Goal: Communication & Community: Share content

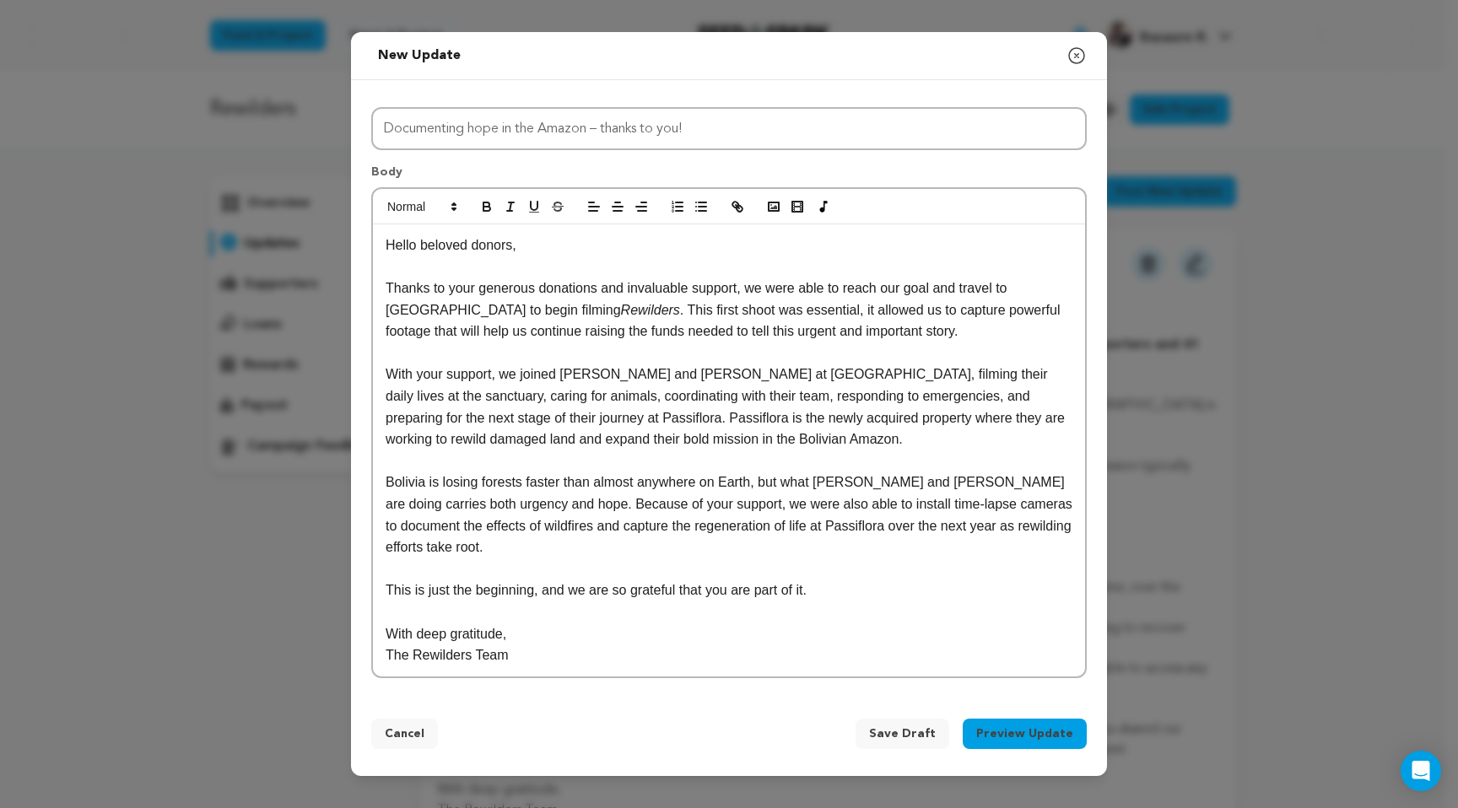
click at [725, 593] on p "This is just the beginning, and we are so grateful that you are part of it." at bounding box center [728, 590] width 687 height 22
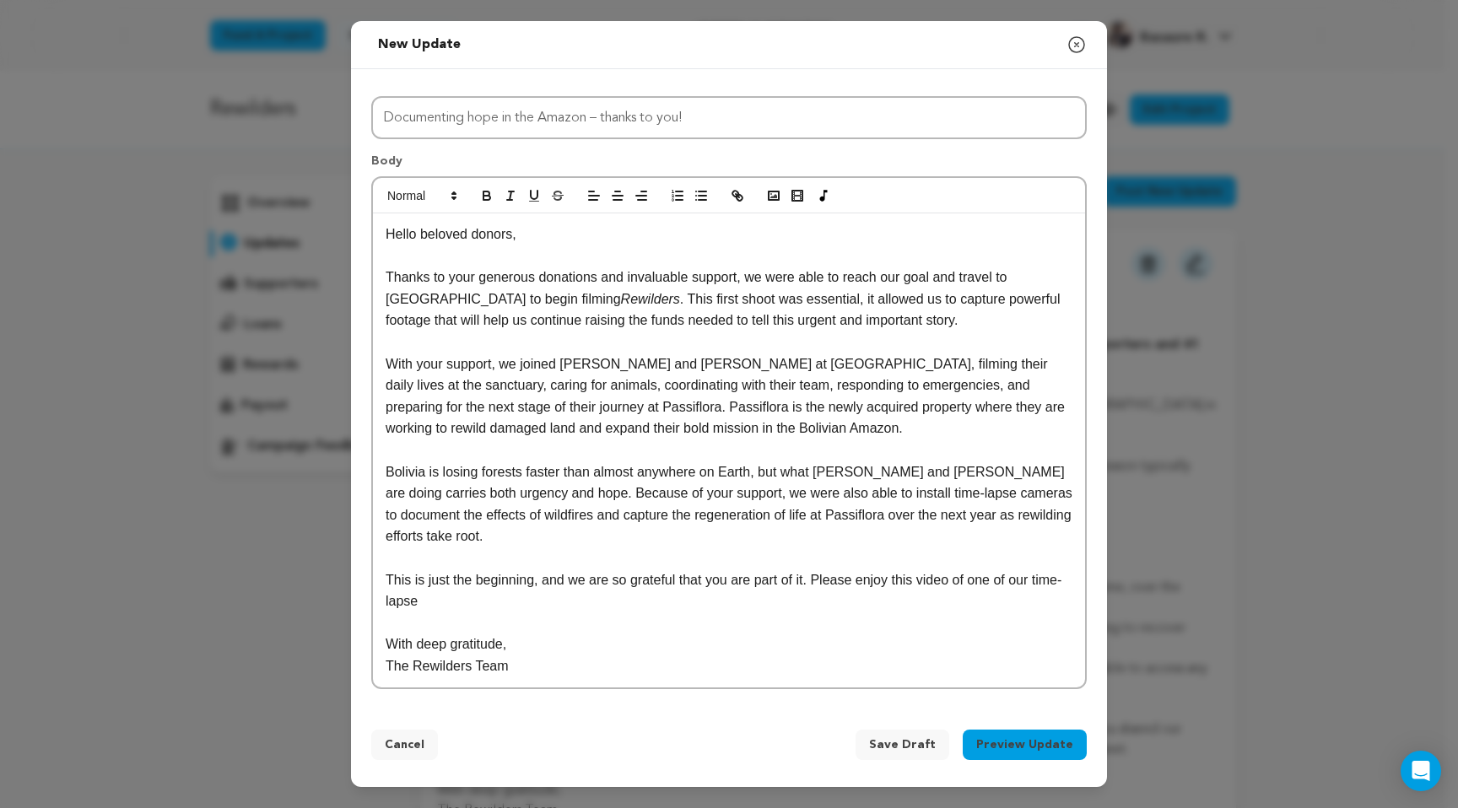
click at [725, 581] on p "This is just the beginning, and we are so grateful that you are part of it. Ple…" at bounding box center [728, 590] width 687 height 43
click at [725, 612] on p "This is just the beginning, and we are so grateful that you are part of it. Ple…" at bounding box center [728, 590] width 687 height 43
click at [725, 195] on rect "button" at bounding box center [797, 196] width 10 height 10
click at [725, 591] on p "This is just the beginning, and we are so grateful that you are part of it. Ple…" at bounding box center [728, 590] width 687 height 43
click at [725, 194] on icon "button" at bounding box center [735, 194] width 6 height 6
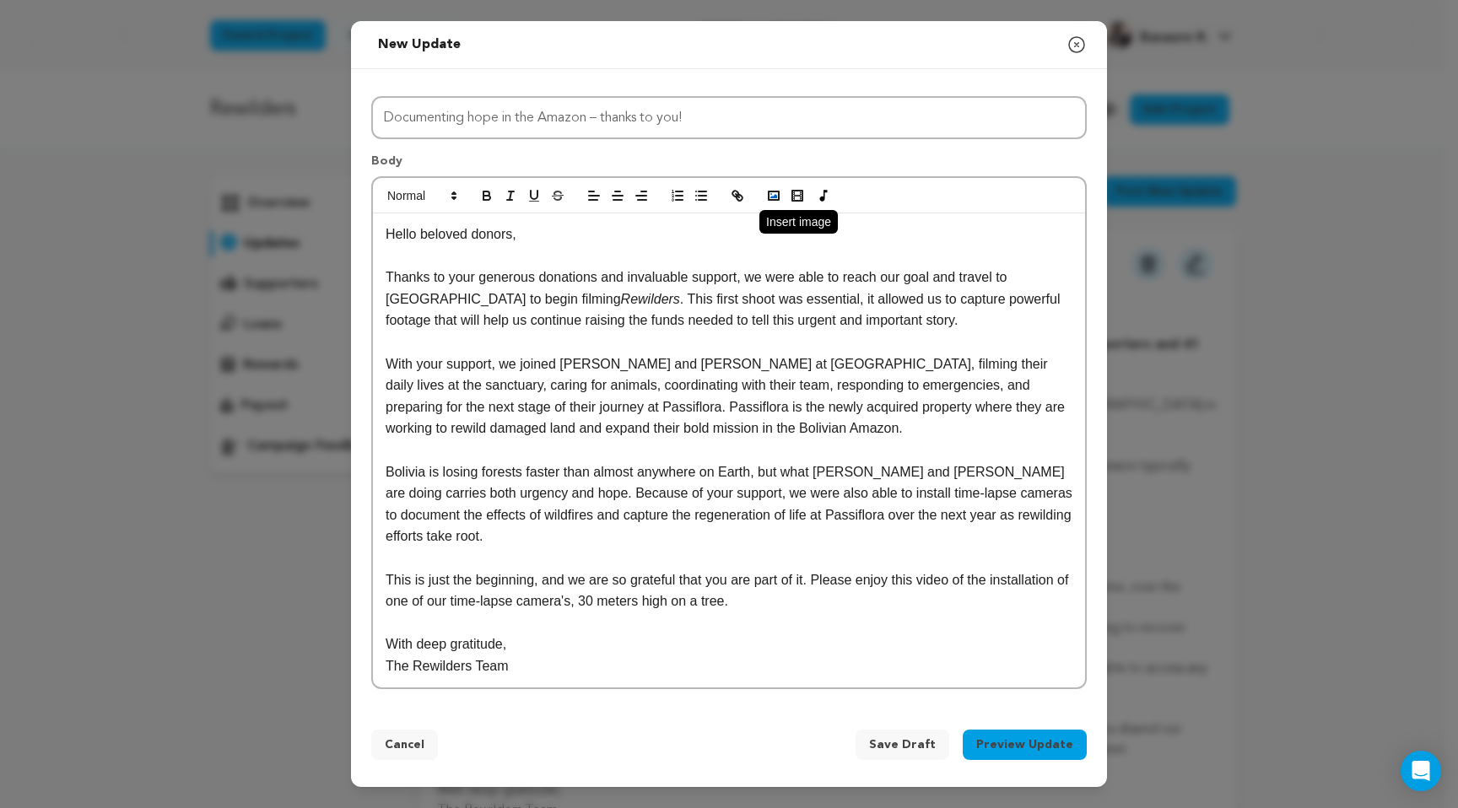
click at [725, 197] on icon "button" at bounding box center [773, 195] width 15 height 15
click at [725, 201] on rect "button" at bounding box center [797, 196] width 10 height 10
click at [725, 635] on input "text" at bounding box center [769, 633] width 143 height 22
paste input "https://vimeo.com/manage/videos/1111824112"
click at [725, 635] on link at bounding box center [860, 634] width 39 height 13
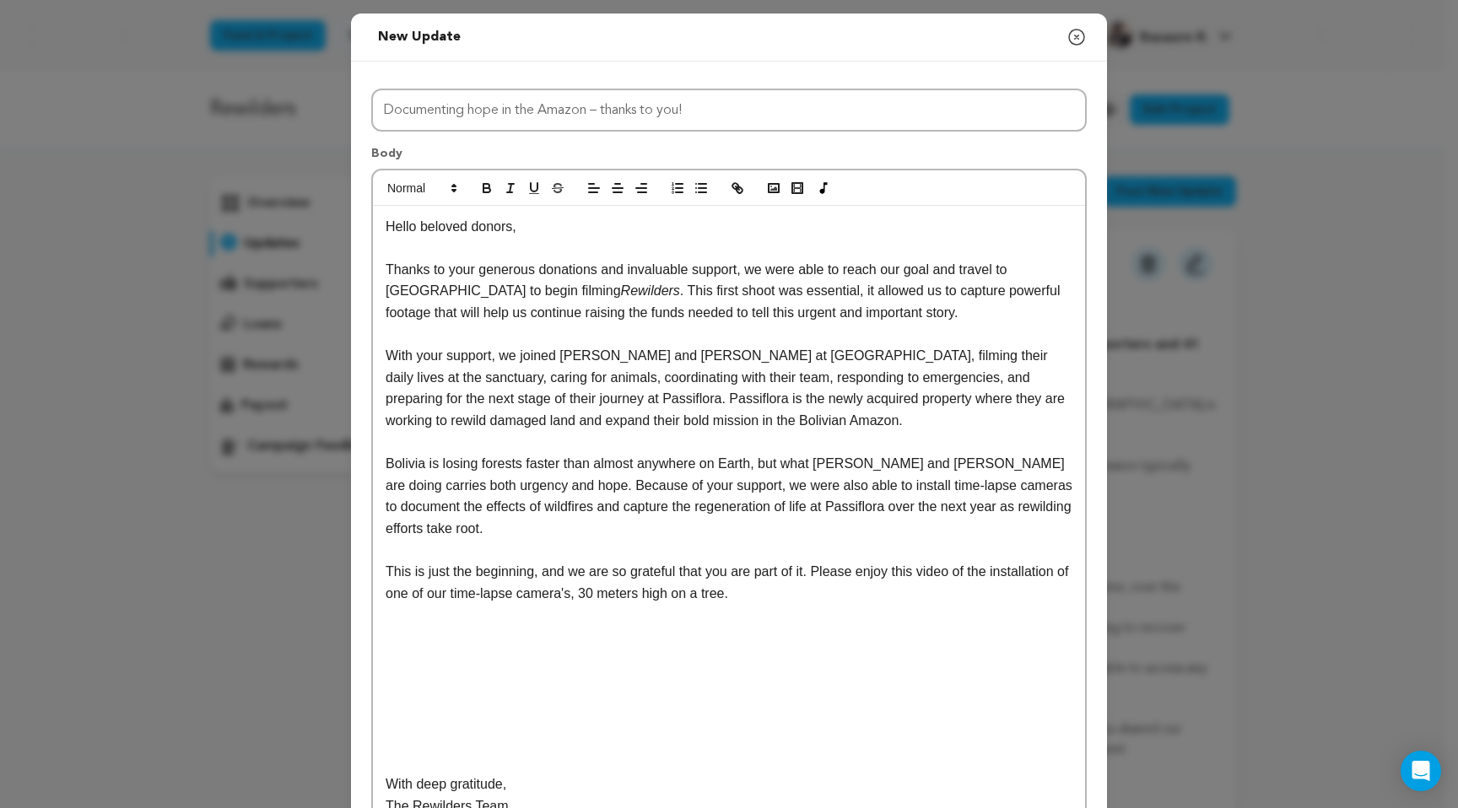
click at [676, 692] on div "Hello beloved donors, Thanks to your generous donations and invaluable support,…" at bounding box center [729, 517] width 712 height 622
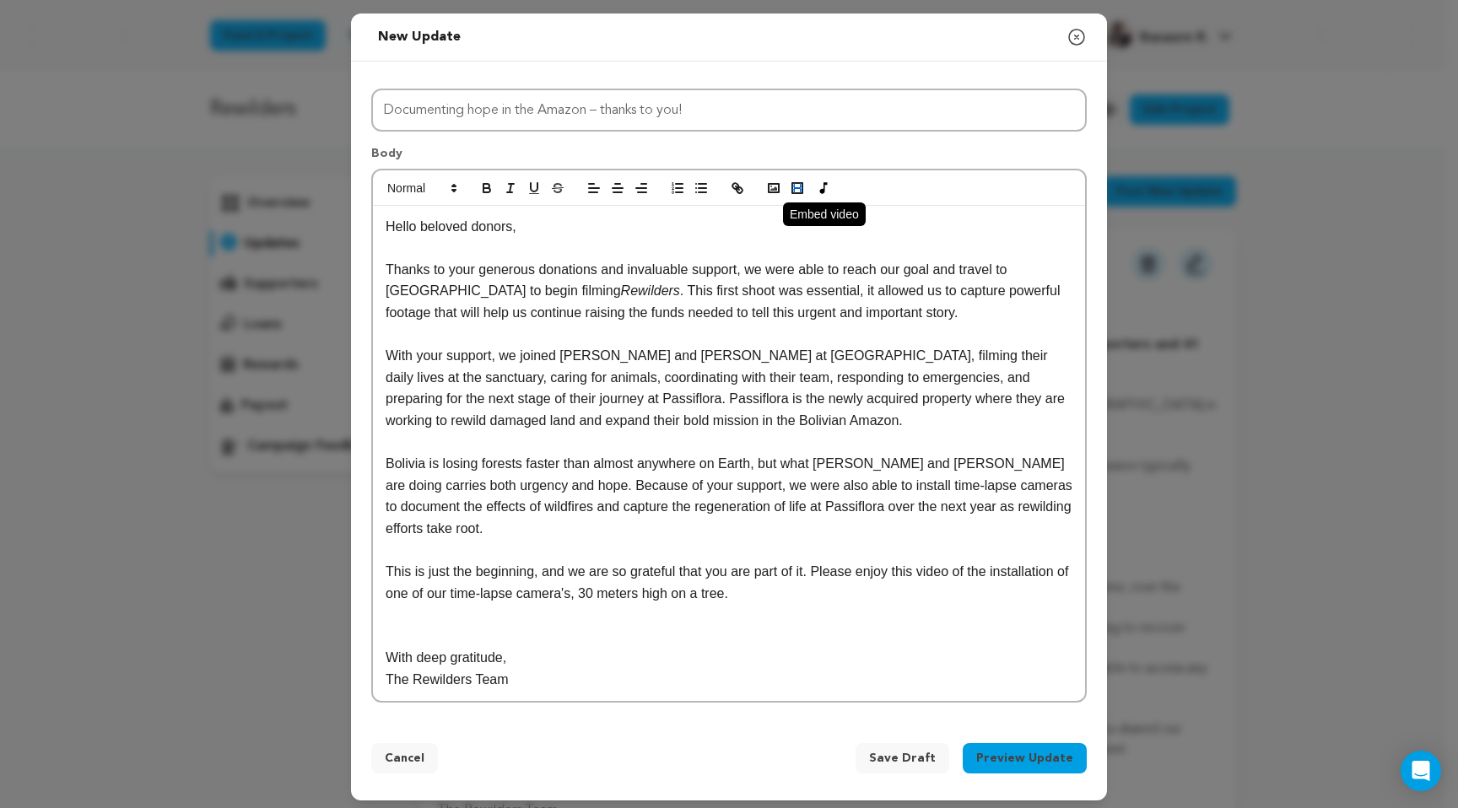
click at [725, 186] on icon "button" at bounding box center [797, 188] width 15 height 15
paste input "https://vimeo.com/manage/videos/1111824112"
click at [610, 652] on link at bounding box center [609, 647] width 39 height 13
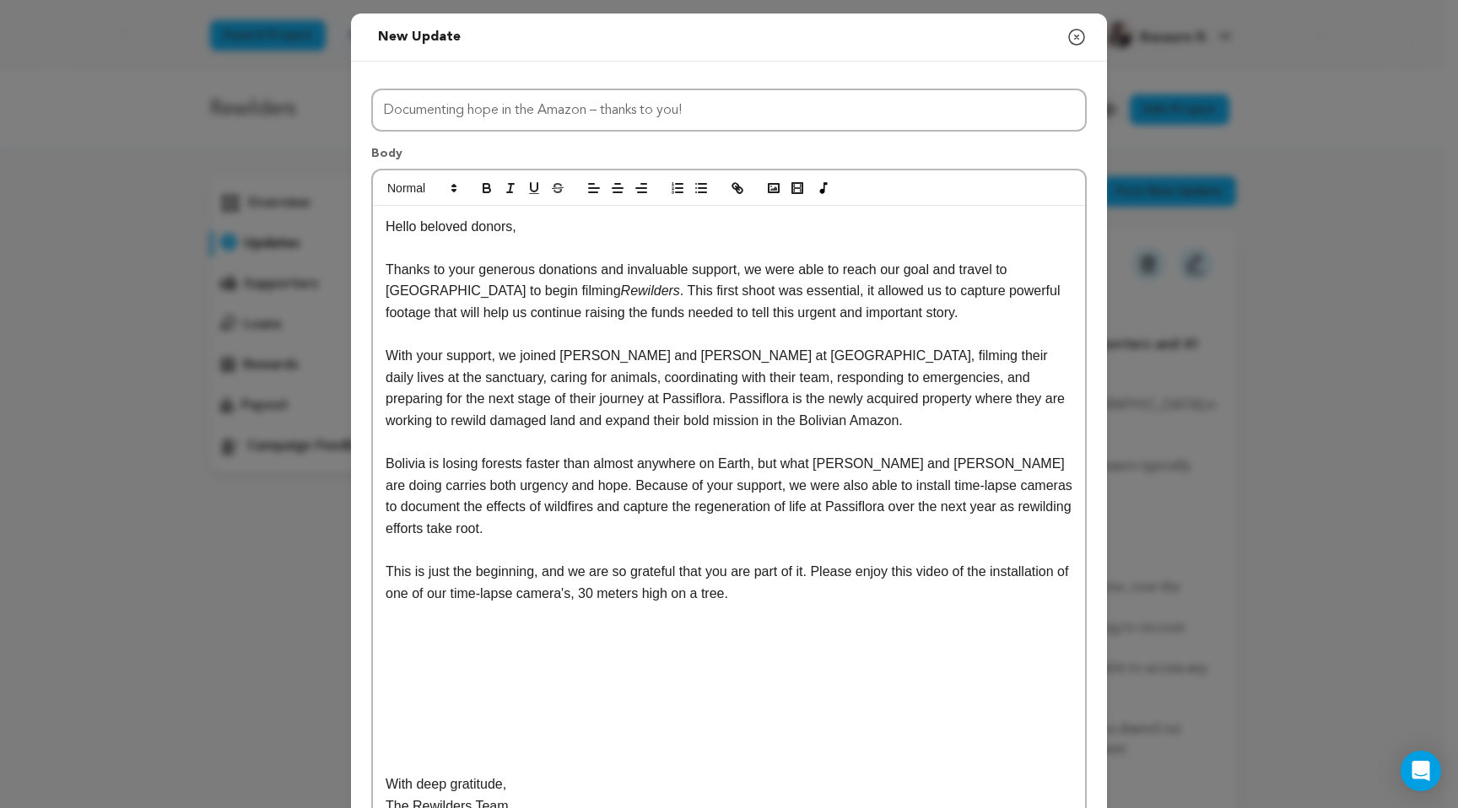
click at [694, 649] on div "Hello beloved donors, Thanks to your generous donations and invaluable support,…" at bounding box center [729, 517] width 712 height 622
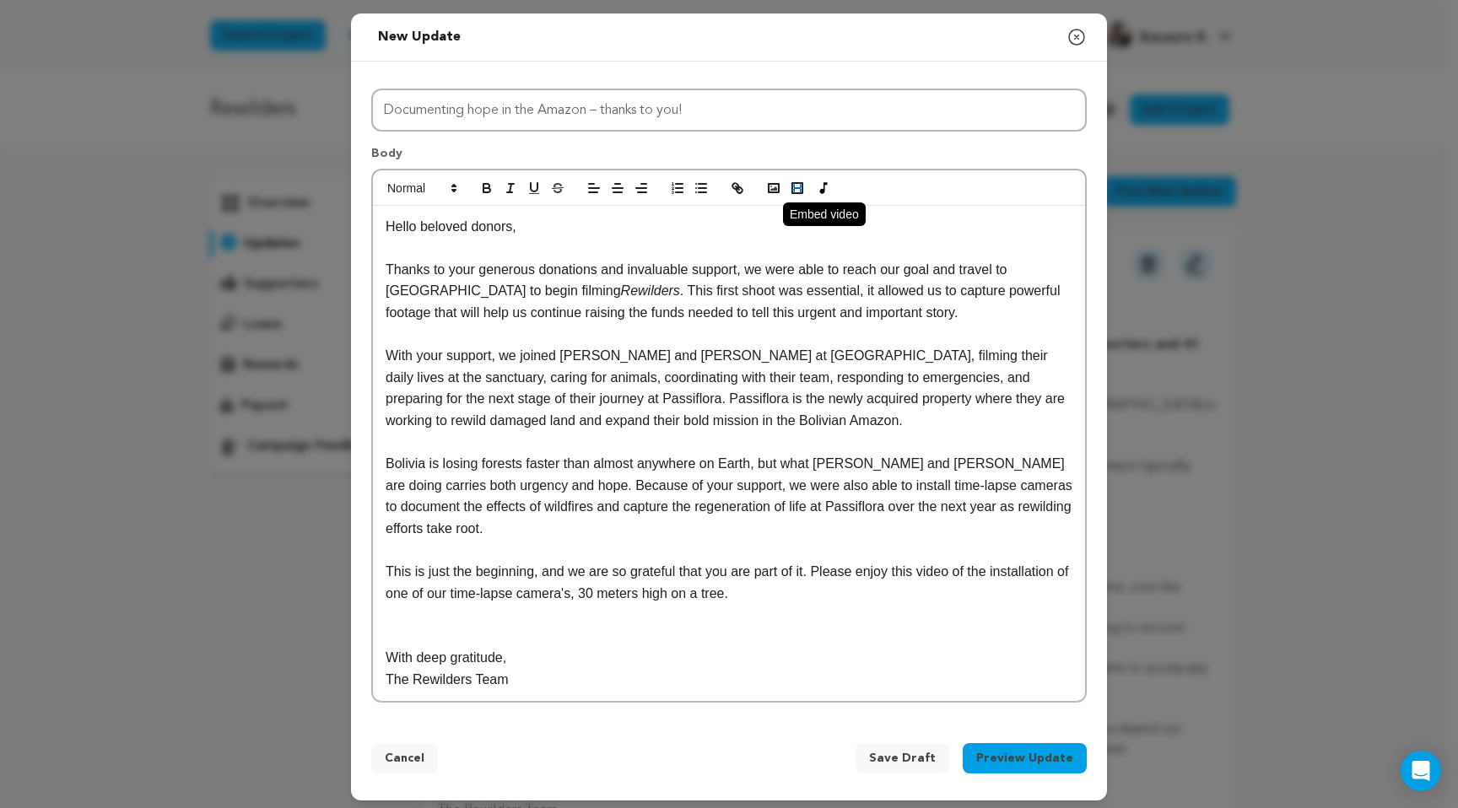
click at [725, 196] on button "button" at bounding box center [797, 188] width 24 height 20
paste input "https://vimeo.com/1111824112?share=copy#t=0"
type input "https://vimeo.com/1111824112?share=copy#t=0"
click at [618, 647] on link at bounding box center [609, 647] width 39 height 13
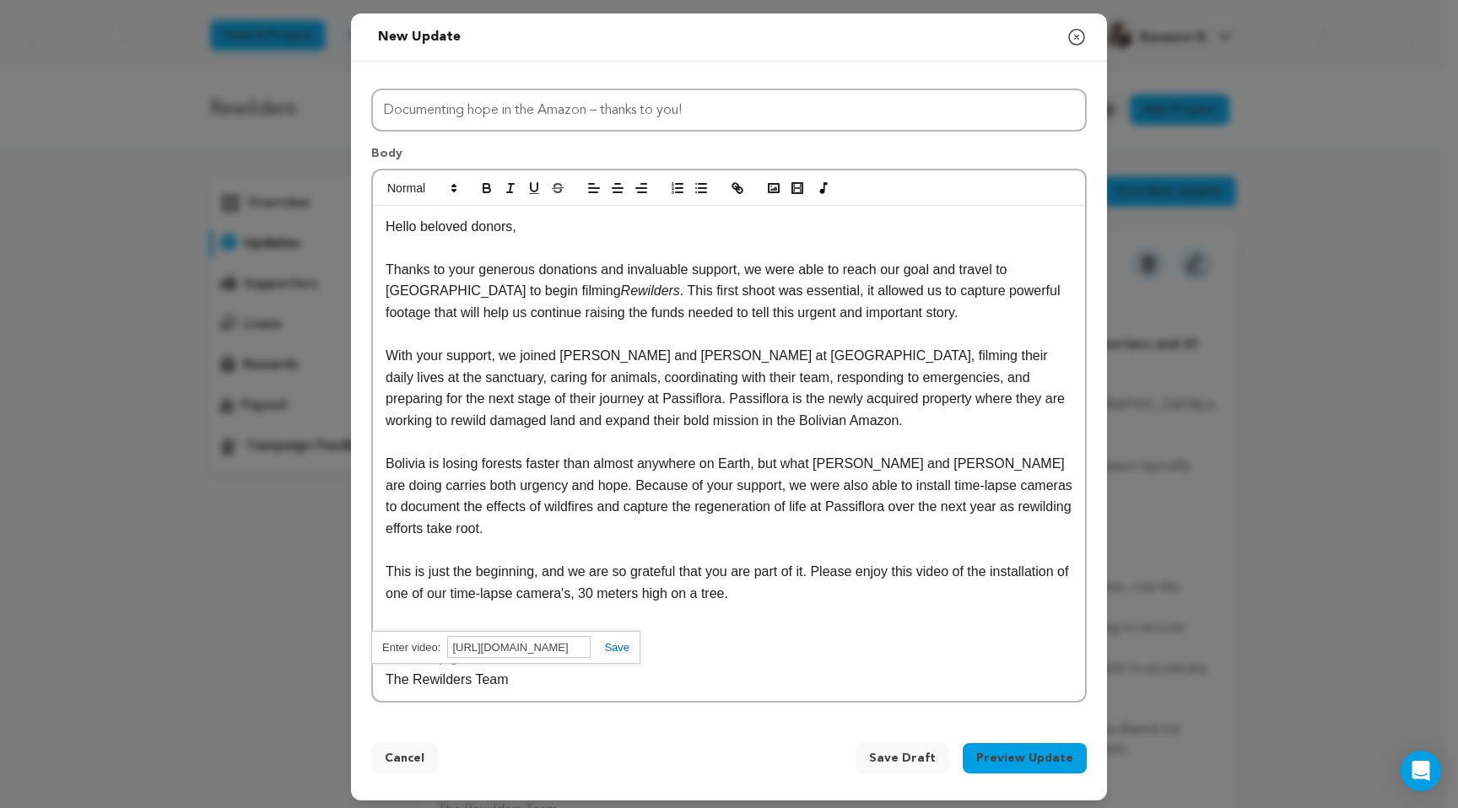
scroll to position [0, 0]
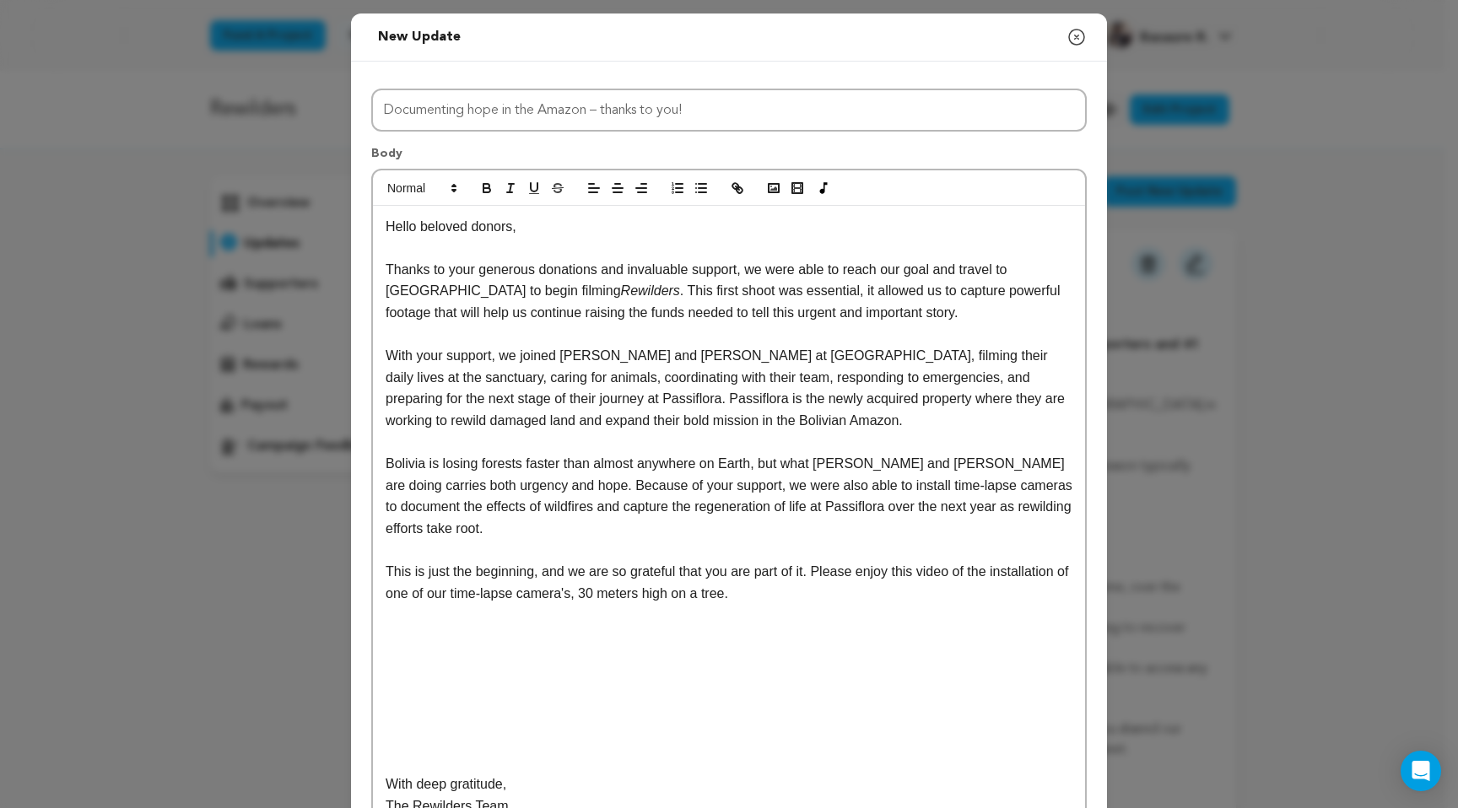
click at [725, 600] on p "This is just the beginning, and we are so grateful that you are part of it. Ple…" at bounding box center [728, 582] width 687 height 43
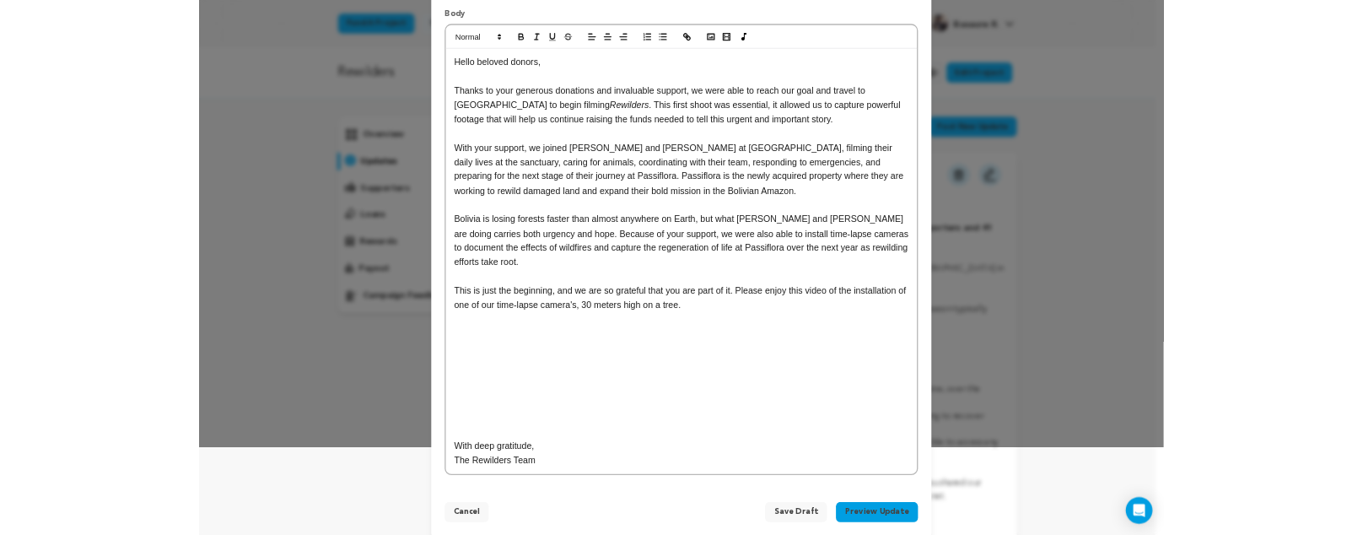
scroll to position [154, 0]
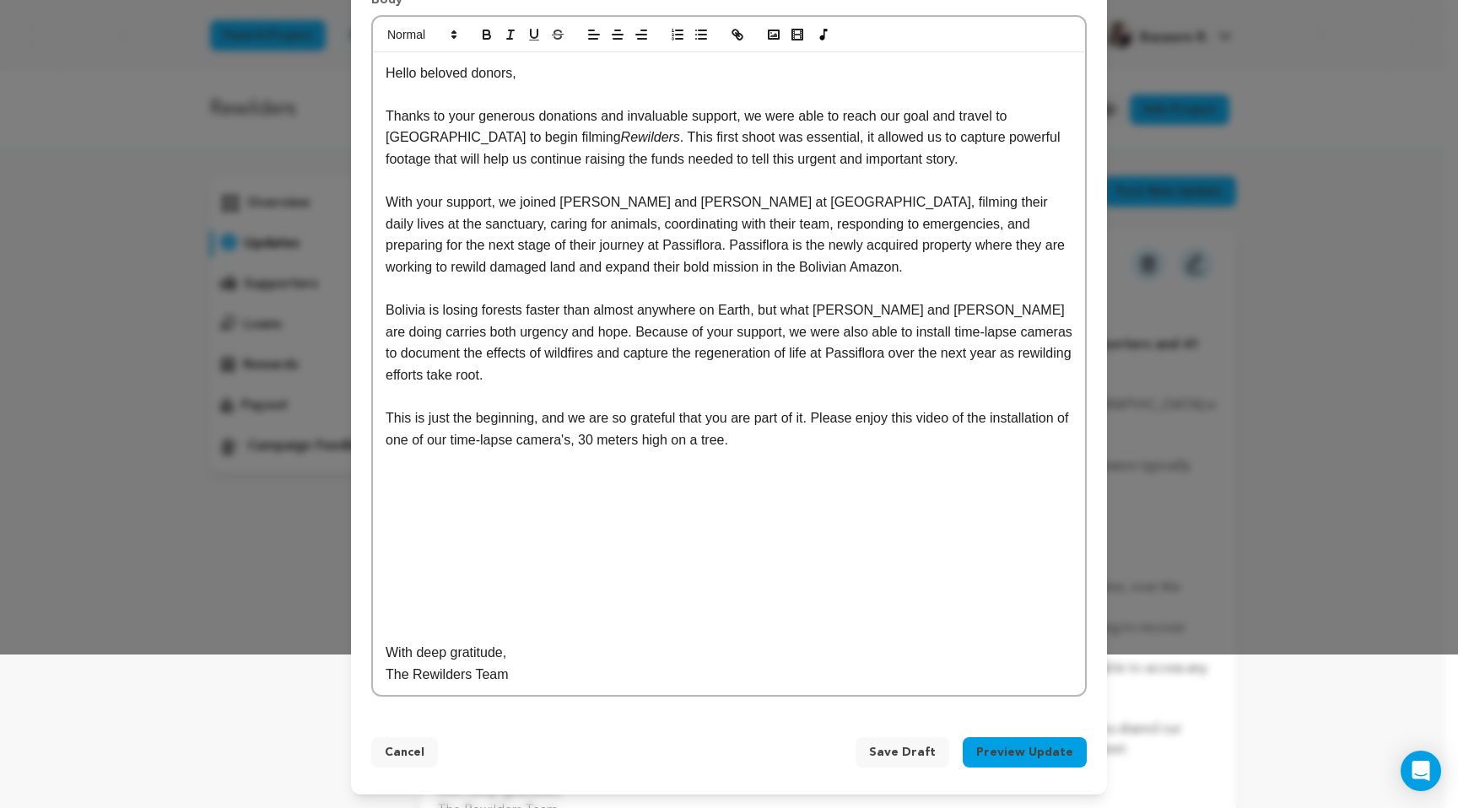
click at [725, 188] on p at bounding box center [728, 181] width 687 height 22
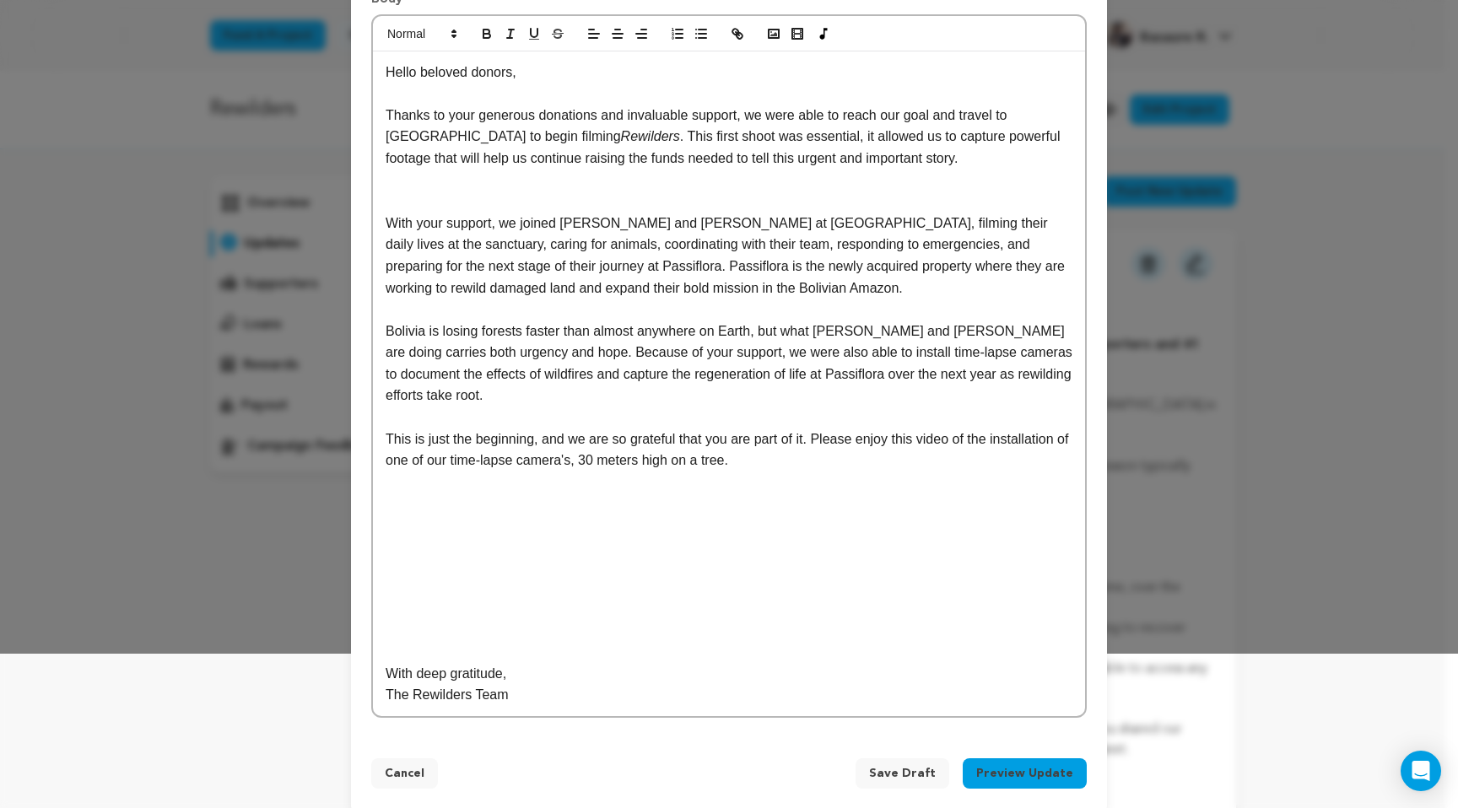
click at [601, 183] on p at bounding box center [728, 181] width 687 height 22
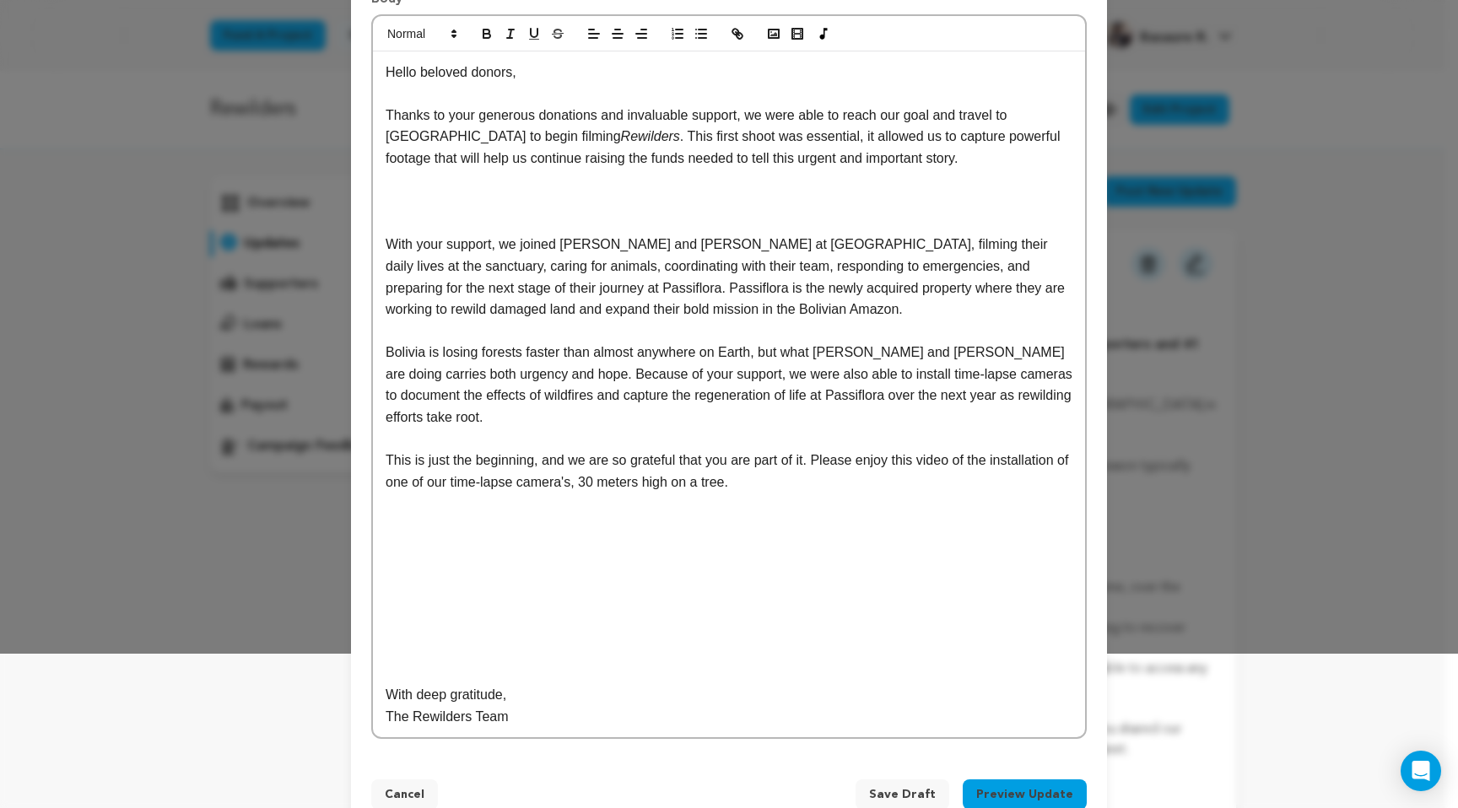
click at [601, 214] on p at bounding box center [728, 224] width 687 height 22
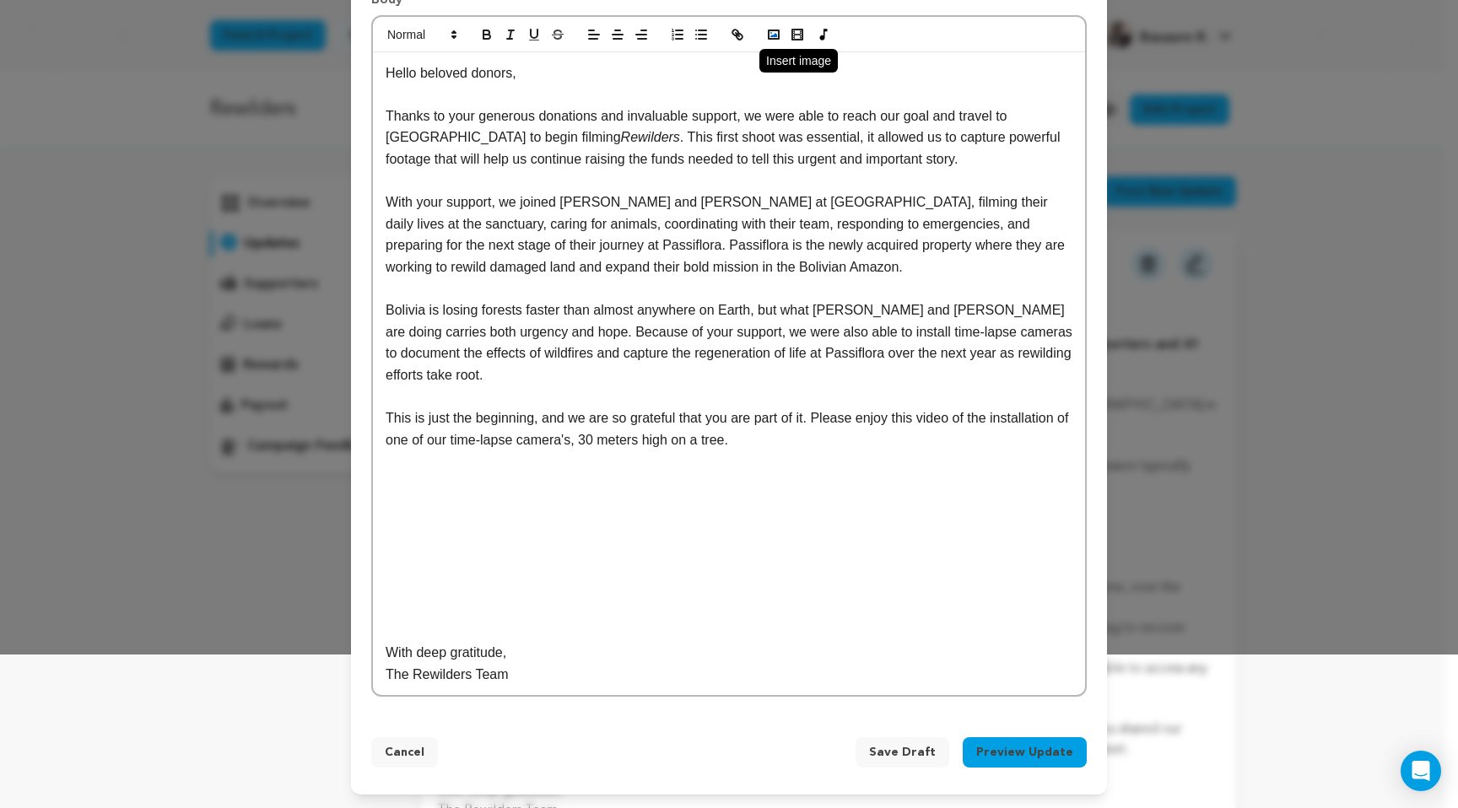
click at [725, 32] on circle "button" at bounding box center [771, 33] width 2 height 2
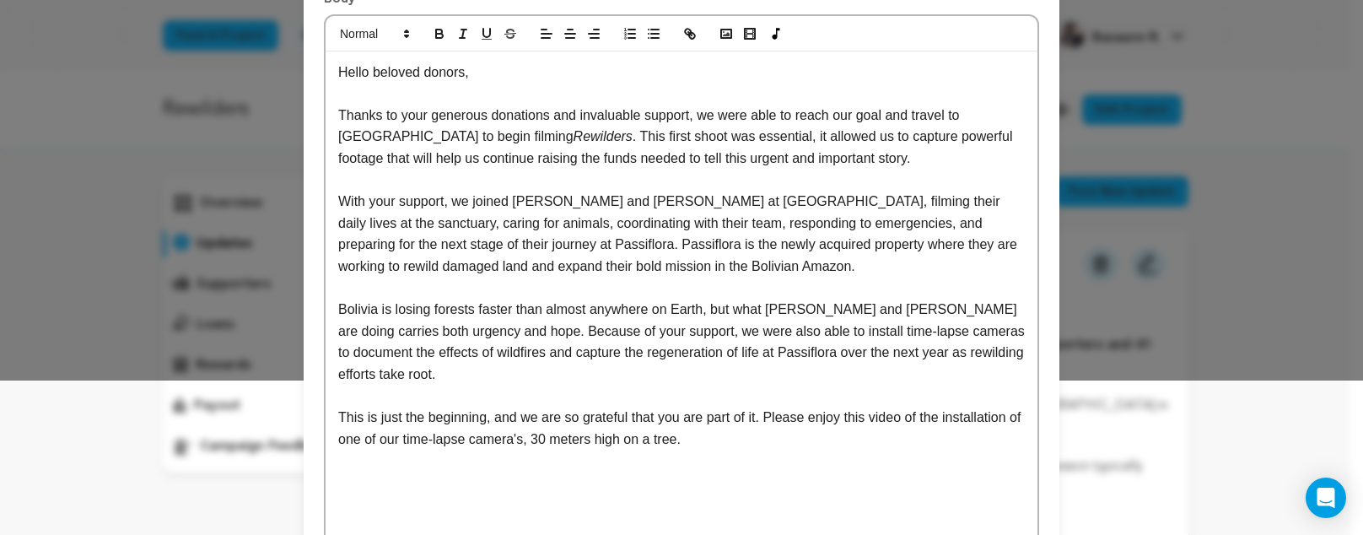
scroll to position [154, 0]
click at [688, 33] on line "button" at bounding box center [689, 34] width 3 height 3
click at [721, 39] on rect "button" at bounding box center [726, 34] width 10 height 8
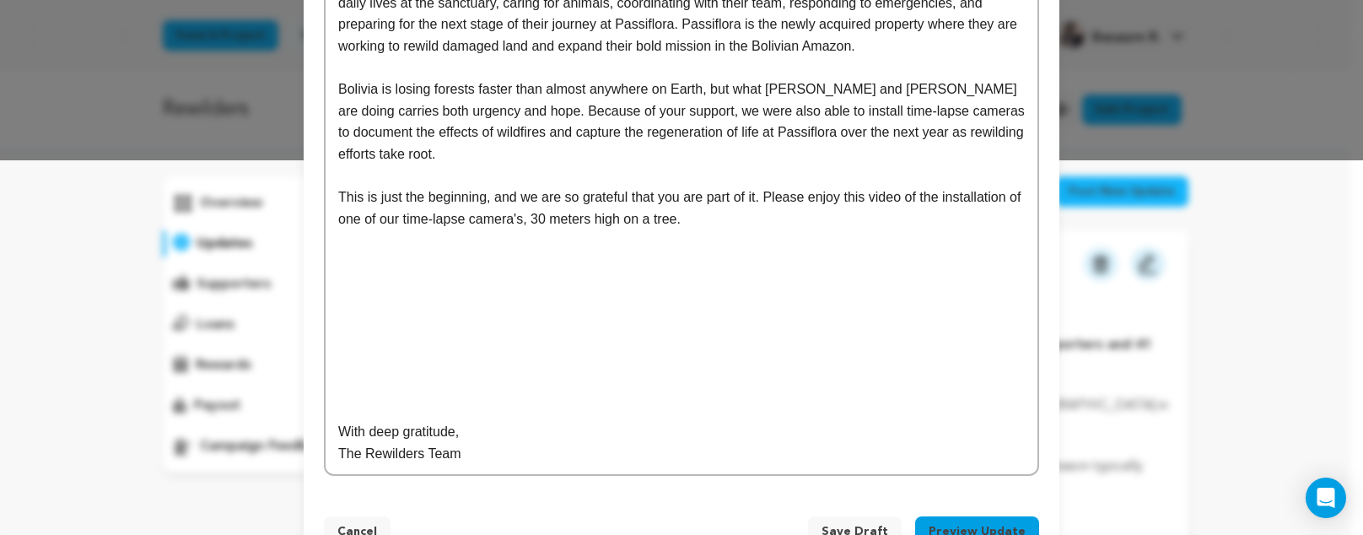
scroll to position [376, 0]
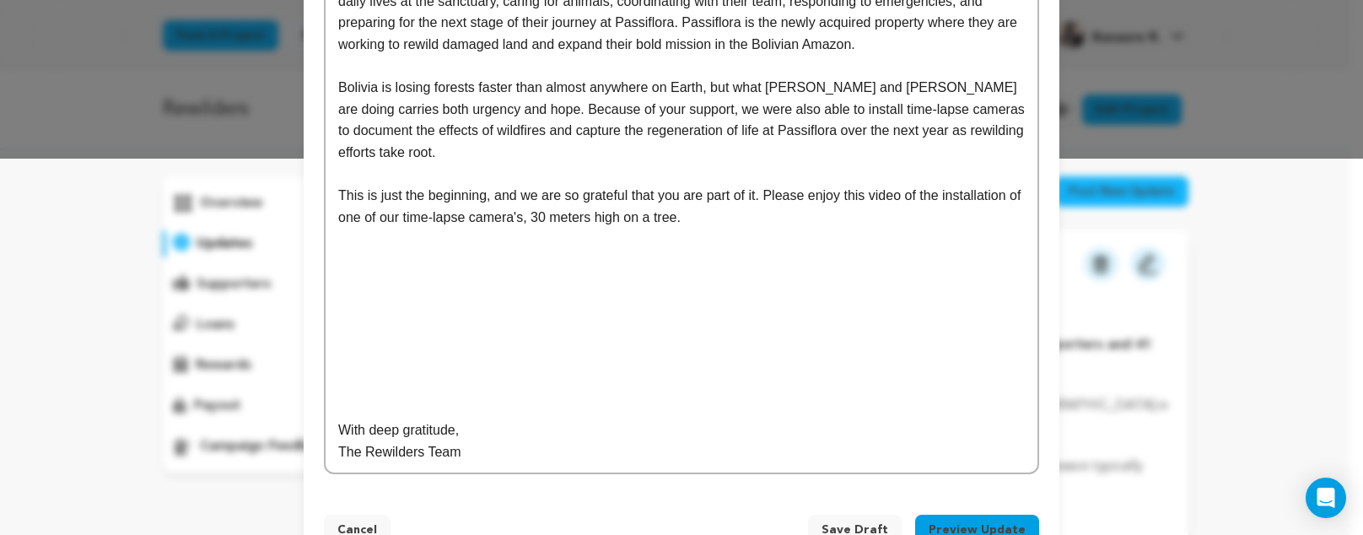
click at [445, 411] on p at bounding box center [681, 408] width 687 height 22
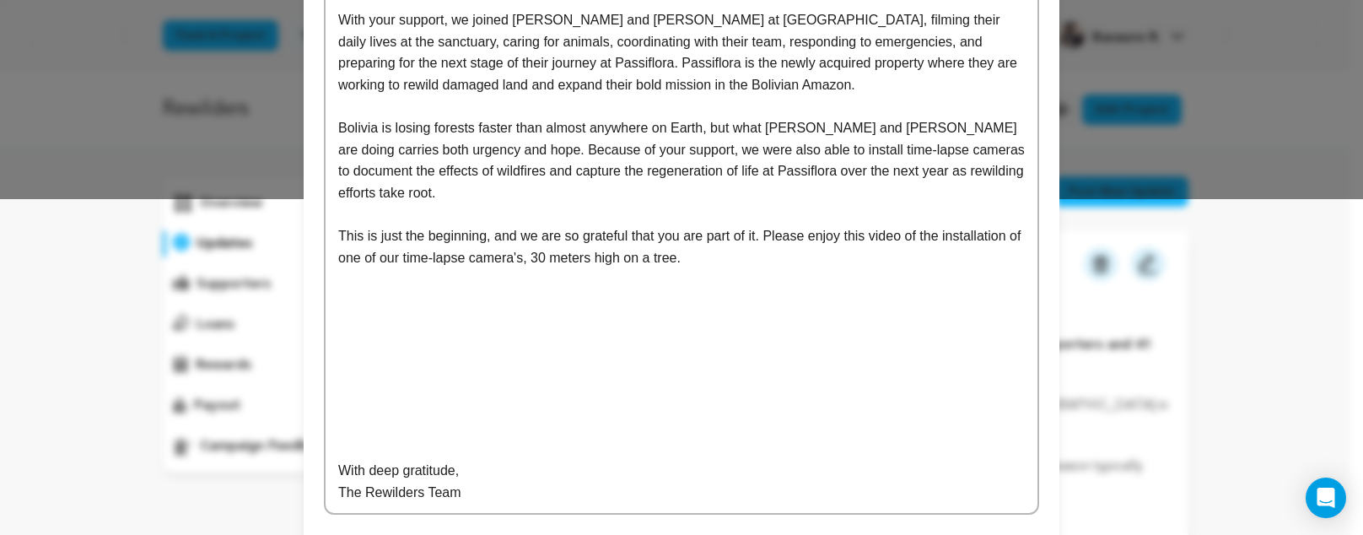
scroll to position [30, 0]
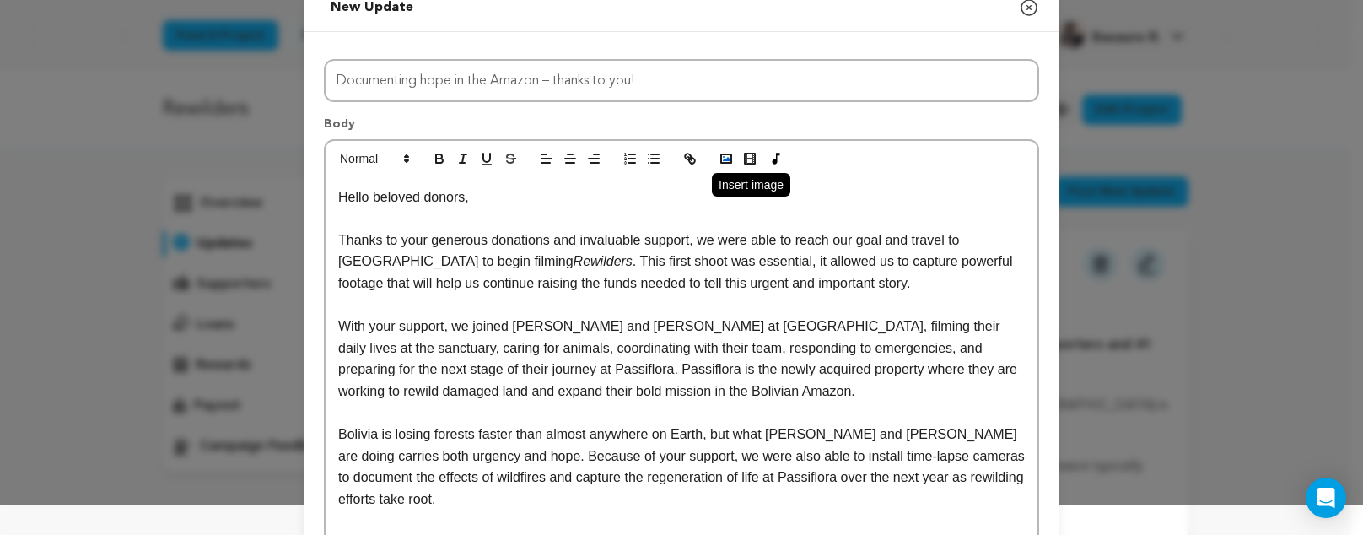
click at [725, 164] on icon "button" at bounding box center [726, 158] width 15 height 15
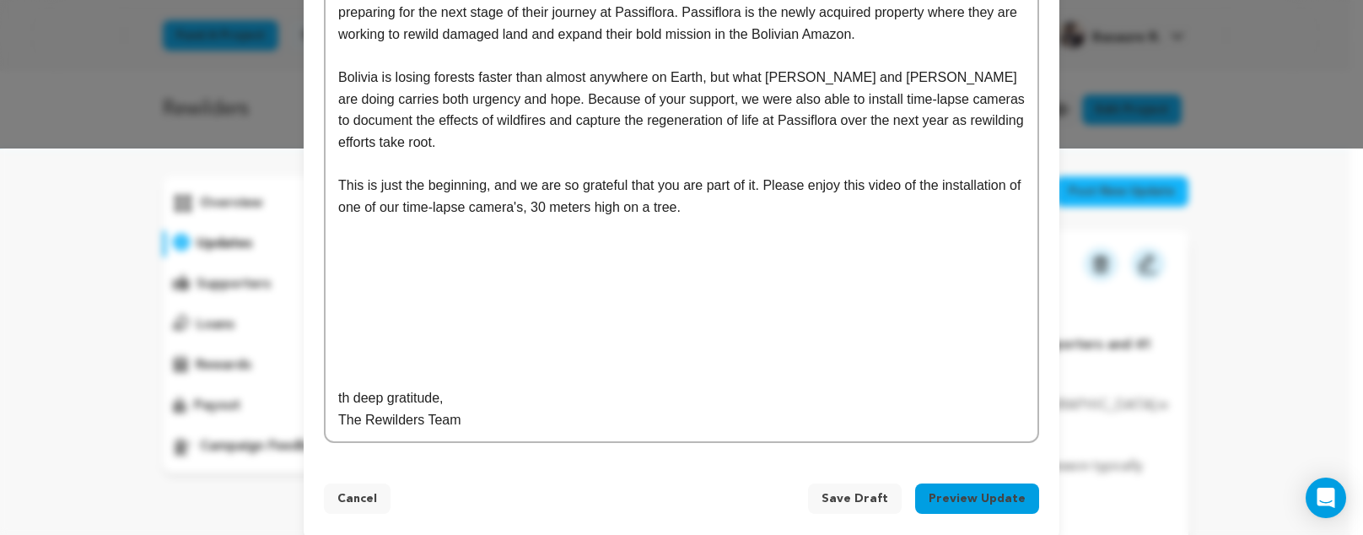
scroll to position [406, 0]
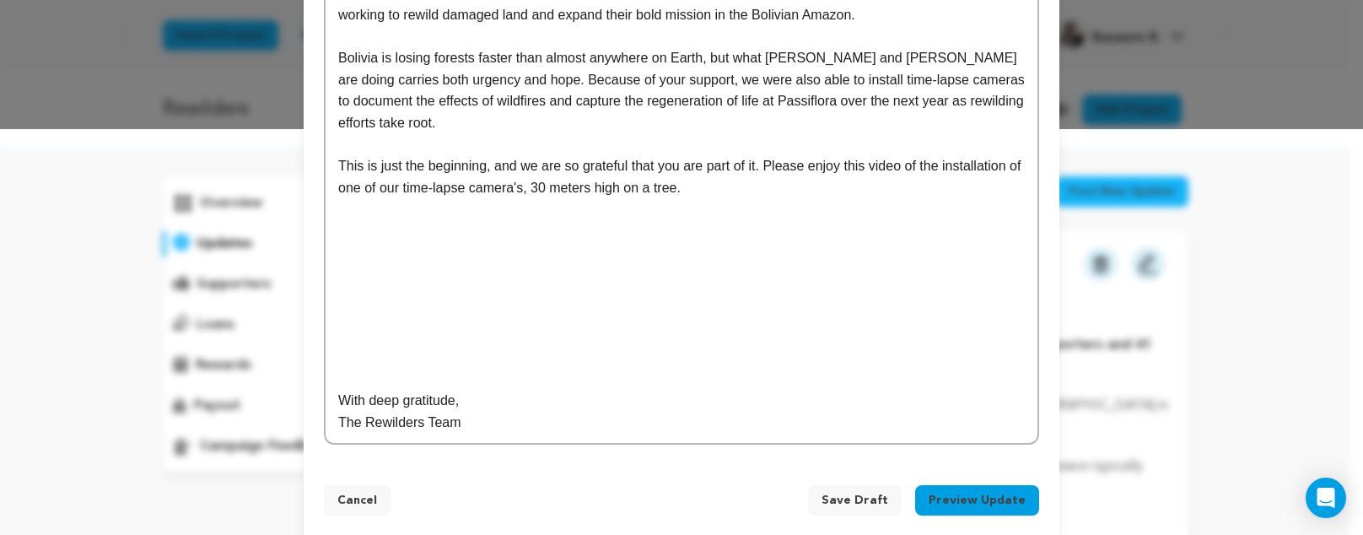
click at [504, 362] on p at bounding box center [681, 358] width 687 height 22
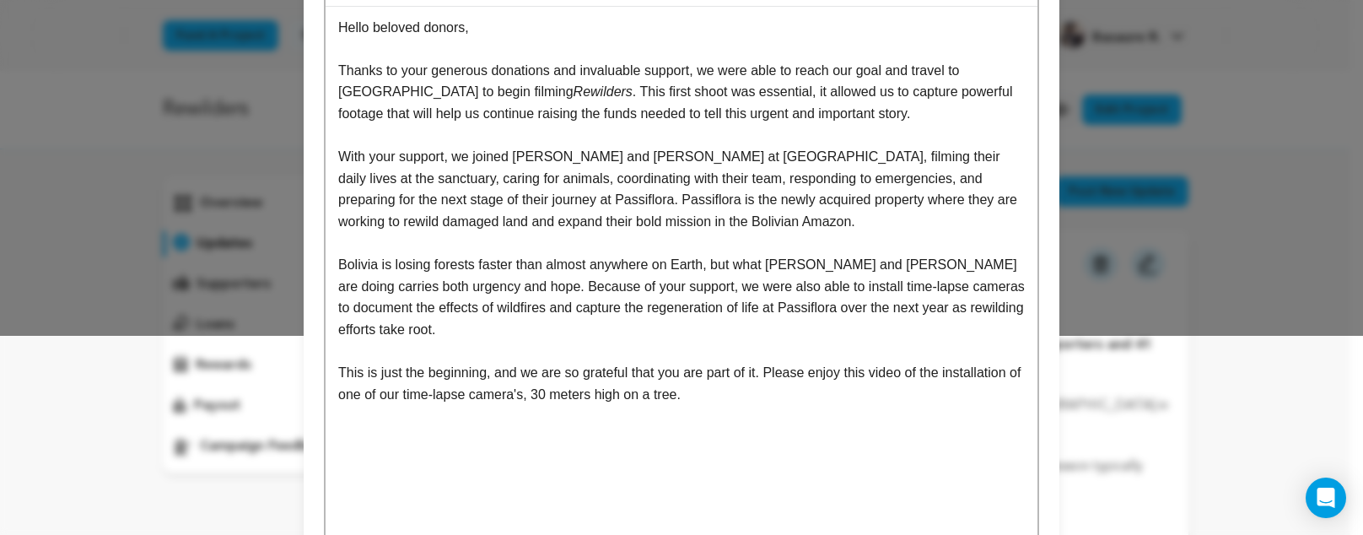
scroll to position [426, 0]
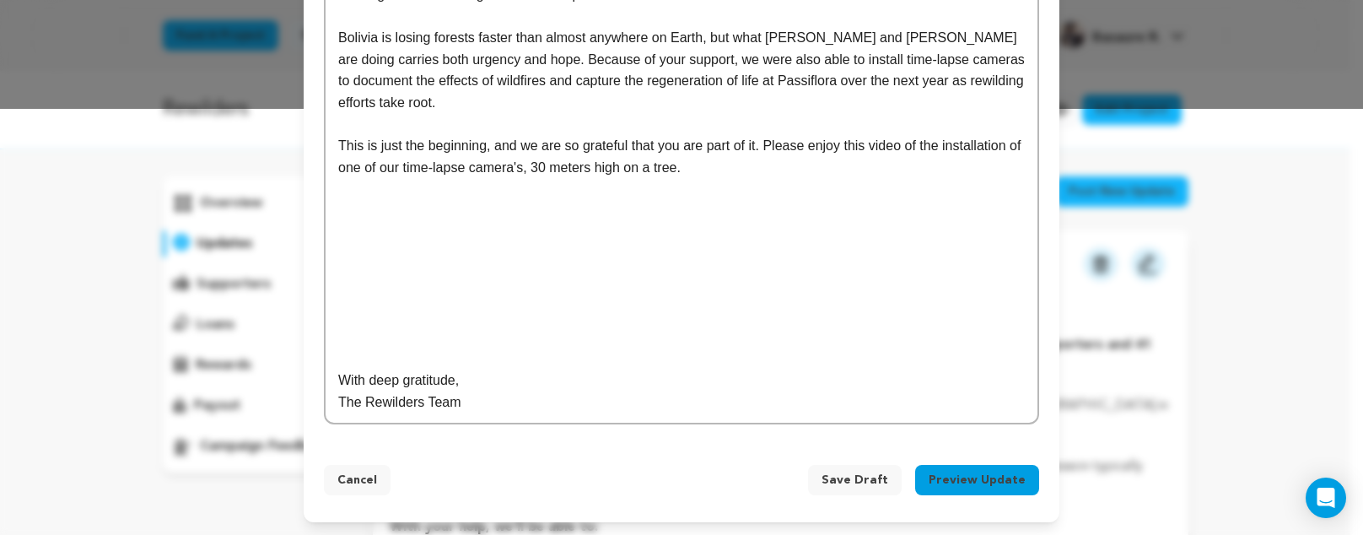
click at [539, 348] on p at bounding box center [681, 359] width 687 height 22
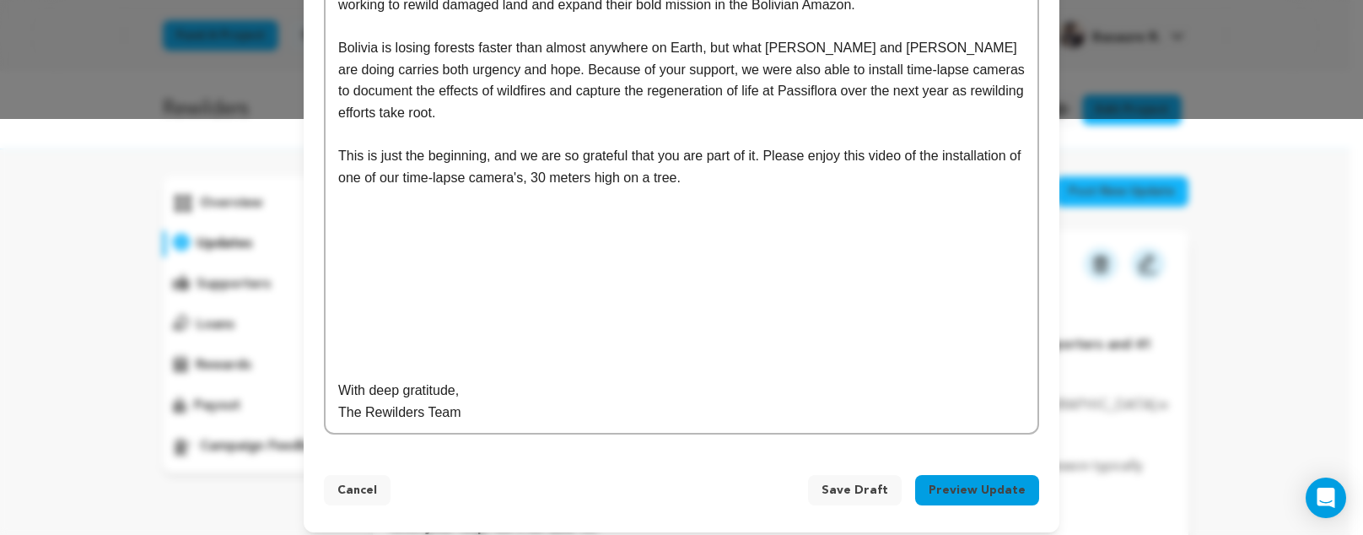
scroll to position [428, 0]
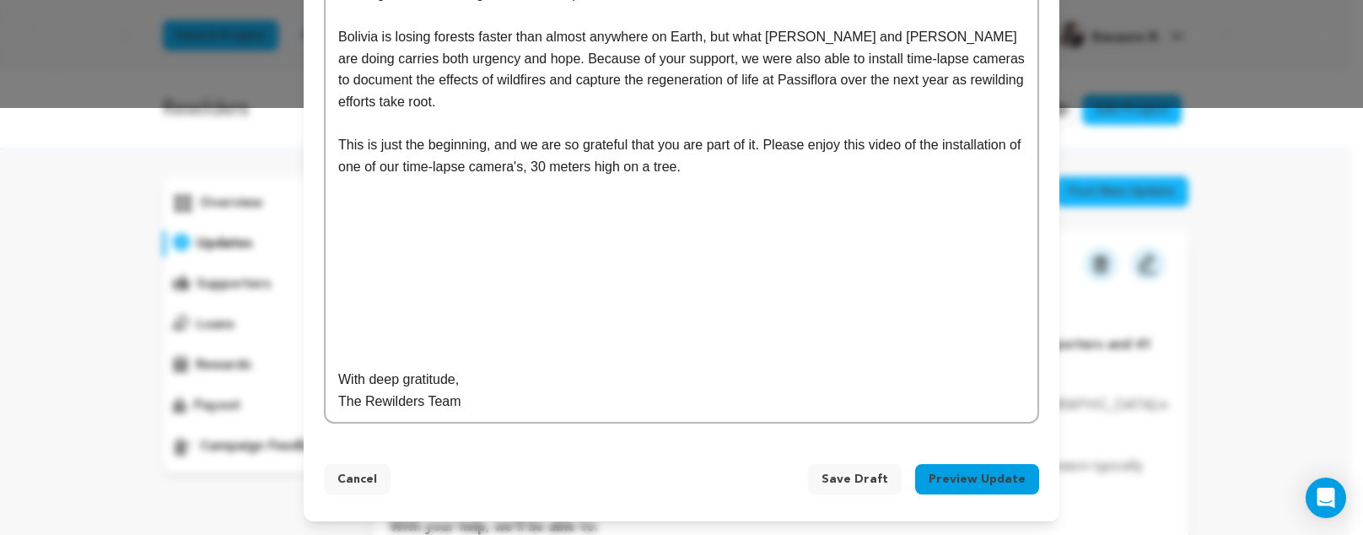
click at [537, 385] on p "With deep gratitude," at bounding box center [681, 380] width 687 height 22
click at [563, 351] on p at bounding box center [681, 358] width 687 height 22
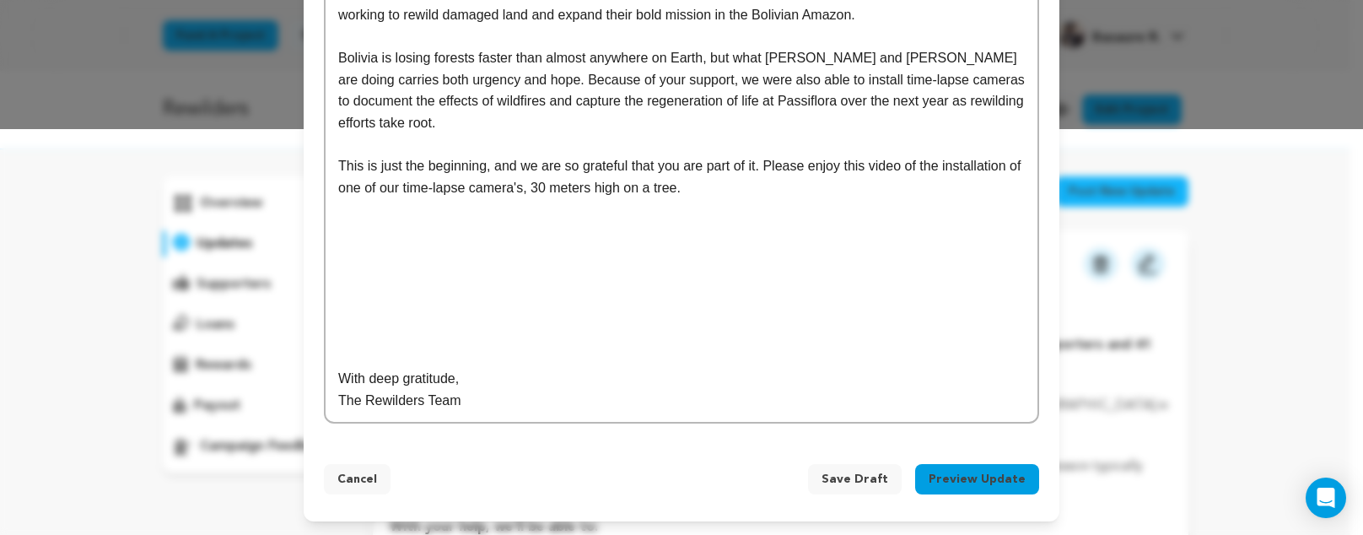
click at [549, 398] on p "The Rewilders Team" at bounding box center [681, 401] width 687 height 22
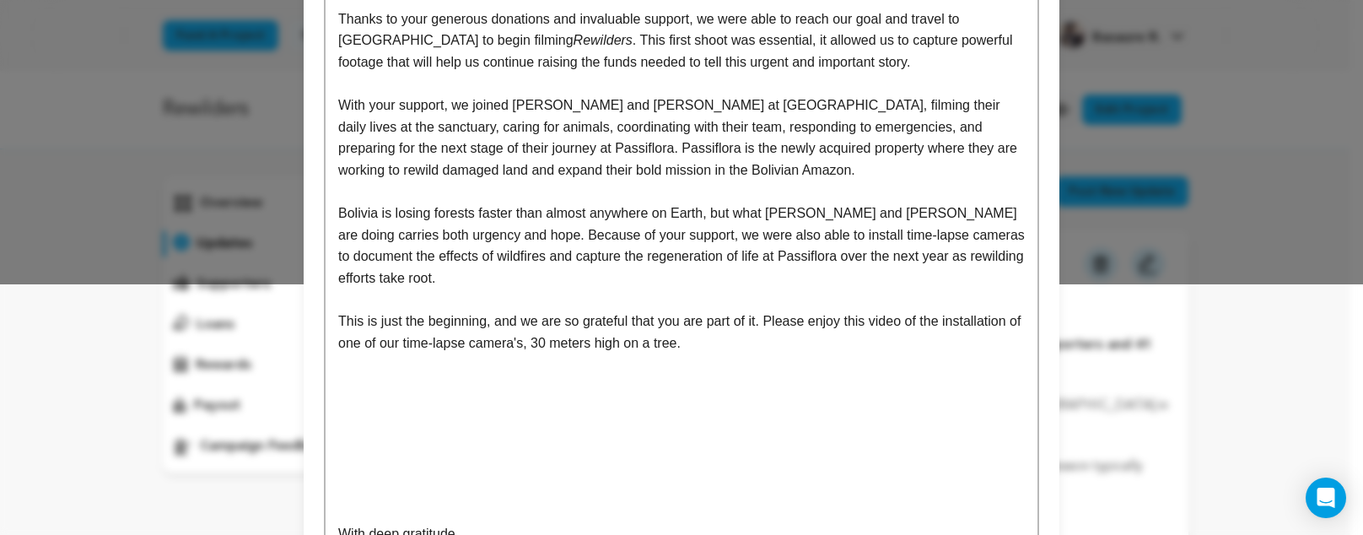
scroll to position [0, 0]
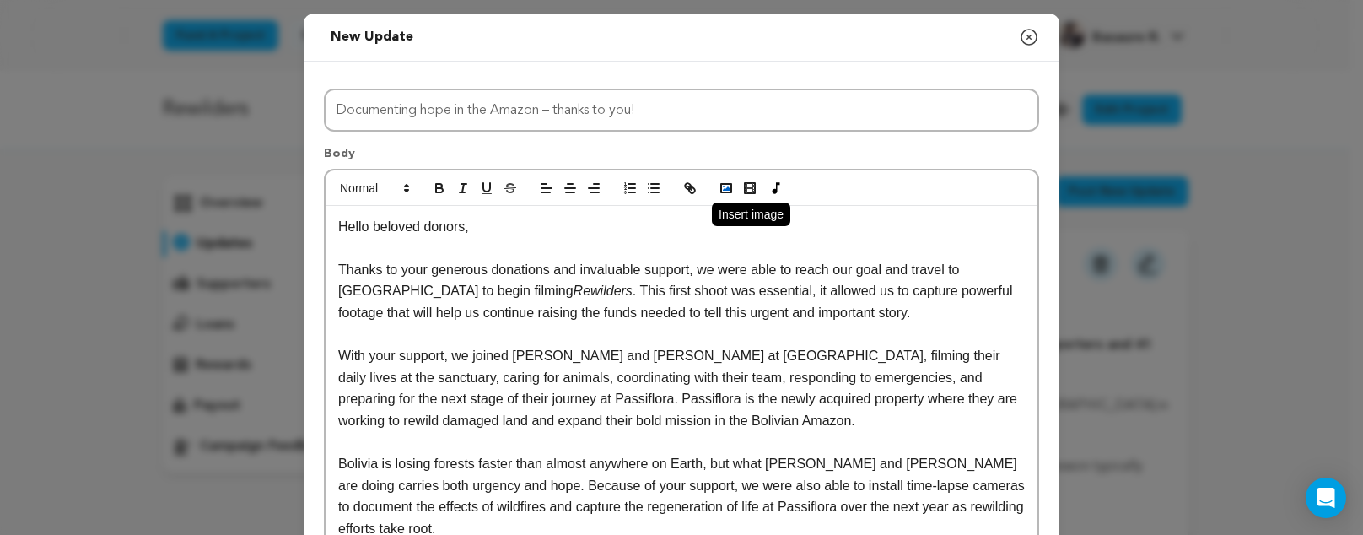
click at [725, 186] on icon "button" at bounding box center [726, 188] width 15 height 15
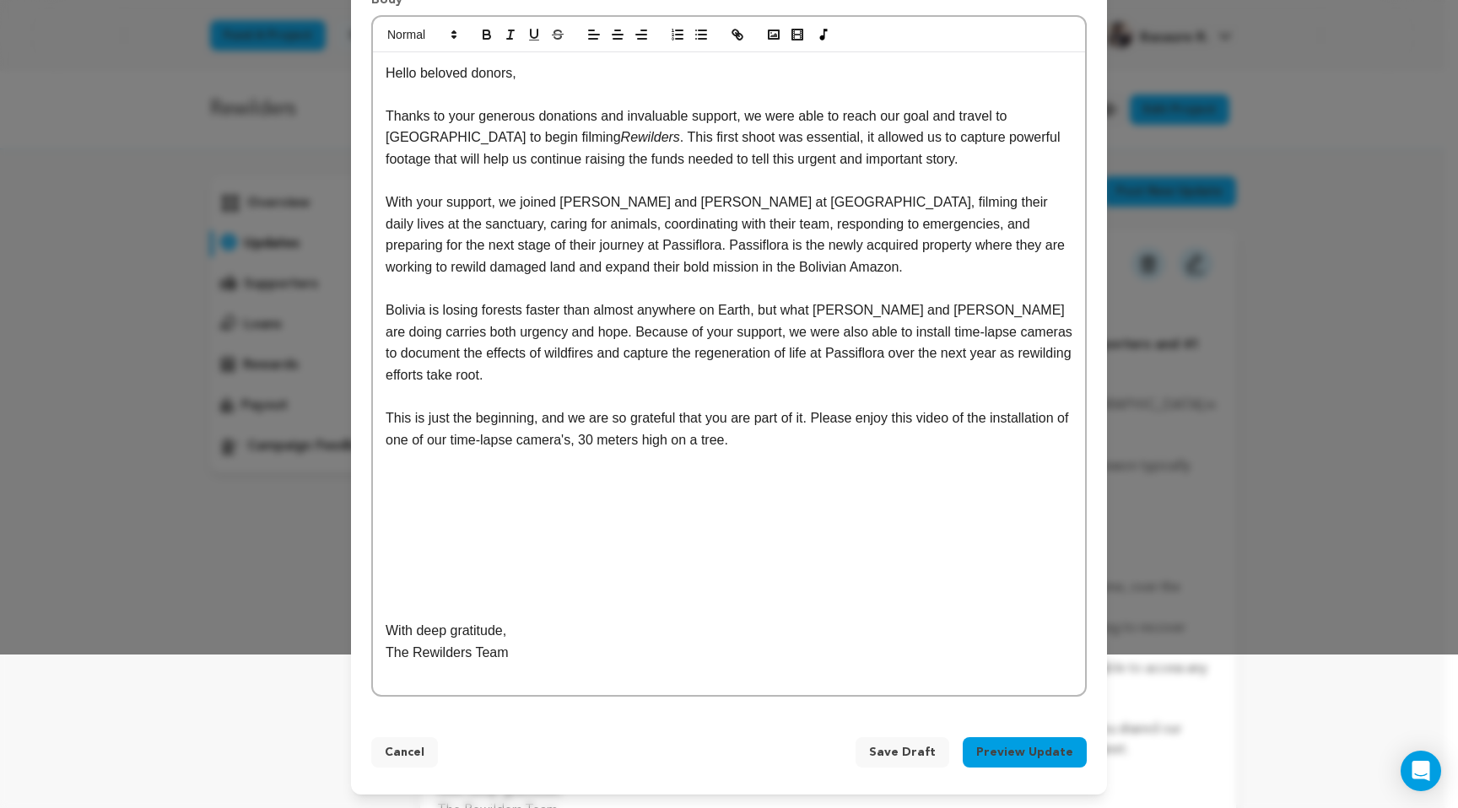
scroll to position [132, 0]
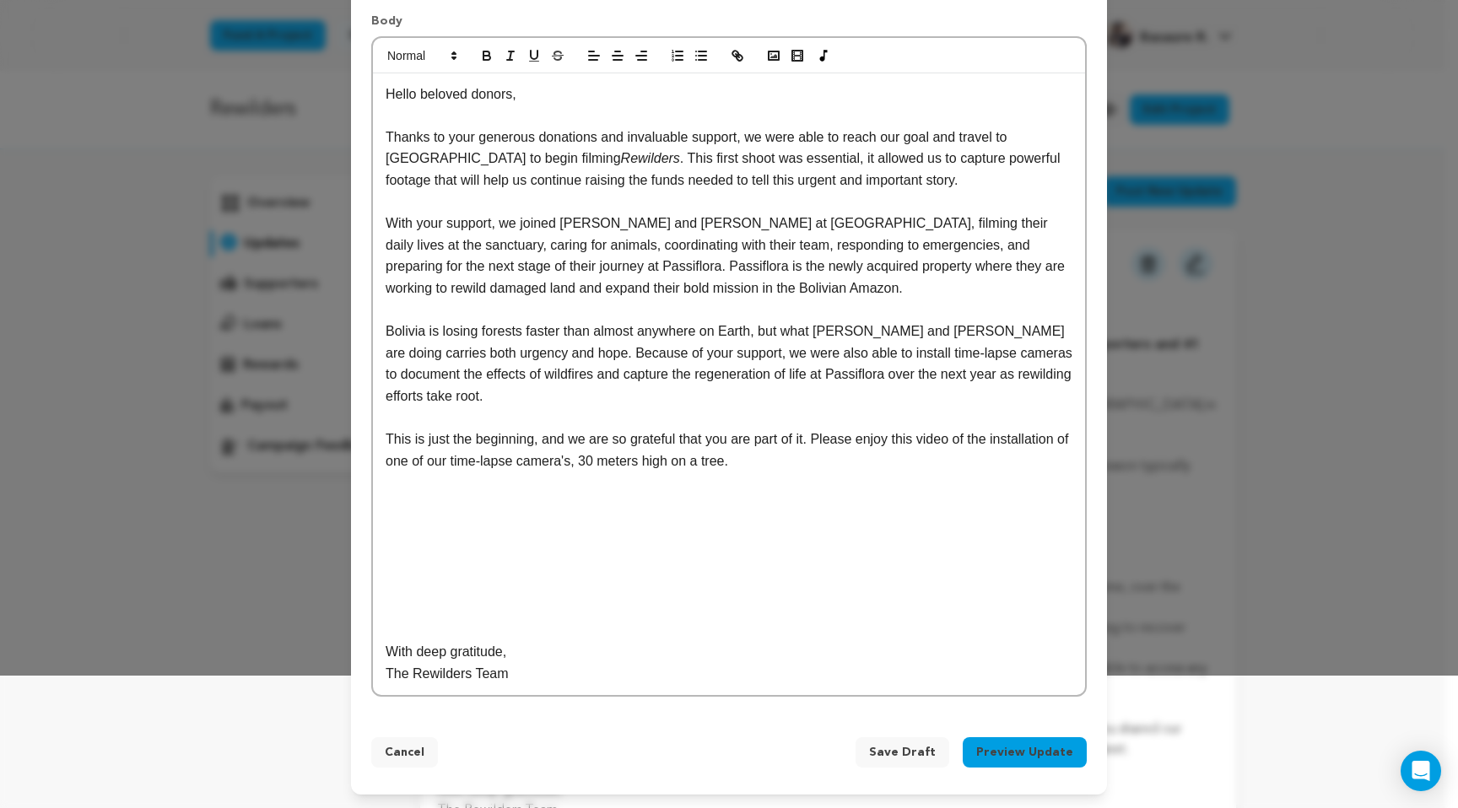
click at [724, 571] on div "Hello beloved donors, Thanks to your generous donations and invaluable support,…" at bounding box center [729, 384] width 712 height 622
click at [725, 571] on div "Hello beloved donors, Thanks to your generous donations and invaluable support,…" at bounding box center [729, 384] width 712 height 622
click at [696, 413] on p at bounding box center [728, 418] width 687 height 22
click at [725, 743] on span "Save Draft" at bounding box center [902, 752] width 67 height 17
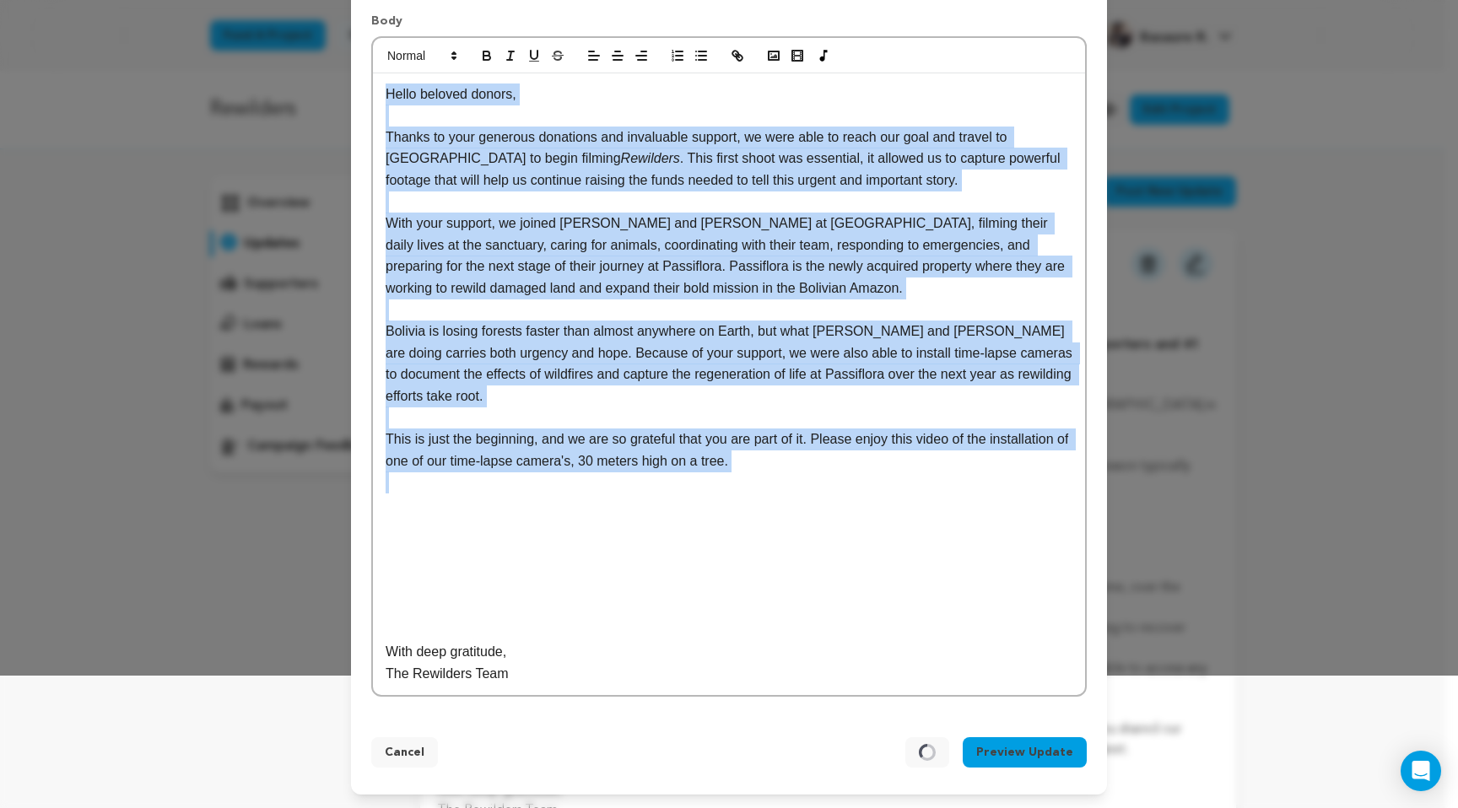
drag, startPoint x: 378, startPoint y: 95, endPoint x: 806, endPoint y: 472, distance: 570.1
click at [725, 472] on div "Hello beloved donors, Thanks to your generous donations and invaluable support,…" at bounding box center [729, 384] width 712 height 622
copy div "Hello beloved donors, Thanks to your generous donations and invaluable support,…"
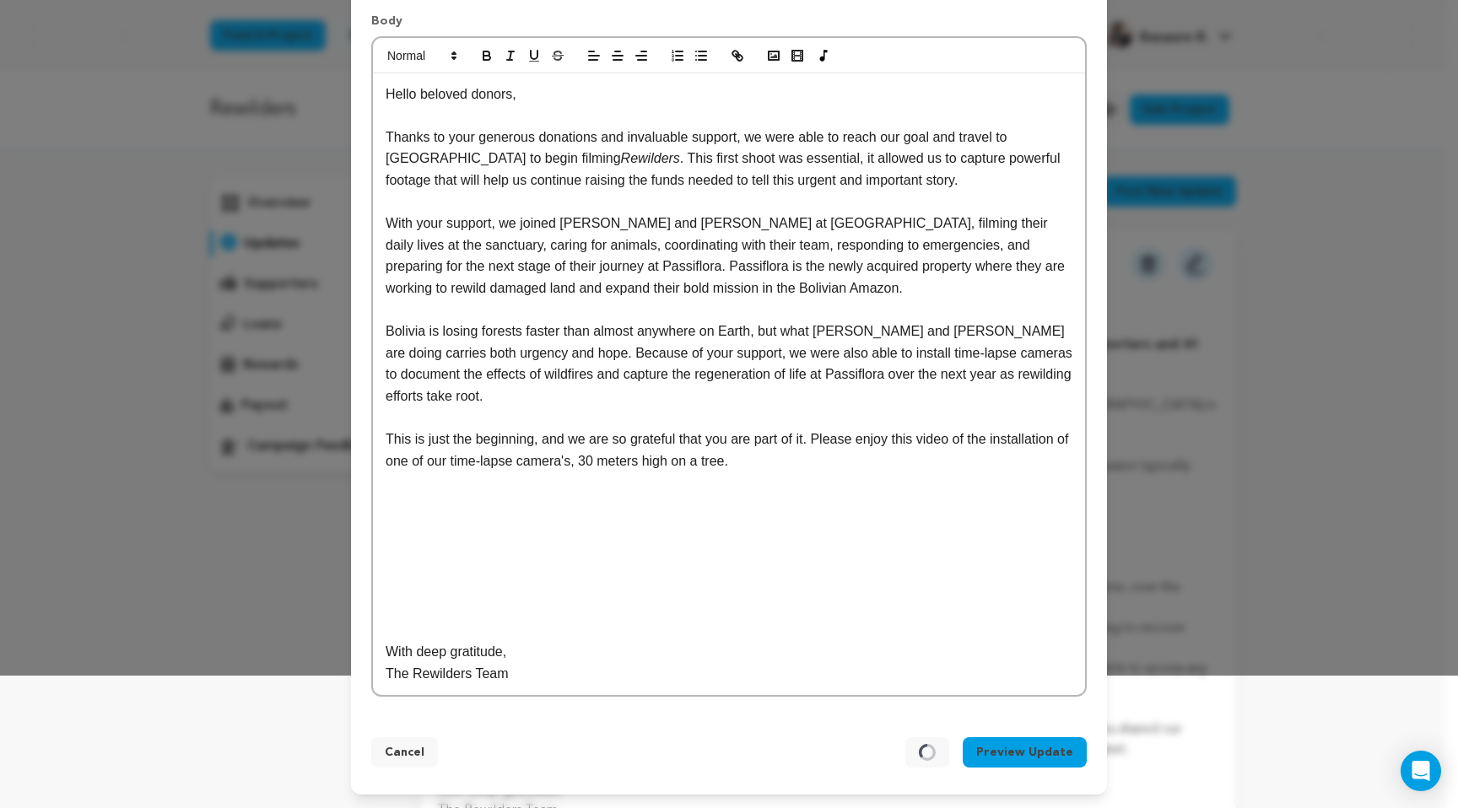
click at [725, 565] on div "Hello beloved donors, Thanks to your generous donations and invaluable support,…" at bounding box center [729, 384] width 712 height 622
drag, startPoint x: 698, startPoint y: 653, endPoint x: 697, endPoint y: 623, distance: 29.6
click at [698, 653] on p "With deep gratitude," at bounding box center [728, 652] width 687 height 22
drag, startPoint x: 776, startPoint y: 461, endPoint x: 262, endPoint y: 439, distance: 514.1
click at [262, 439] on div "New update Preview your update Close modal Title Documenting hope in the Amazon…" at bounding box center [729, 338] width 1458 height 940
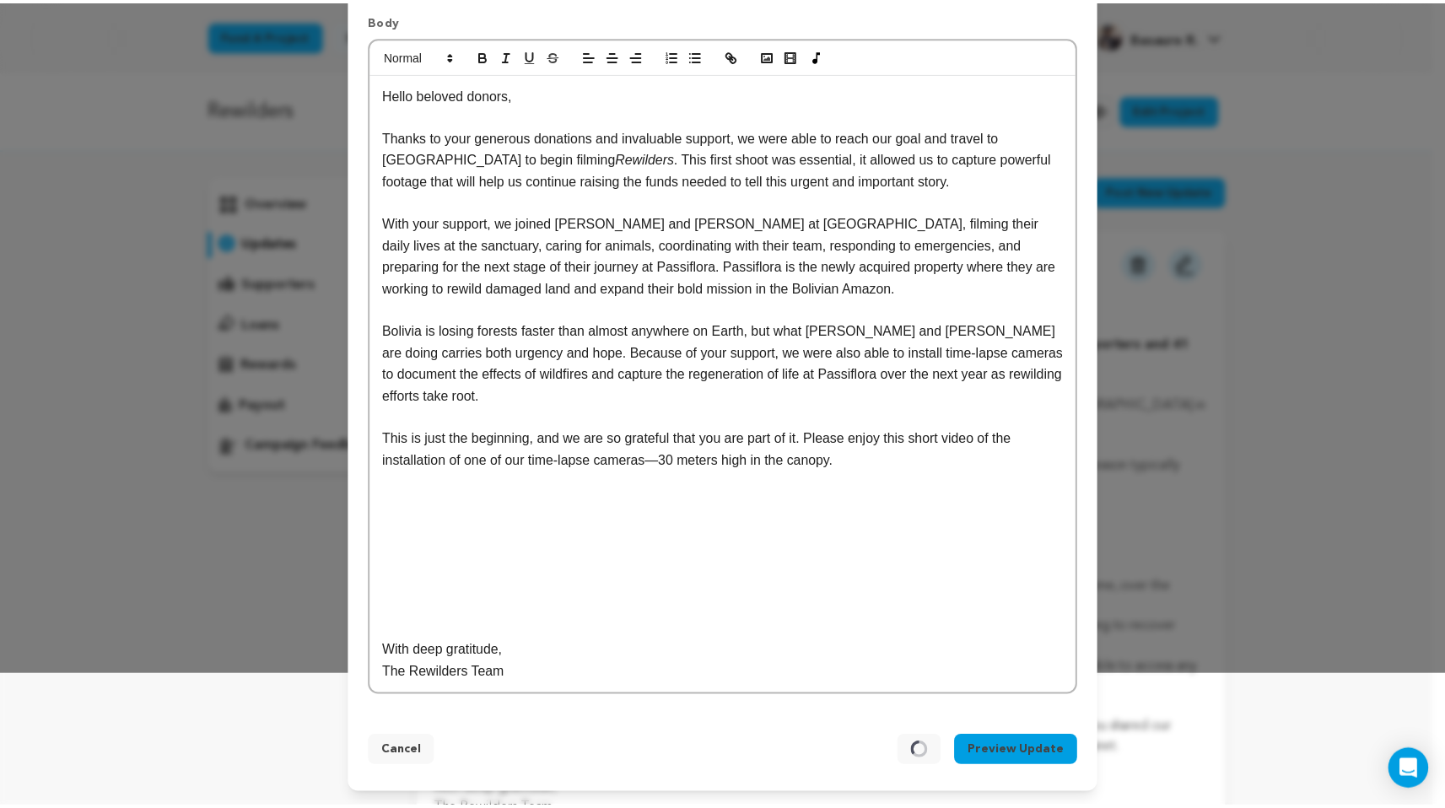
scroll to position [0, 0]
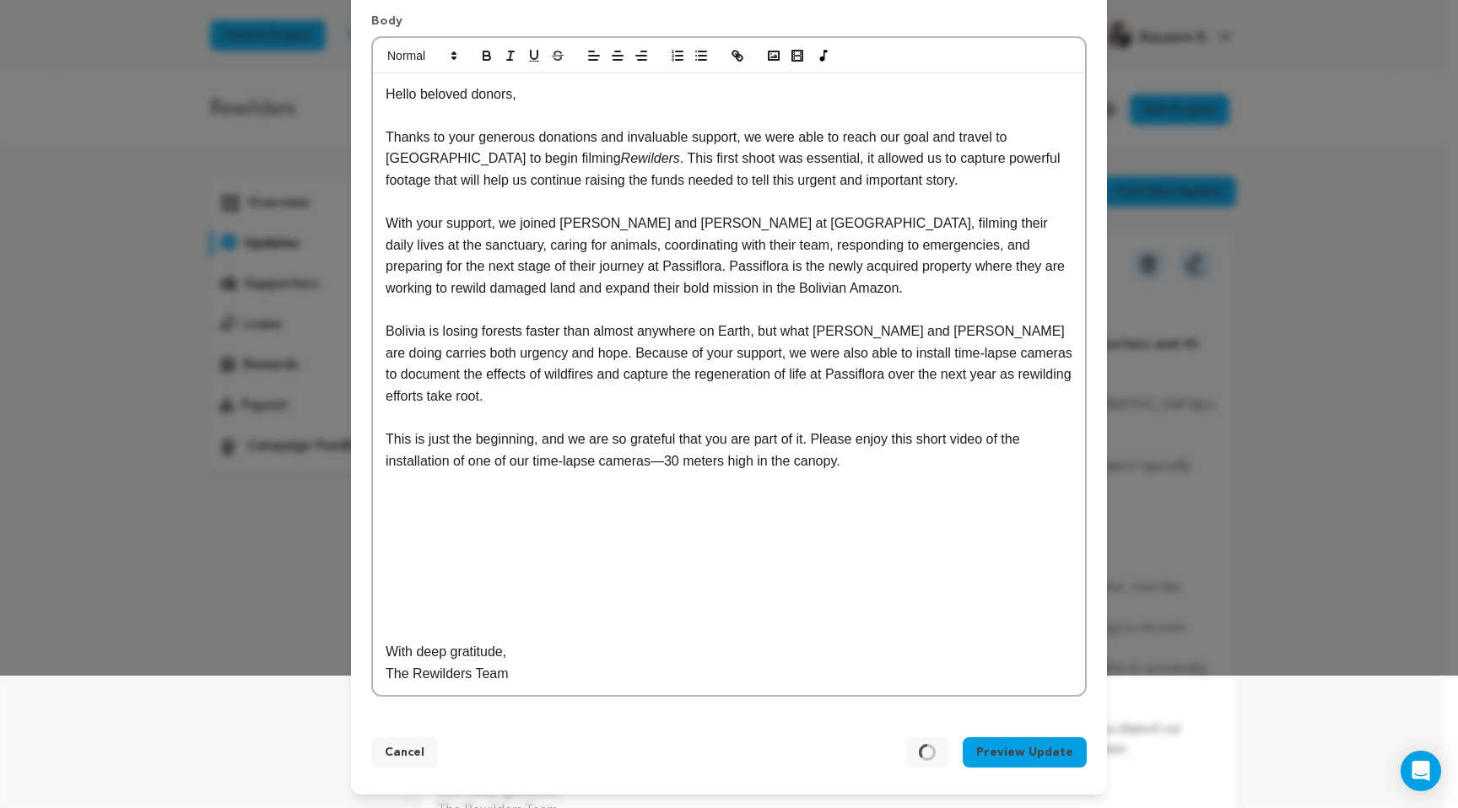
click at [659, 456] on p "This is just the beginning, and we are so grateful that you are part of it. Ple…" at bounding box center [728, 449] width 687 height 43
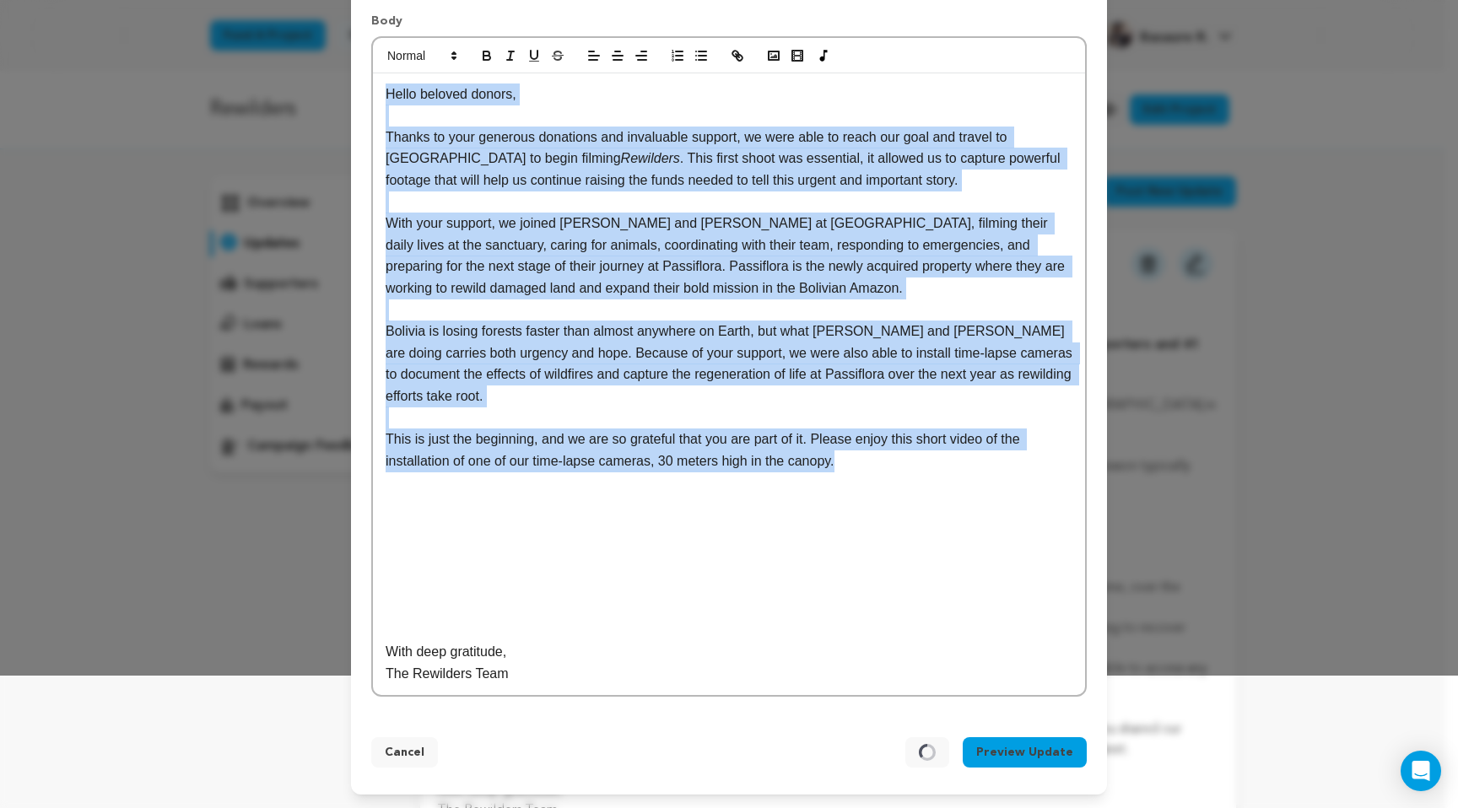
drag, startPoint x: 659, startPoint y: 456, endPoint x: 36, endPoint y: 56, distance: 740.3
click at [36, 56] on div "New update Preview your update Close modal Title Documenting hope in the Amazon…" at bounding box center [729, 338] width 1458 height 940
copy div "Hello beloved donors, Thanks to your generous donations and invaluable support,…"
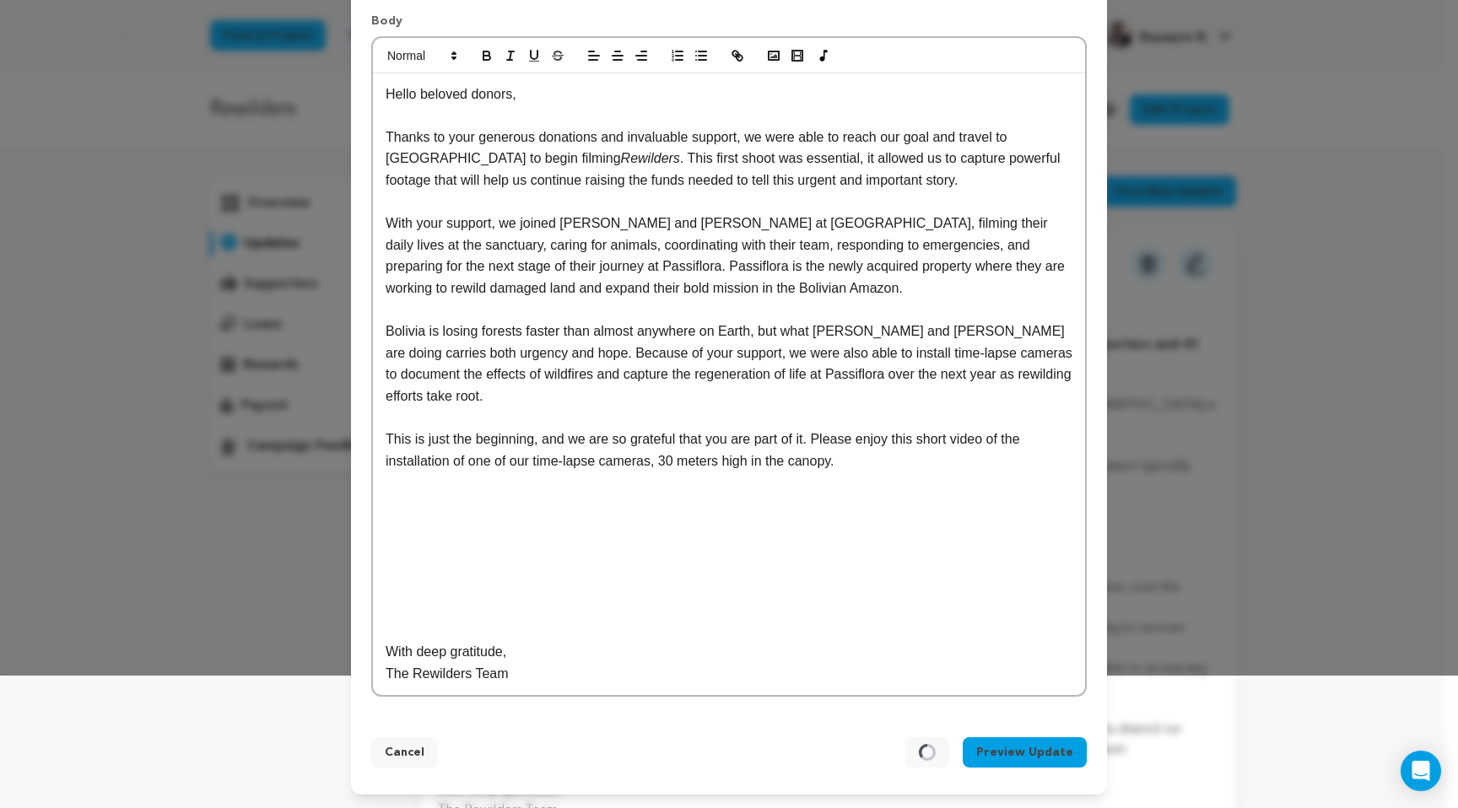
click at [672, 643] on p "With deep gratitude," at bounding box center [728, 652] width 687 height 22
click at [398, 743] on button "Cancel" at bounding box center [404, 752] width 67 height 30
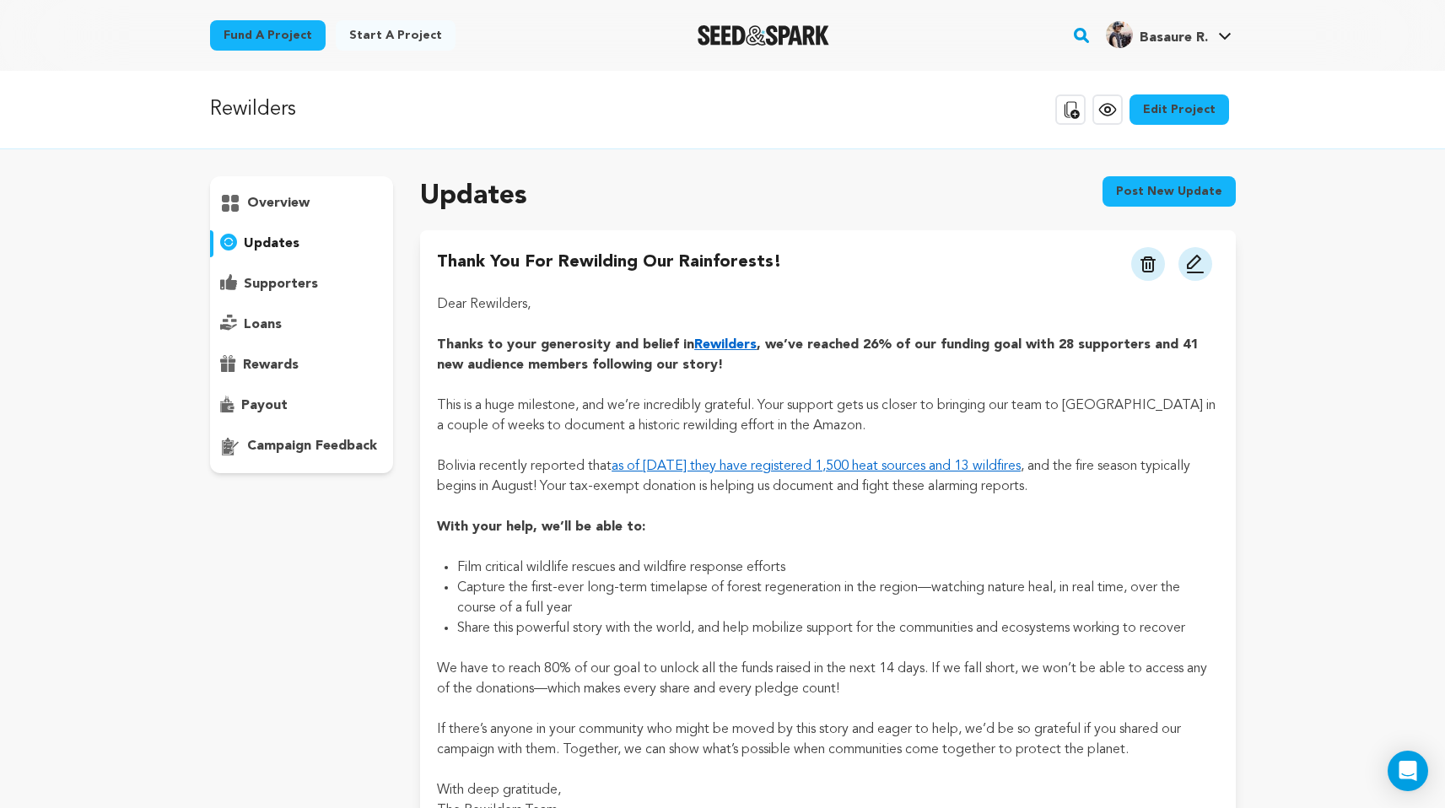
click at [725, 191] on button "Post new update" at bounding box center [1168, 191] width 133 height 30
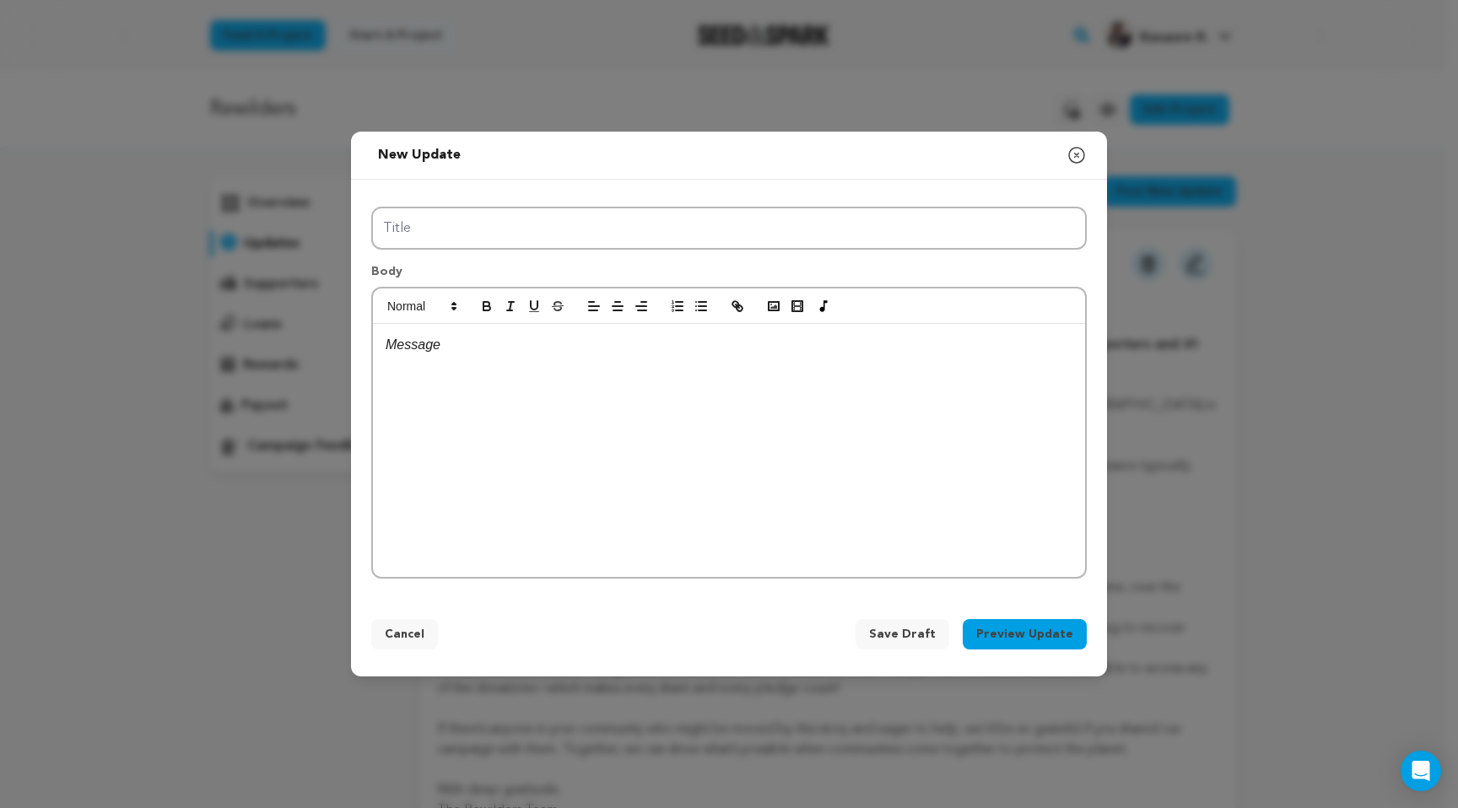
click at [434, 392] on div at bounding box center [729, 450] width 712 height 253
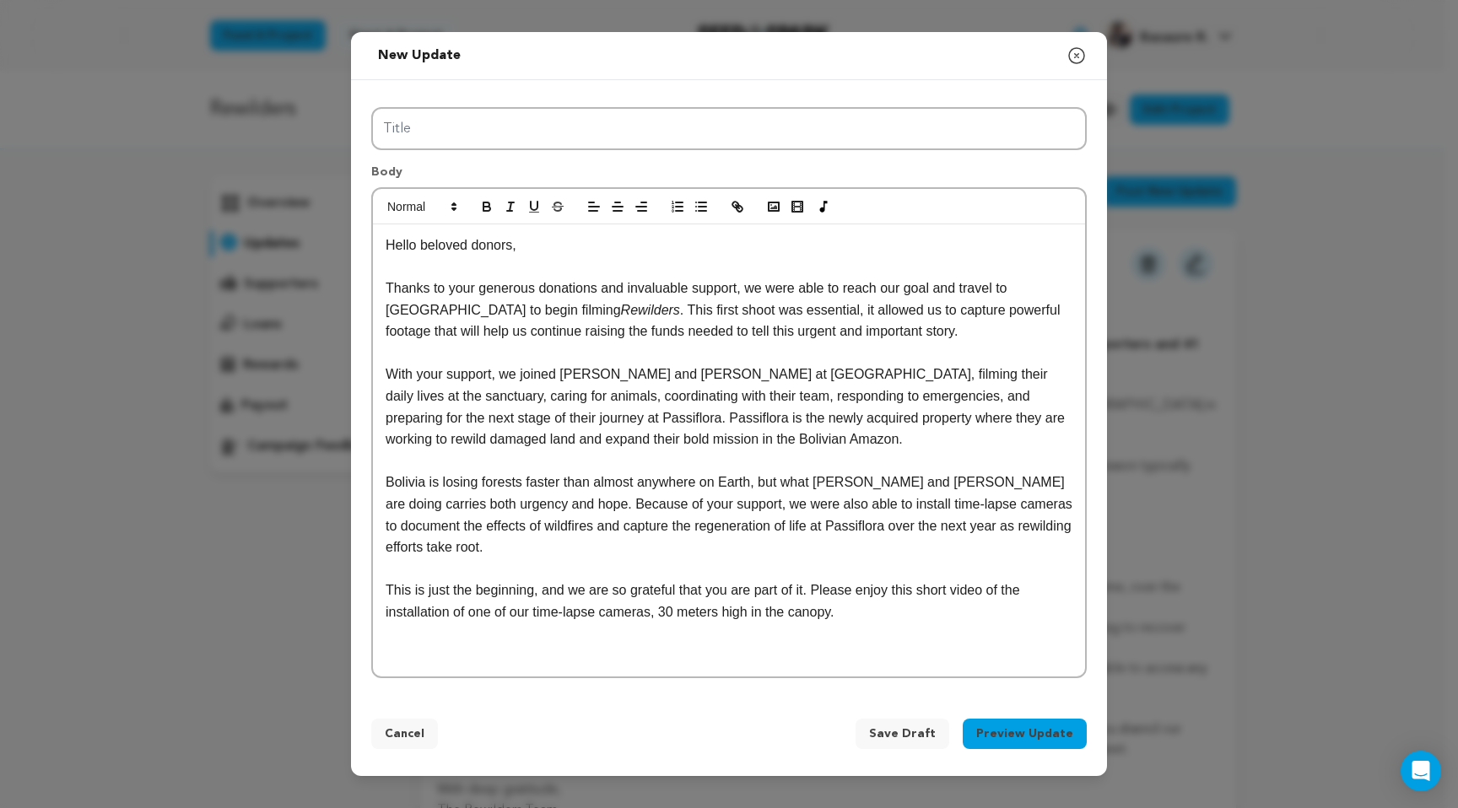
click at [725, 339] on p "Thanks to your generous donations and invaluable support, we were able to reach…" at bounding box center [728, 310] width 687 height 65
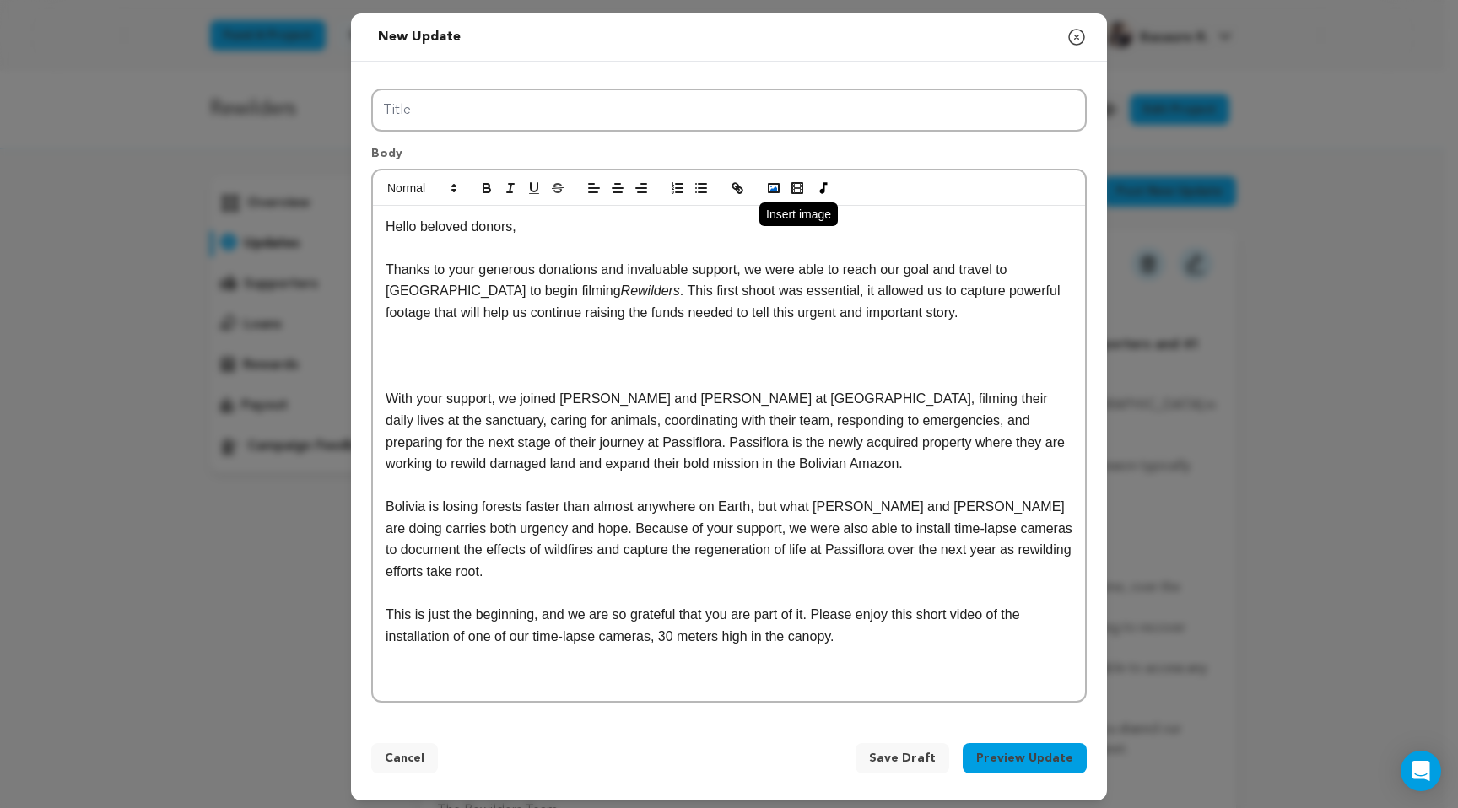
click at [725, 187] on icon "button" at bounding box center [773, 188] width 15 height 15
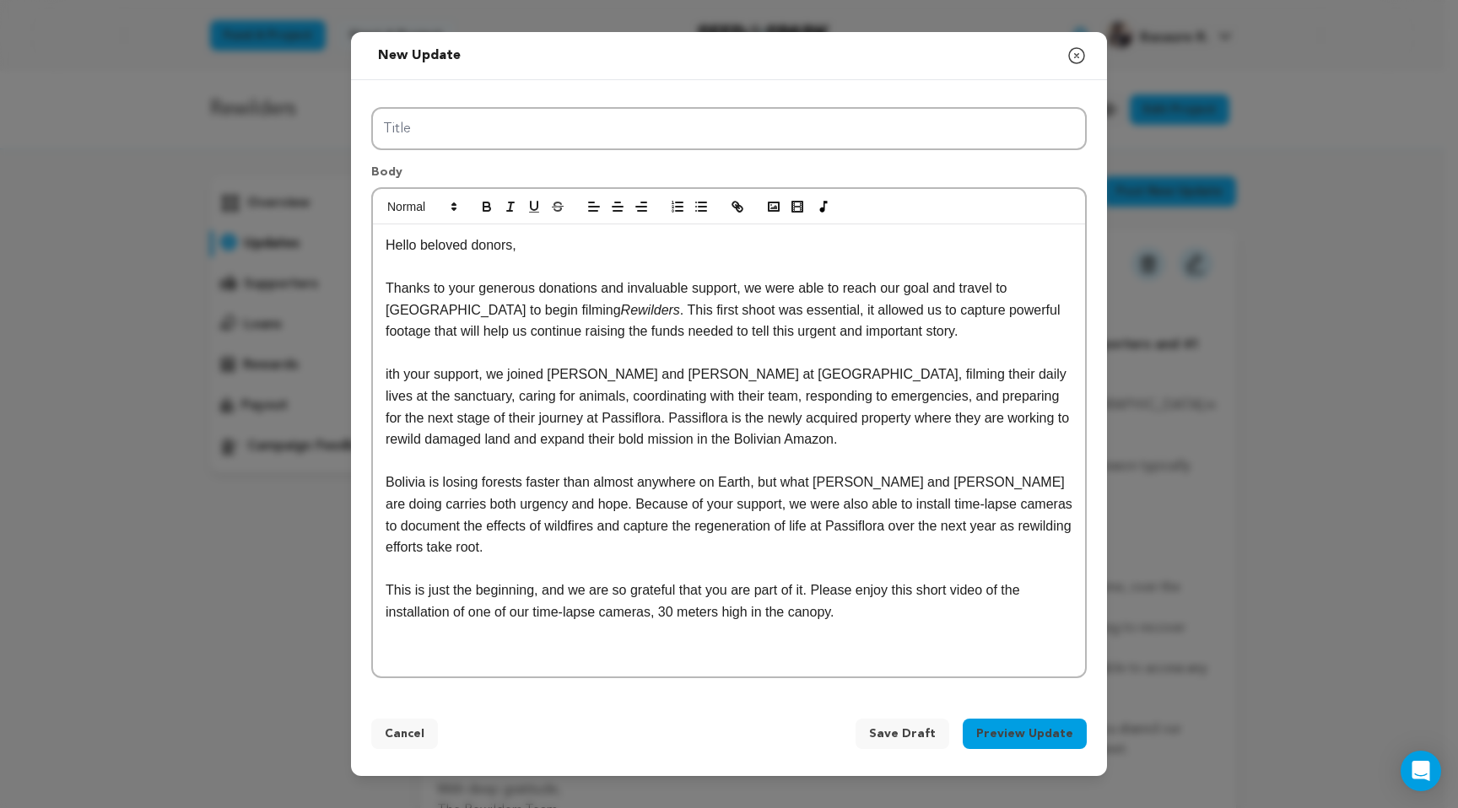
click at [412, 737] on button "Cancel" at bounding box center [404, 734] width 67 height 30
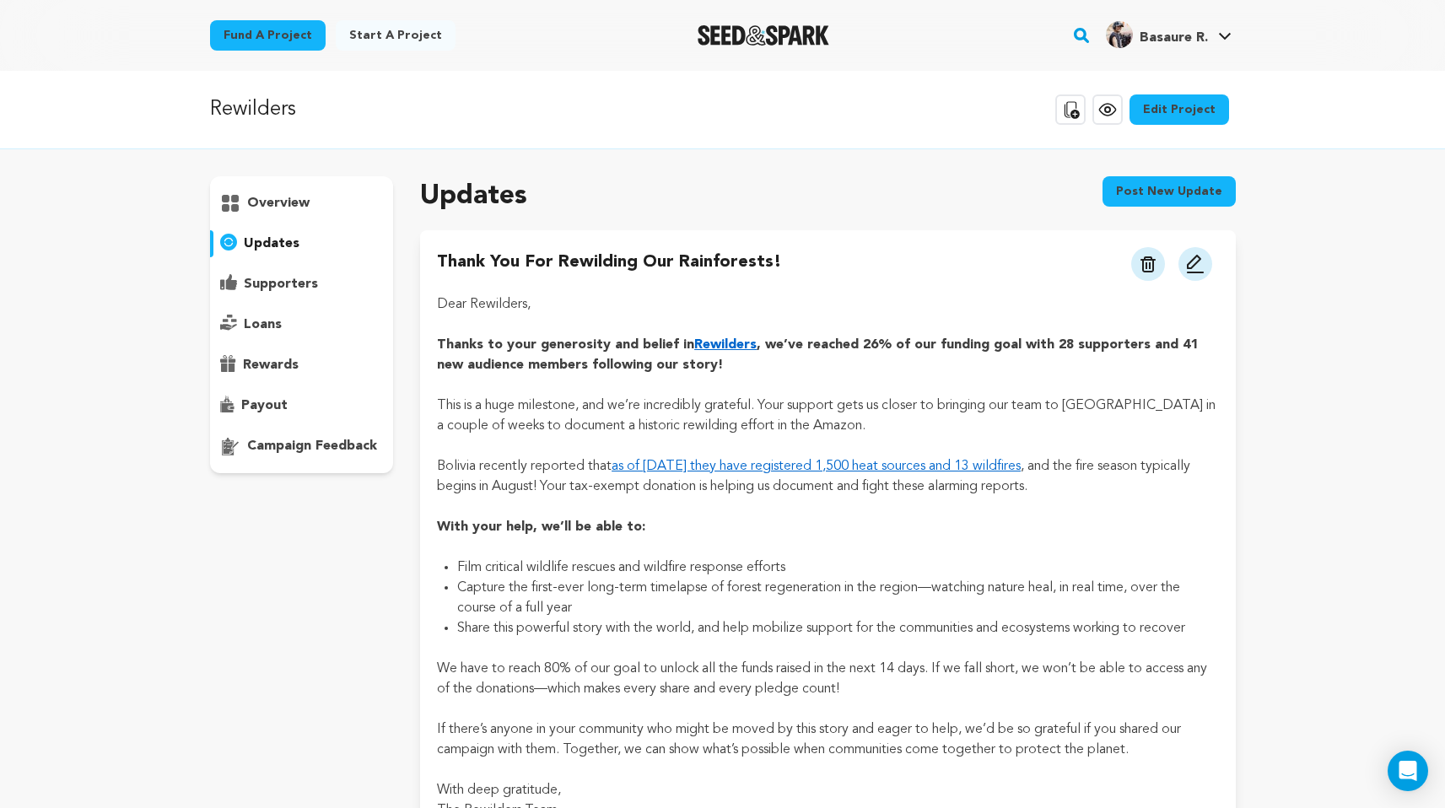
click at [725, 186] on button "Post new update" at bounding box center [1168, 191] width 133 height 30
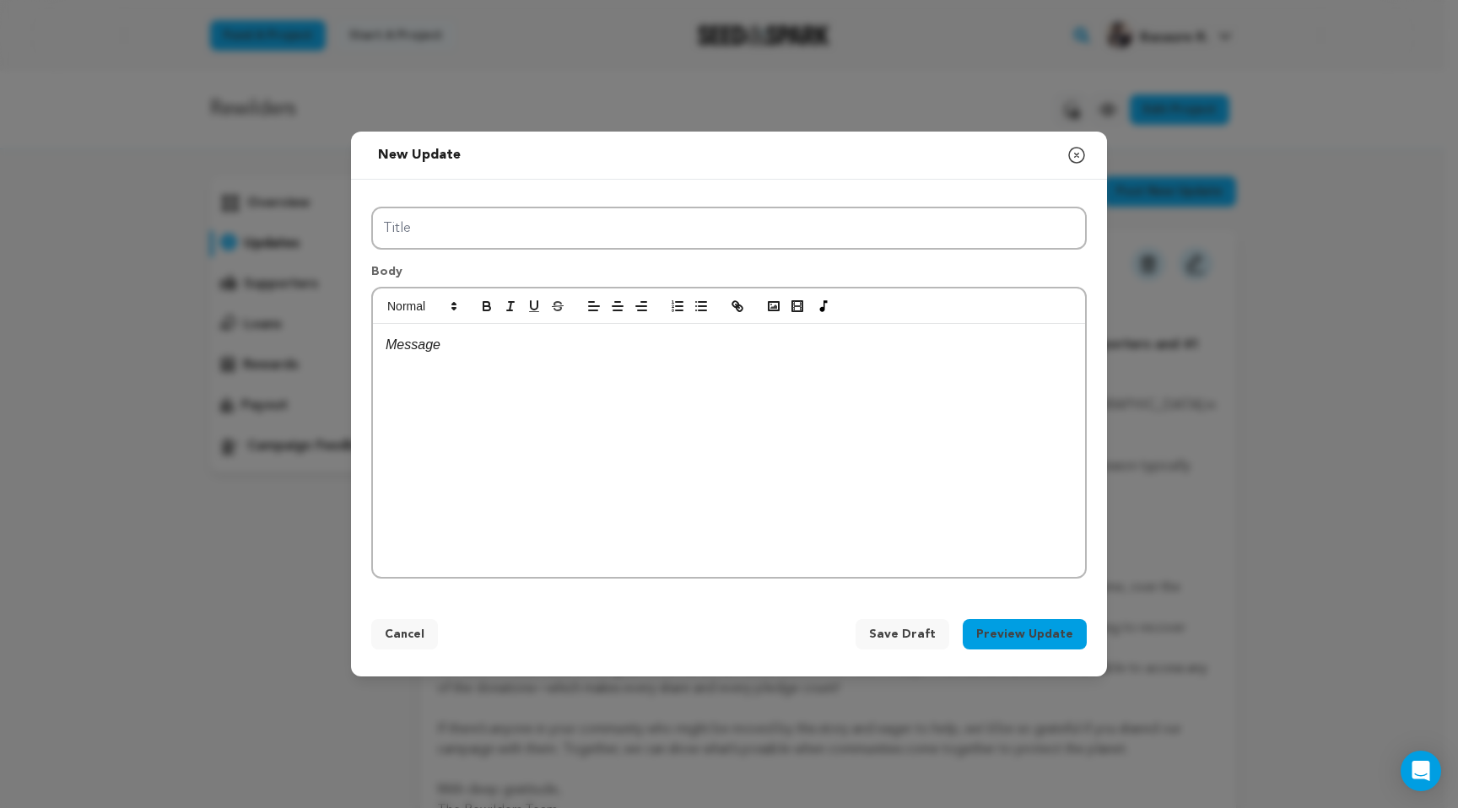
click at [434, 391] on div at bounding box center [729, 450] width 712 height 253
click at [725, 308] on polyline "button" at bounding box center [773, 306] width 7 height 4
click at [725, 743] on div "Open Intercom Messenger" at bounding box center [1420, 771] width 45 height 45
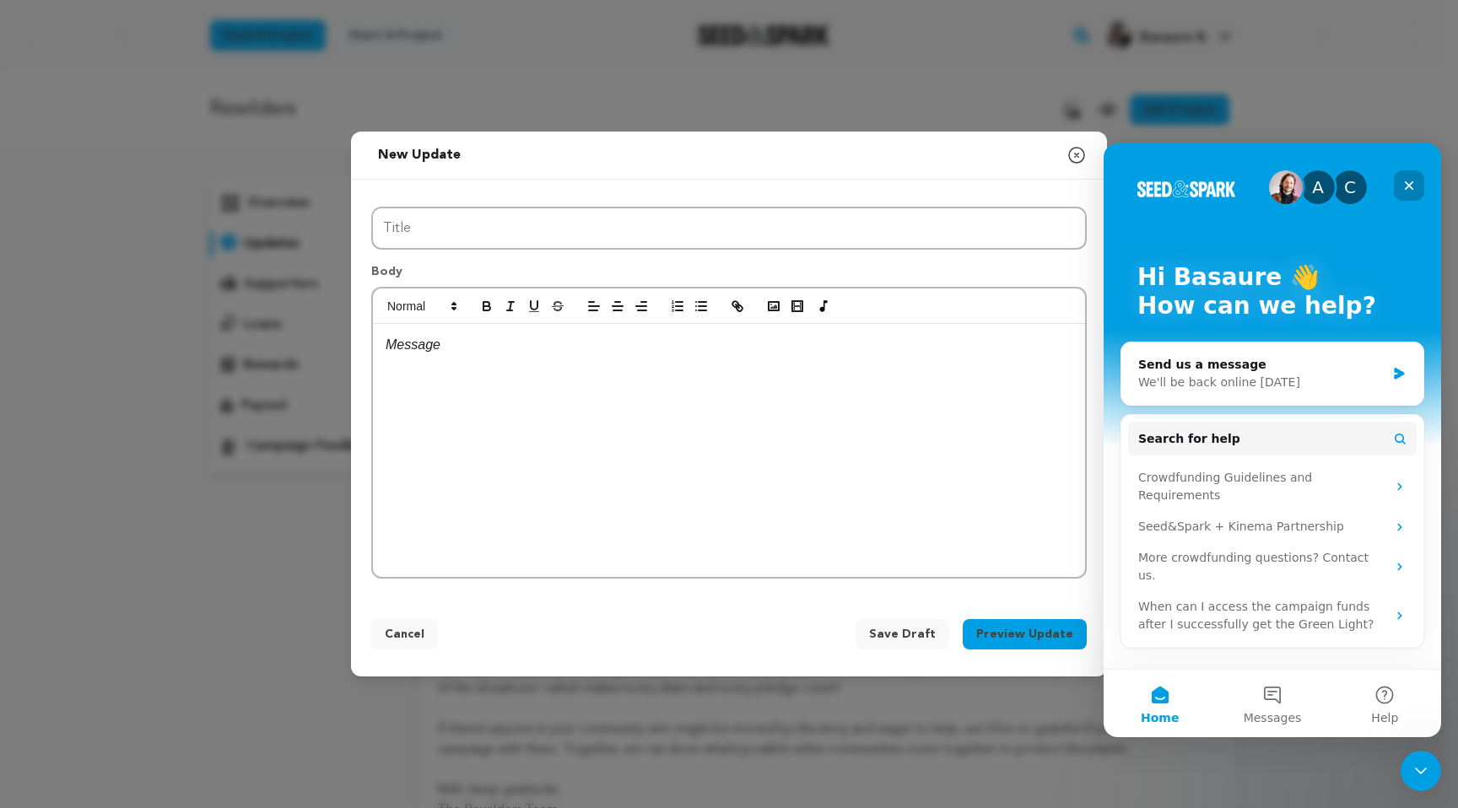
click at [725, 181] on icon "Close" at bounding box center [1408, 185] width 13 height 13
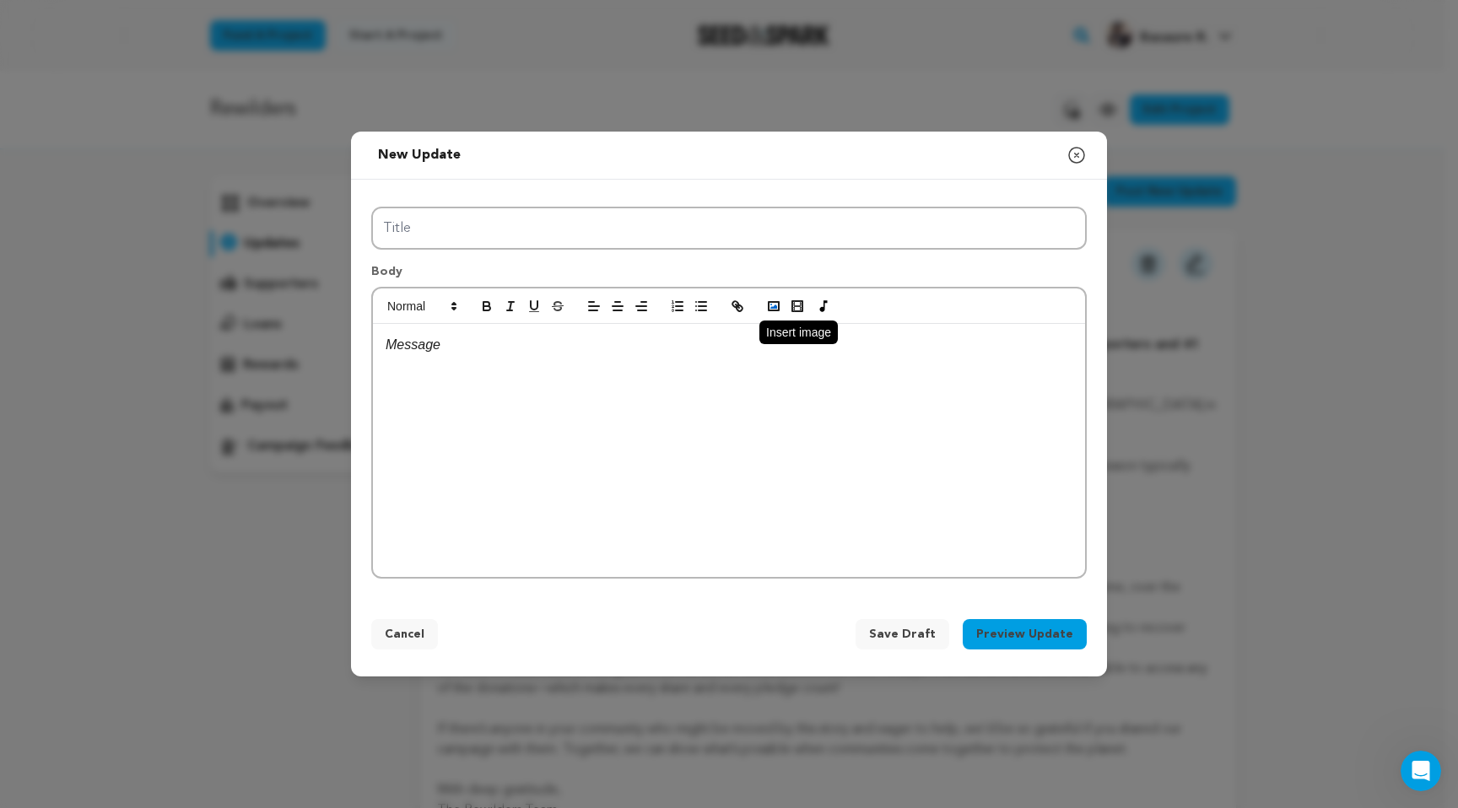
click at [725, 310] on rect "button" at bounding box center [773, 306] width 10 height 8
click at [725, 154] on icon "button" at bounding box center [1076, 155] width 20 height 20
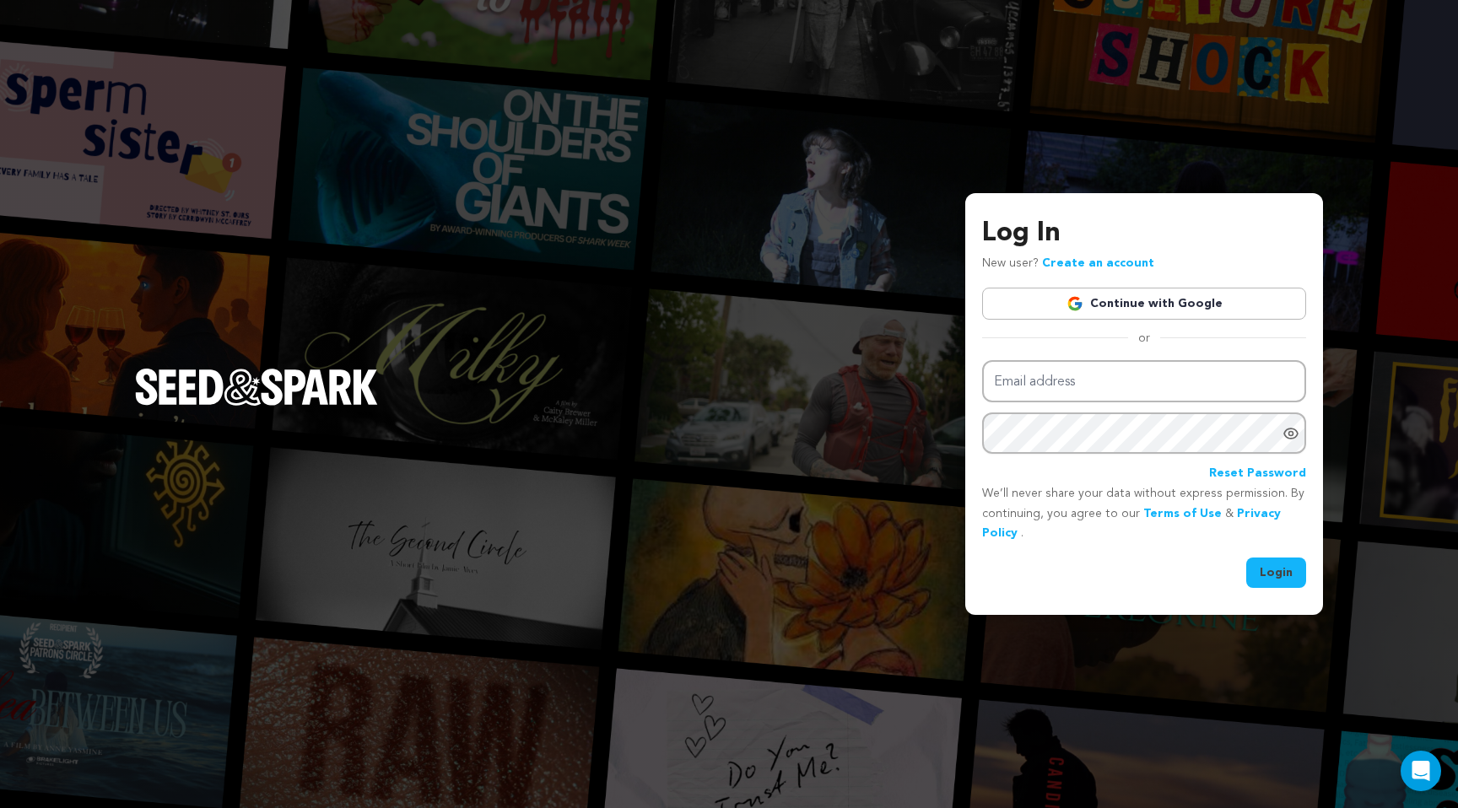
click at [1124, 292] on link "Continue with Google" at bounding box center [1144, 304] width 324 height 32
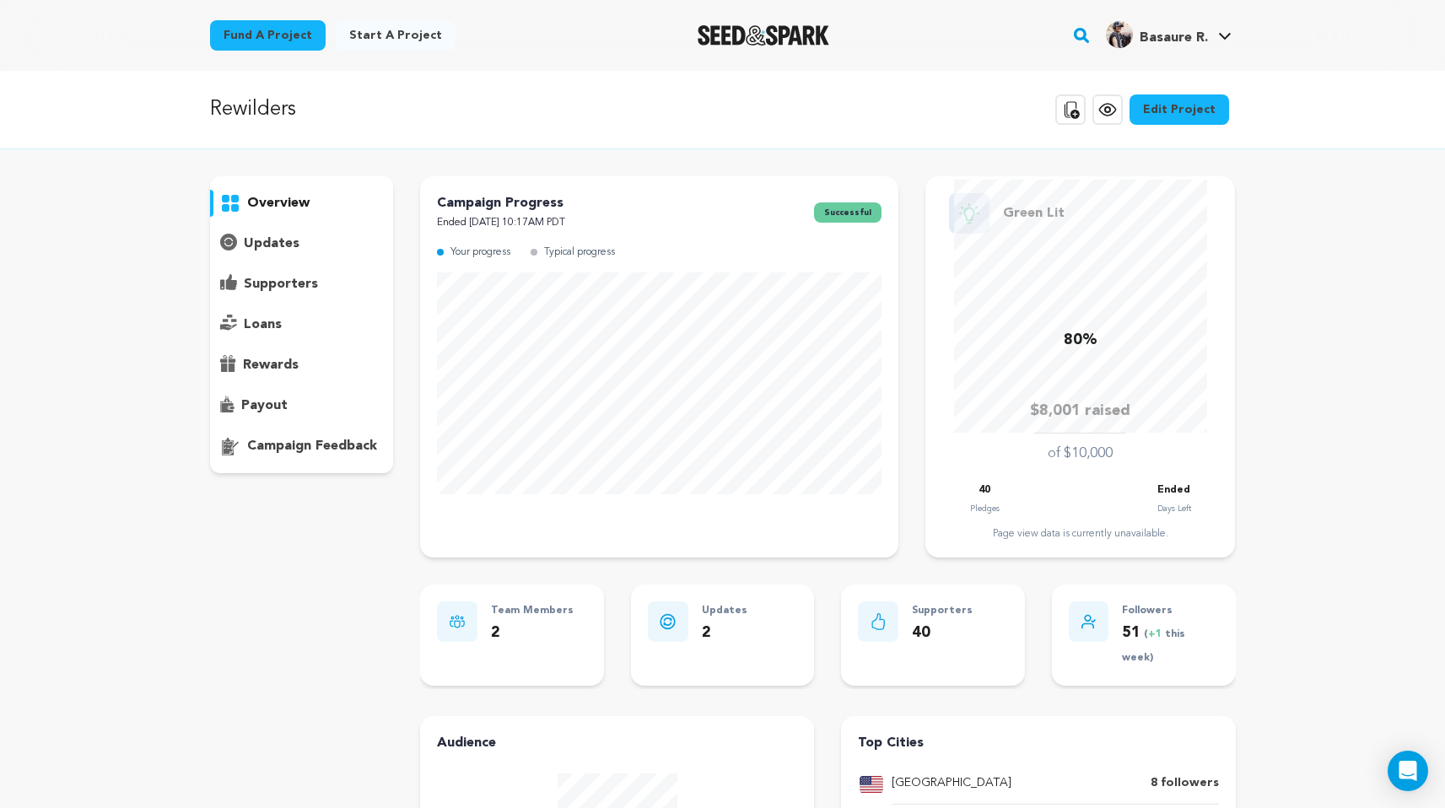
click at [303, 278] on p "supporters" at bounding box center [281, 284] width 74 height 20
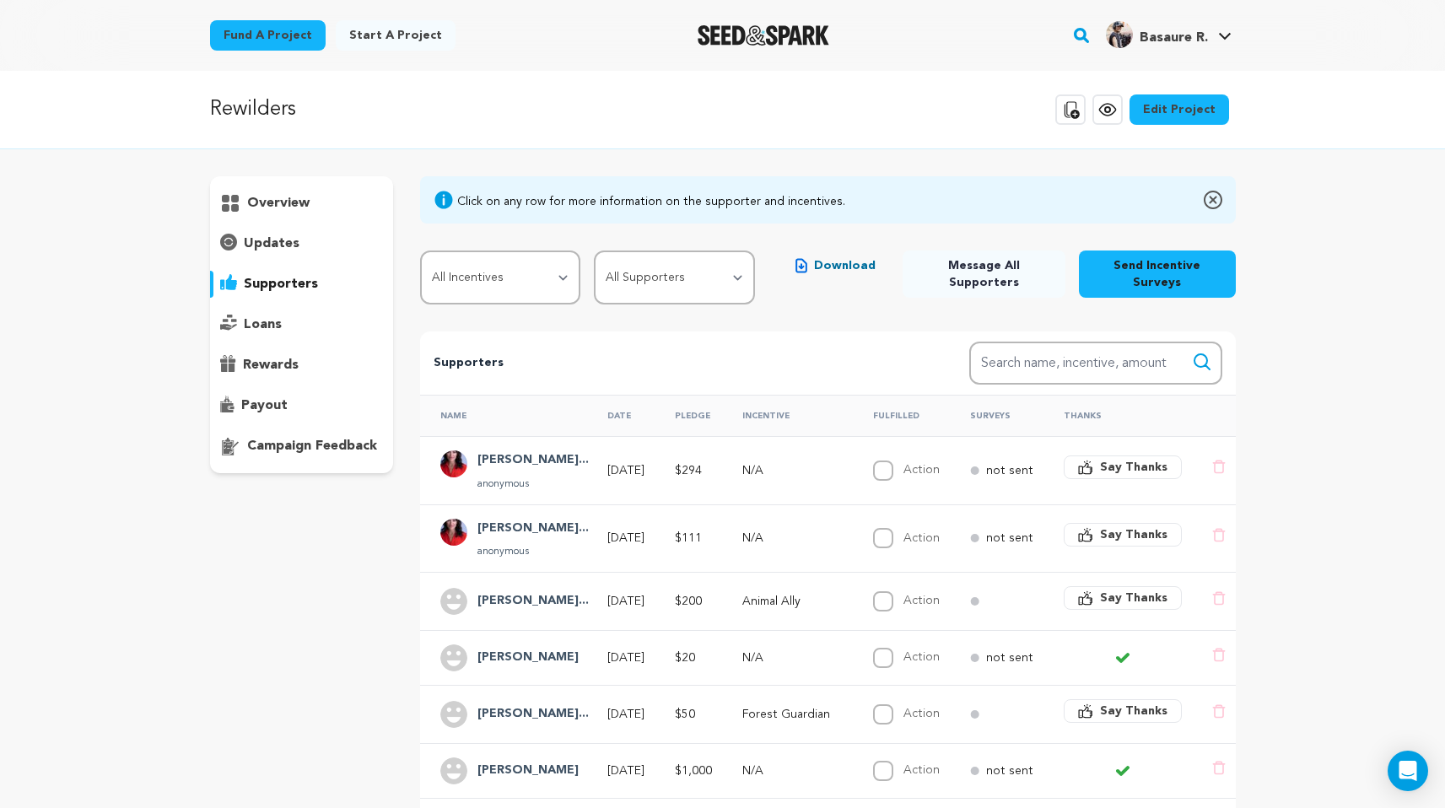
click at [1023, 261] on span "Message All Supporters" at bounding box center [984, 274] width 136 height 34
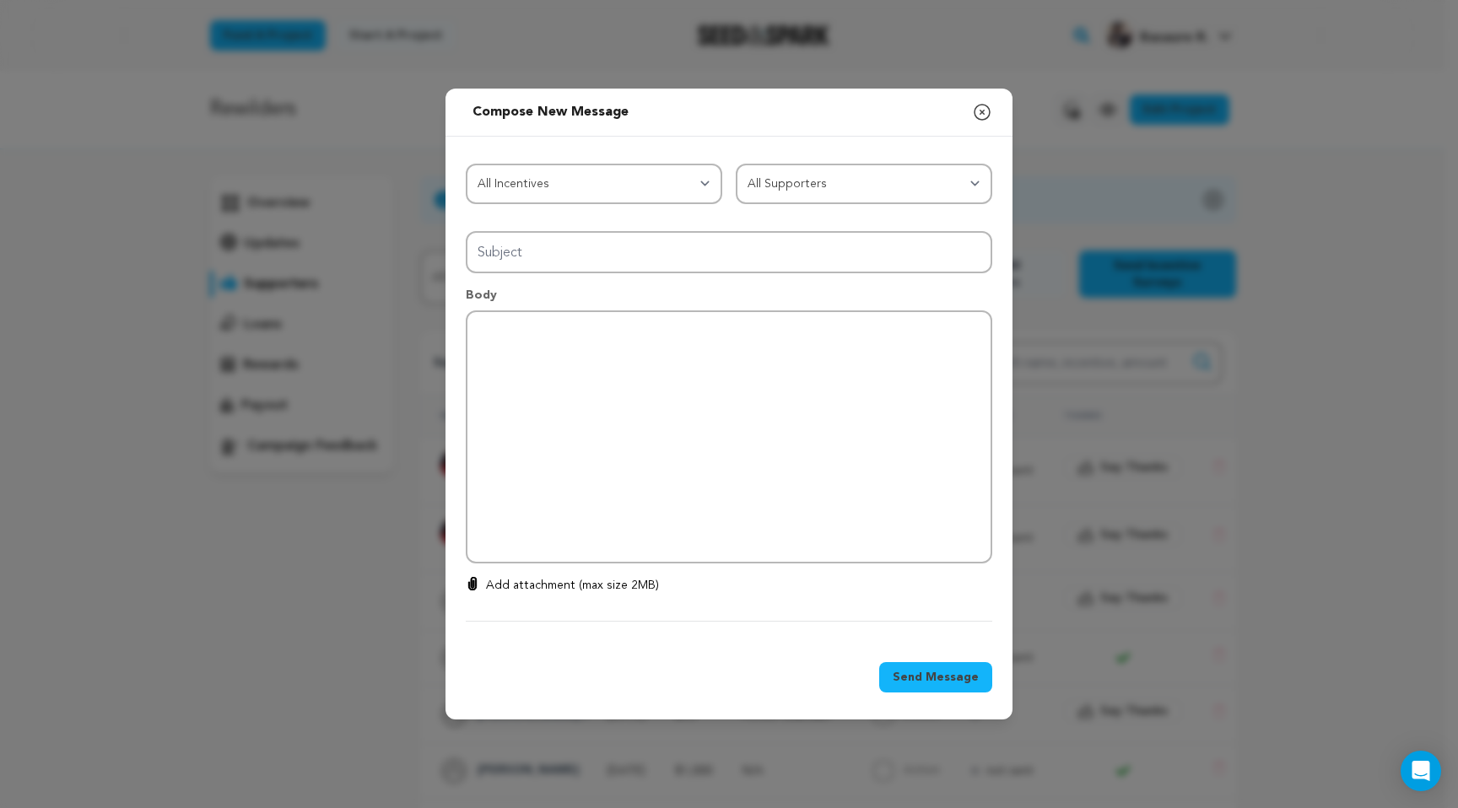
type input "Thanks for your support!"
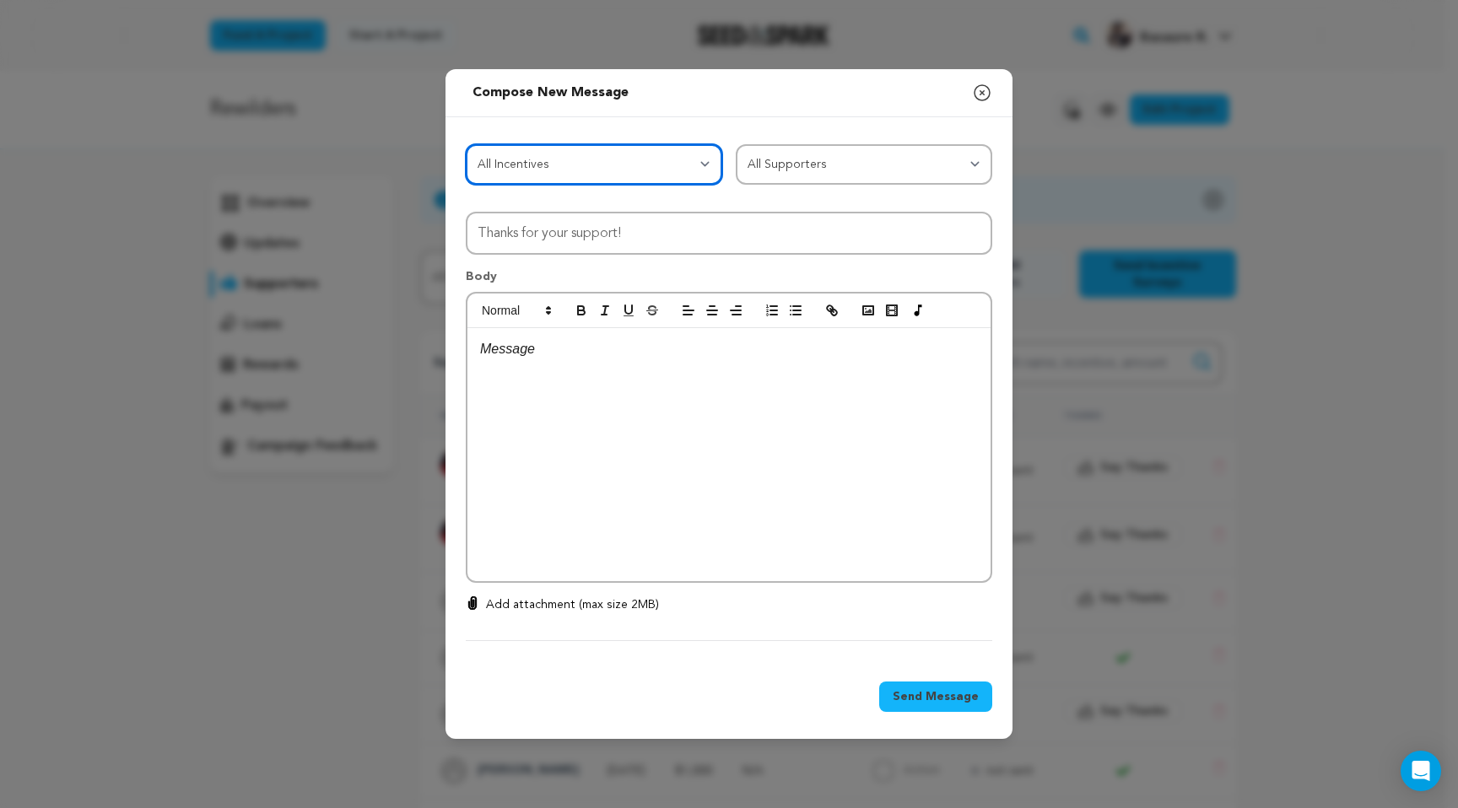
click at [607, 171] on select "All Incentives Seed Planter Forest Guardian Animal Ally Story [PERSON_NAME] Rew…" at bounding box center [594, 164] width 256 height 40
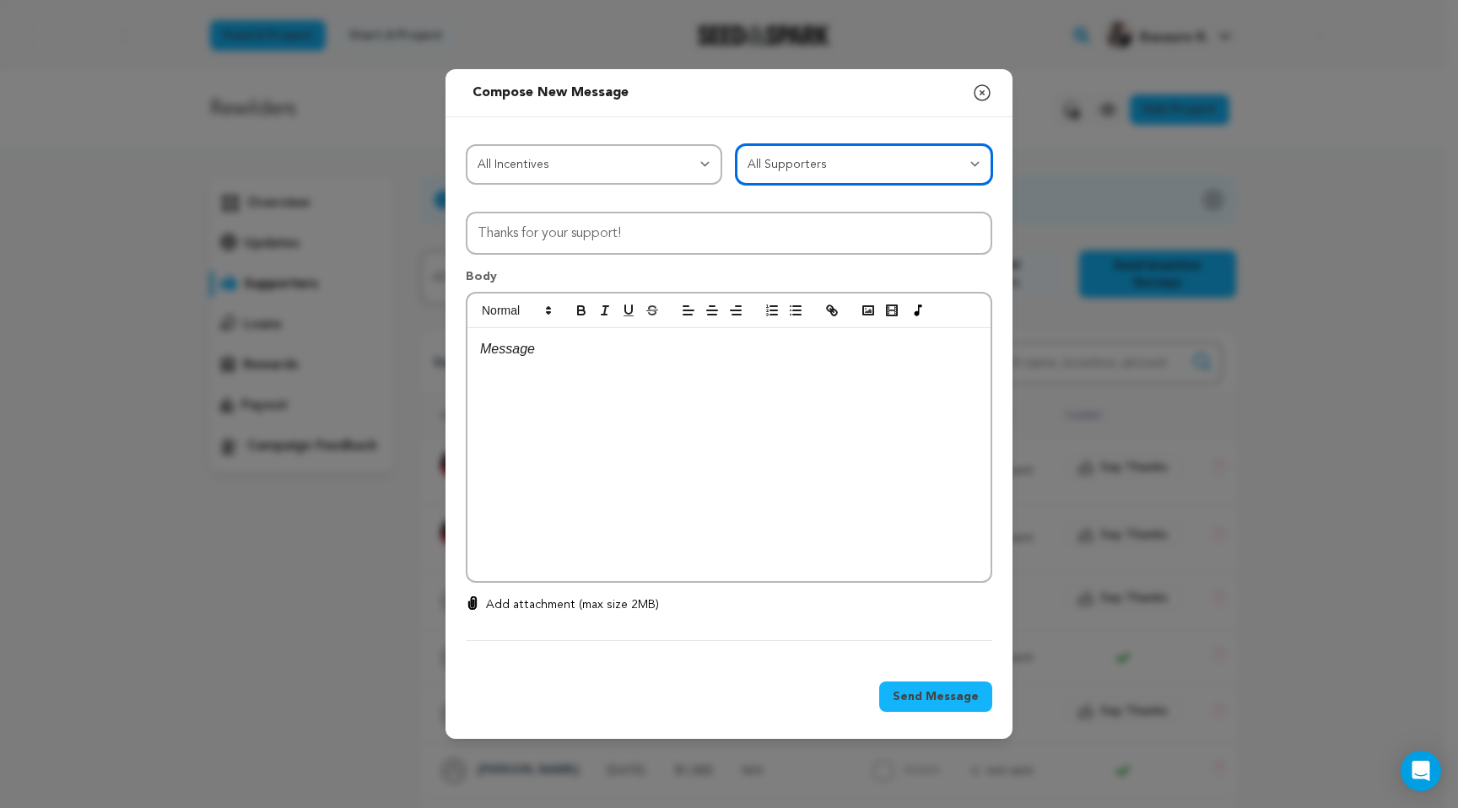
click at [929, 162] on select "All Supporters Survey not sent Survey incomplete Survey complete Incentive not …" at bounding box center [864, 164] width 256 height 40
select select "survey_not_sent"
click at [927, 170] on select "All Supporters Survey not sent Survey incomplete Survey complete Incentive not …" at bounding box center [864, 164] width 256 height 40
select select
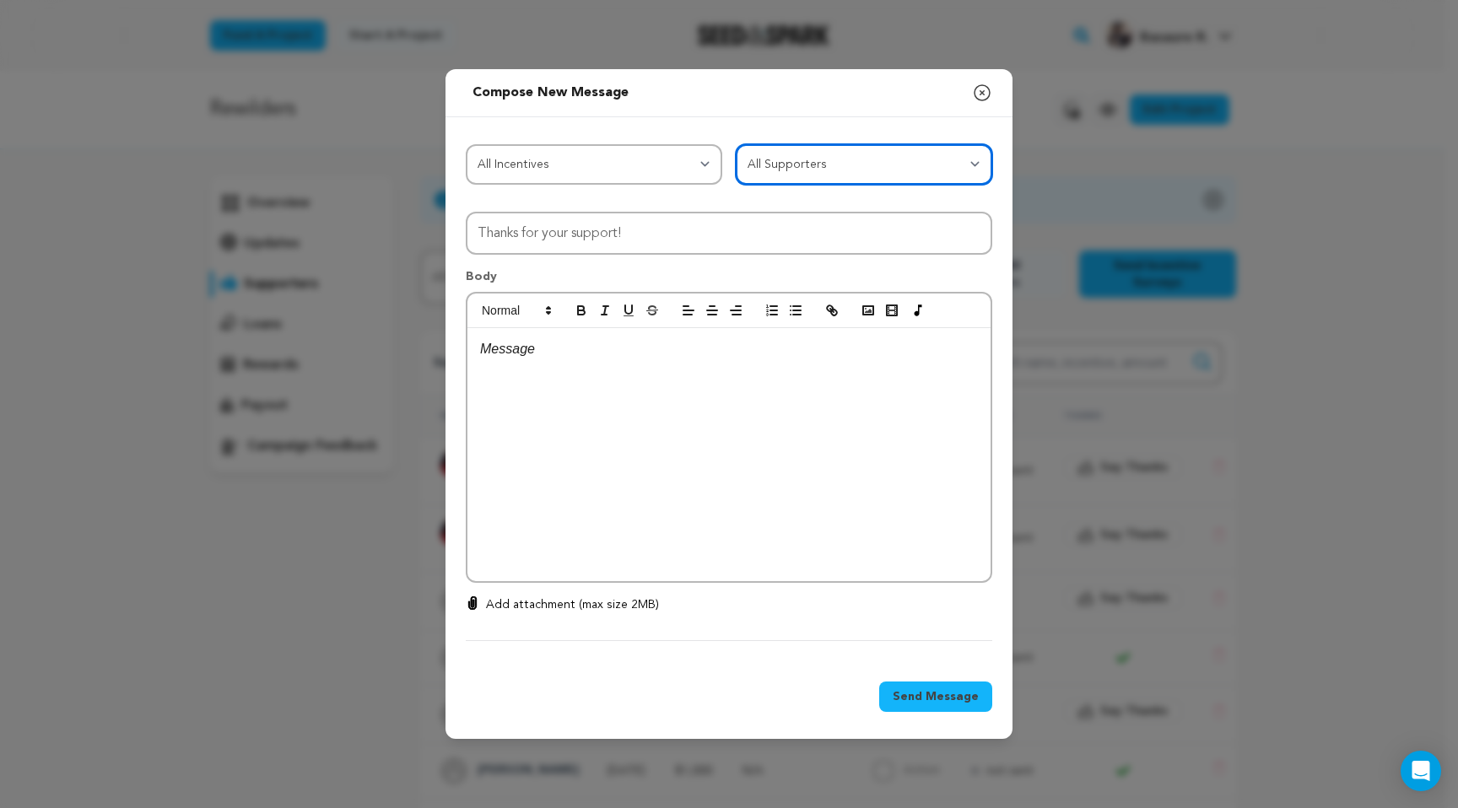
select select
click at [976, 89] on icon "button" at bounding box center [982, 93] width 20 height 20
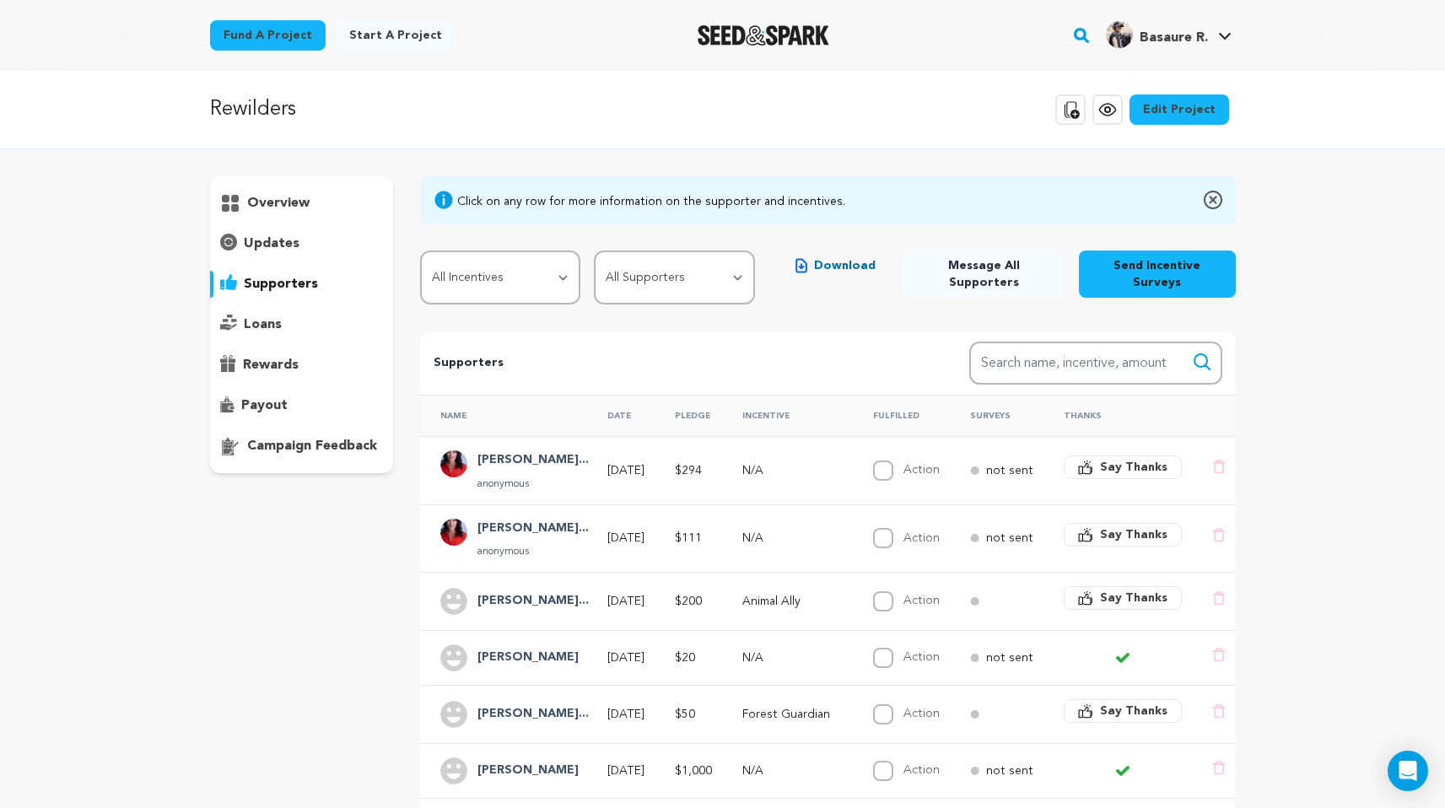
click at [292, 251] on p "updates" at bounding box center [272, 244] width 56 height 20
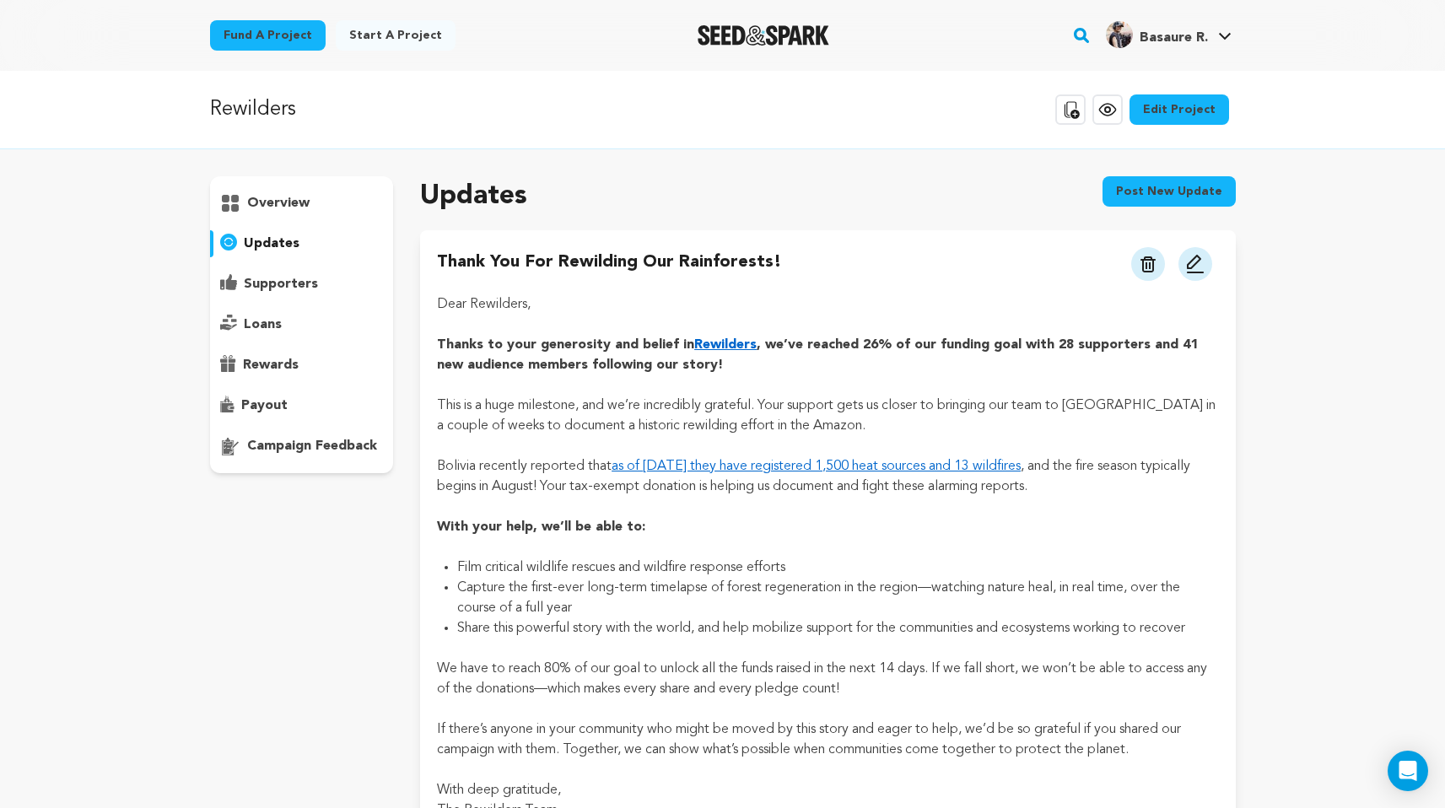
click at [1183, 191] on button "Post new update" at bounding box center [1168, 191] width 133 height 30
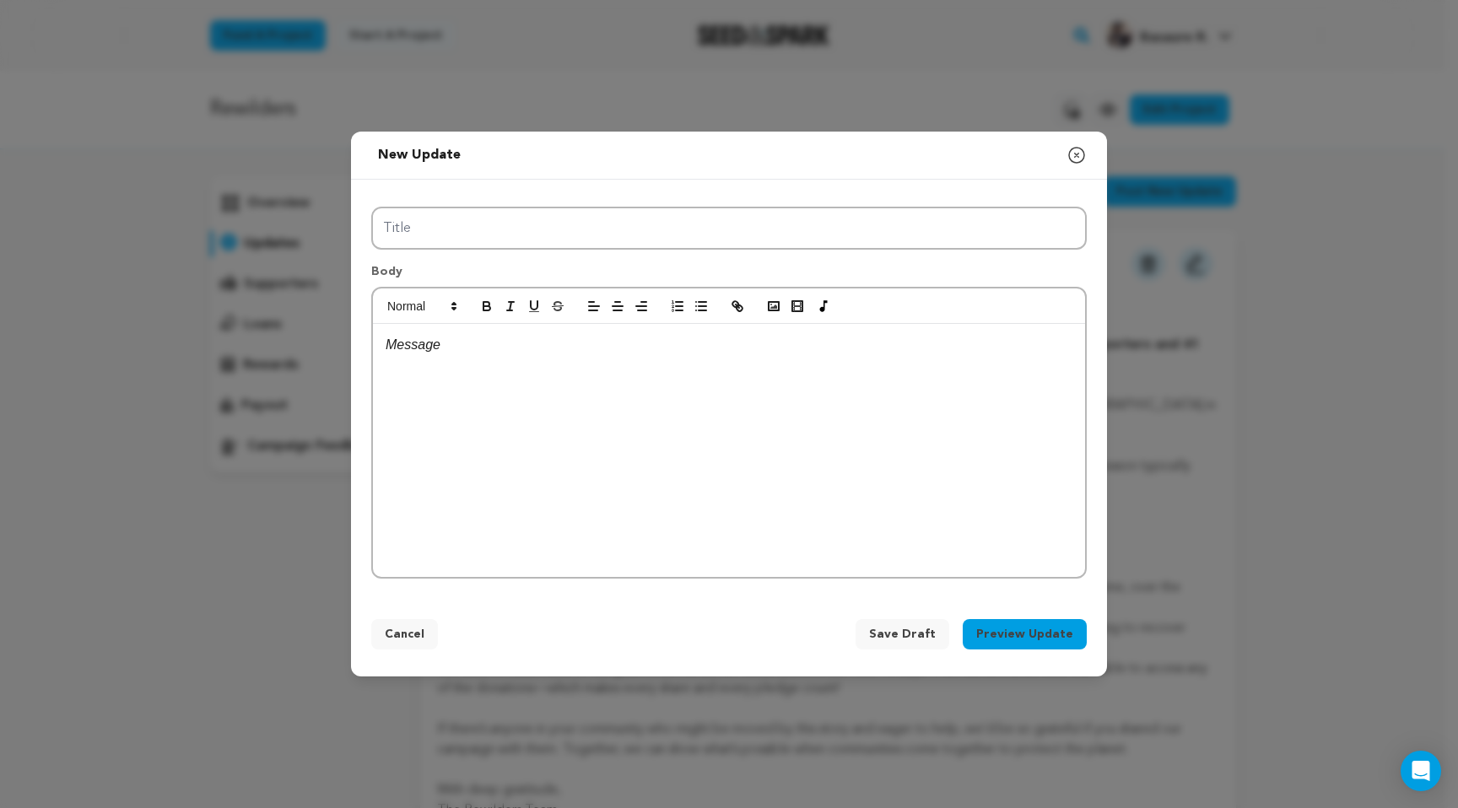
click at [730, 357] on div at bounding box center [729, 450] width 712 height 253
click at [780, 299] on icon "button" at bounding box center [773, 306] width 15 height 15
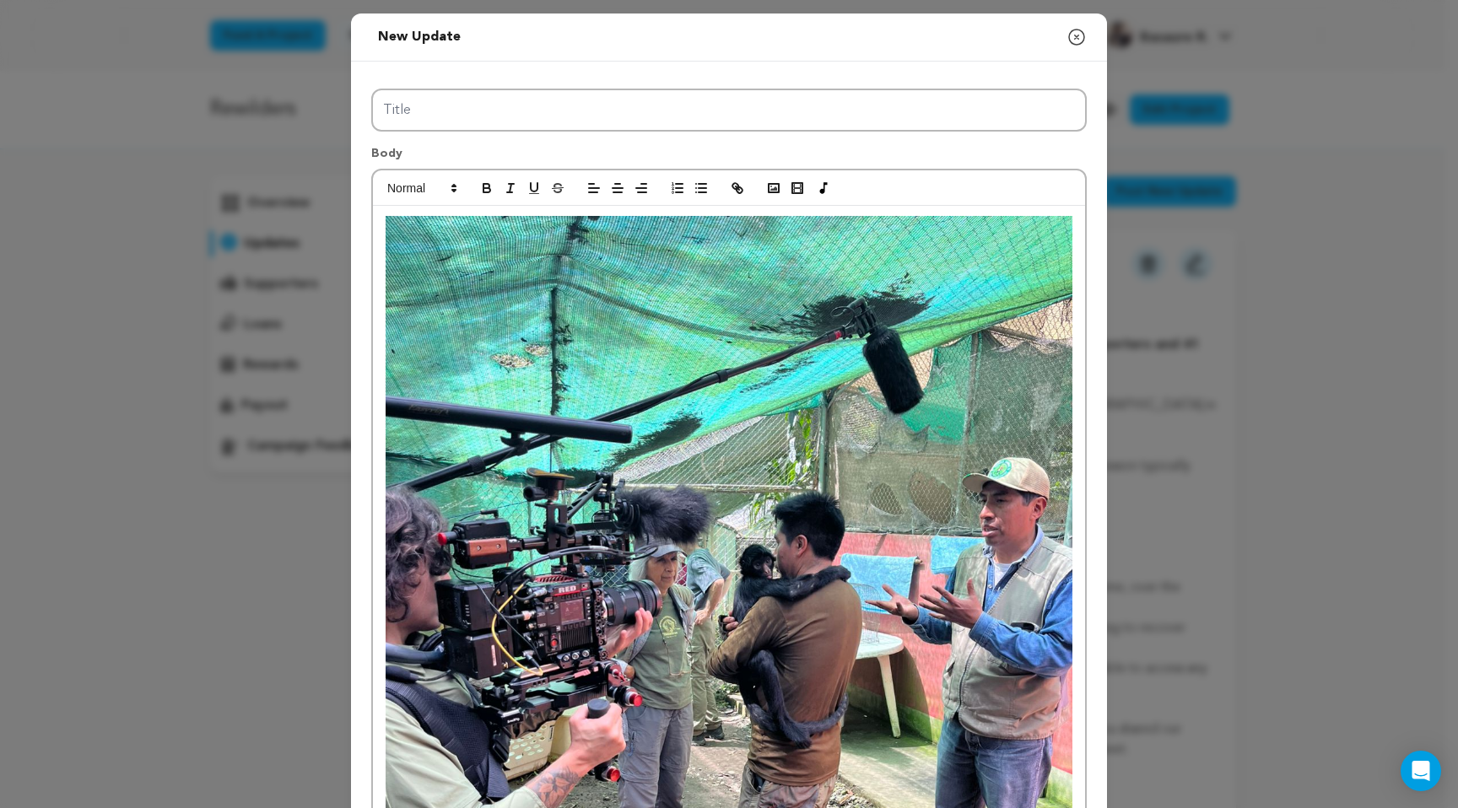
click at [826, 471] on img at bounding box center [728, 673] width 687 height 915
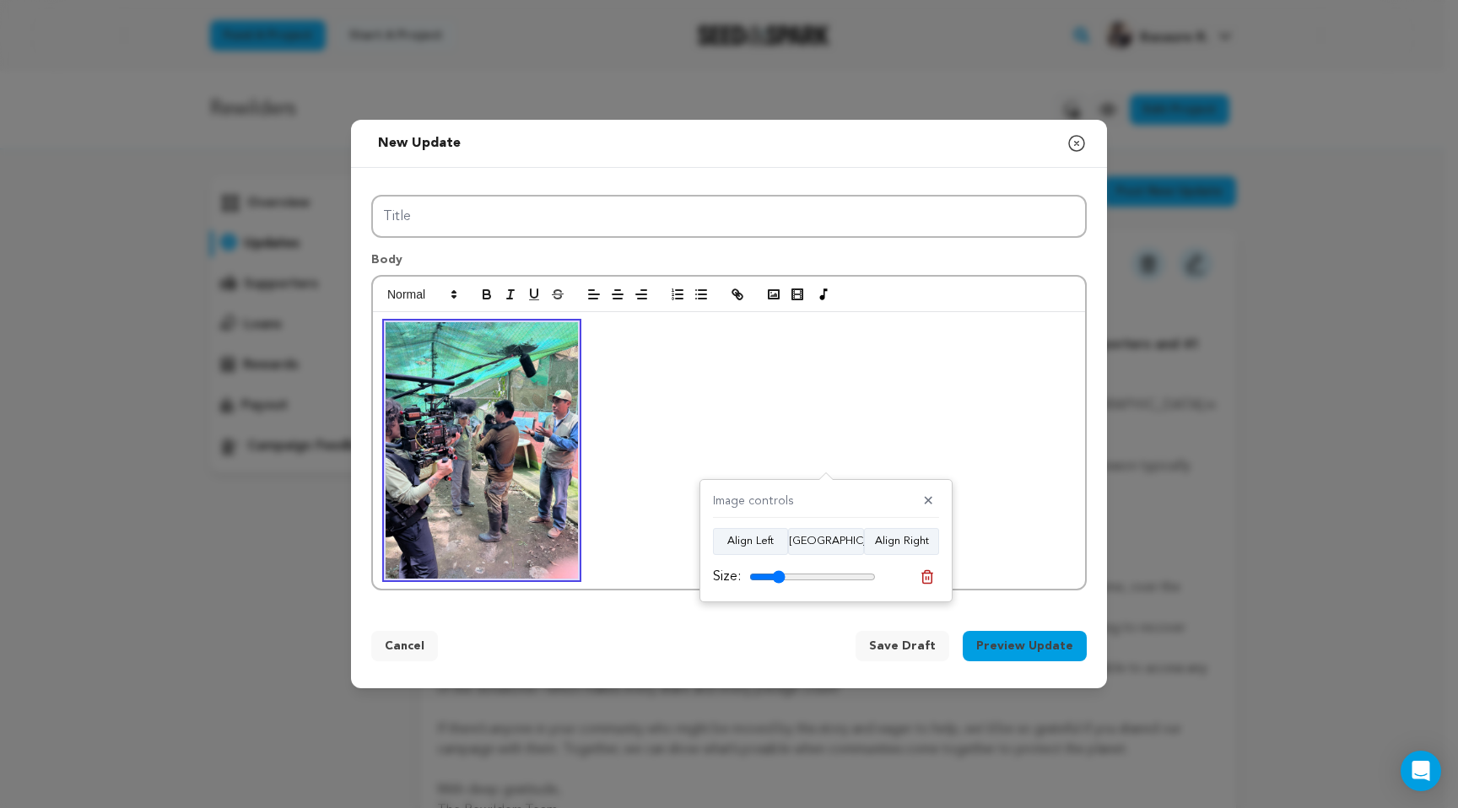
drag, startPoint x: 865, startPoint y: 576, endPoint x: 779, endPoint y: 569, distance: 86.4
type input "28"
click at [779, 570] on input "range" at bounding box center [812, 576] width 127 height 13
click at [649, 482] on p at bounding box center [728, 450] width 687 height 256
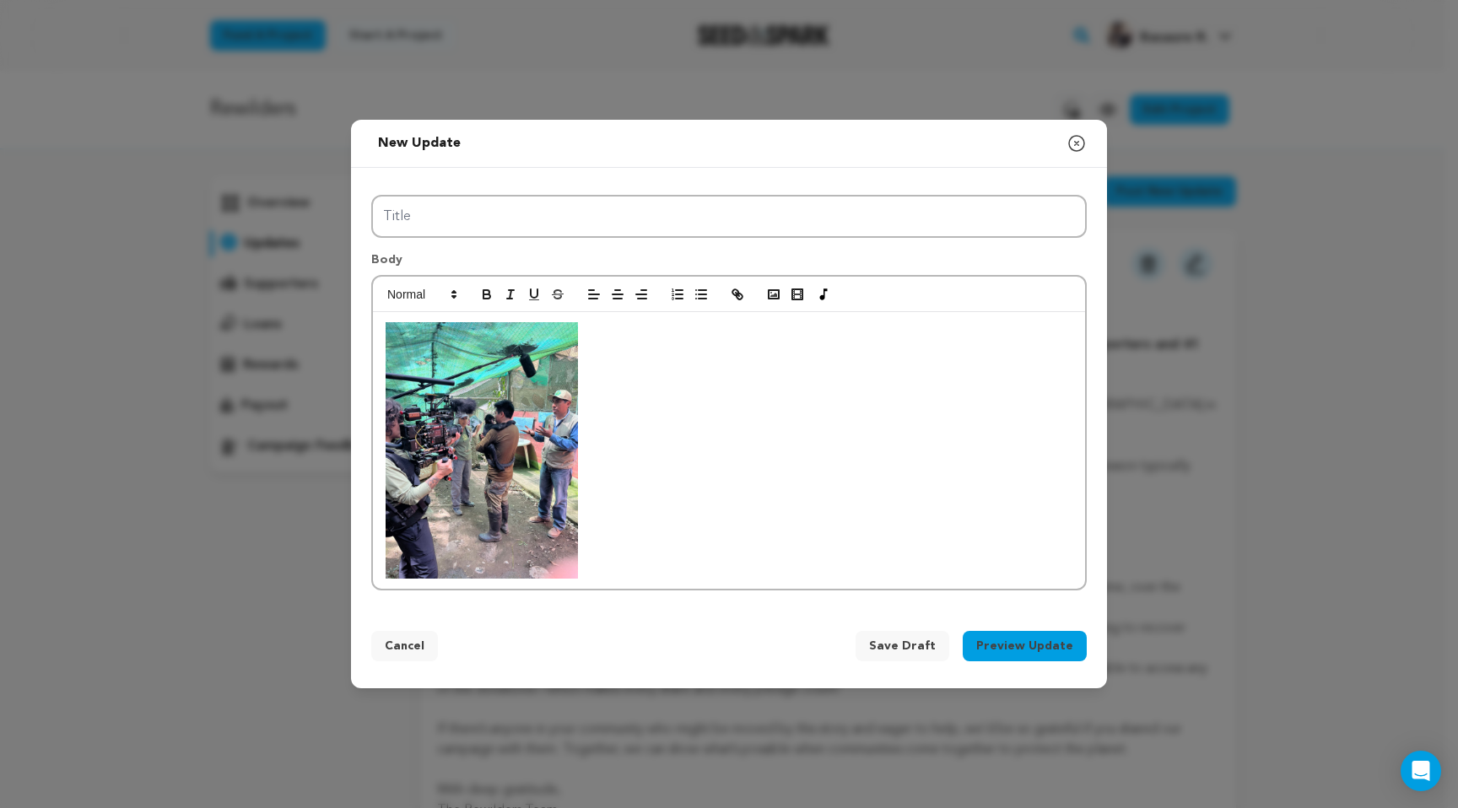
click at [384, 326] on div at bounding box center [729, 450] width 712 height 277
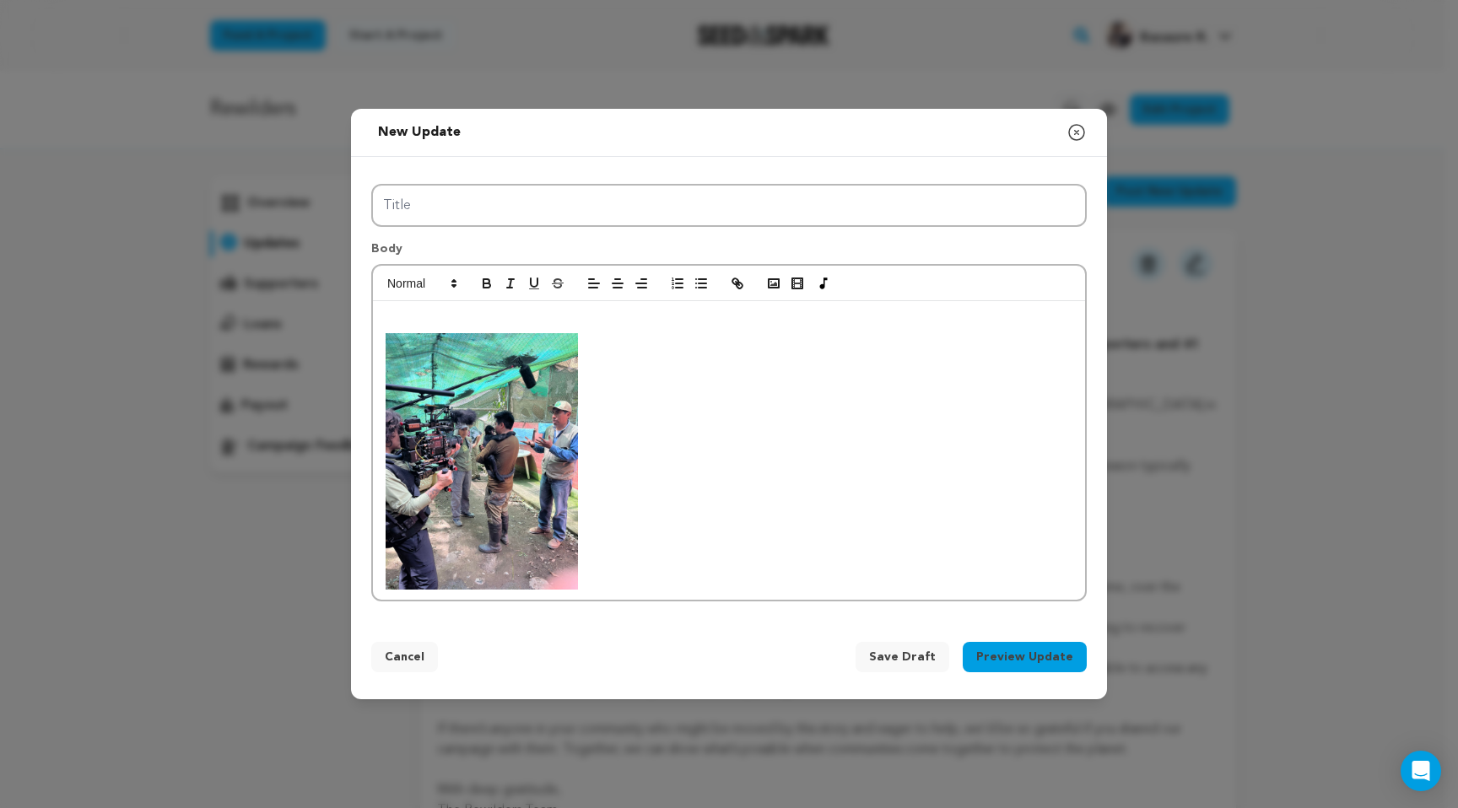
click at [559, 317] on p at bounding box center [728, 322] width 687 height 22
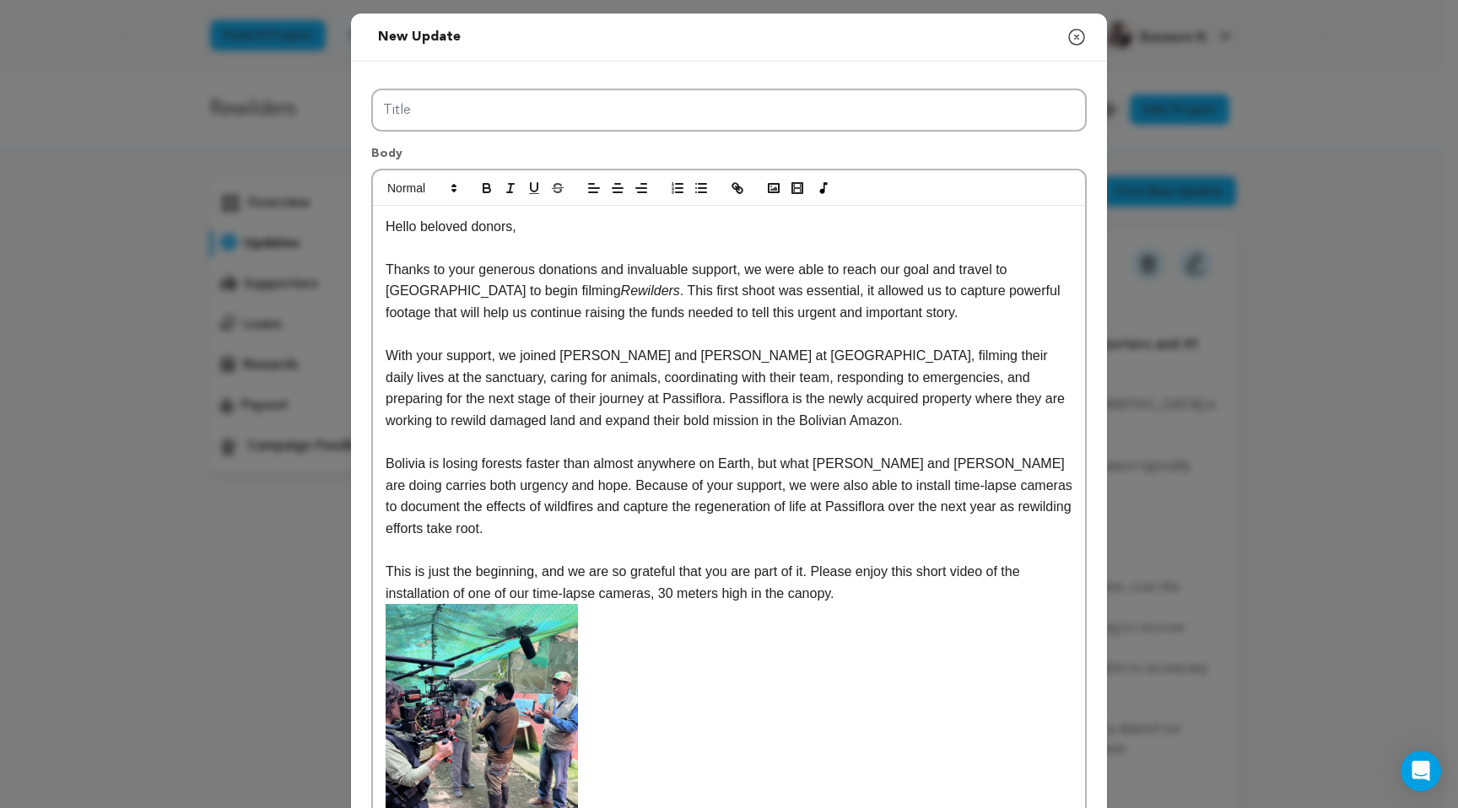
click at [749, 625] on p "This is just the beginning, and we are so grateful that you are part of it. Ple…" at bounding box center [728, 710] width 687 height 299
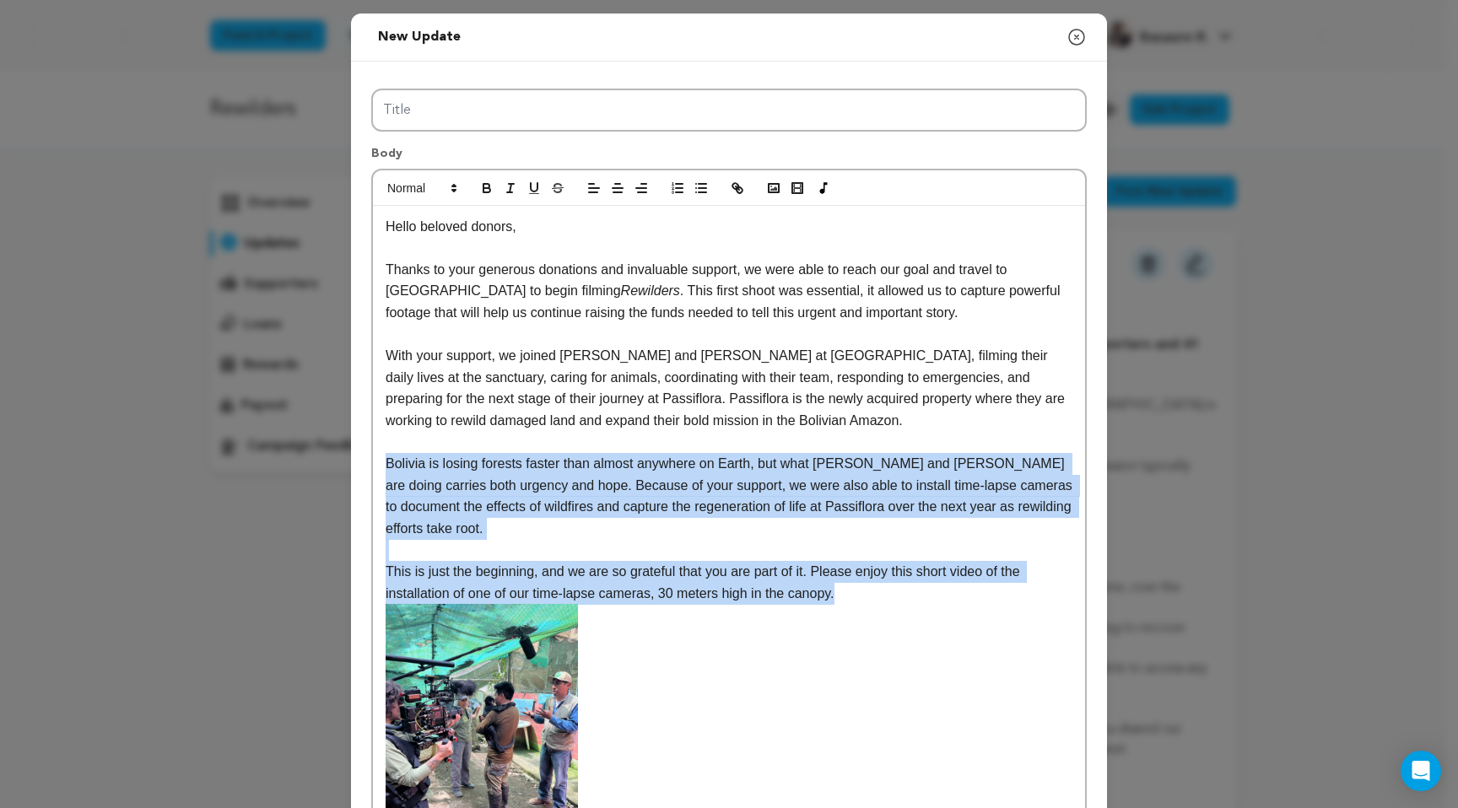
drag, startPoint x: 874, startPoint y: 594, endPoint x: 361, endPoint y: 470, distance: 527.6
click at [361, 470] on div "Title Body Hello beloved donors, Thanks to your generous donations and invaluab…" at bounding box center [729, 477] width 756 height 831
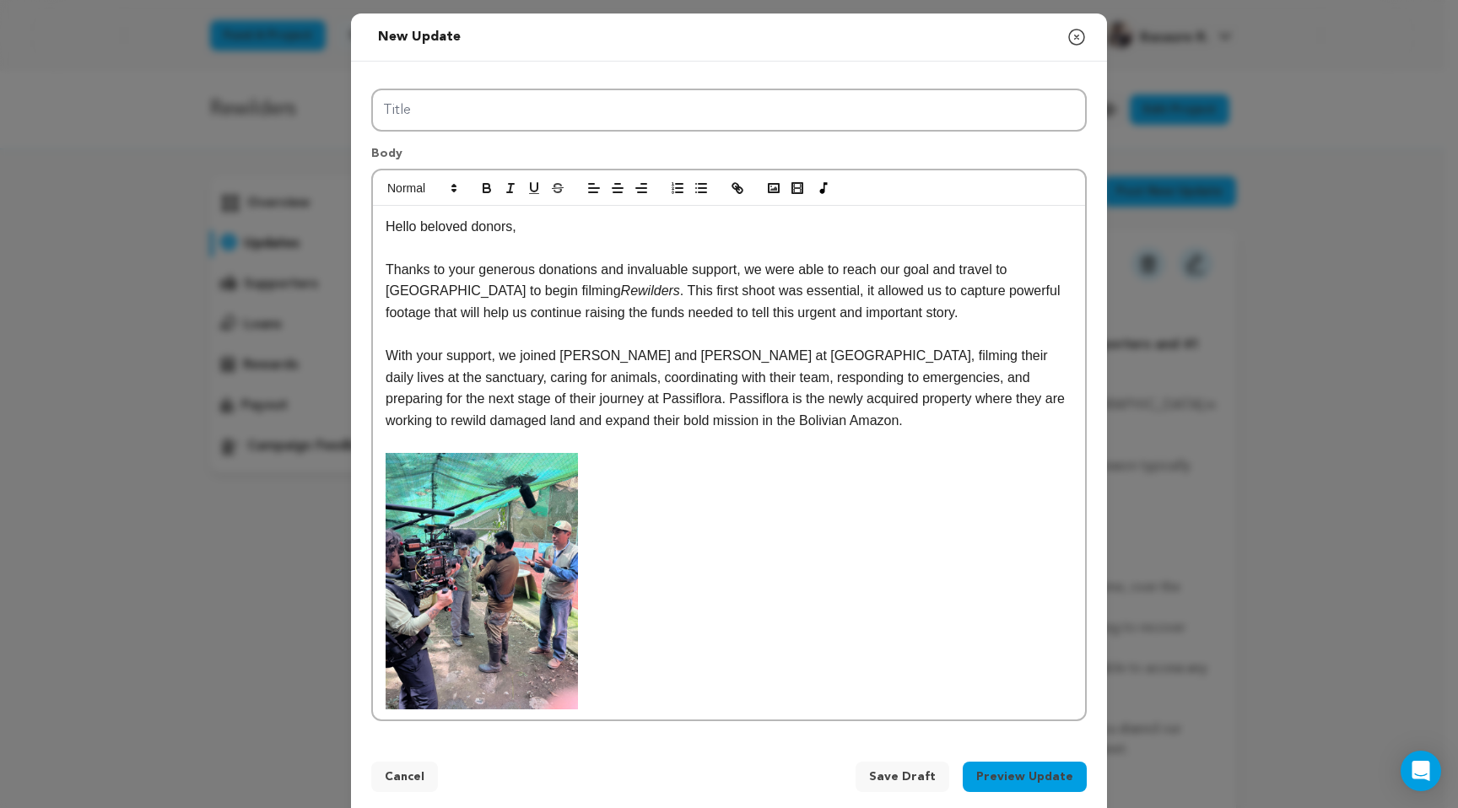
click at [637, 675] on p at bounding box center [728, 581] width 687 height 256
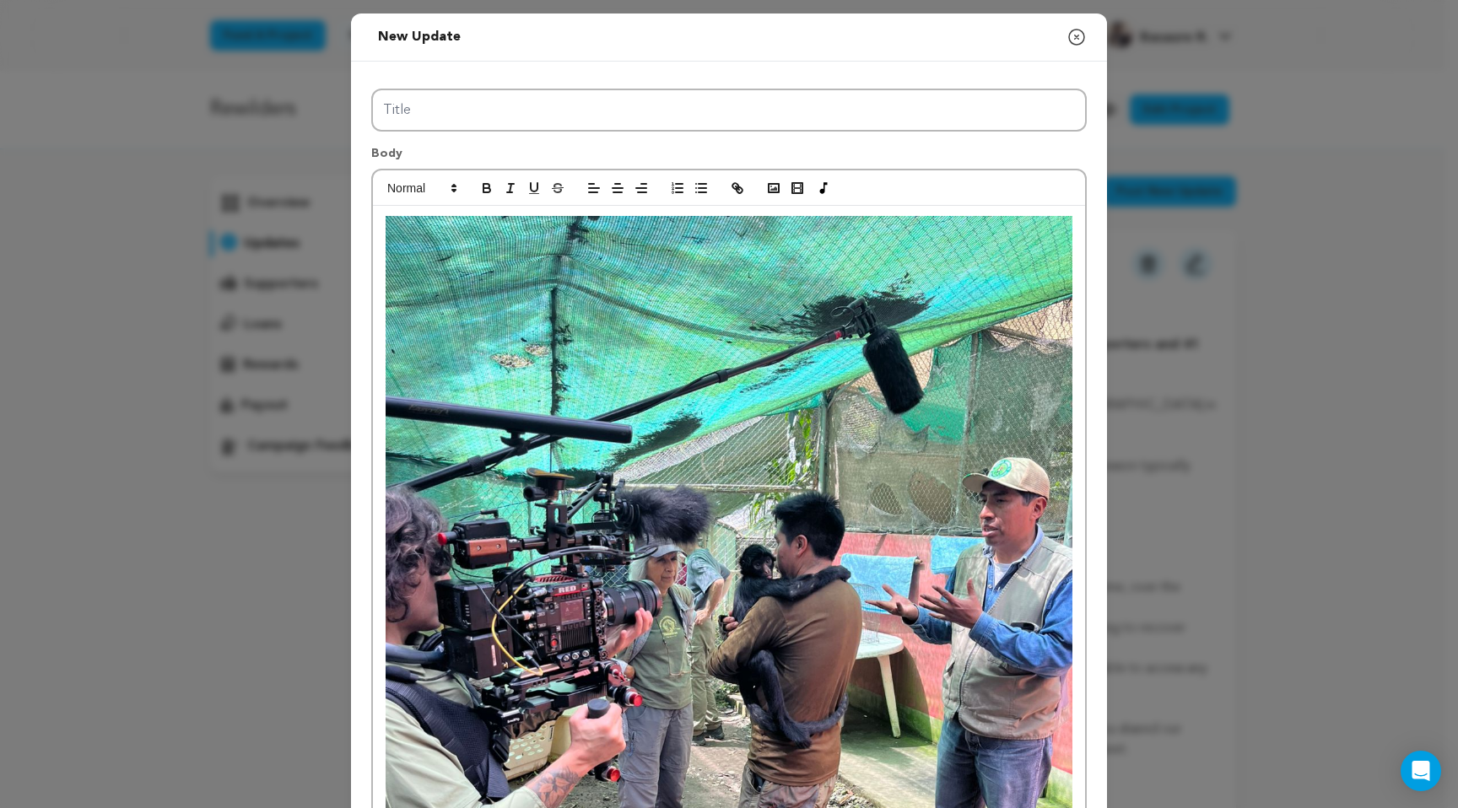
click at [721, 317] on img at bounding box center [728, 673] width 687 height 915
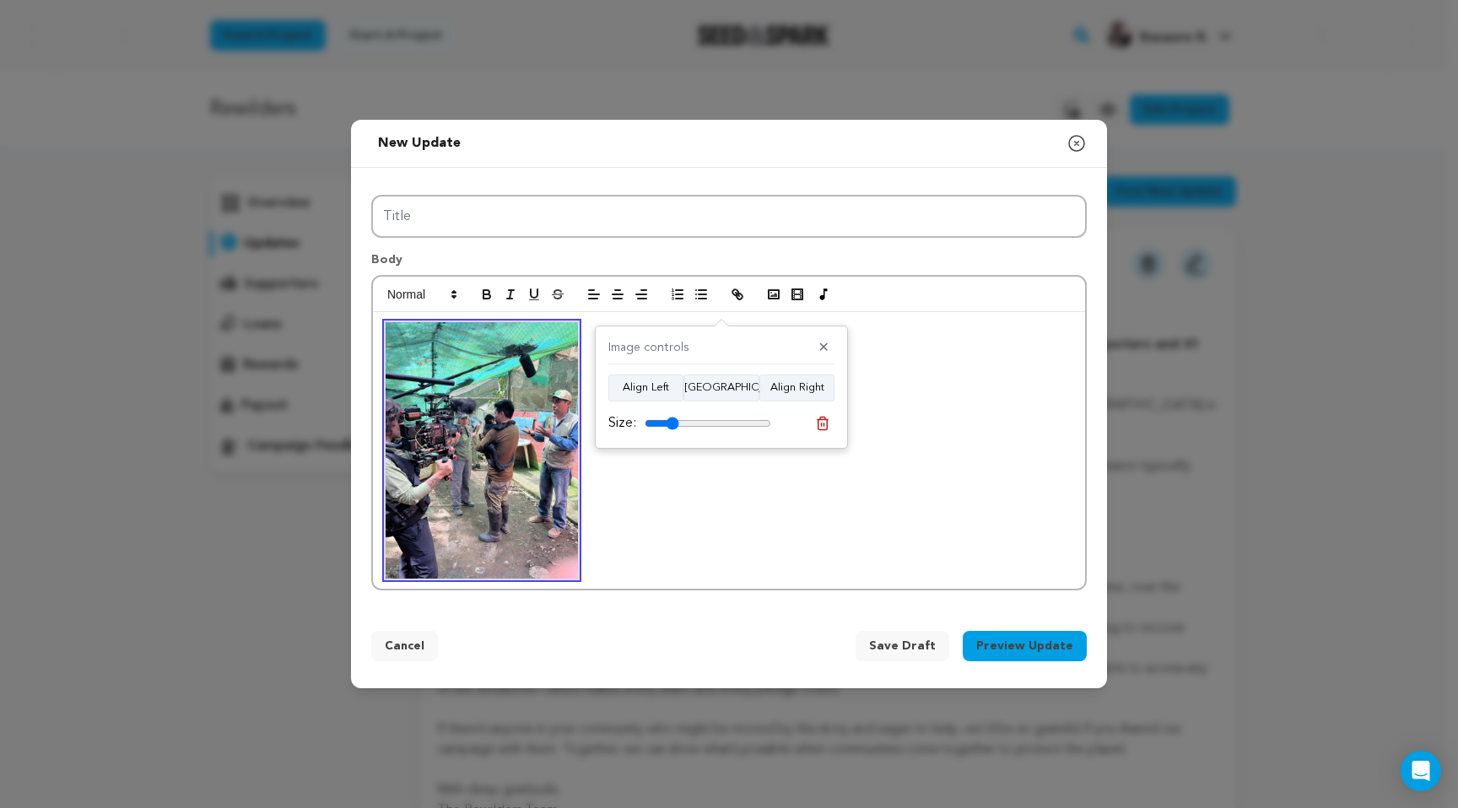
drag, startPoint x: 758, startPoint y: 426, endPoint x: 672, endPoint y: 437, distance: 86.7
type input "27"
click at [672, 430] on input "range" at bounding box center [707, 423] width 127 height 13
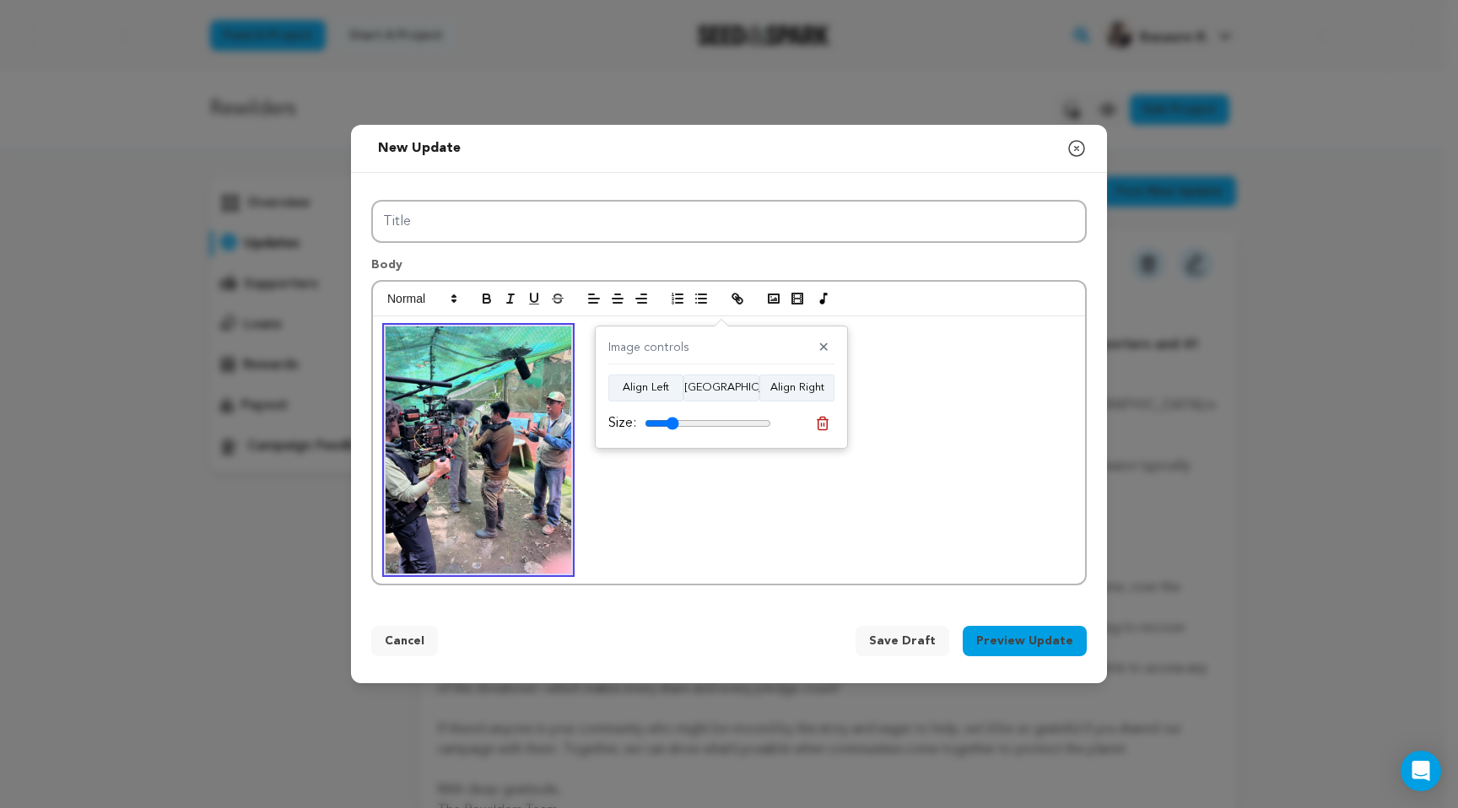
click at [381, 332] on div at bounding box center [729, 449] width 712 height 267
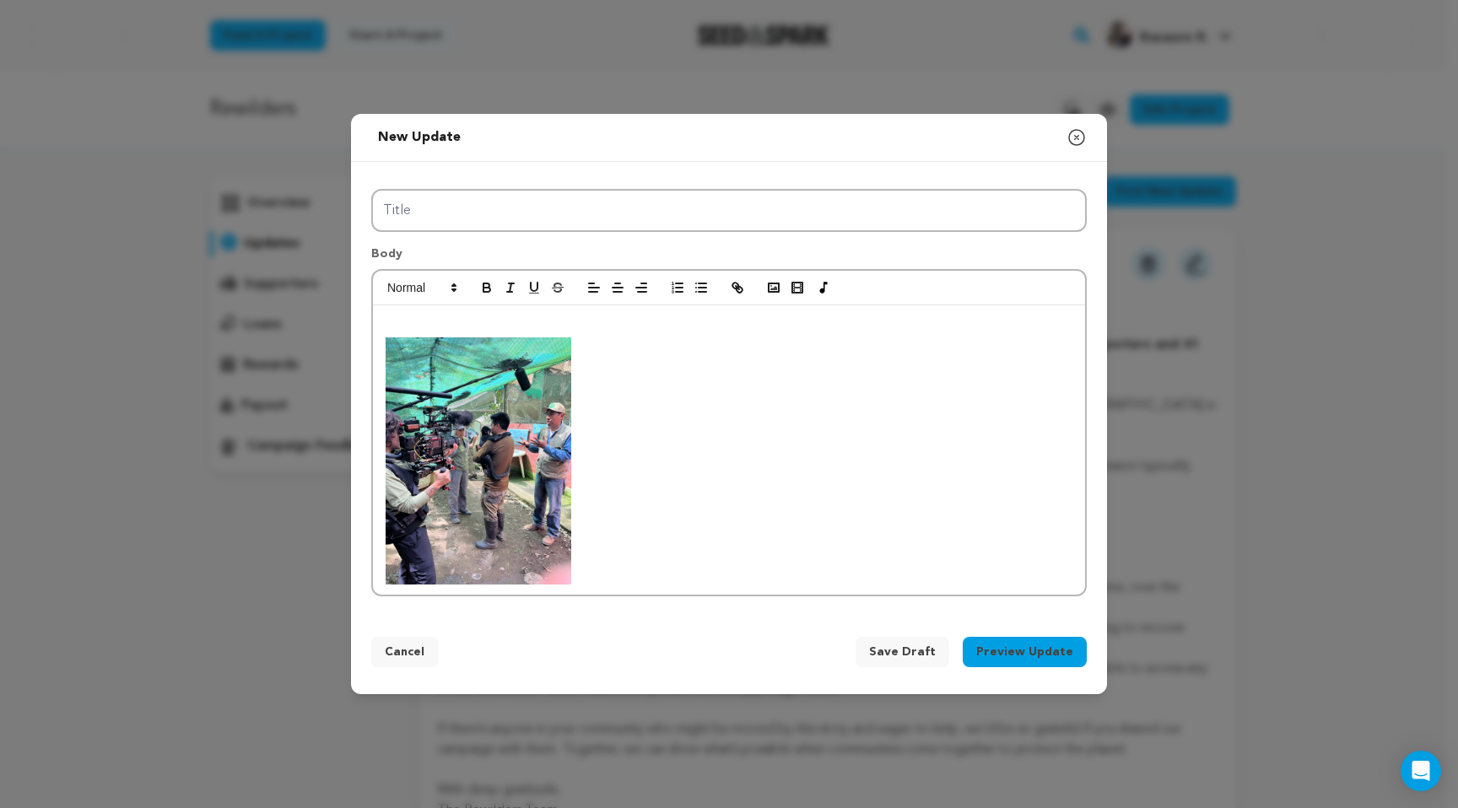
click at [415, 323] on p at bounding box center [728, 326] width 687 height 22
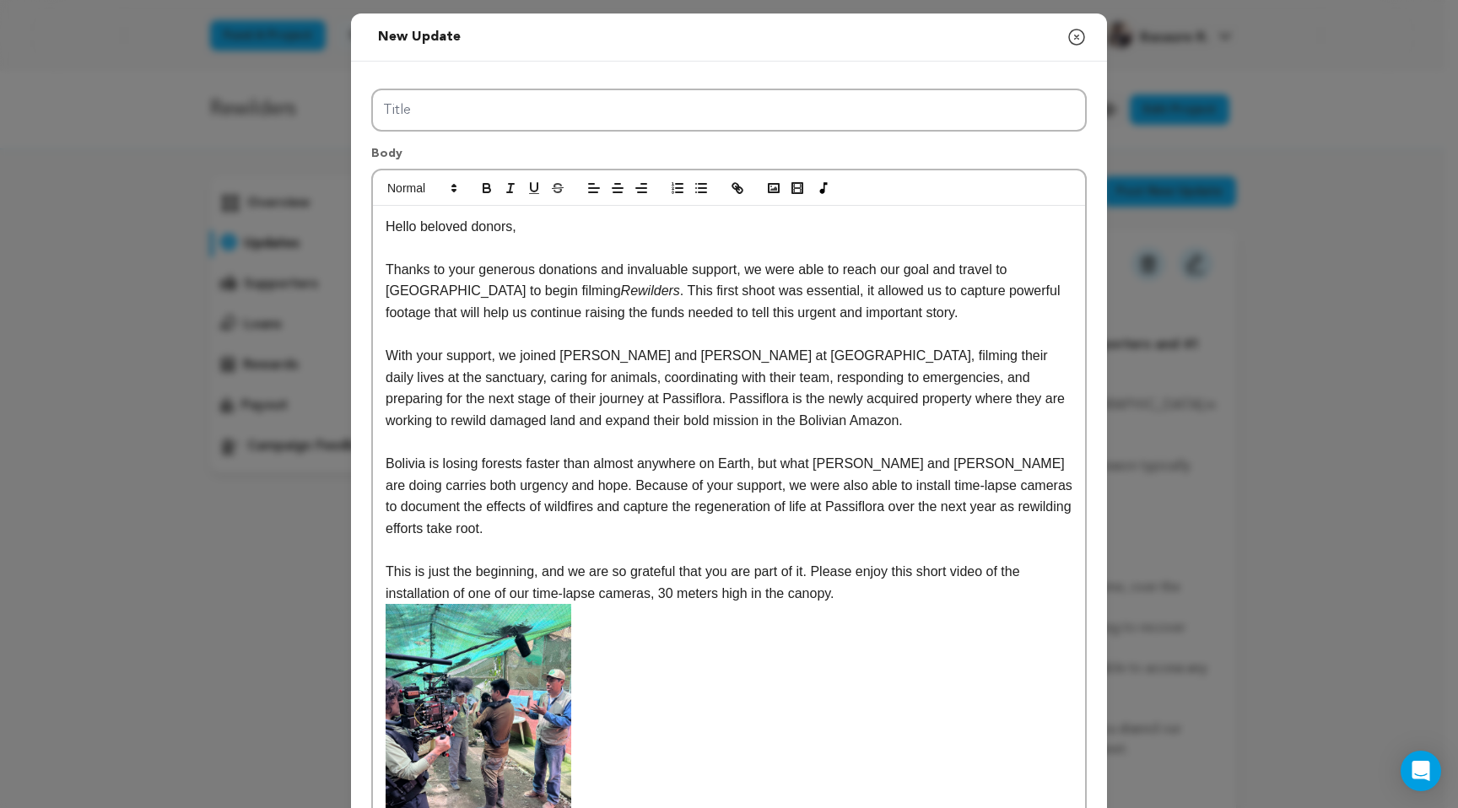
click at [926, 595] on p "This is just the beginning, and we are so grateful that you are part of it. Ple…" at bounding box center [728, 582] width 687 height 43
click at [917, 573] on p "This is just the beginning, and we are so grateful that you are part of it. Ple…" at bounding box center [728, 582] width 687 height 43
click at [1030, 598] on p "This is just the beginning, and we are so grateful that you are part of it. Ple…" at bounding box center [728, 582] width 687 height 43
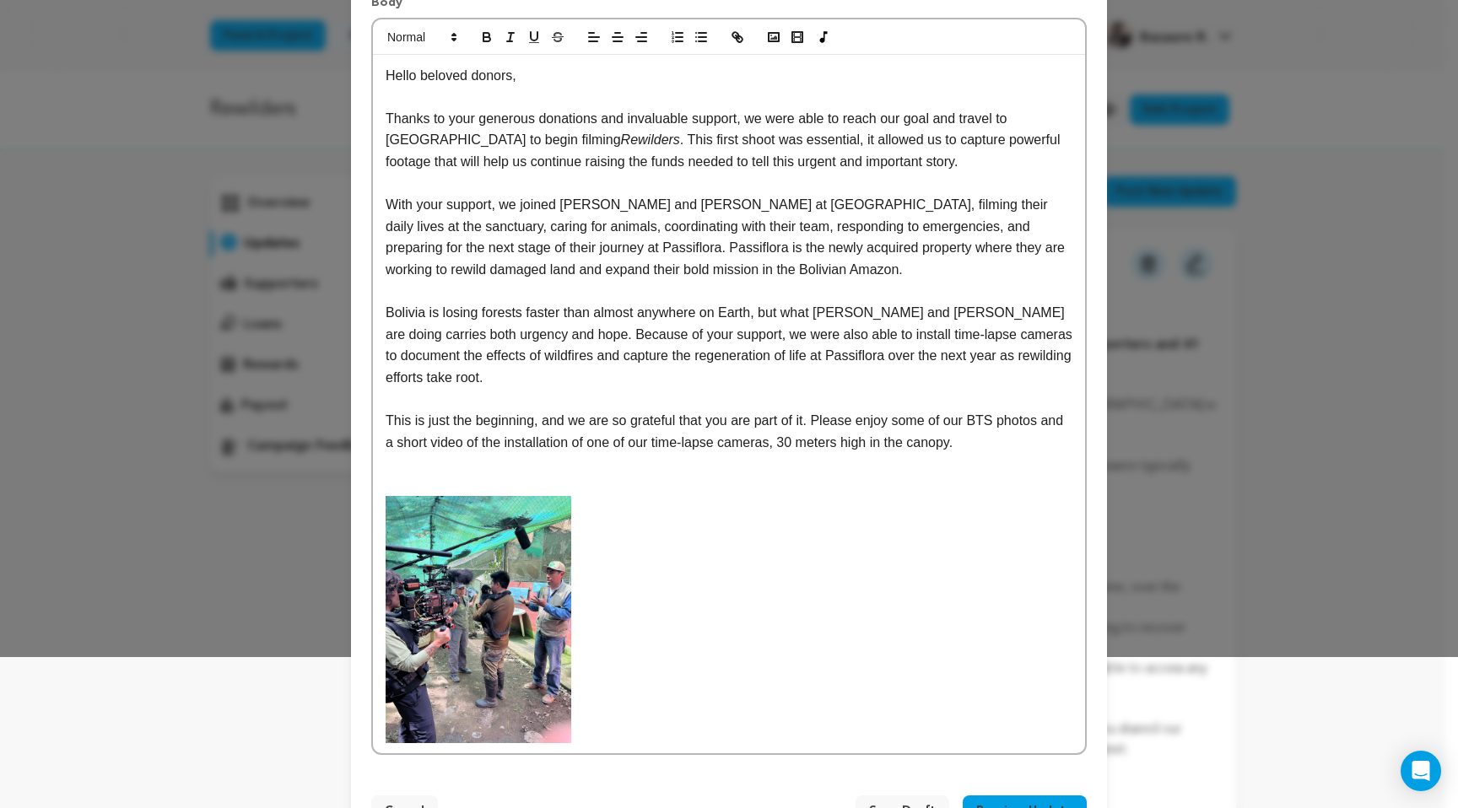
scroll to position [148, 0]
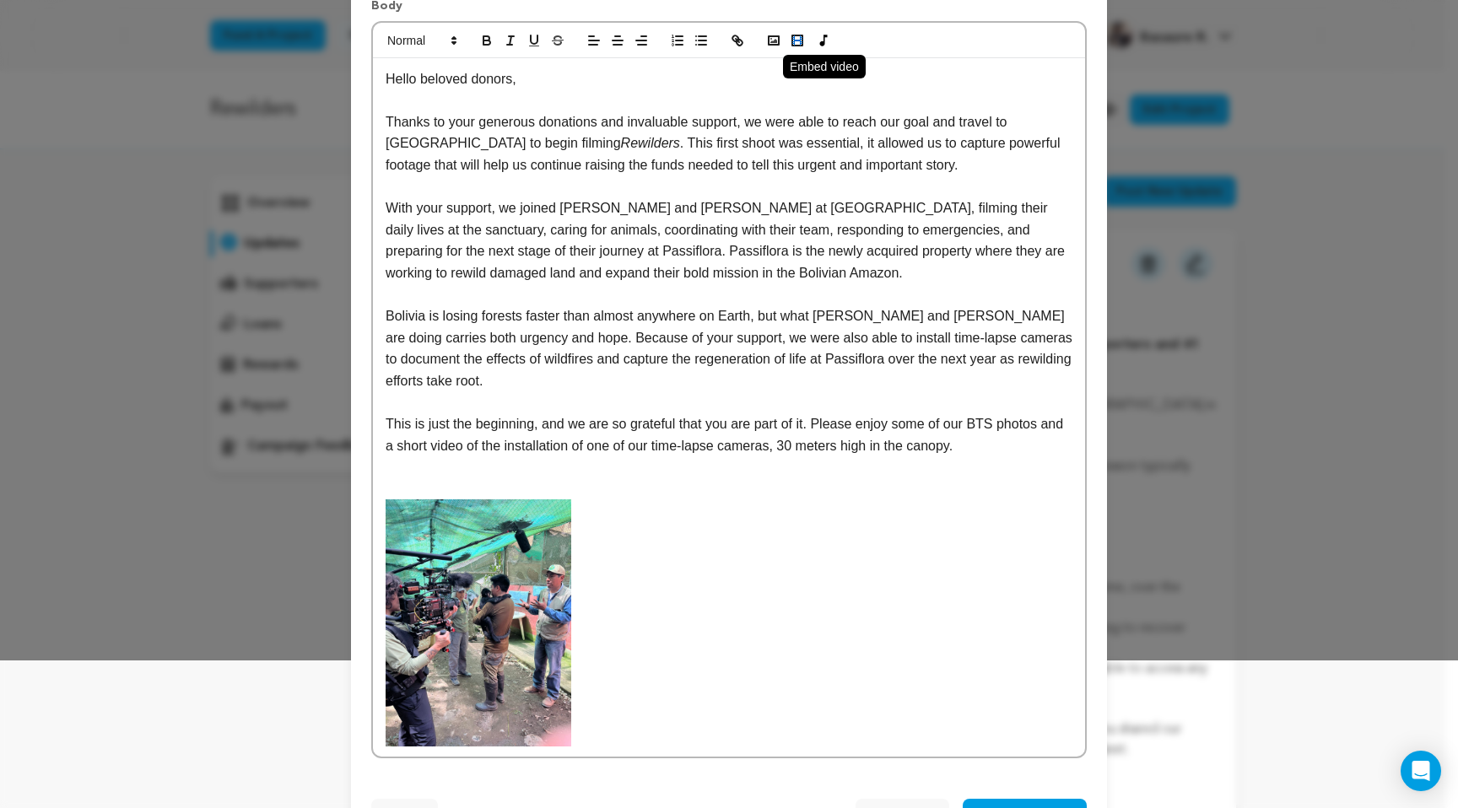
click at [795, 38] on rect "button" at bounding box center [797, 40] width 10 height 10
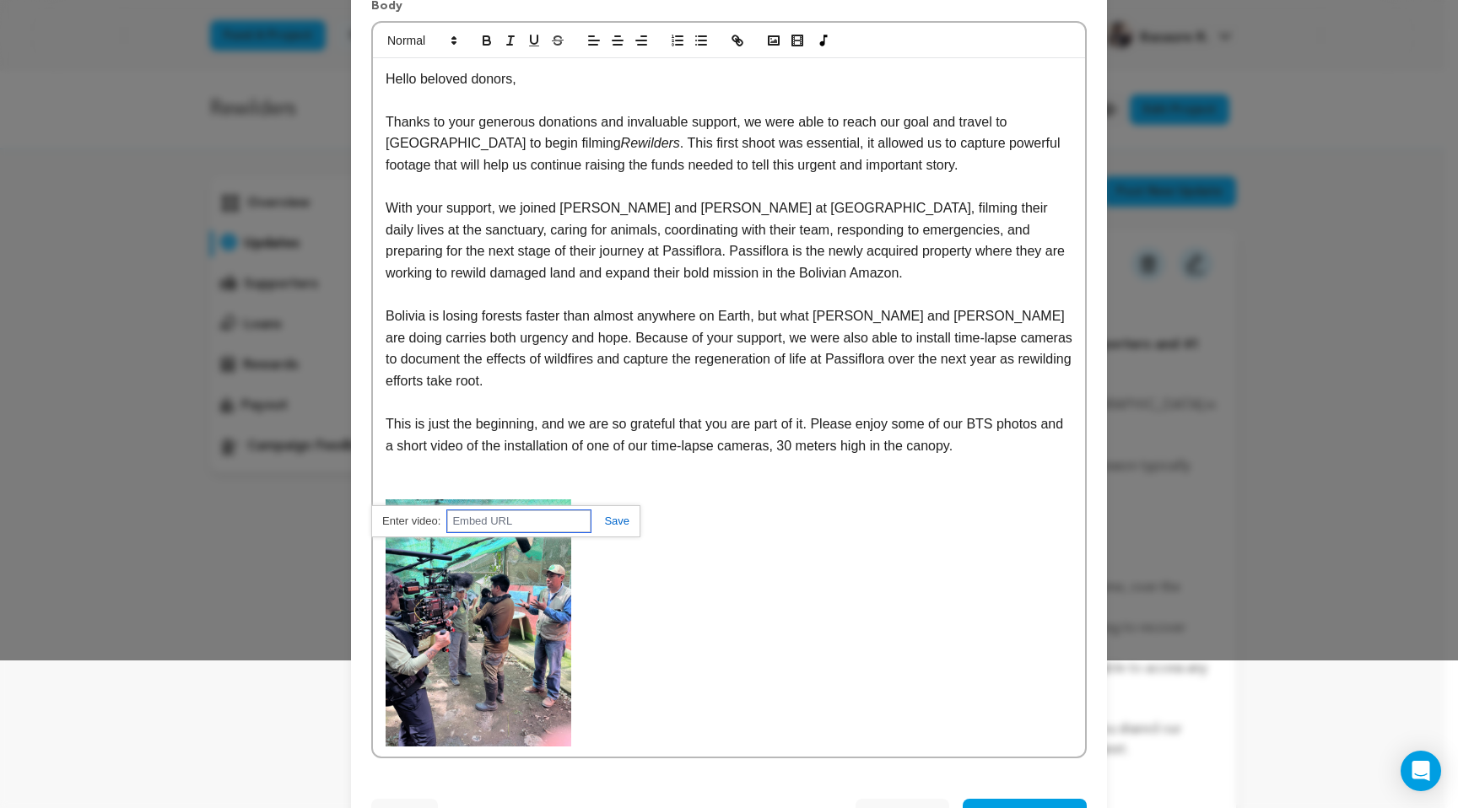
paste input "https://vimeo.com/1111824112?share=copy#t=0"
type input "https://vimeo.com/1111824112?share=copy#t=0"
click at [610, 518] on link at bounding box center [609, 521] width 39 height 13
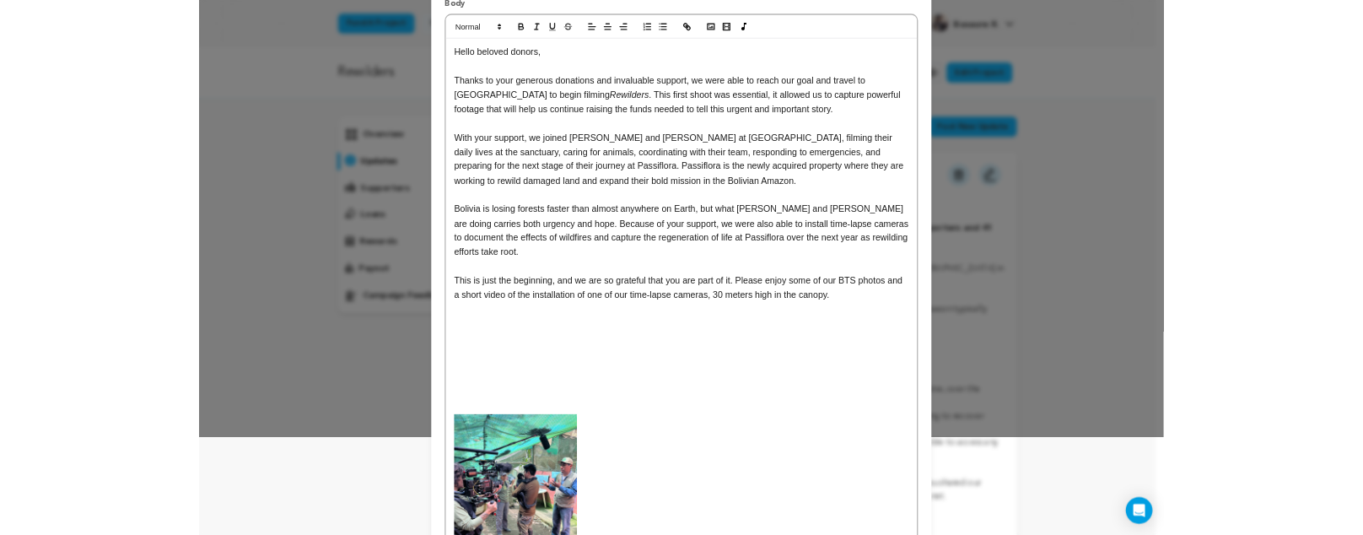
scroll to position [337, 0]
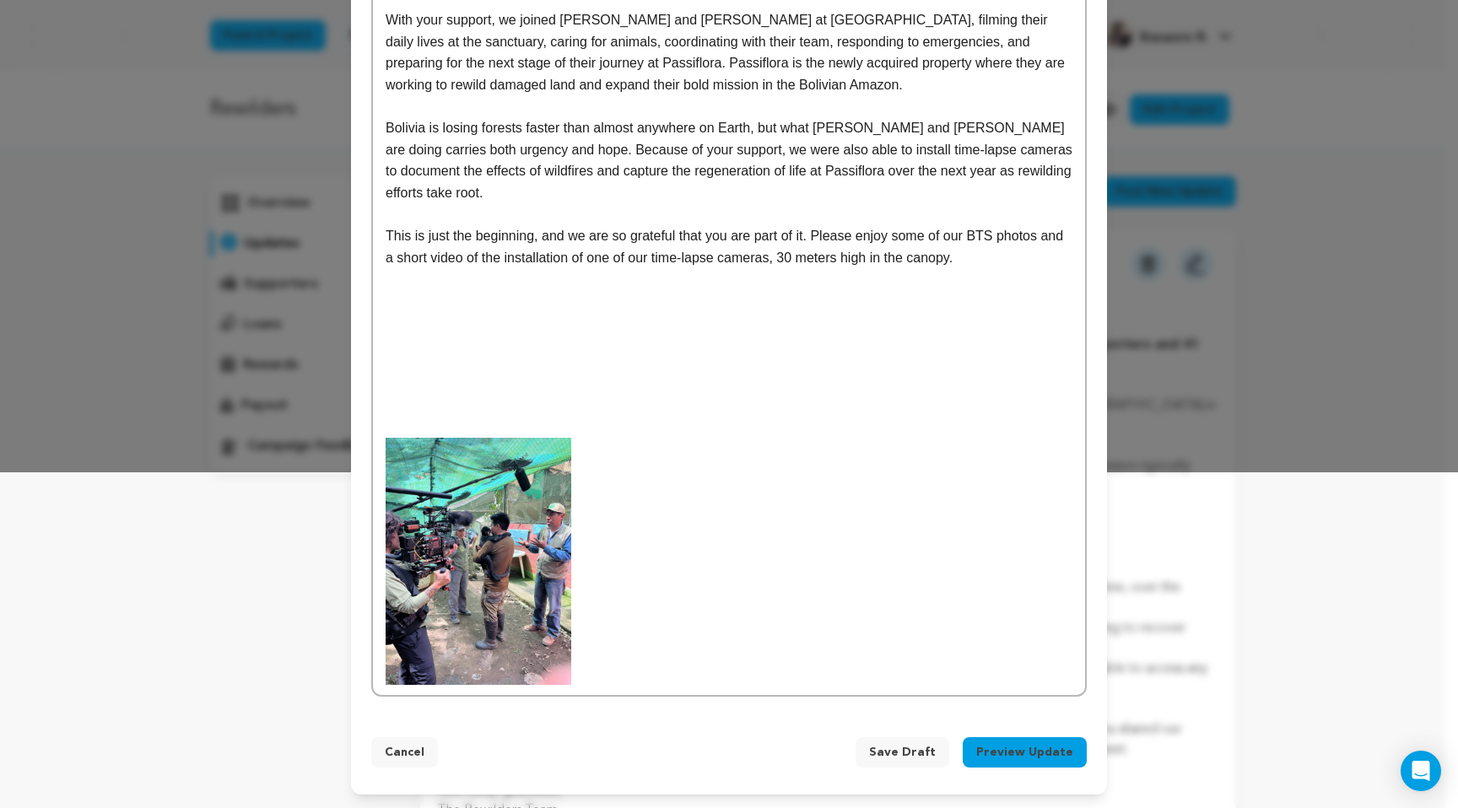
click at [755, 671] on p at bounding box center [728, 561] width 687 height 247
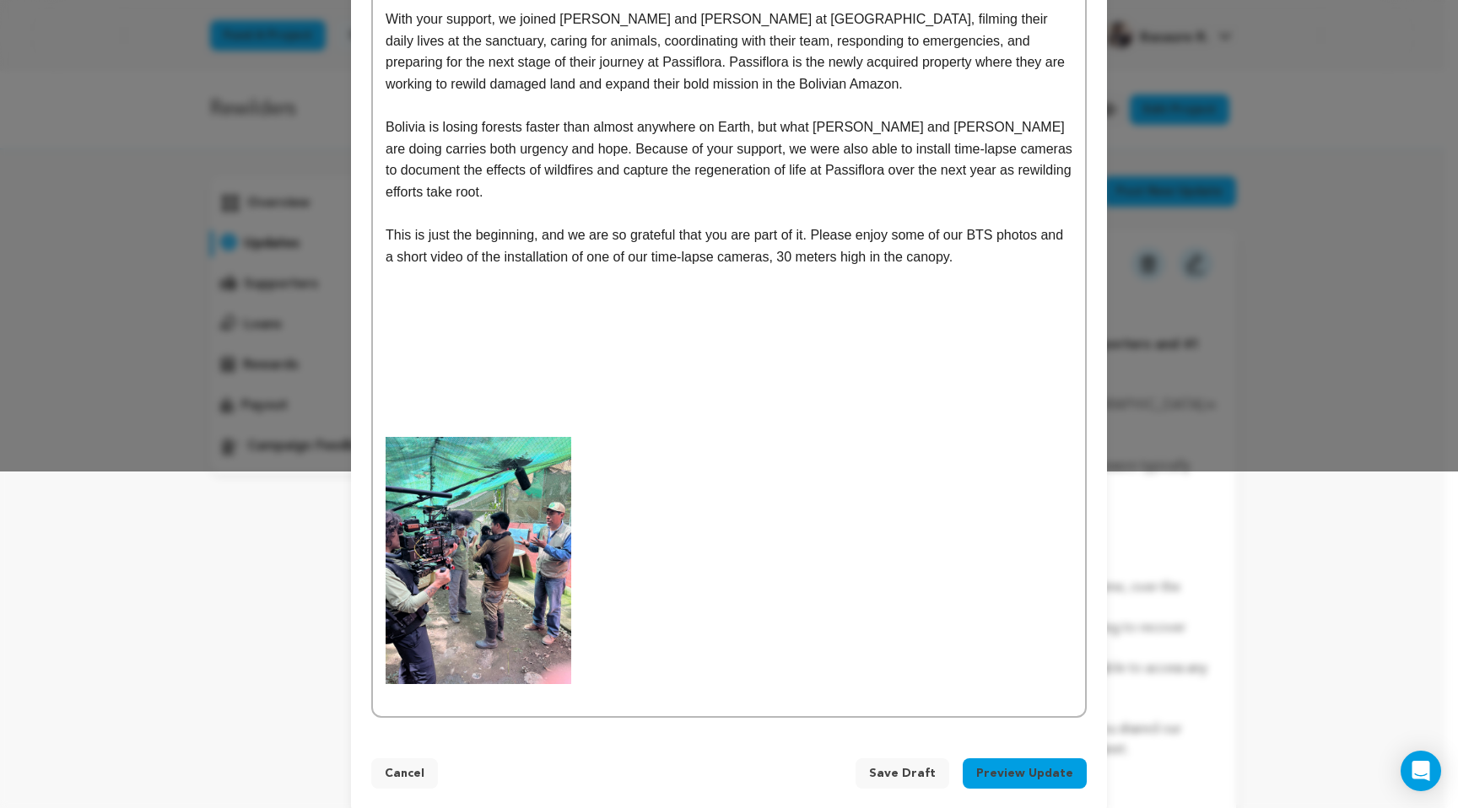
click at [755, 655] on p at bounding box center [728, 571] width 687 height 269
click at [756, 646] on p at bounding box center [728, 571] width 687 height 269
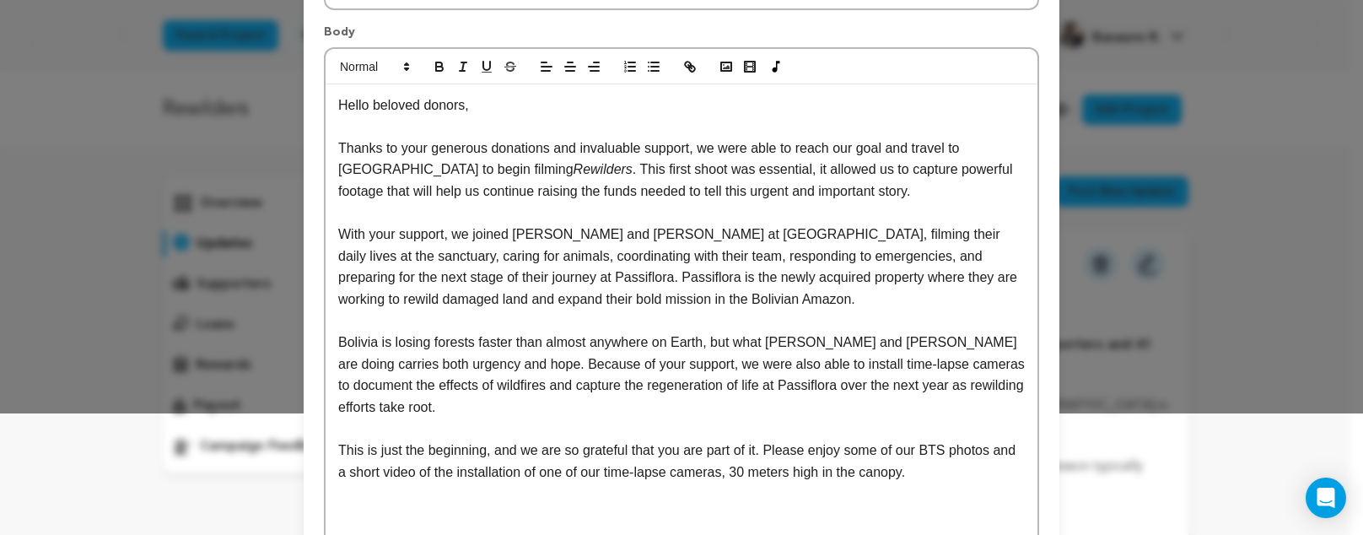
scroll to position [0, 0]
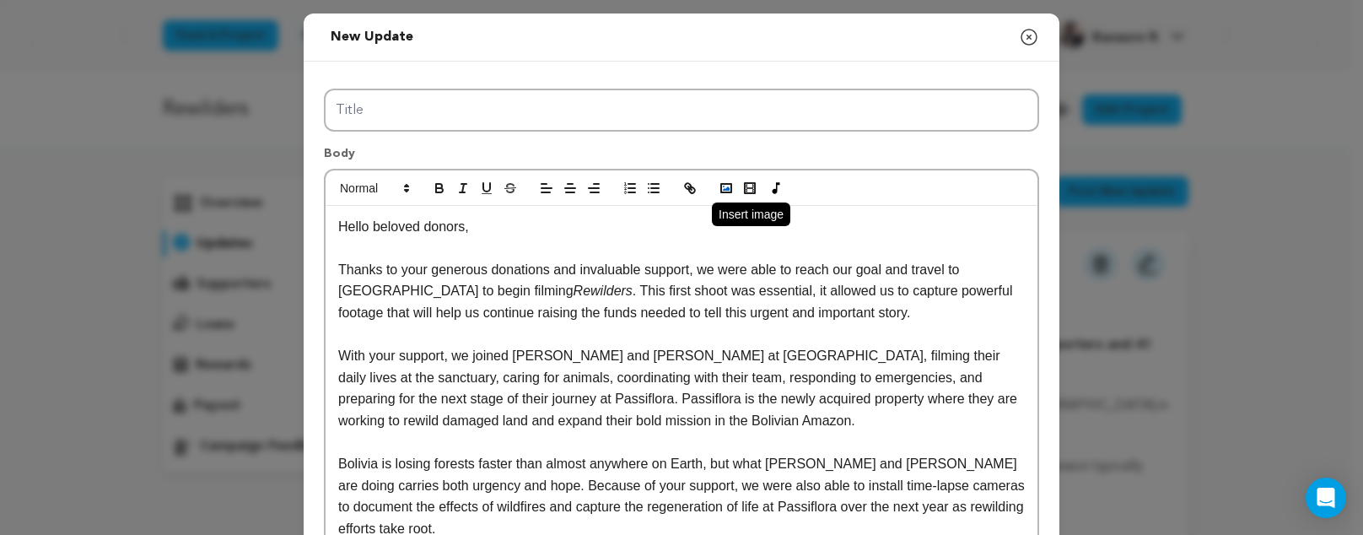
click at [719, 187] on icon "button" at bounding box center [726, 188] width 15 height 15
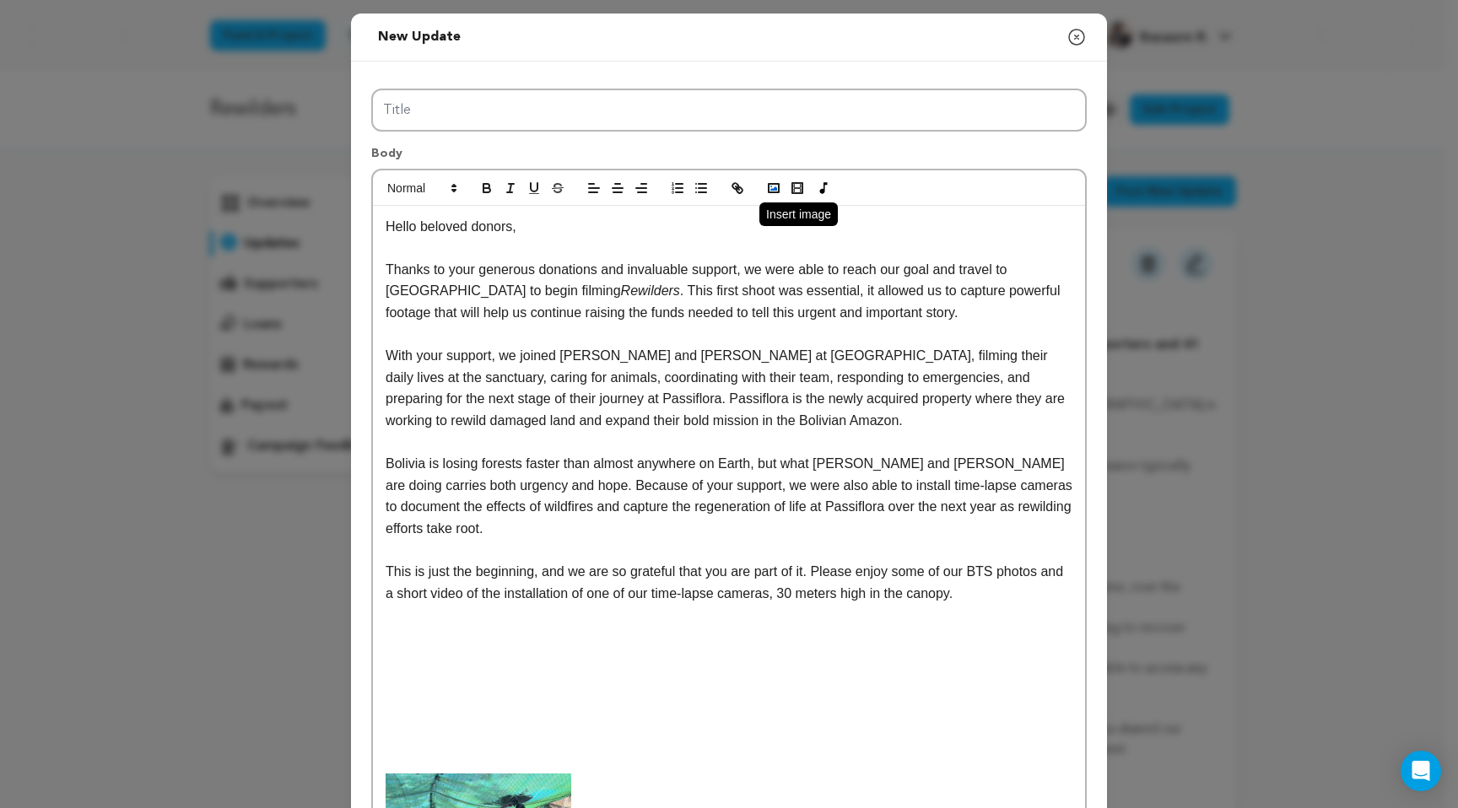
click at [770, 189] on polyline "button" at bounding box center [773, 188] width 7 height 4
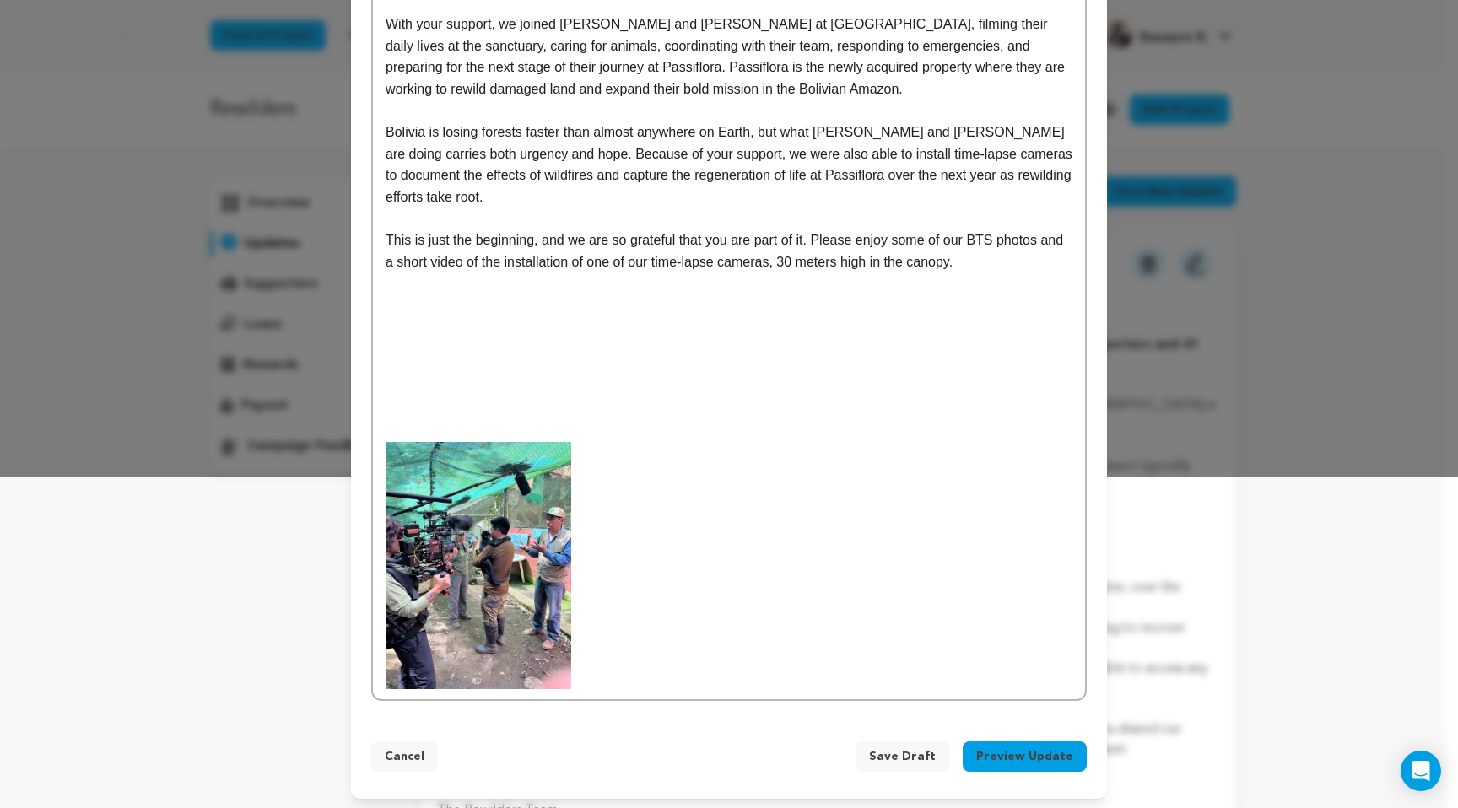
scroll to position [337, 0]
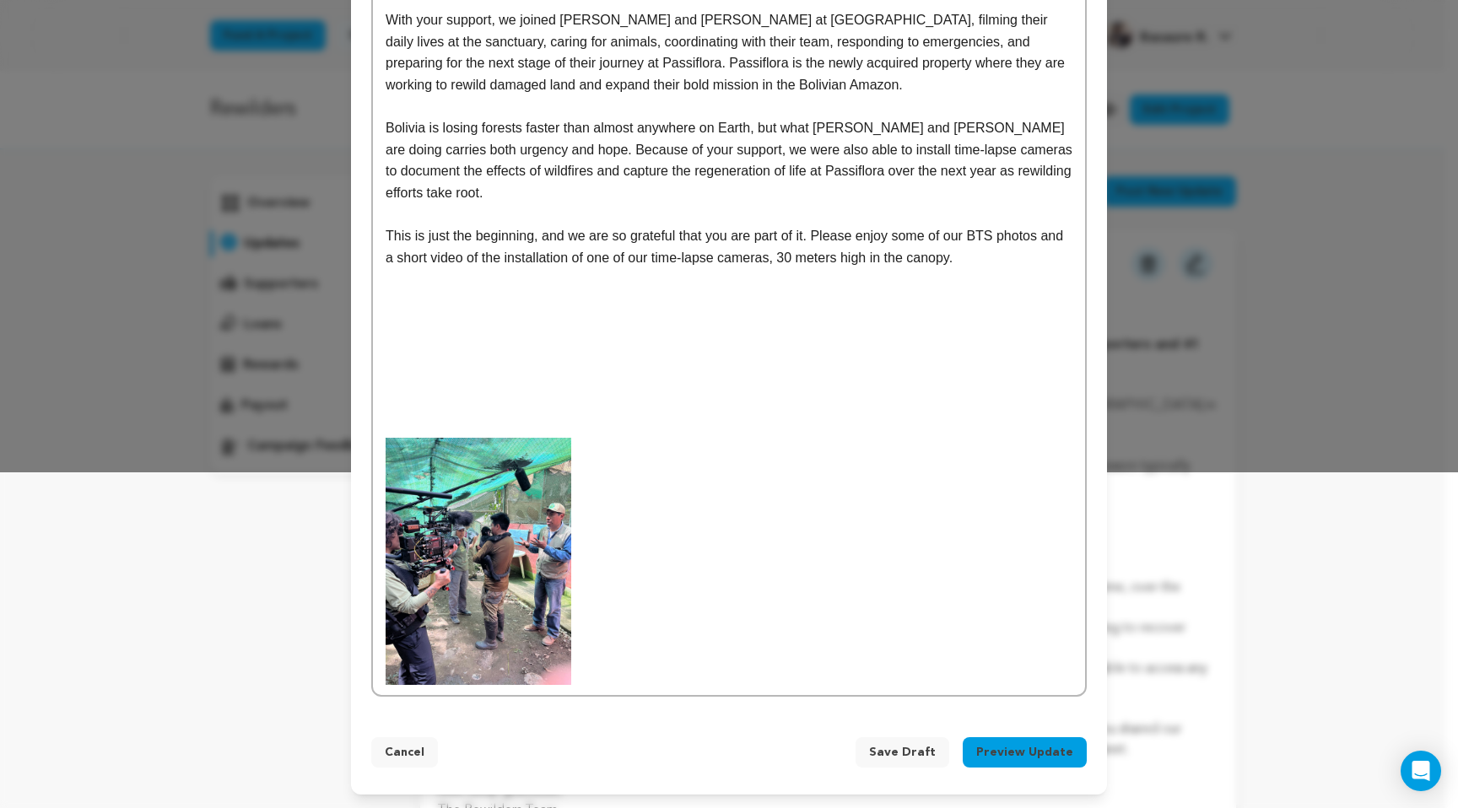
click at [925, 752] on span "Save Draft" at bounding box center [902, 752] width 67 height 17
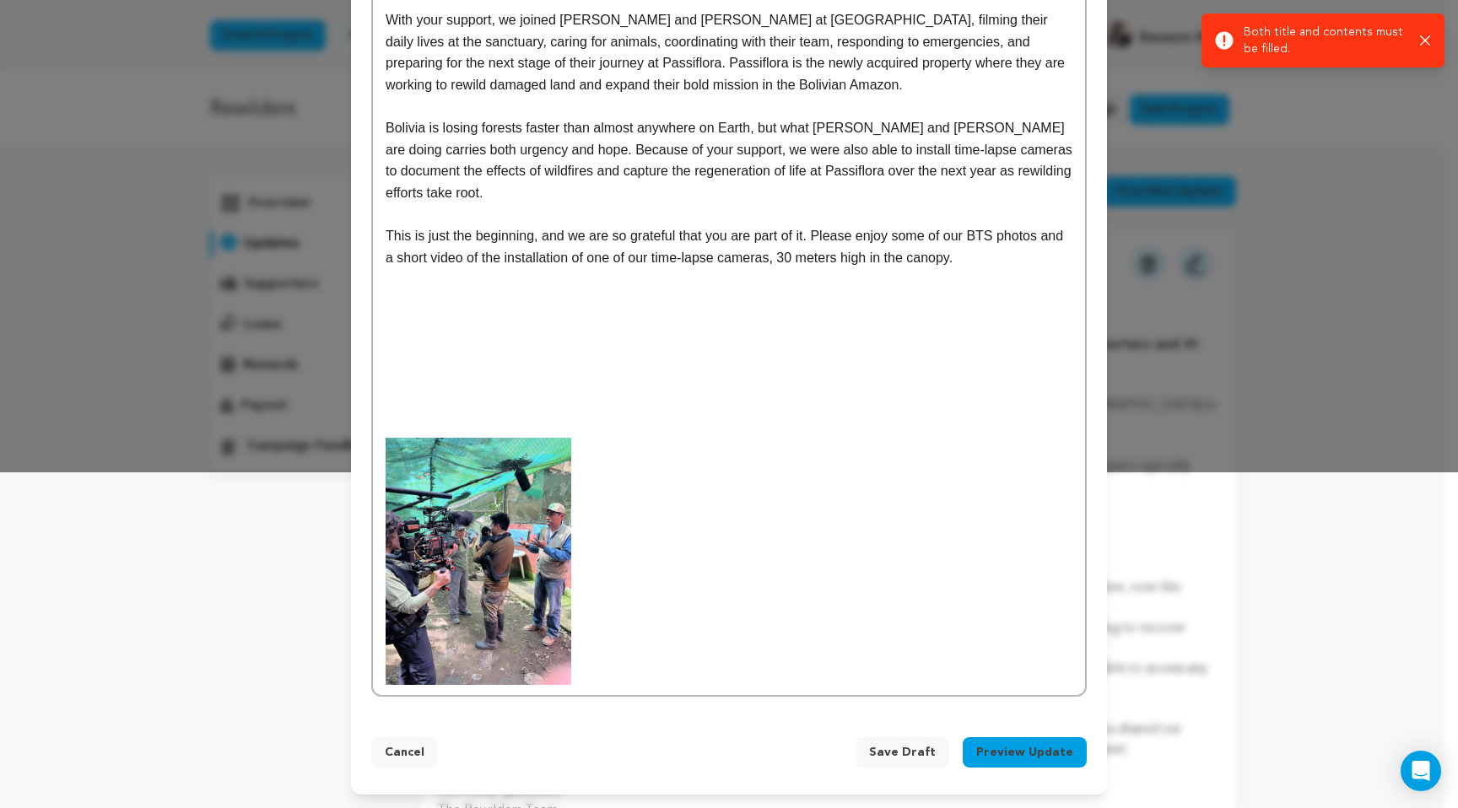
click at [788, 485] on p at bounding box center [728, 561] width 687 height 247
click at [1423, 40] on icon "button" at bounding box center [1425, 40] width 11 height 11
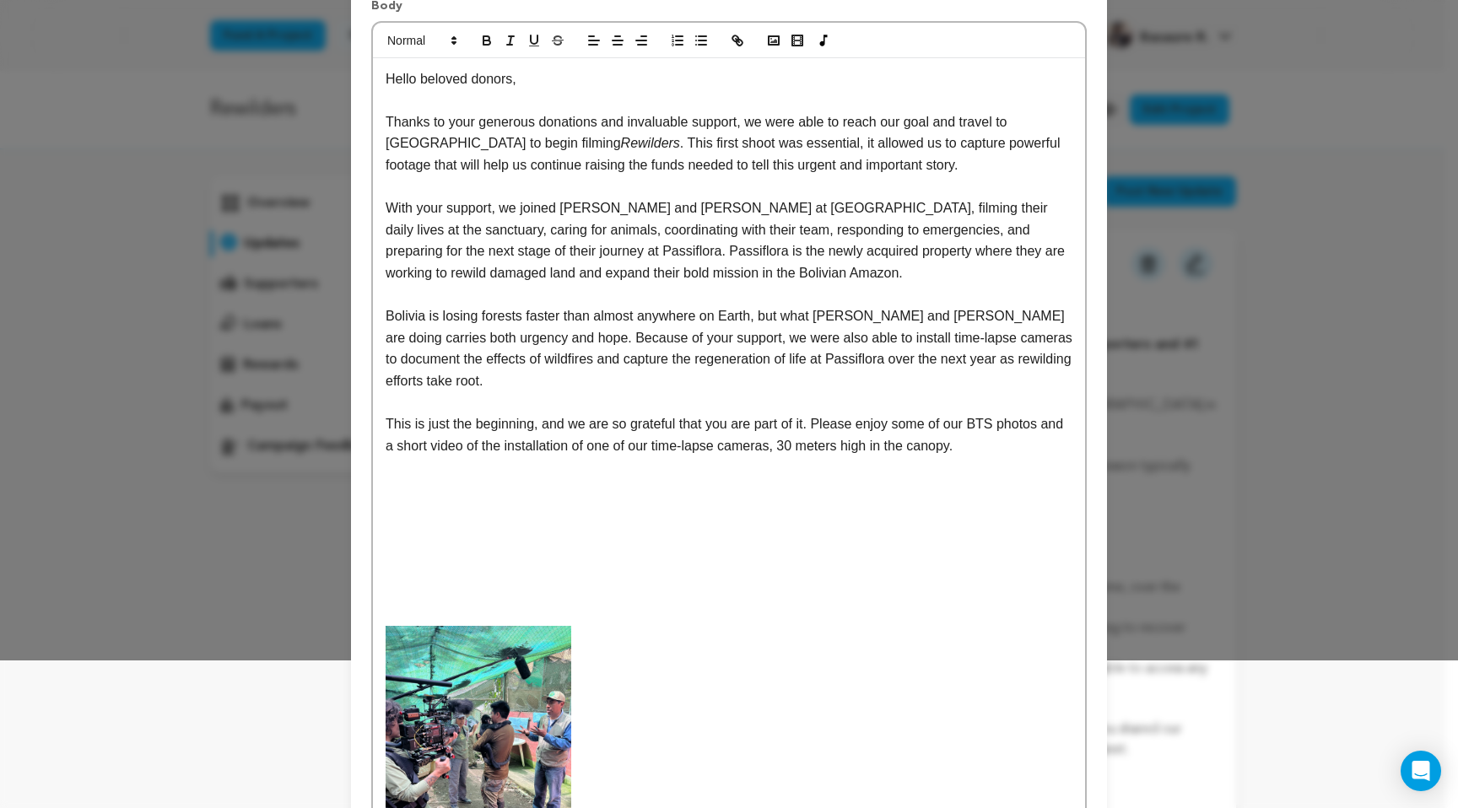
scroll to position [0, 0]
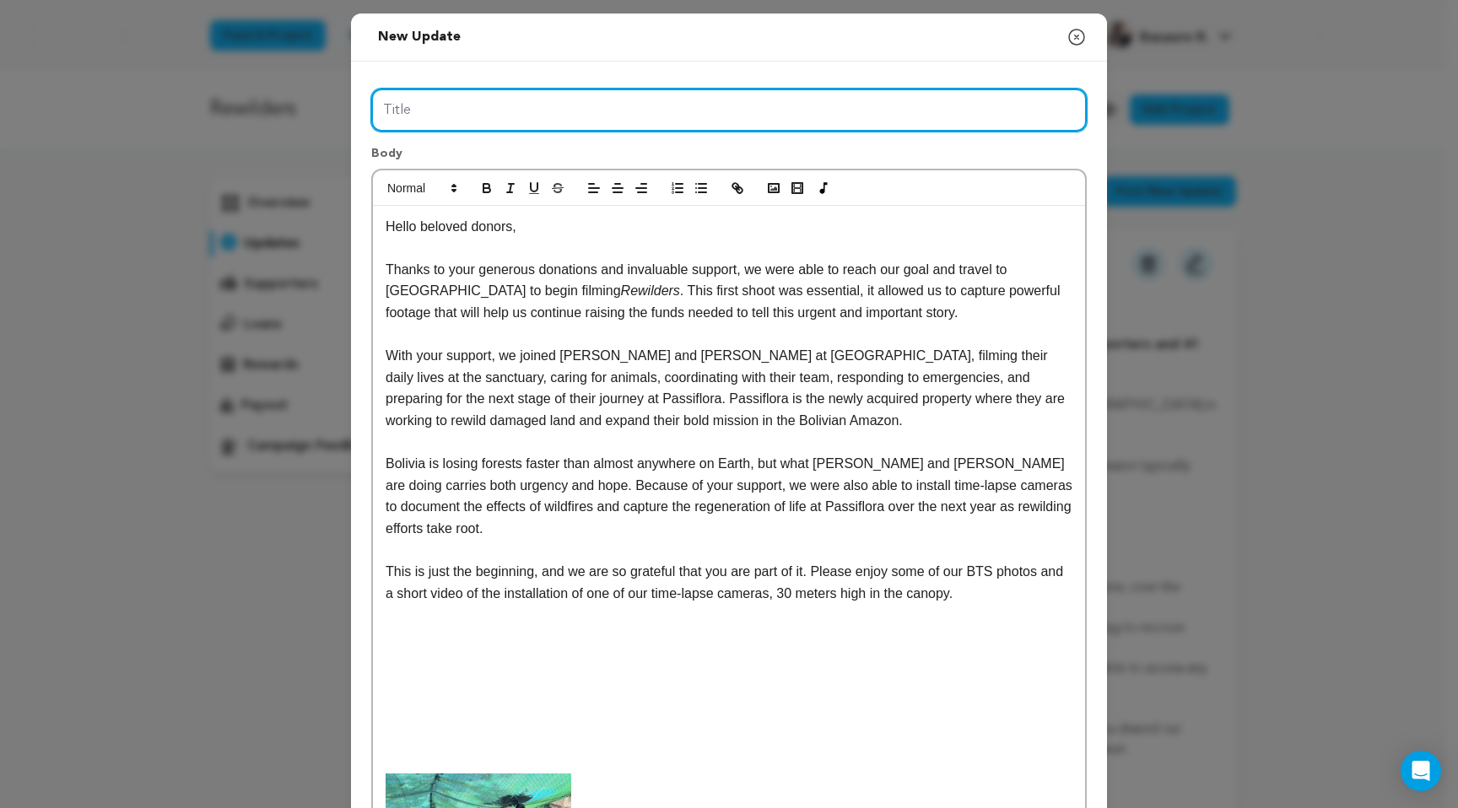
click at [452, 103] on input "Title" at bounding box center [728, 110] width 715 height 43
paste input "Documenting hope in the Amazon – thanks to you"
type input "Documenting hope in the Amazon – thanks to you!"
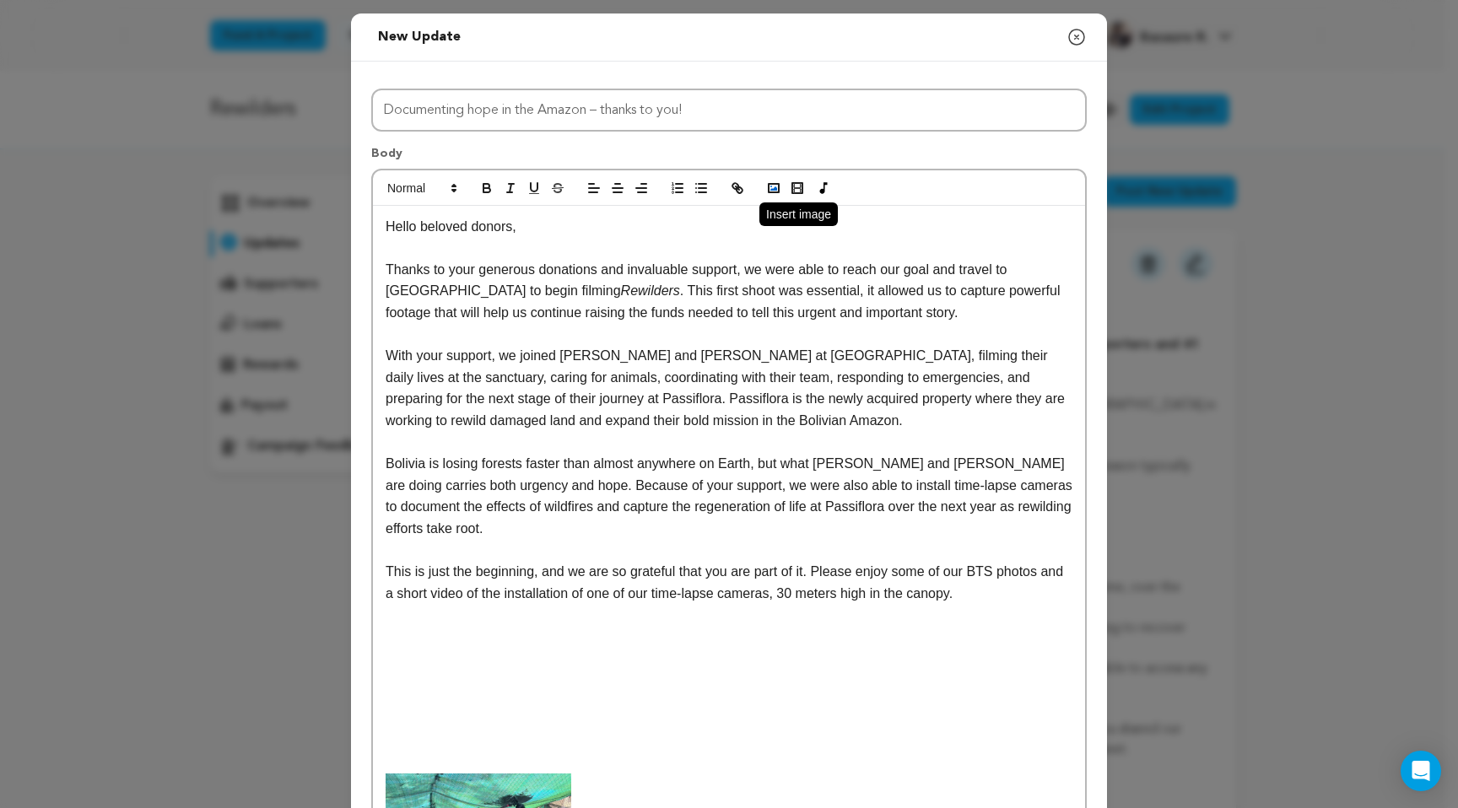
click at [767, 193] on icon "button" at bounding box center [773, 188] width 15 height 15
click at [763, 197] on button "button" at bounding box center [774, 188] width 24 height 20
click at [739, 439] on p at bounding box center [728, 443] width 687 height 22
click at [642, 545] on p at bounding box center [728, 550] width 687 height 22
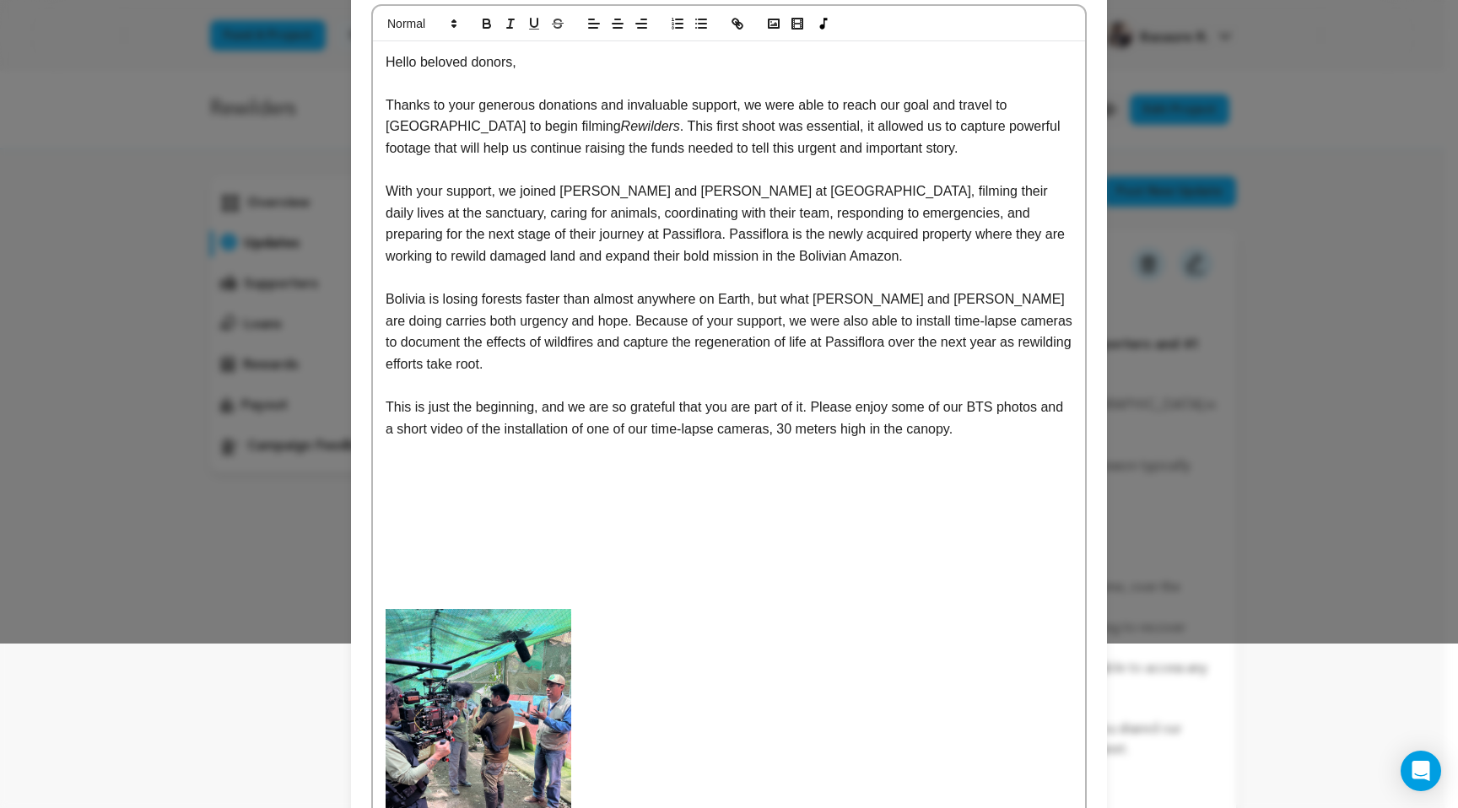
scroll to position [337, 0]
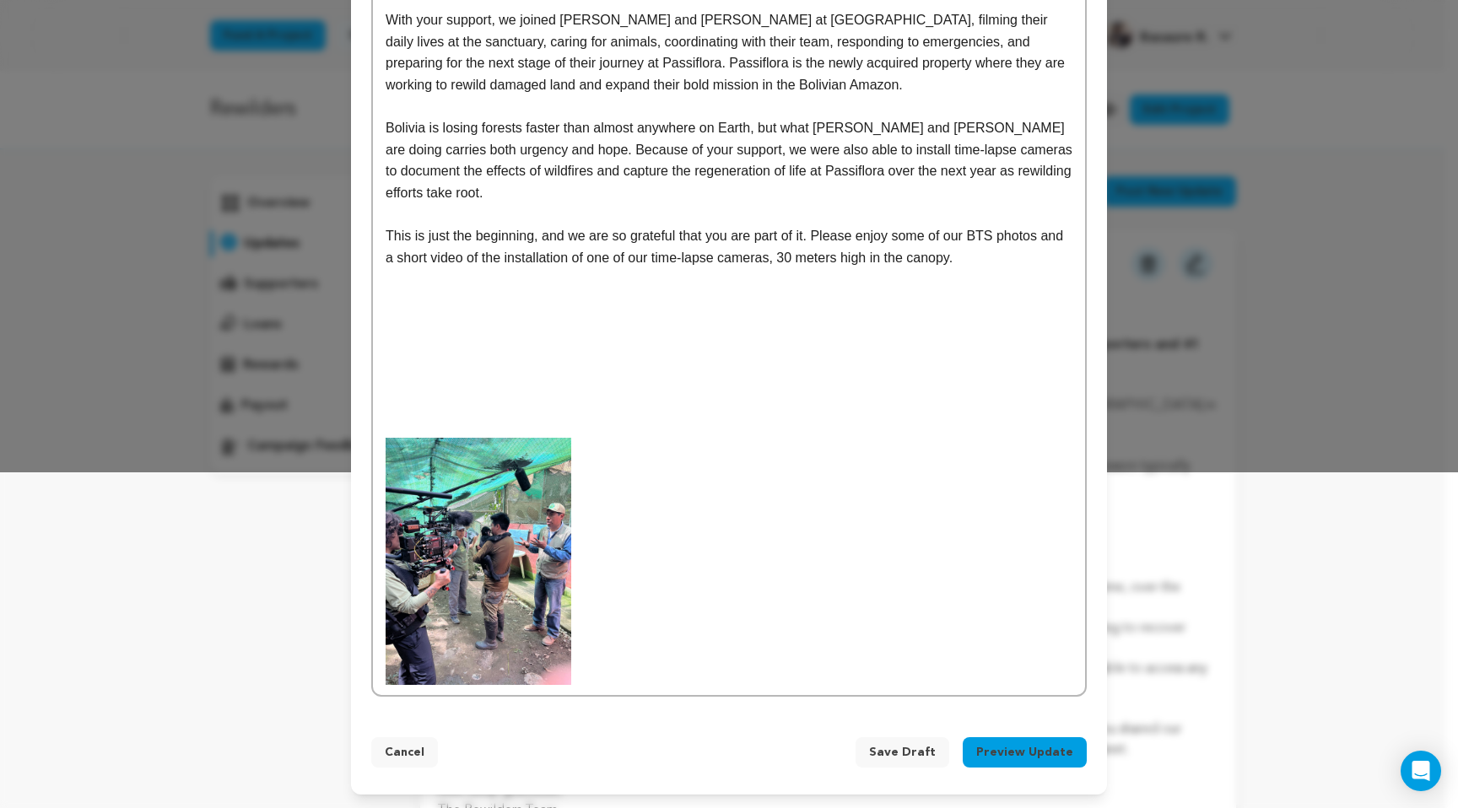
click at [678, 566] on p at bounding box center [728, 561] width 687 height 247
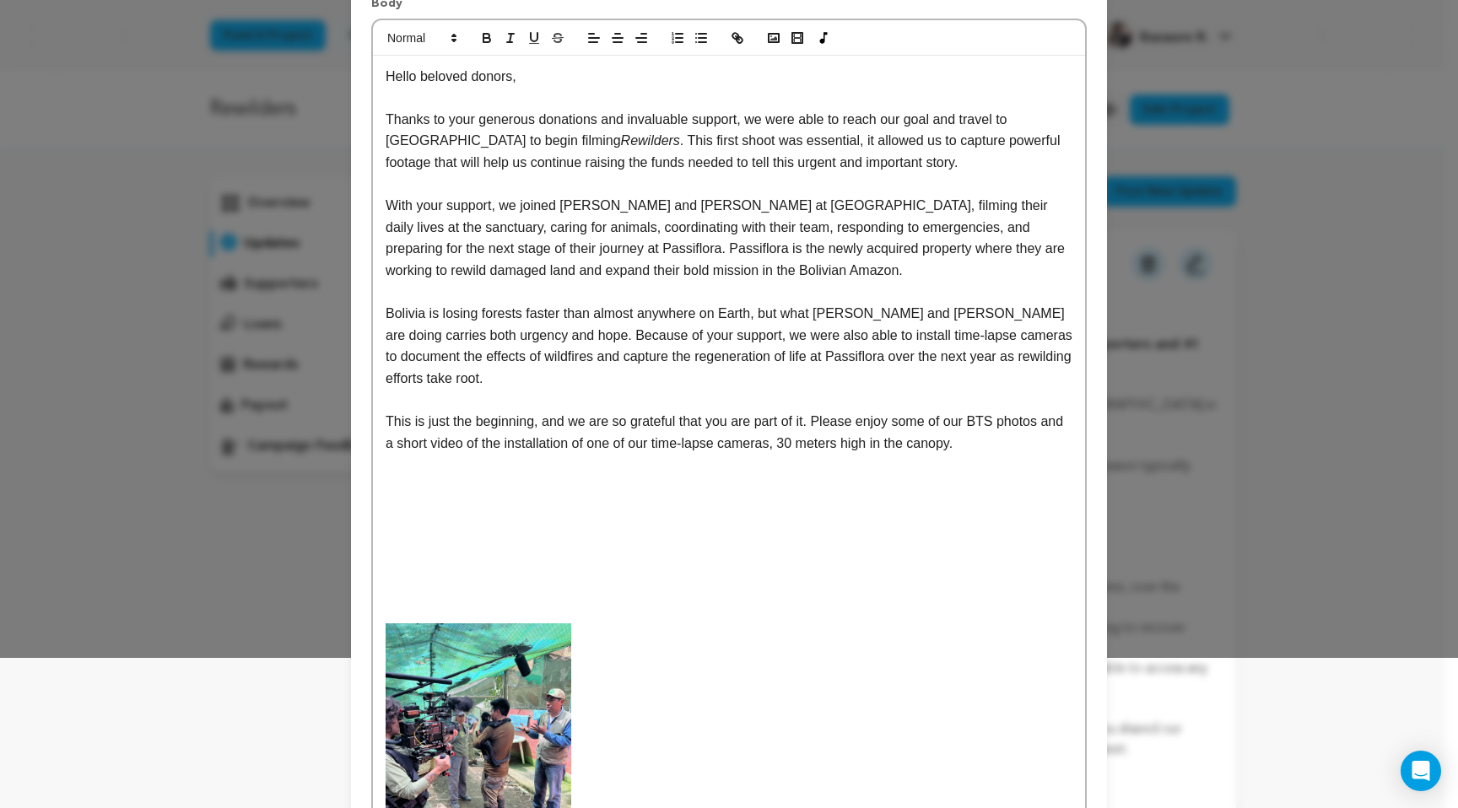
scroll to position [148, 0]
click at [762, 39] on button "button" at bounding box center [774, 40] width 24 height 20
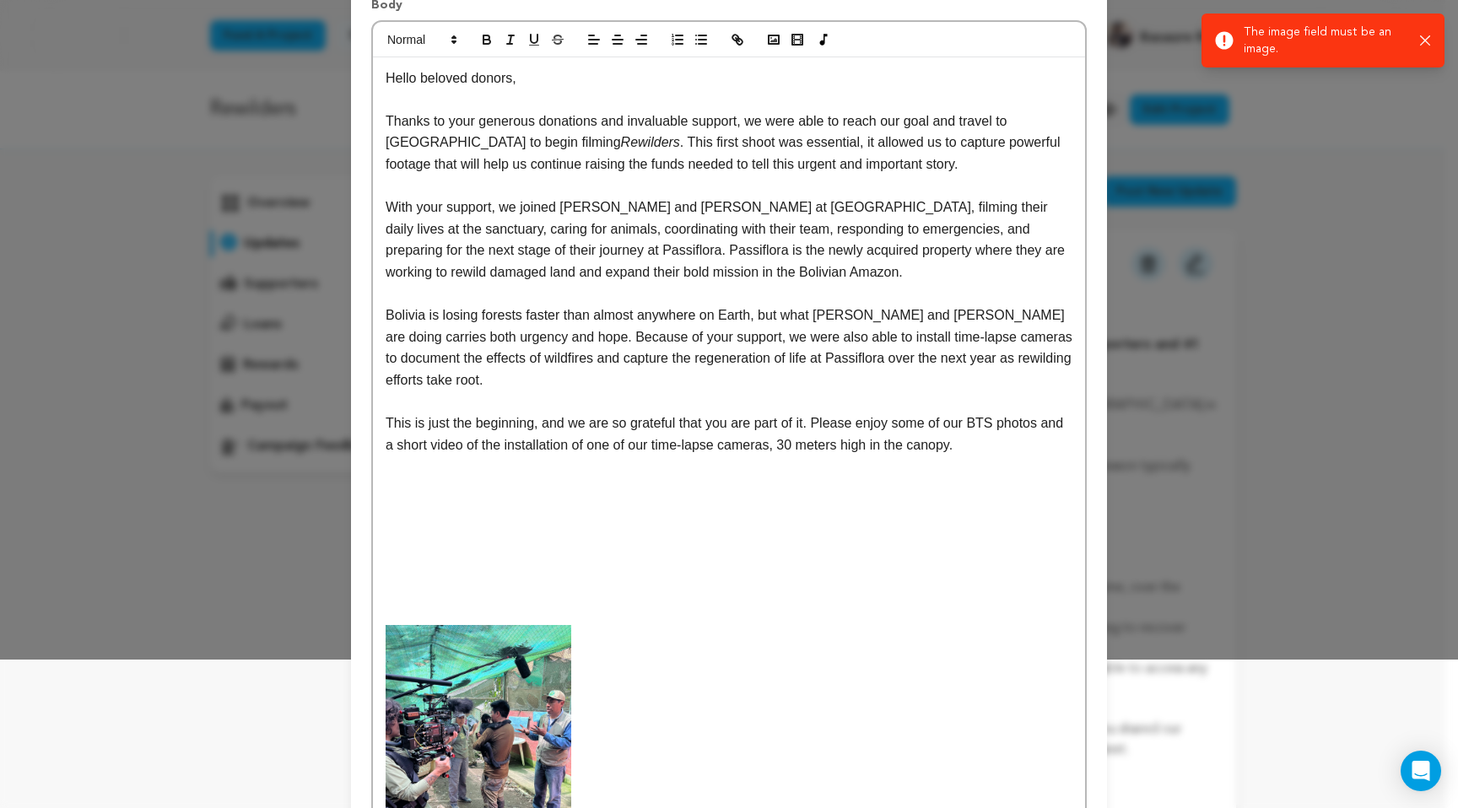
scroll to position [337, 0]
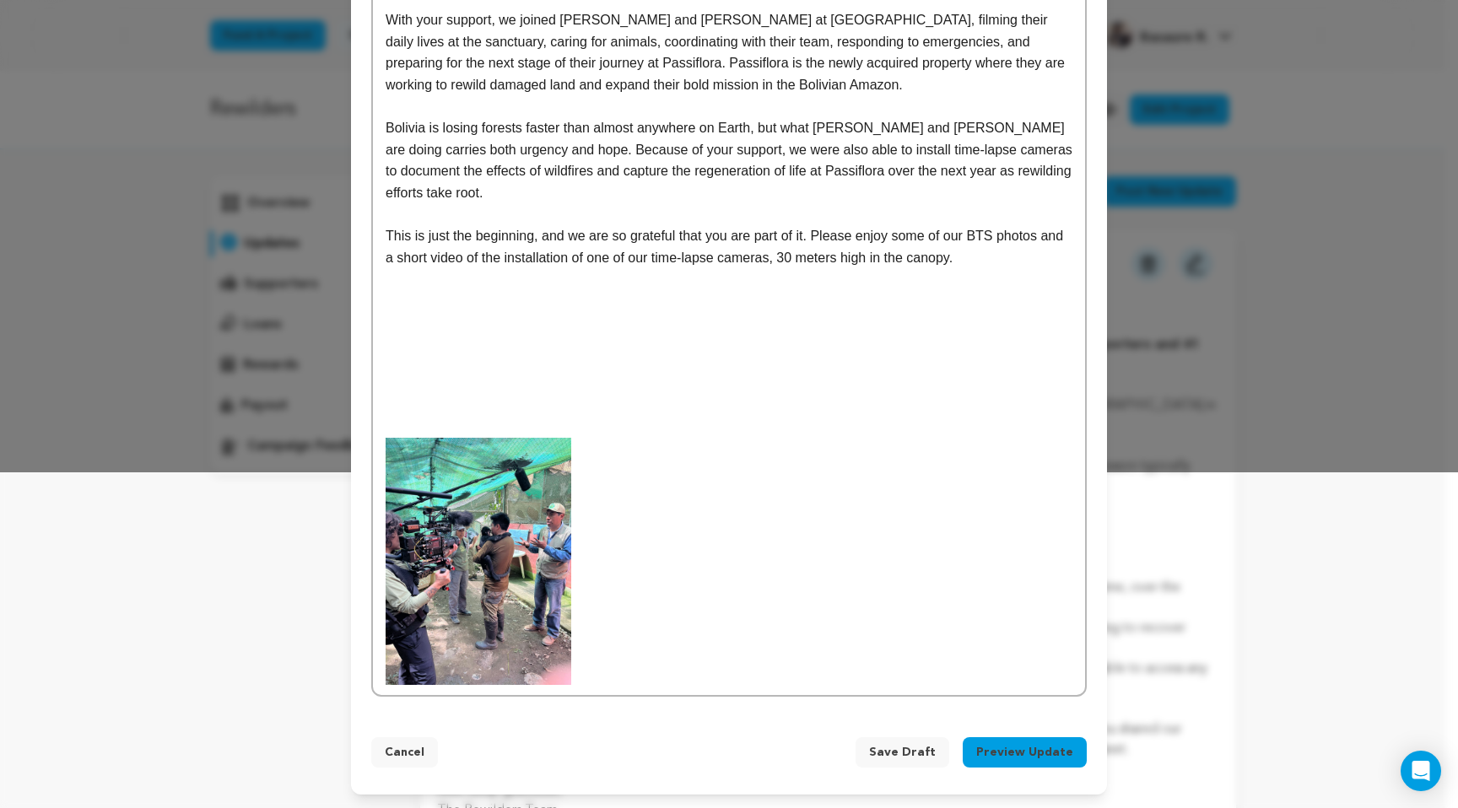
click at [742, 567] on p at bounding box center [728, 561] width 687 height 247
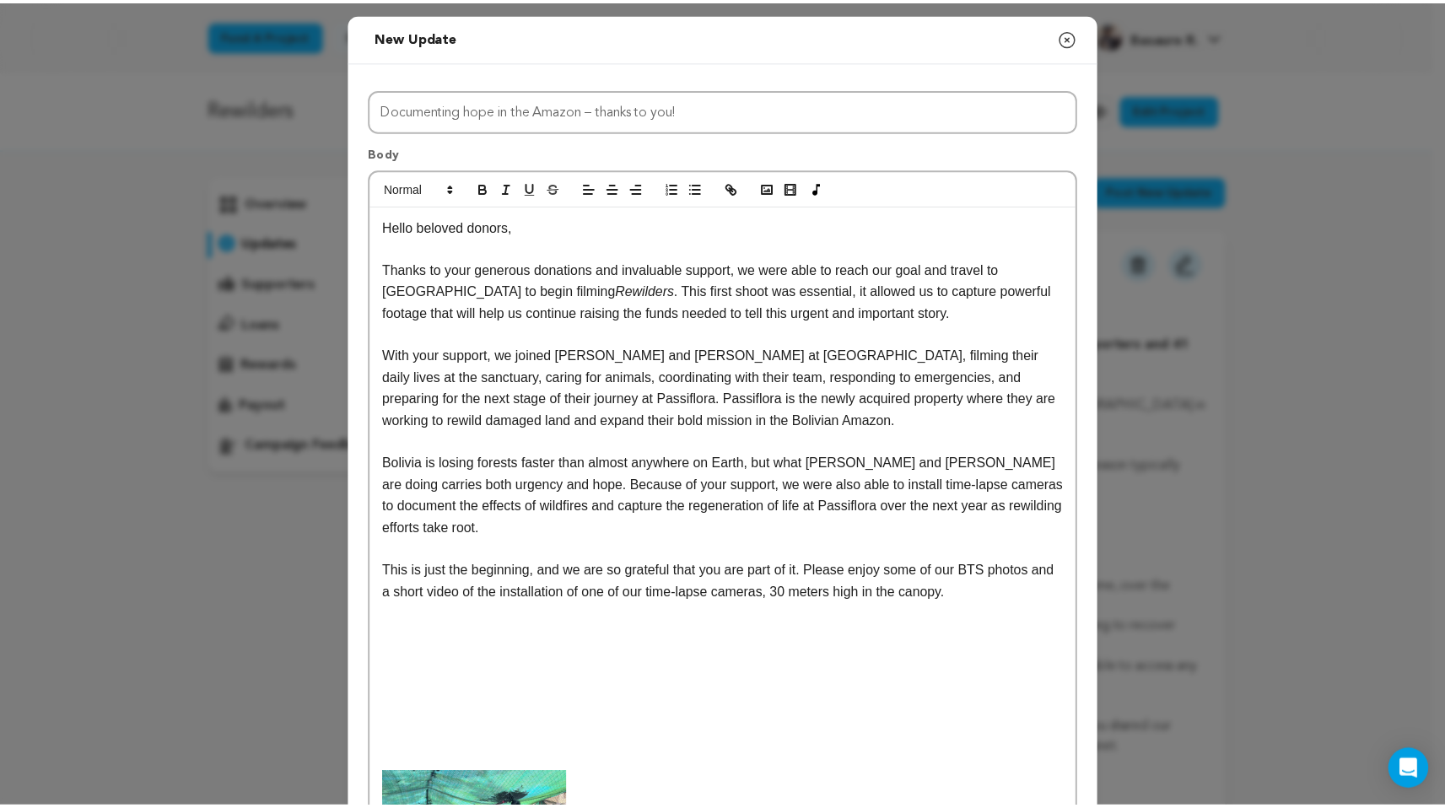
scroll to position [380, 0]
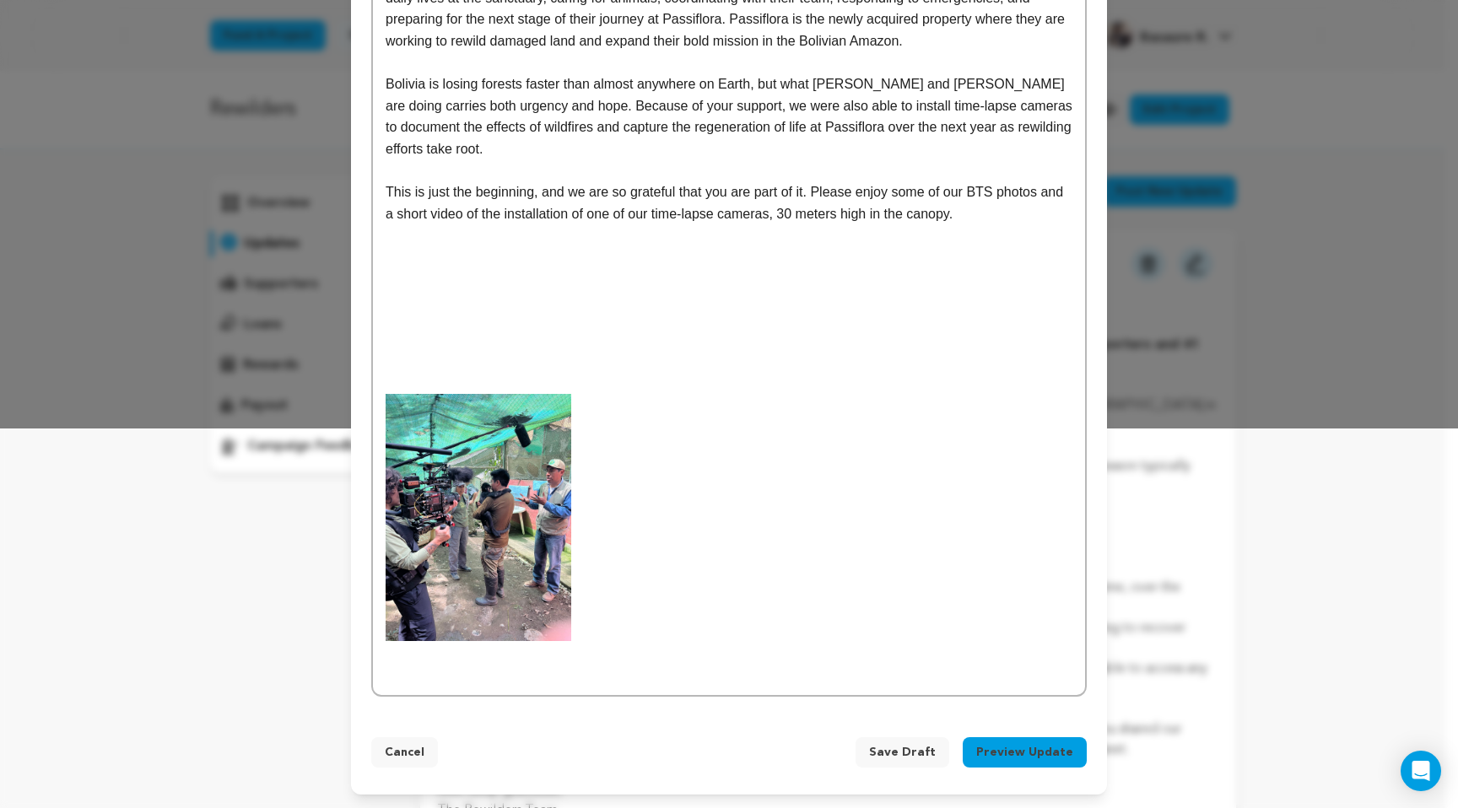
click at [907, 755] on span "Save Draft" at bounding box center [902, 752] width 67 height 17
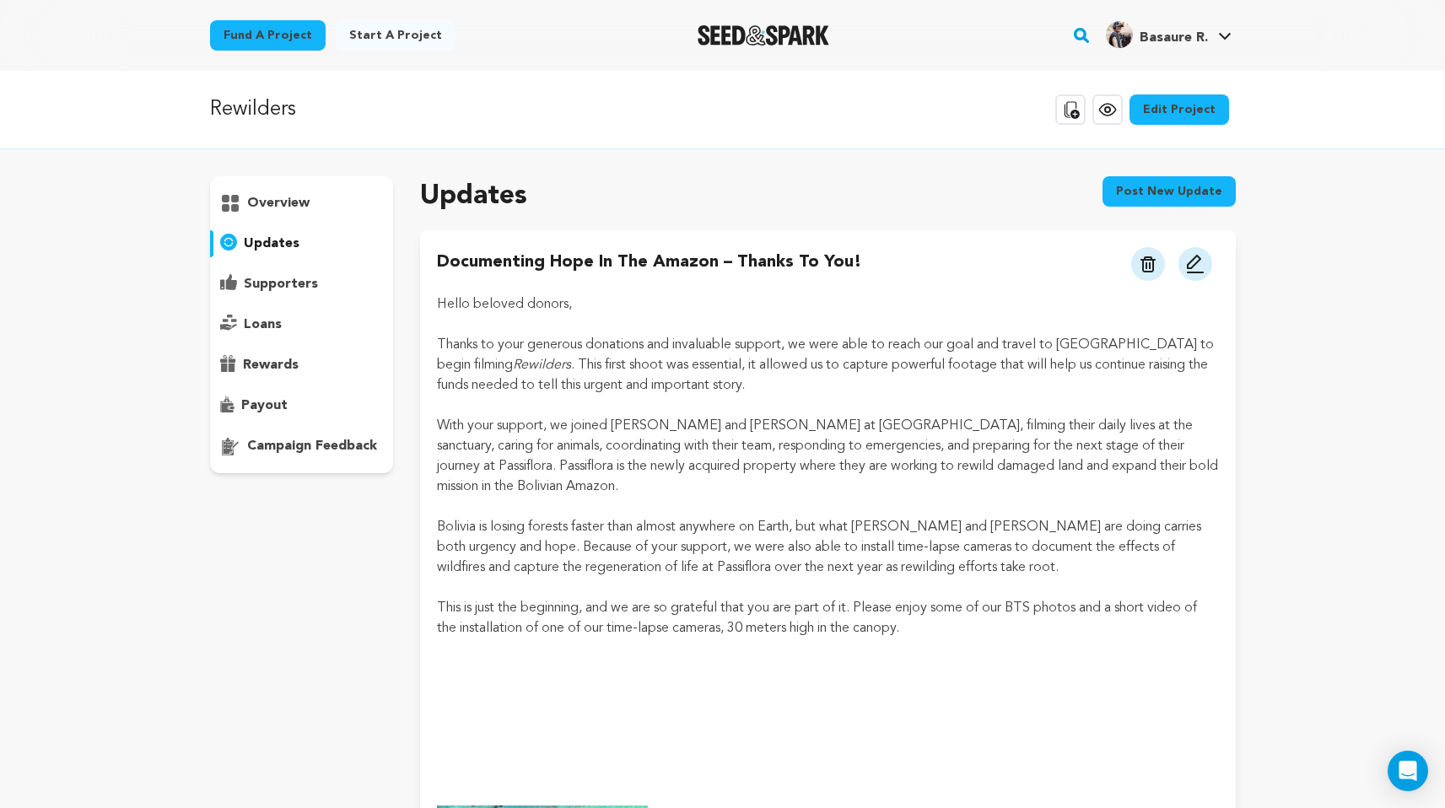
click at [1205, 265] on button at bounding box center [1195, 264] width 34 height 34
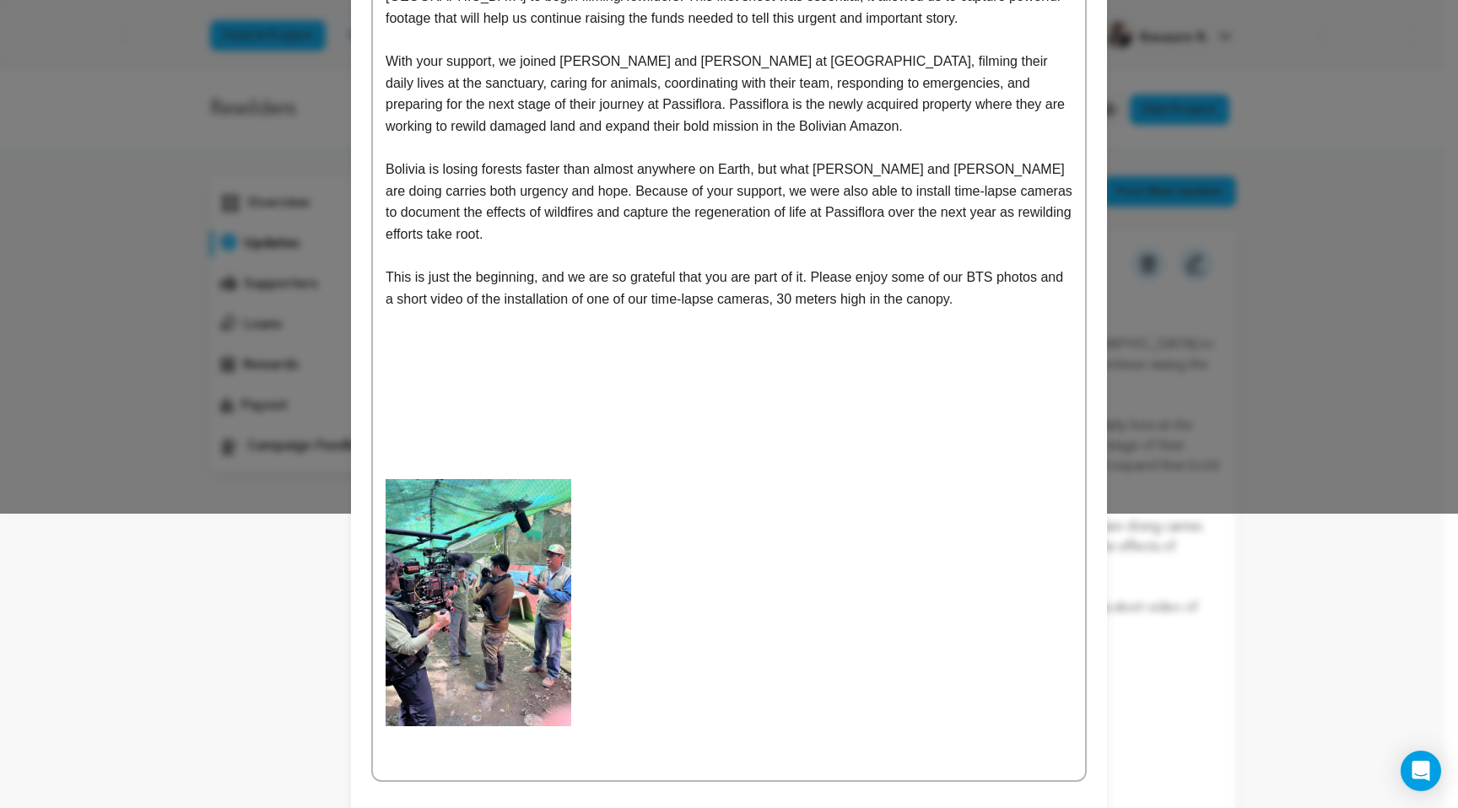
scroll to position [380, 0]
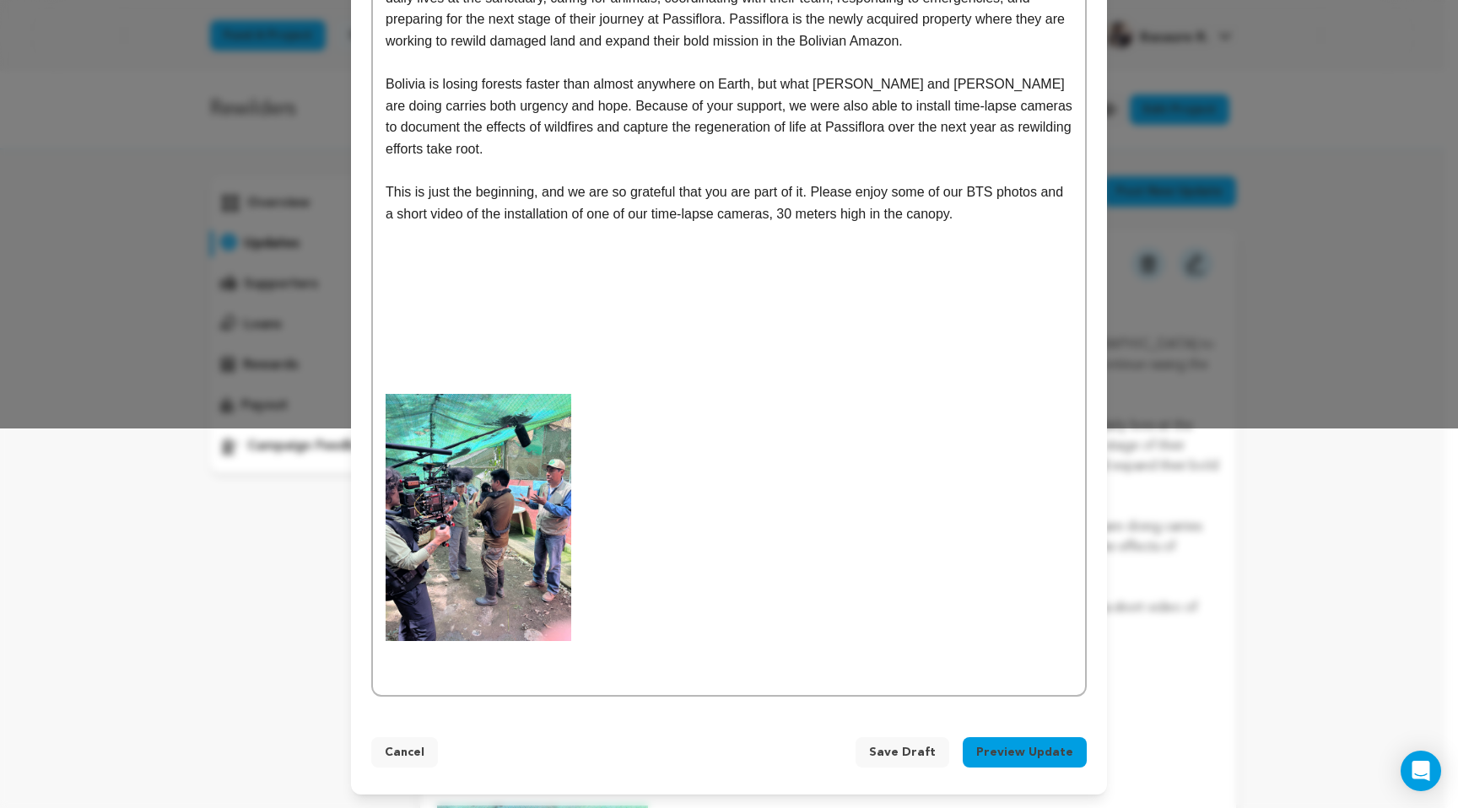
click at [423, 666] on p at bounding box center [728, 674] width 687 height 22
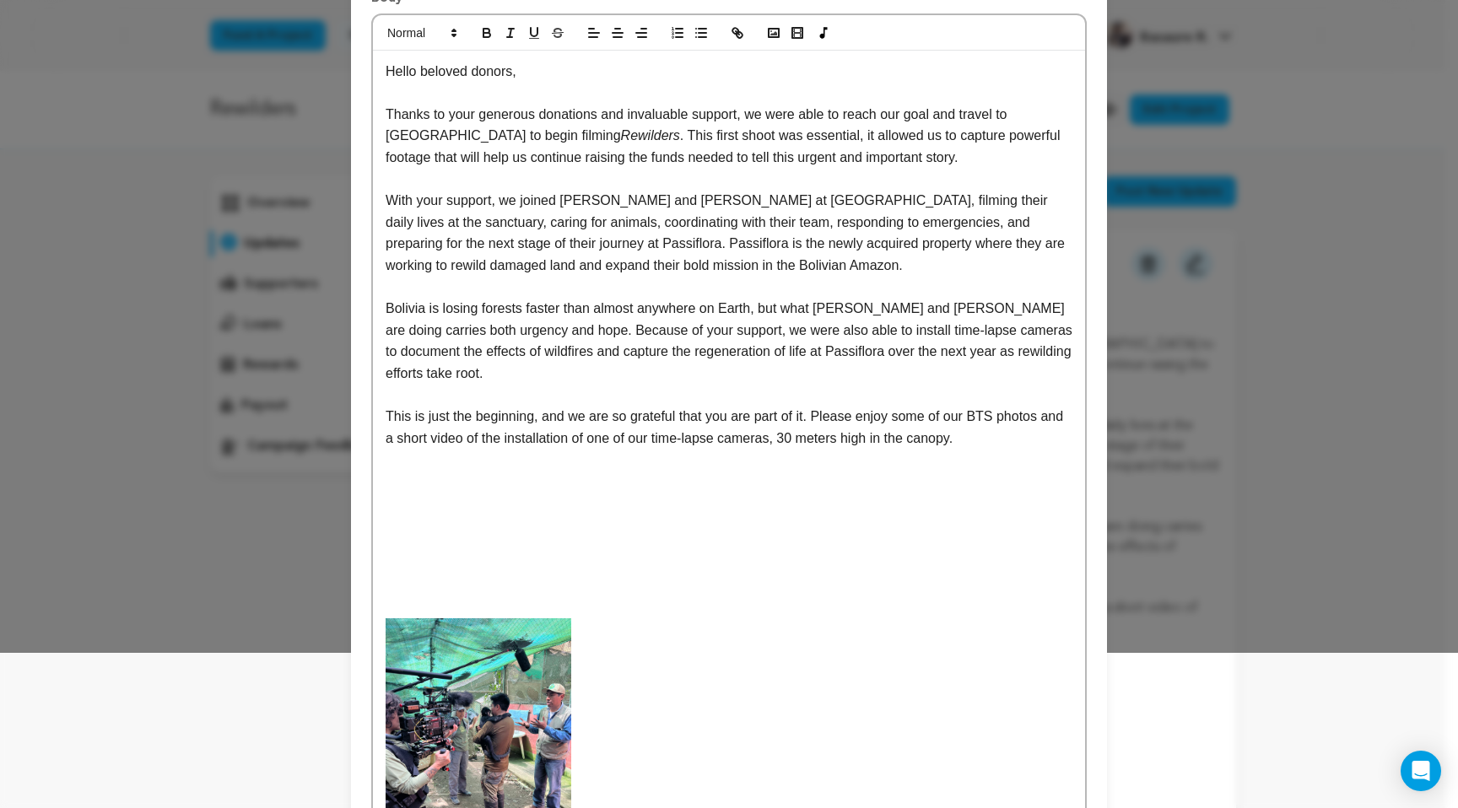
scroll to position [0, 0]
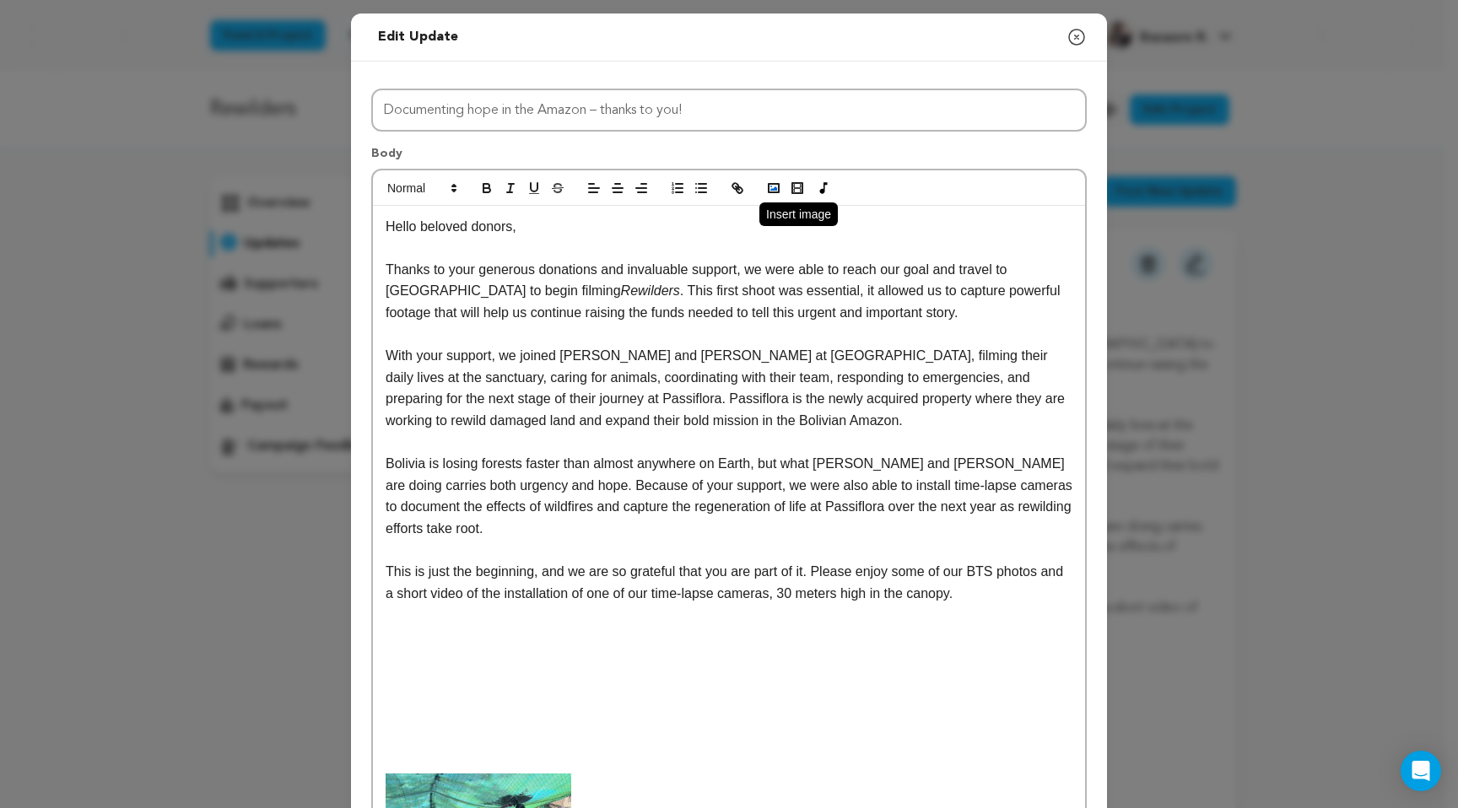
click at [766, 181] on icon "button" at bounding box center [773, 188] width 15 height 15
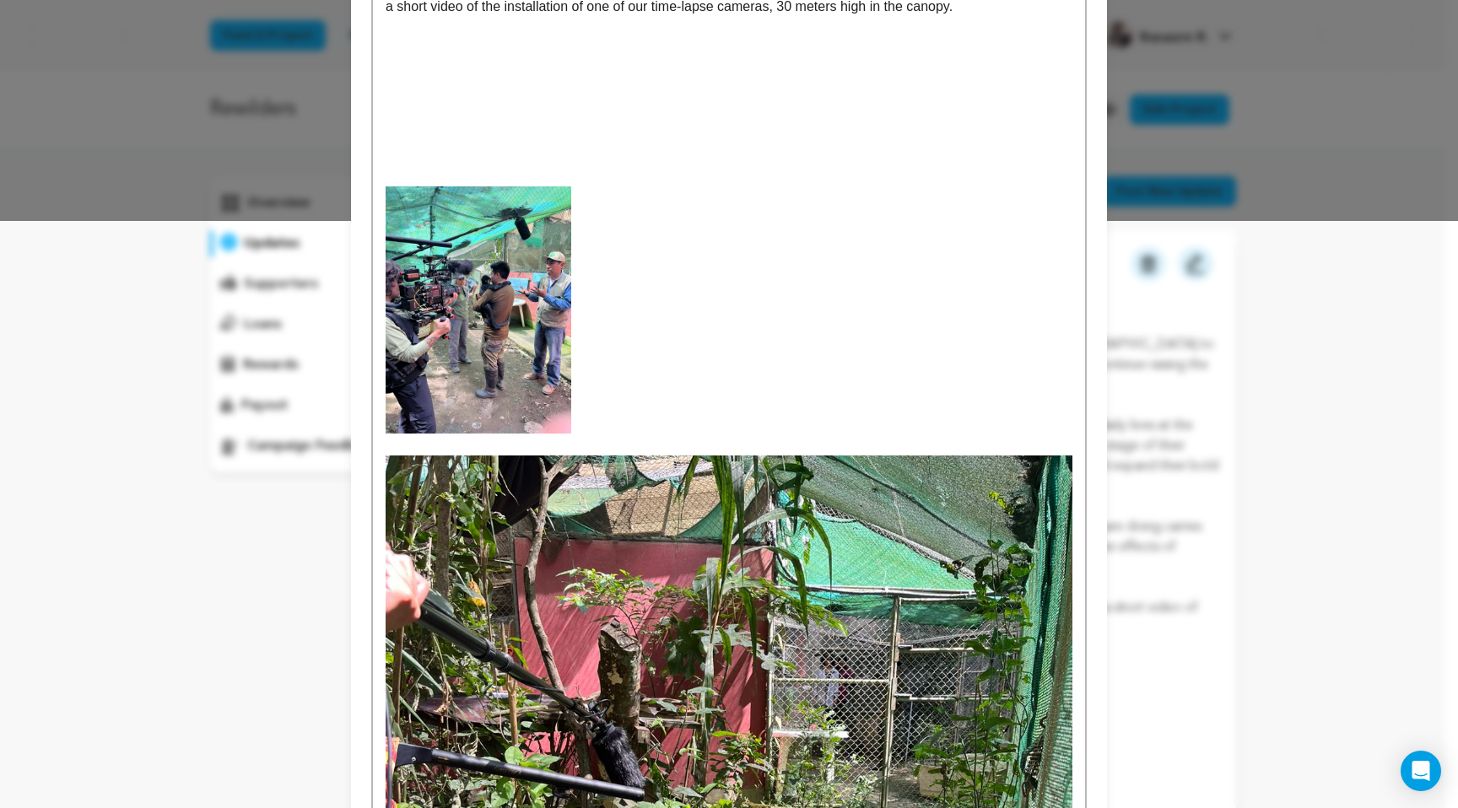
scroll to position [588, 0]
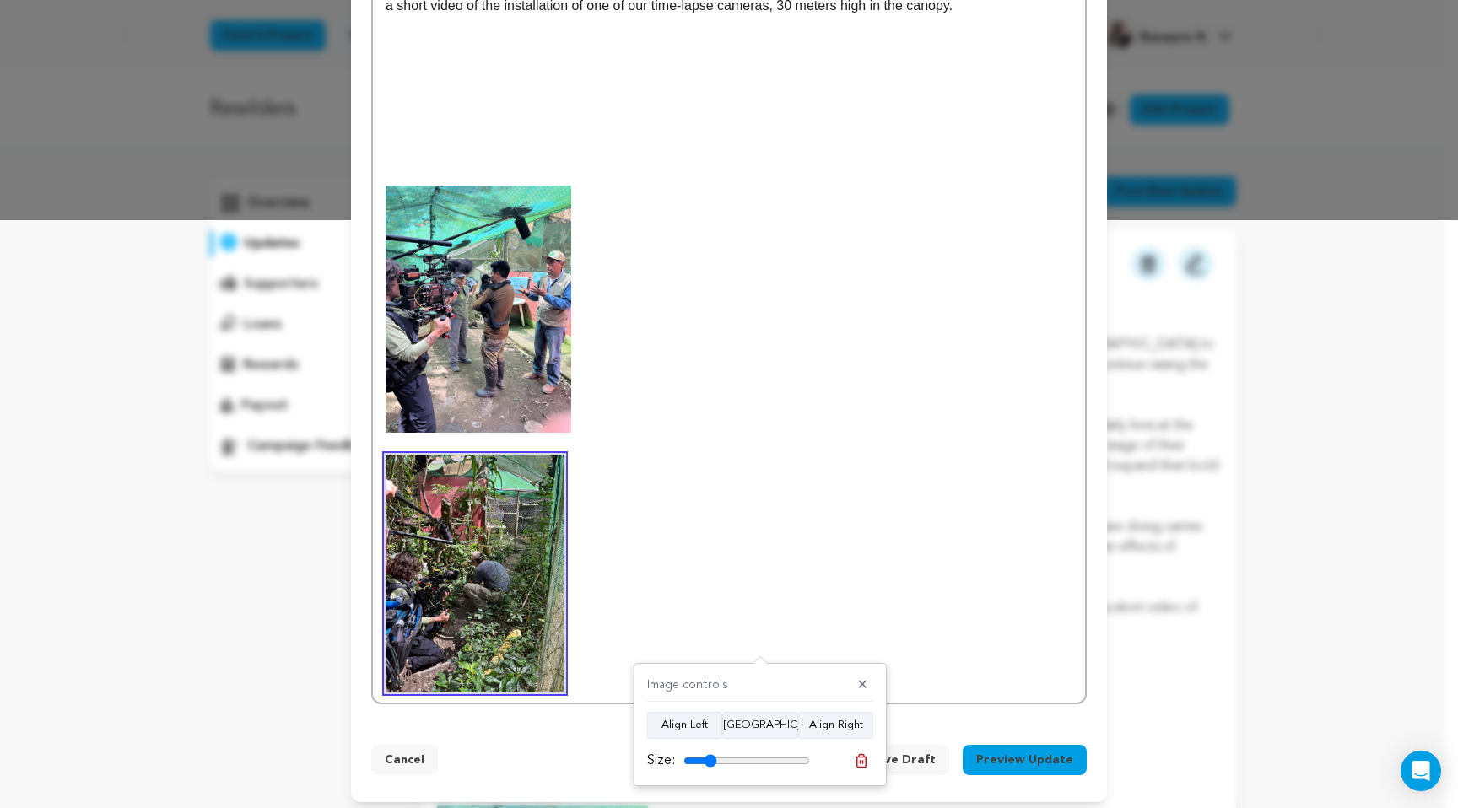
drag, startPoint x: 802, startPoint y: 761, endPoint x: 710, endPoint y: 768, distance: 92.2
type input "26"
click at [710, 768] on input "range" at bounding box center [746, 760] width 127 height 13
click at [766, 478] on p at bounding box center [728, 574] width 687 height 238
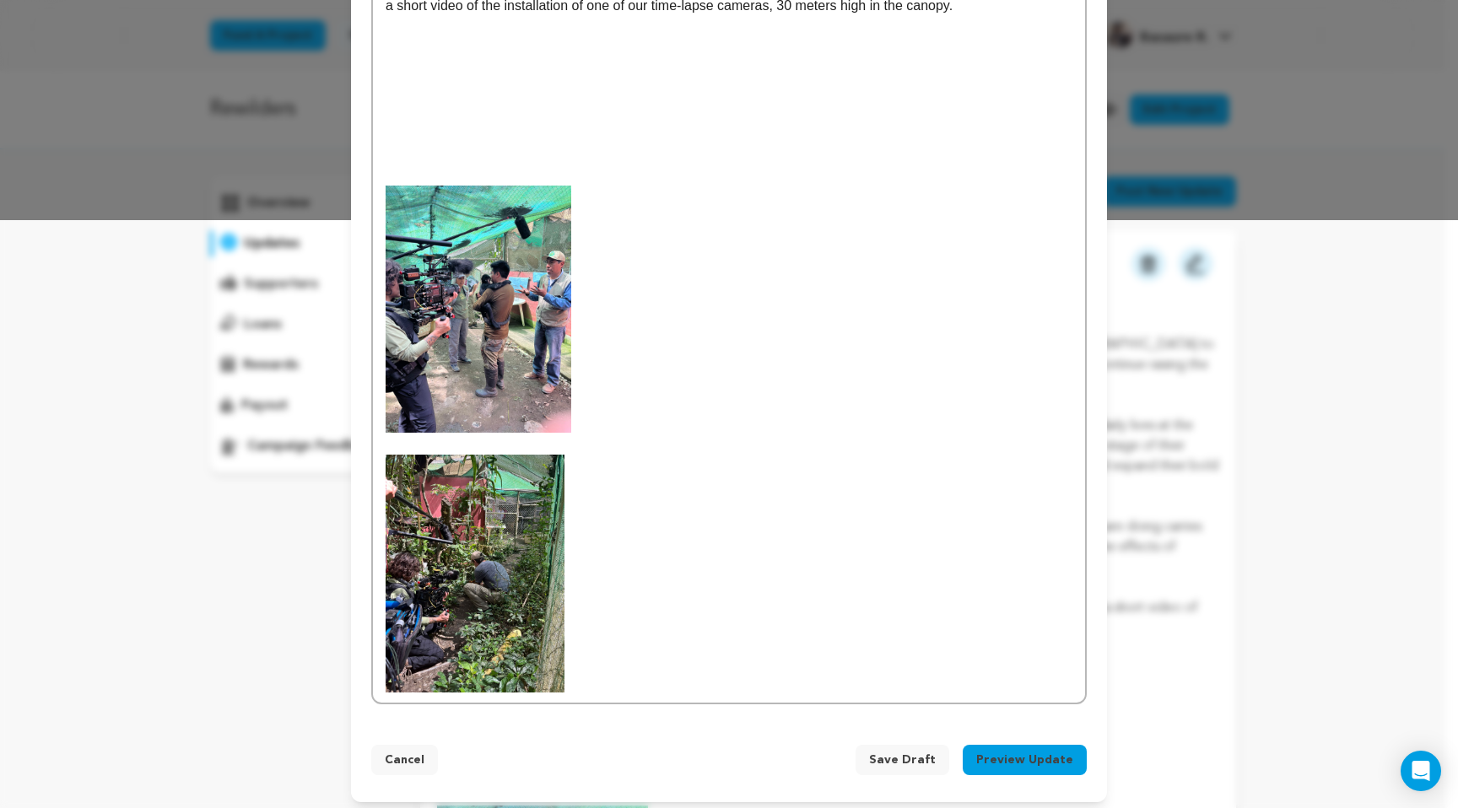
click at [535, 595] on img at bounding box center [474, 574] width 179 height 238
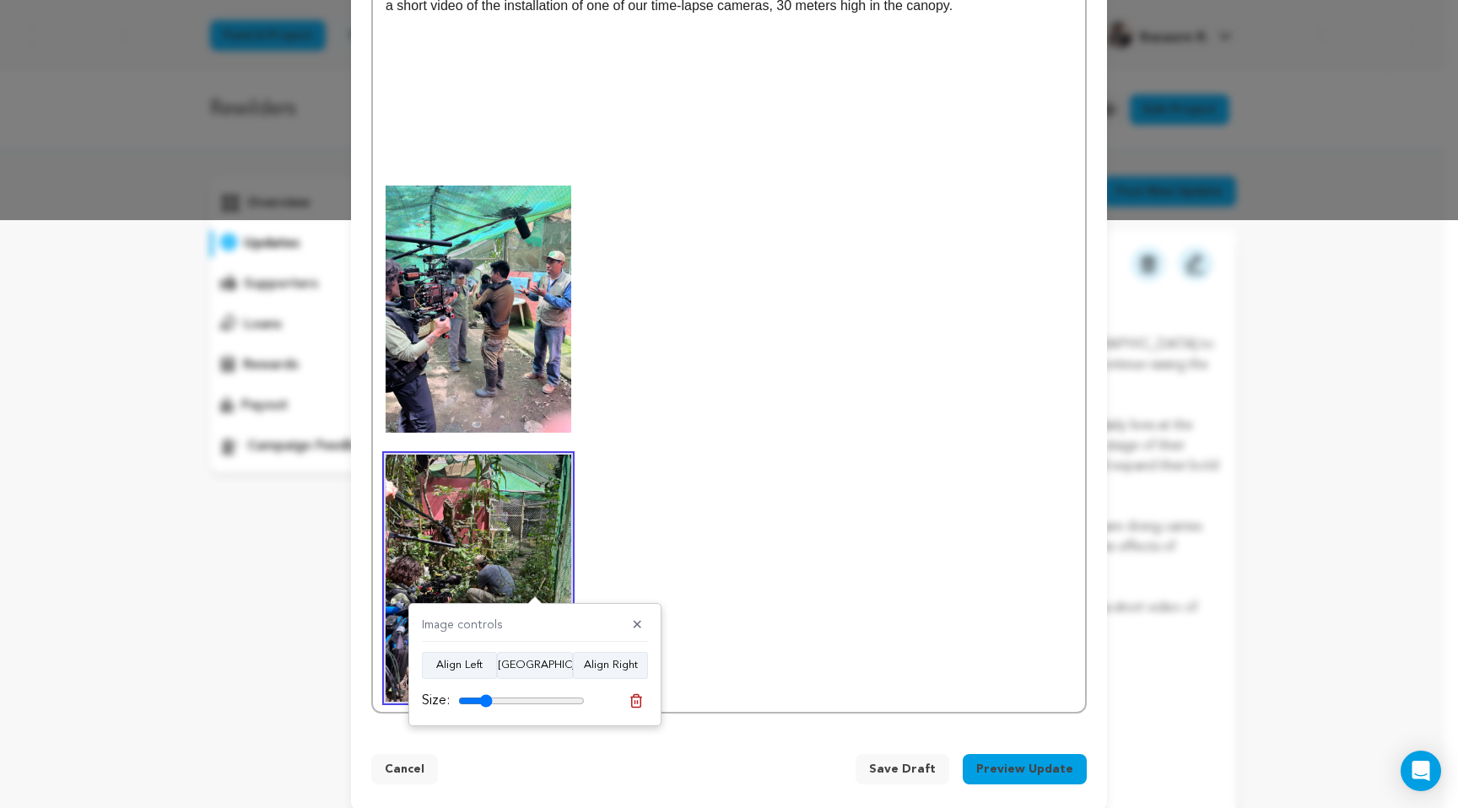
type input "27"
click at [485, 703] on input "range" at bounding box center [521, 700] width 127 height 13
click at [770, 582] on p at bounding box center [728, 578] width 687 height 247
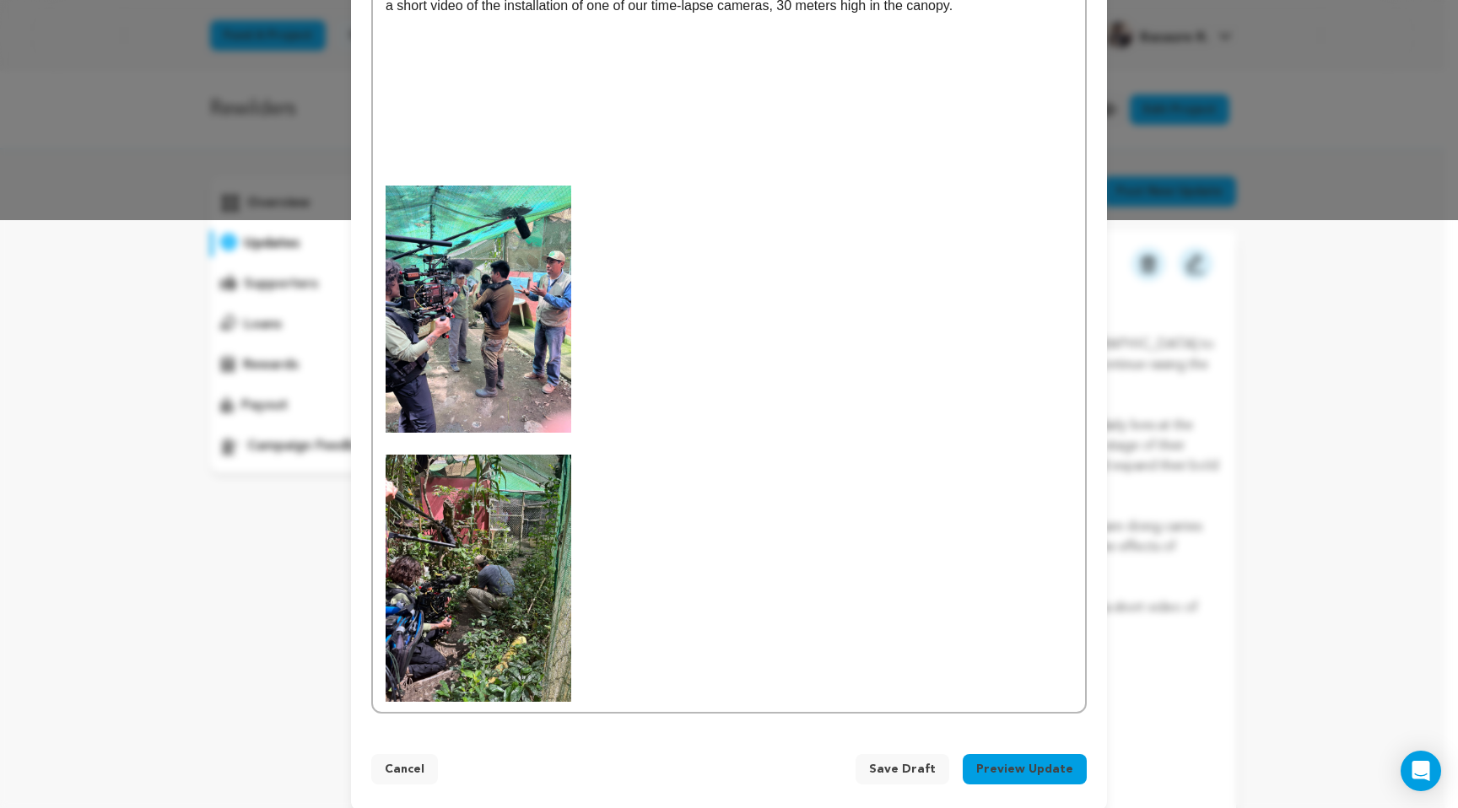
click at [777, 677] on p at bounding box center [728, 578] width 687 height 247
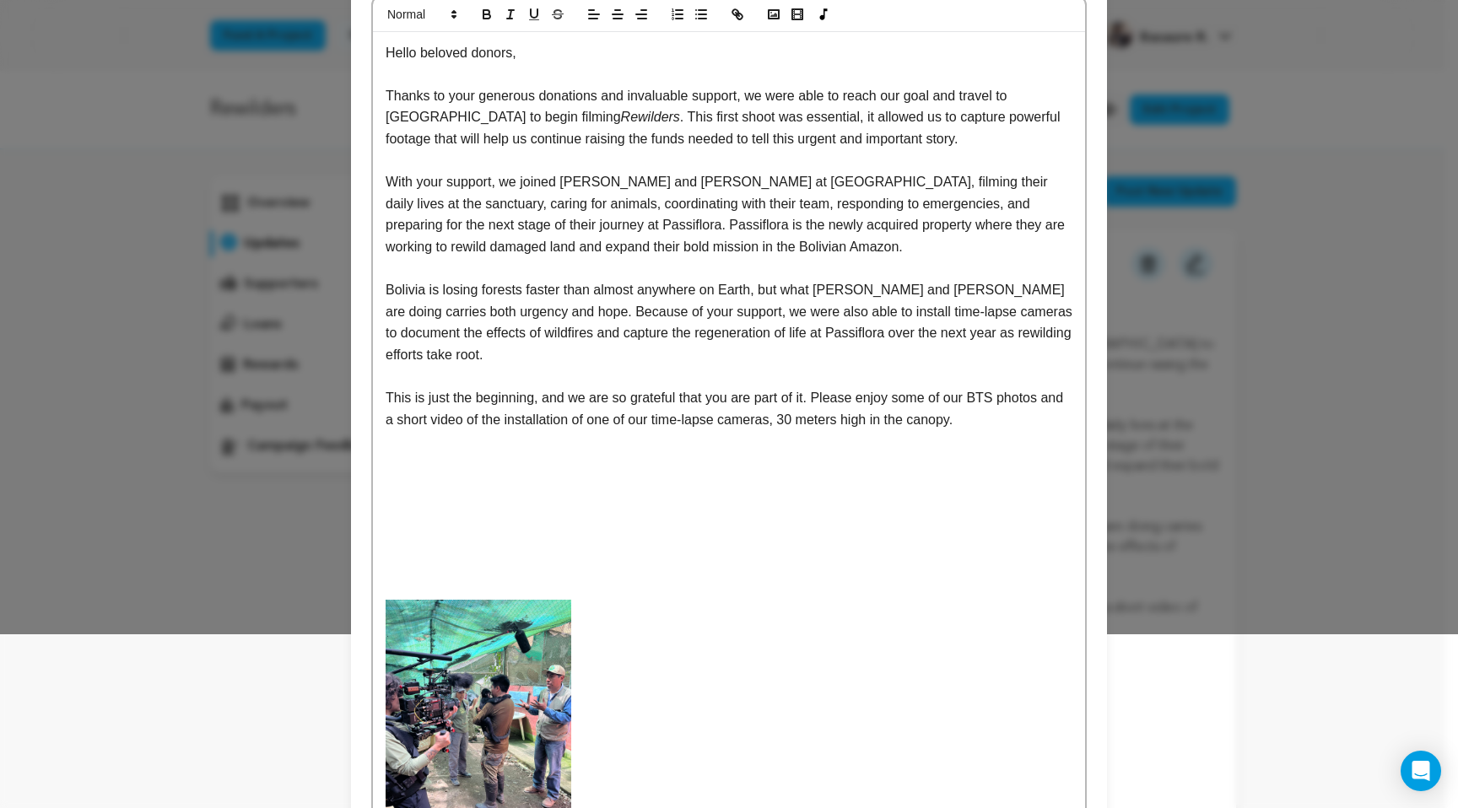
scroll to position [0, 0]
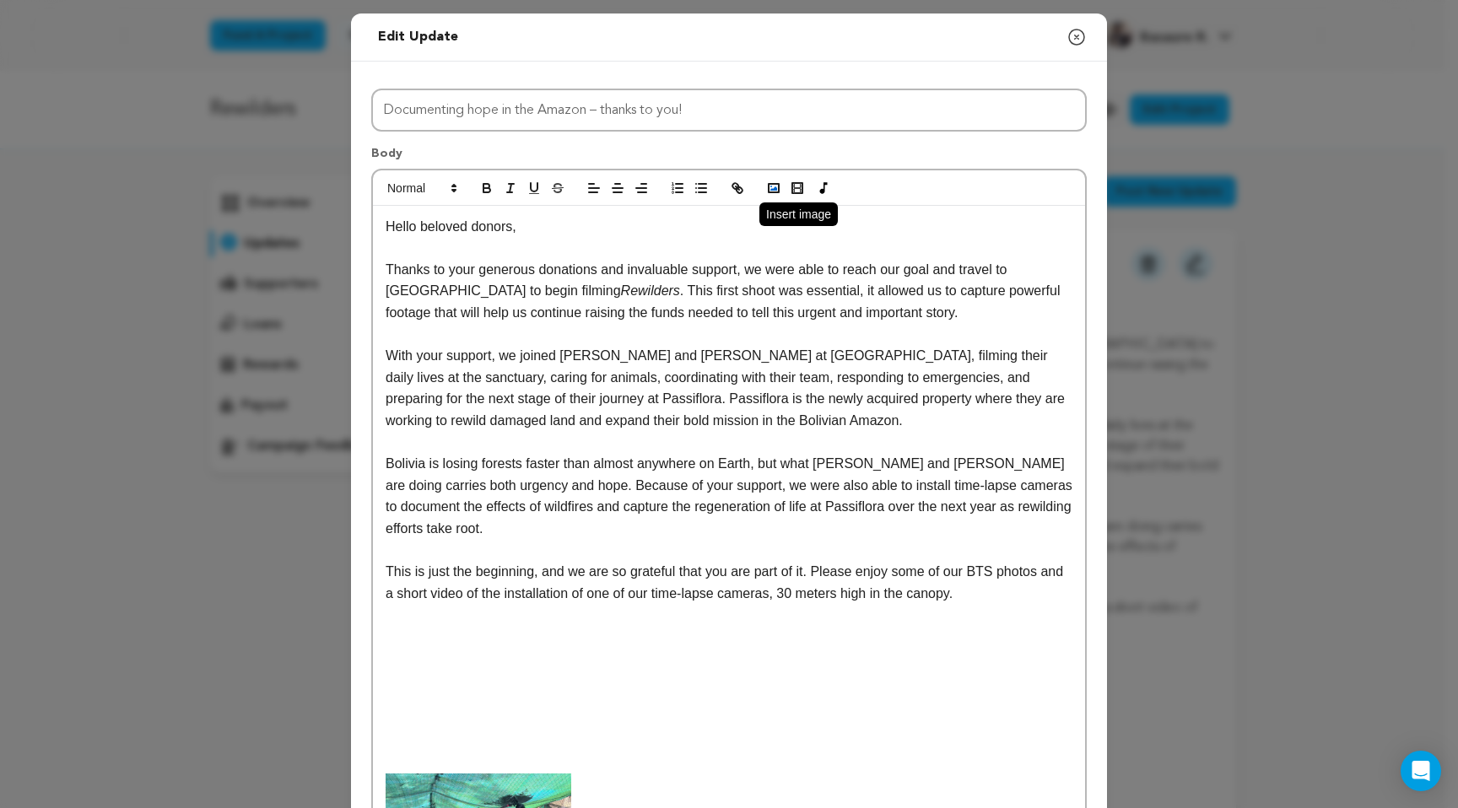
click at [766, 182] on icon "button" at bounding box center [773, 188] width 15 height 15
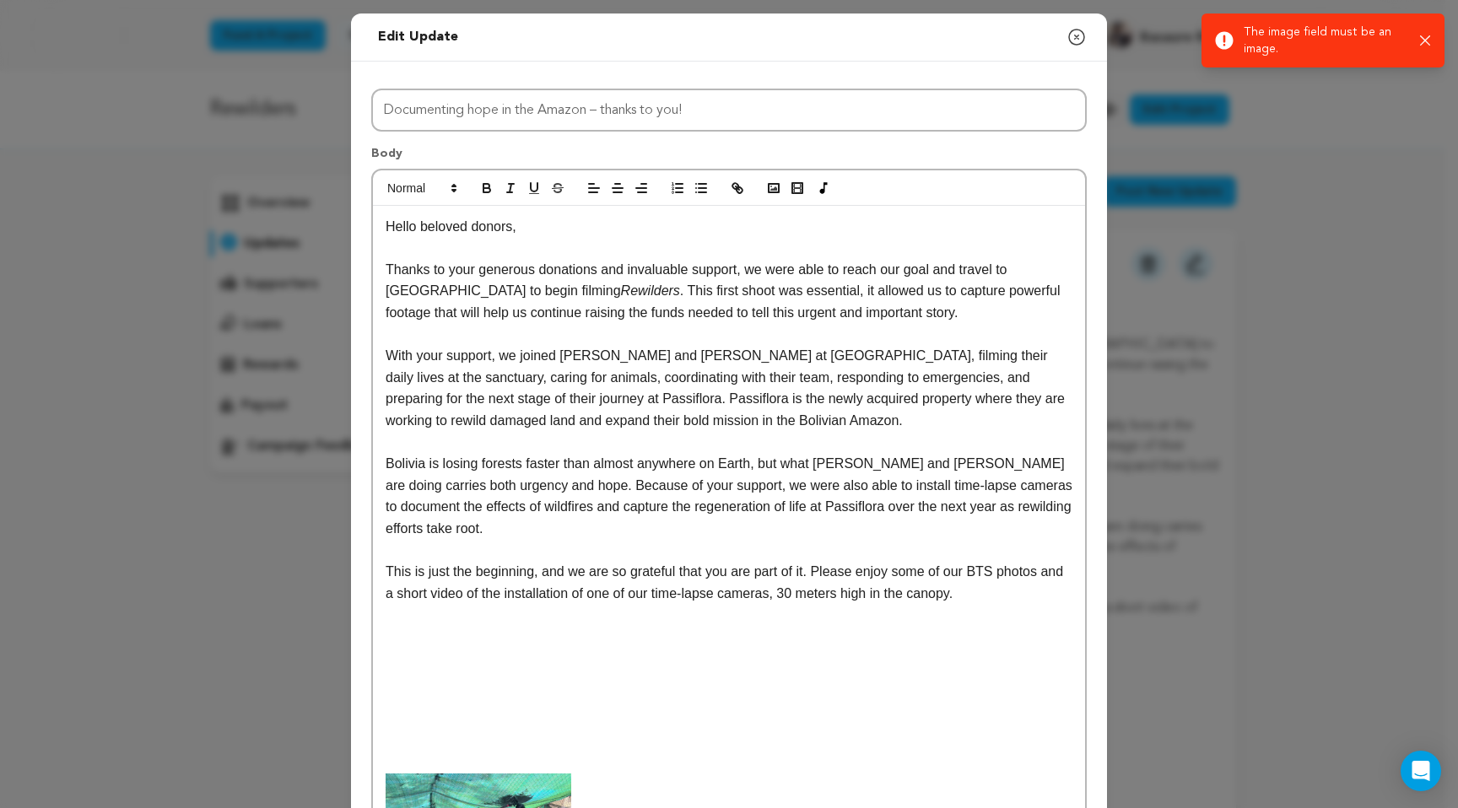
click at [1427, 33] on div "Success: Info: Warning: Error: The image field must be an image. Close notifica…" at bounding box center [1323, 41] width 216 height 34
click at [1426, 35] on icon "button" at bounding box center [1425, 40] width 11 height 11
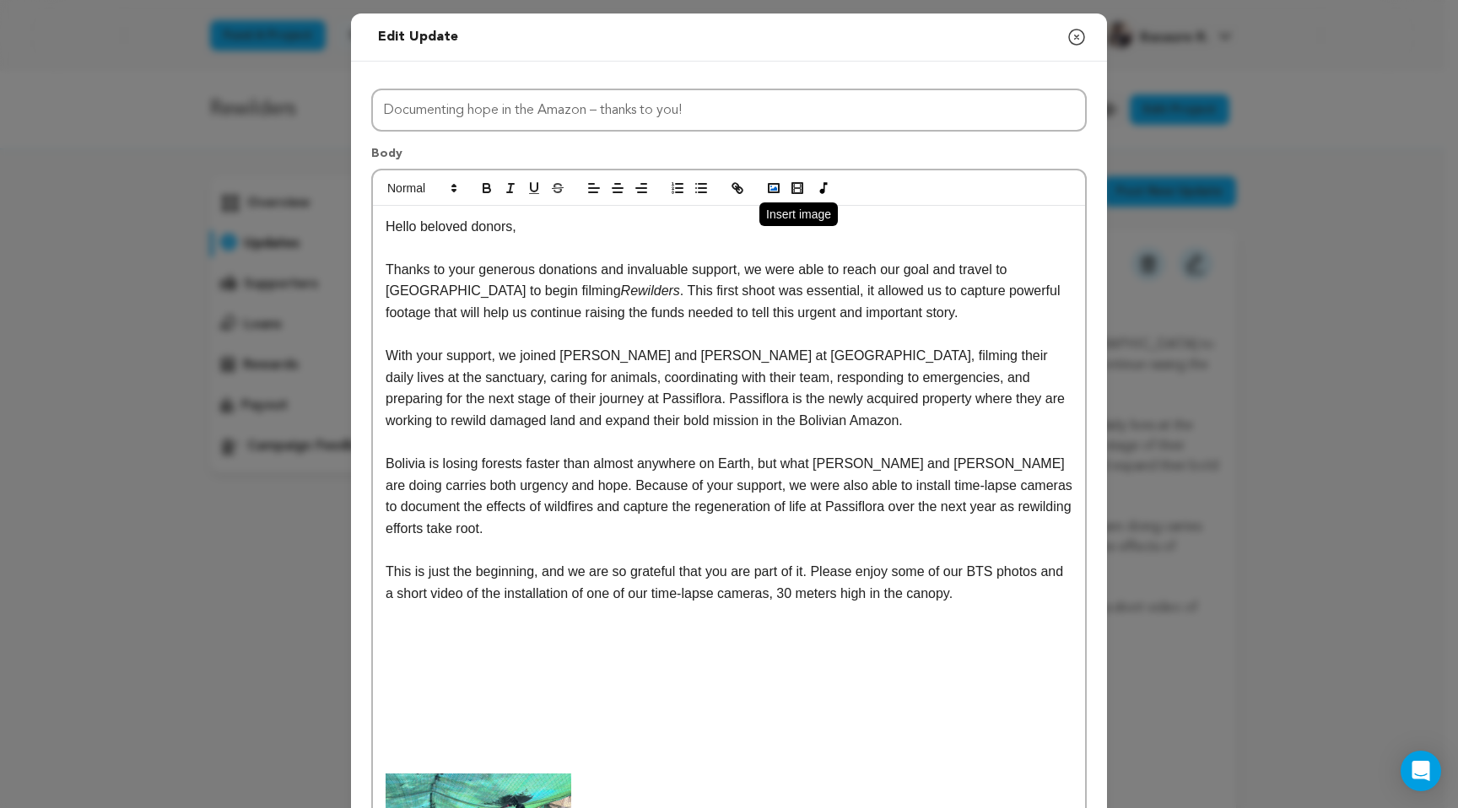
click at [768, 184] on rect "button" at bounding box center [773, 188] width 10 height 8
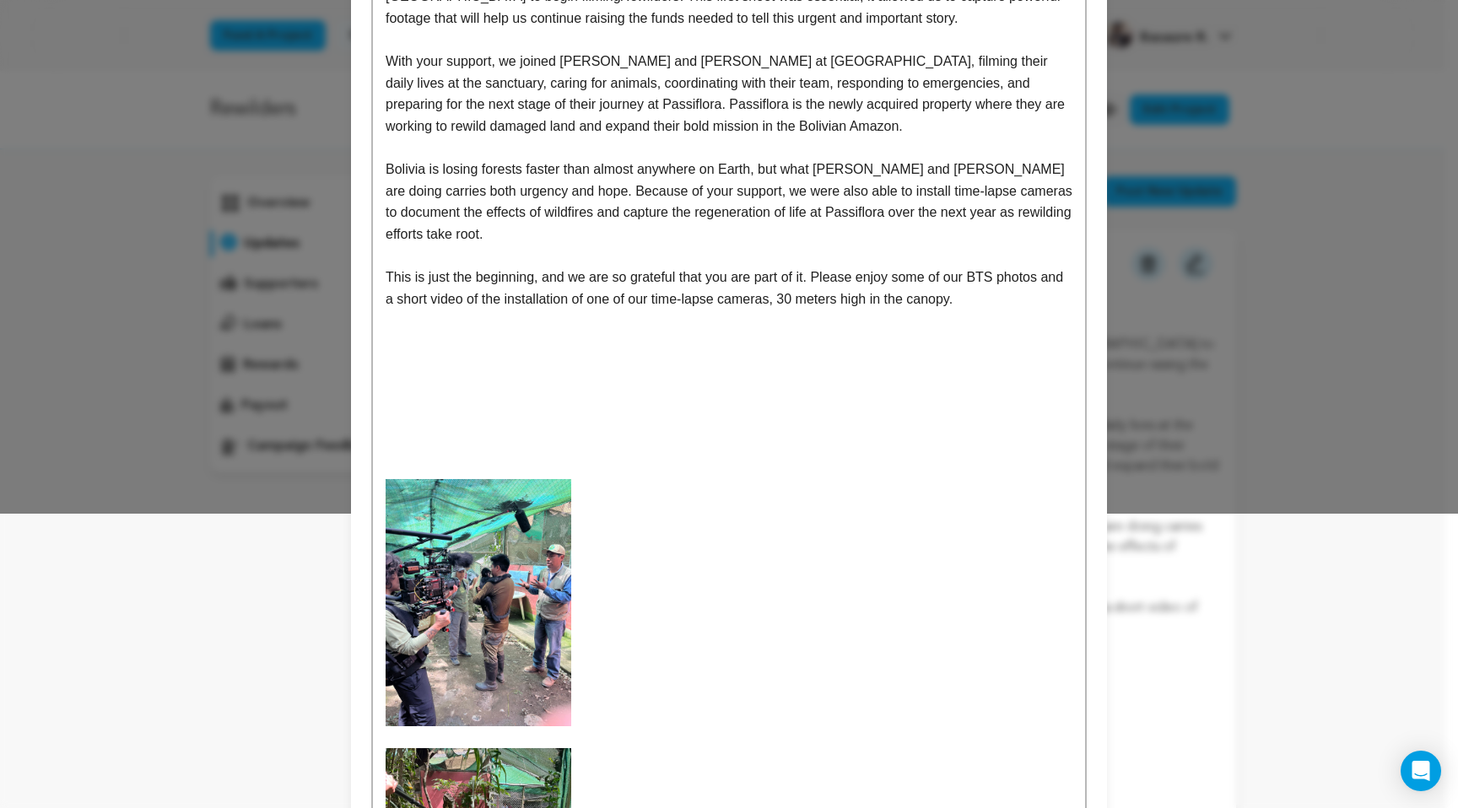
scroll to position [581, 0]
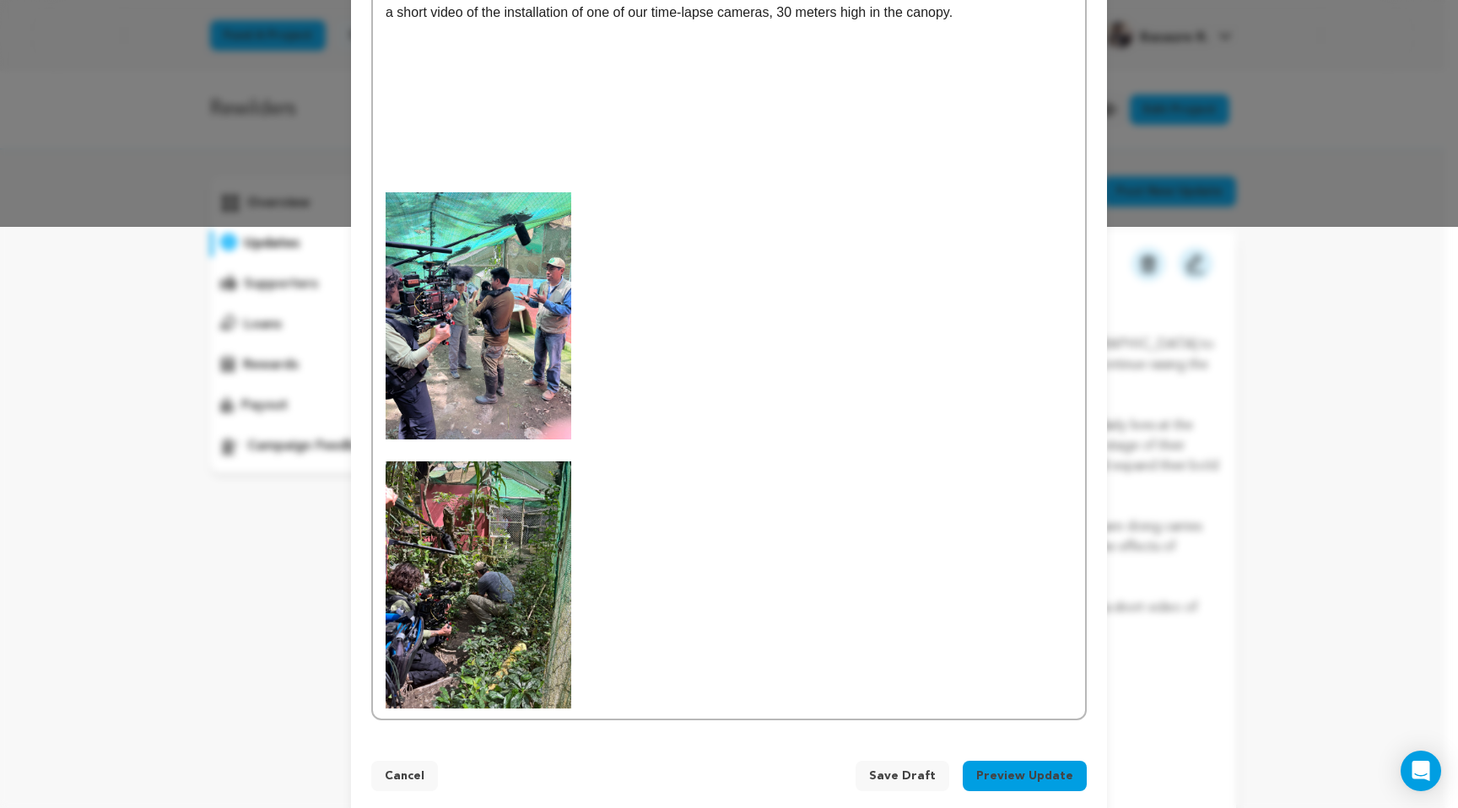
click at [719, 613] on p at bounding box center [728, 584] width 687 height 247
click at [622, 698] on p at bounding box center [728, 584] width 687 height 247
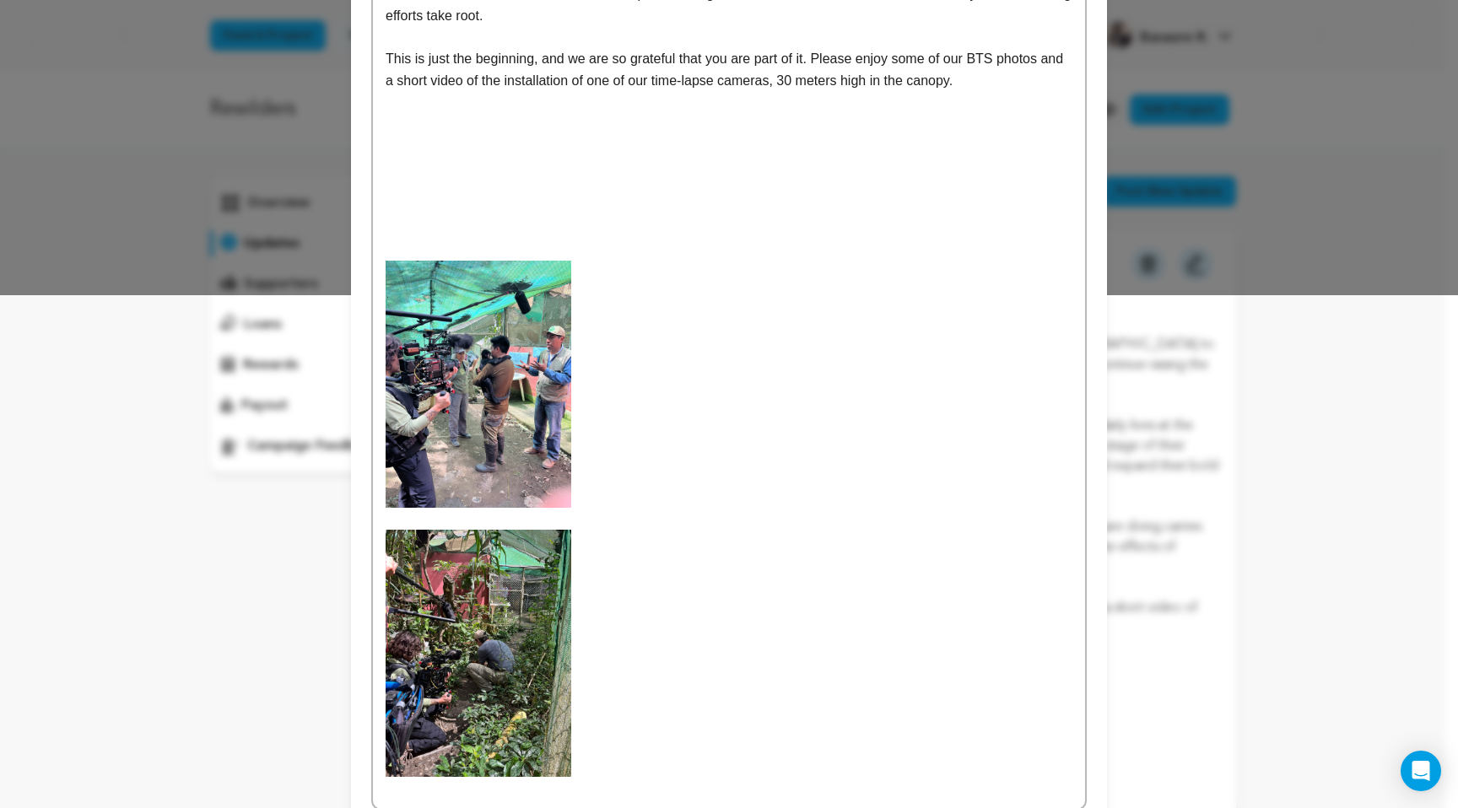
scroll to position [171, 0]
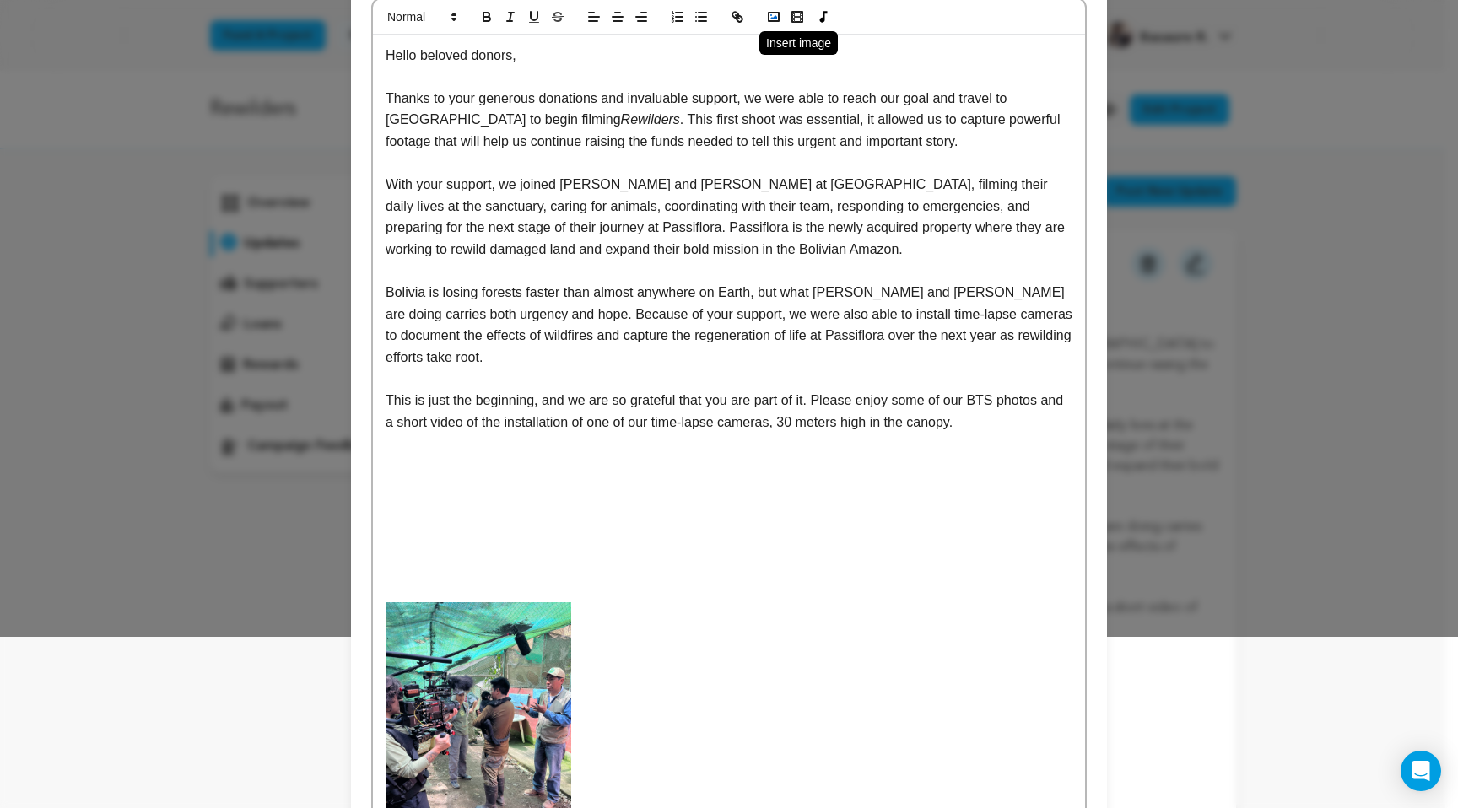
click at [770, 19] on polyline "button" at bounding box center [773, 17] width 7 height 4
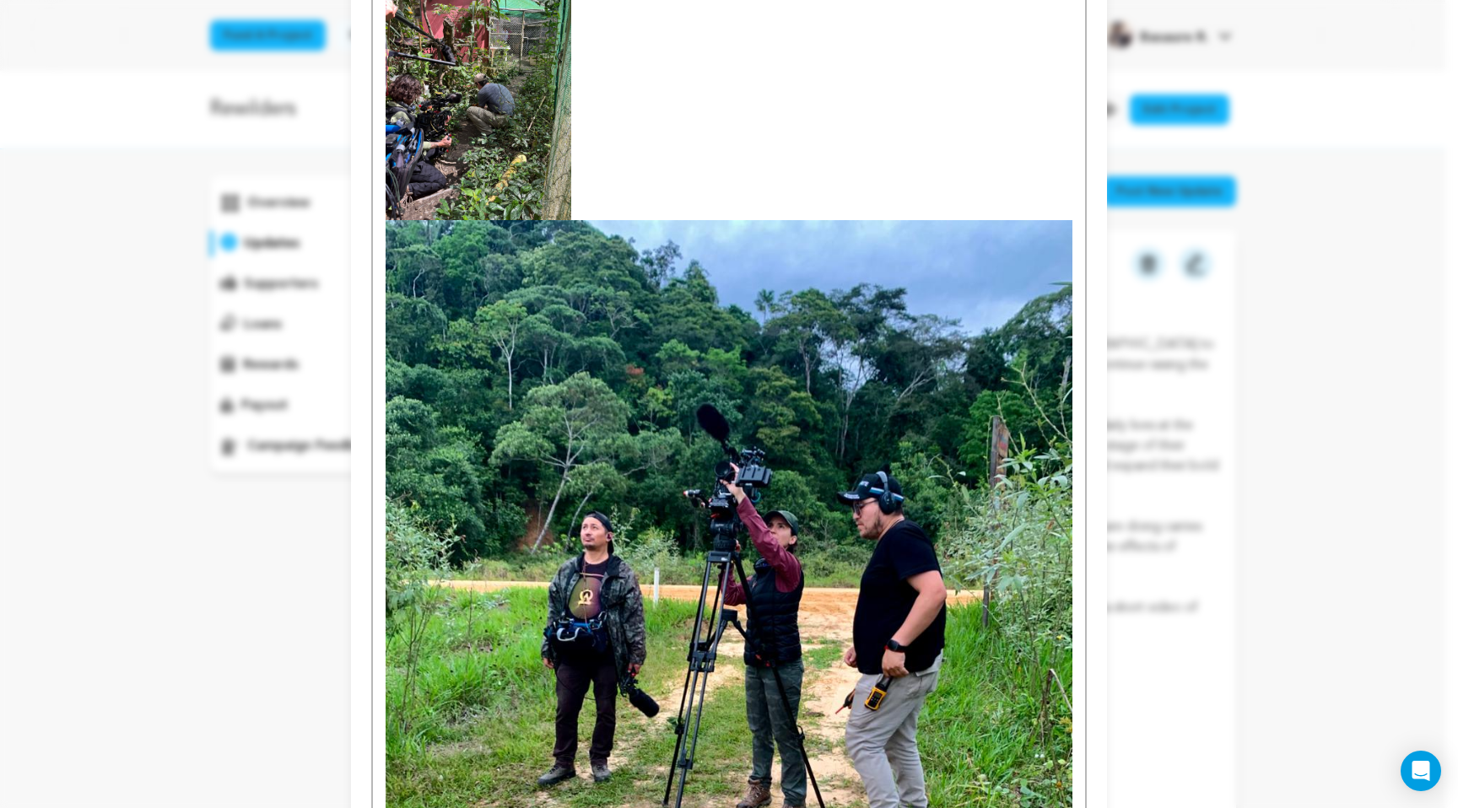
scroll to position [1074, 0]
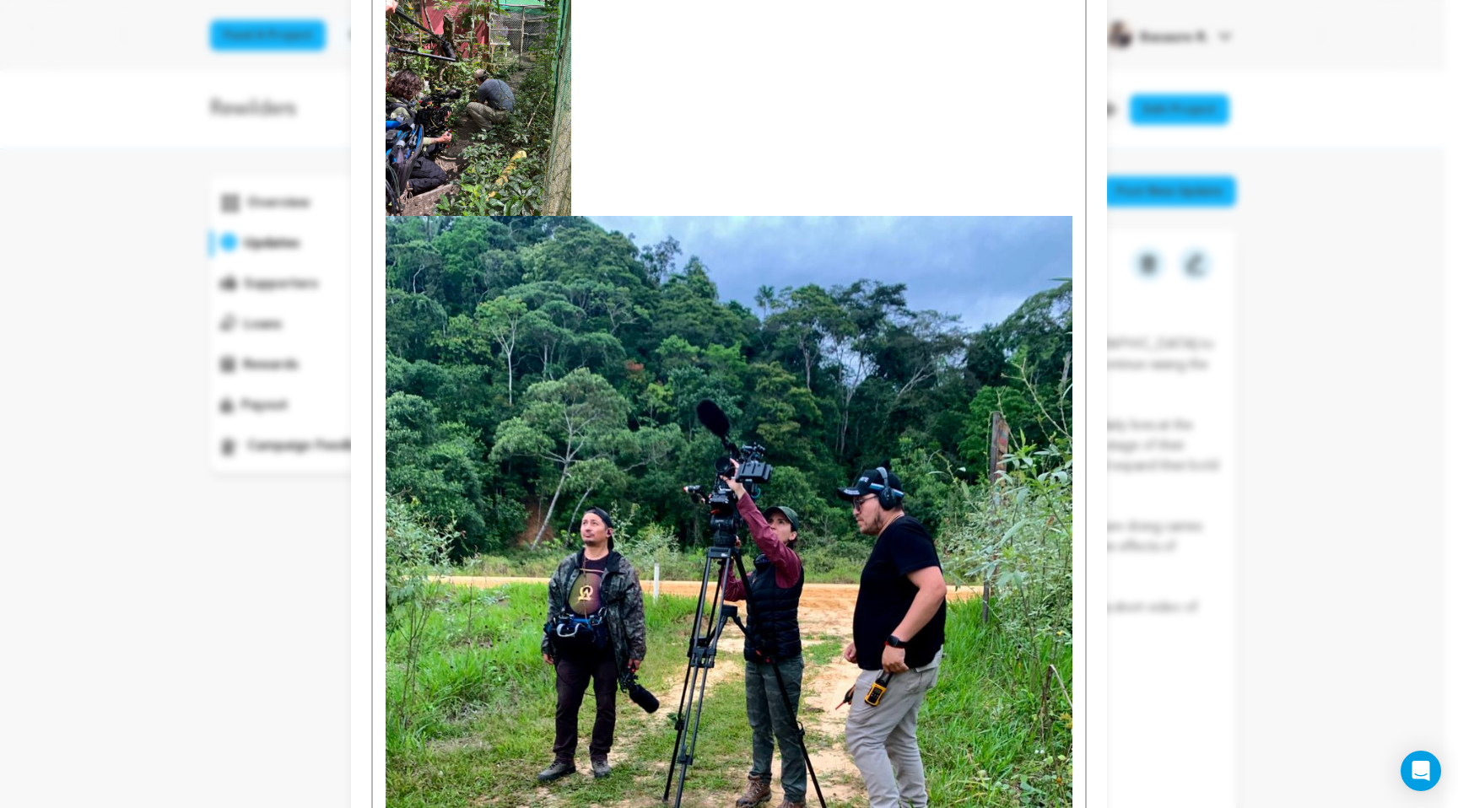
click at [801, 565] on img at bounding box center [728, 673] width 687 height 915
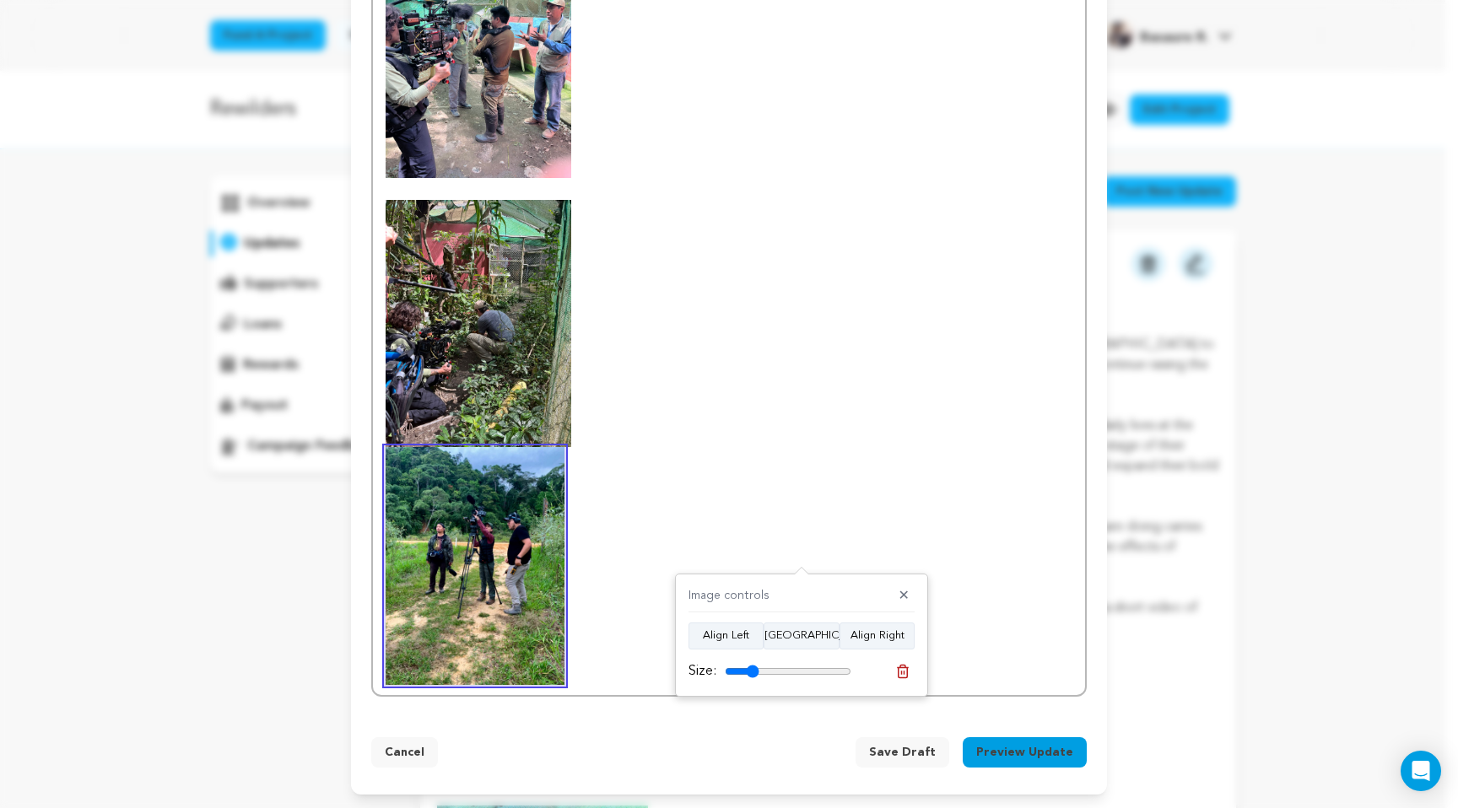
scroll to position [852, 0]
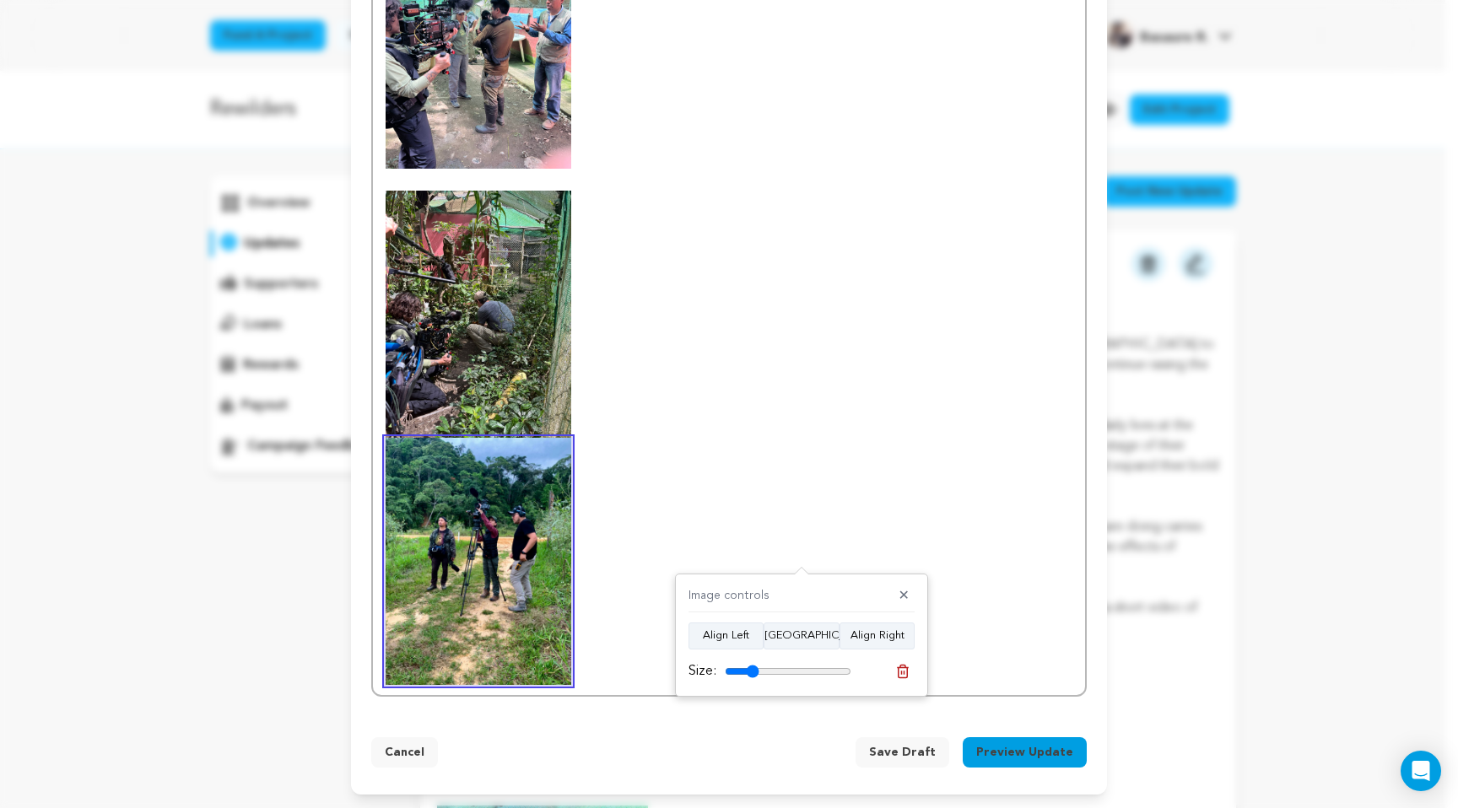
drag, startPoint x: 840, startPoint y: 668, endPoint x: 752, endPoint y: 681, distance: 88.6
type input "27"
click at [752, 678] on input "range" at bounding box center [788, 671] width 127 height 13
click at [758, 472] on p at bounding box center [728, 561] width 687 height 247
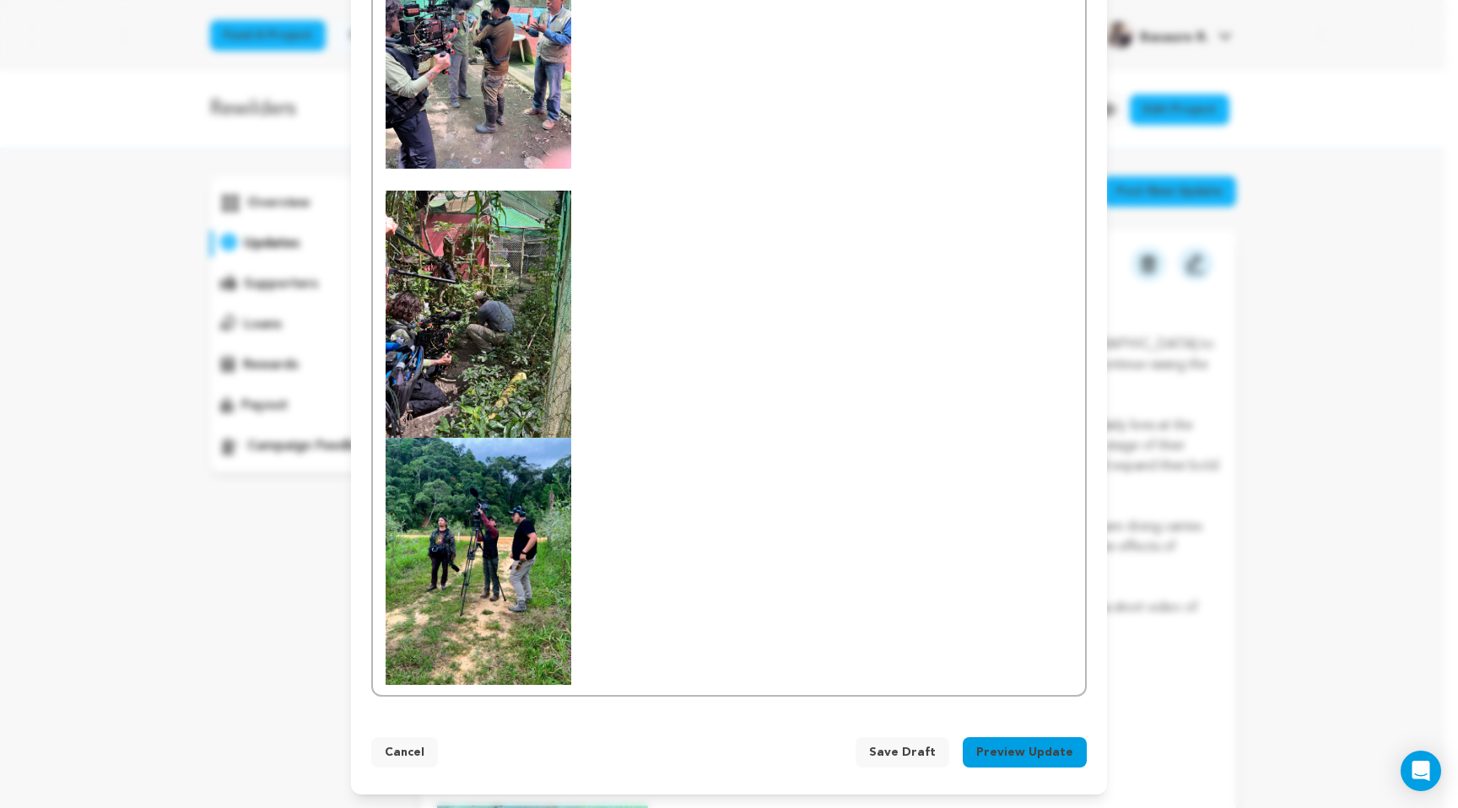
click at [694, 381] on p at bounding box center [728, 314] width 687 height 247
click at [610, 392] on p at bounding box center [728, 314] width 687 height 247
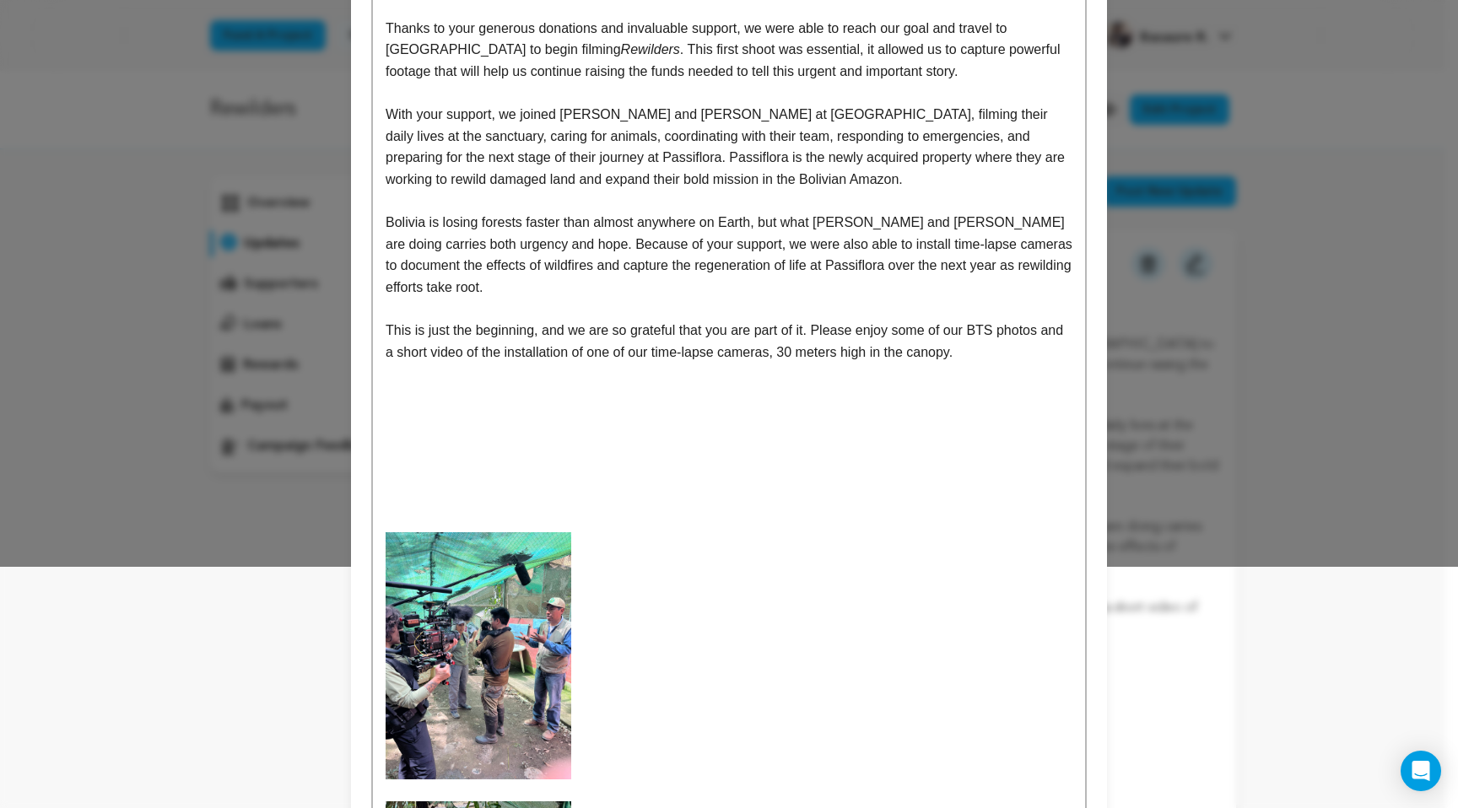
scroll to position [578, 0]
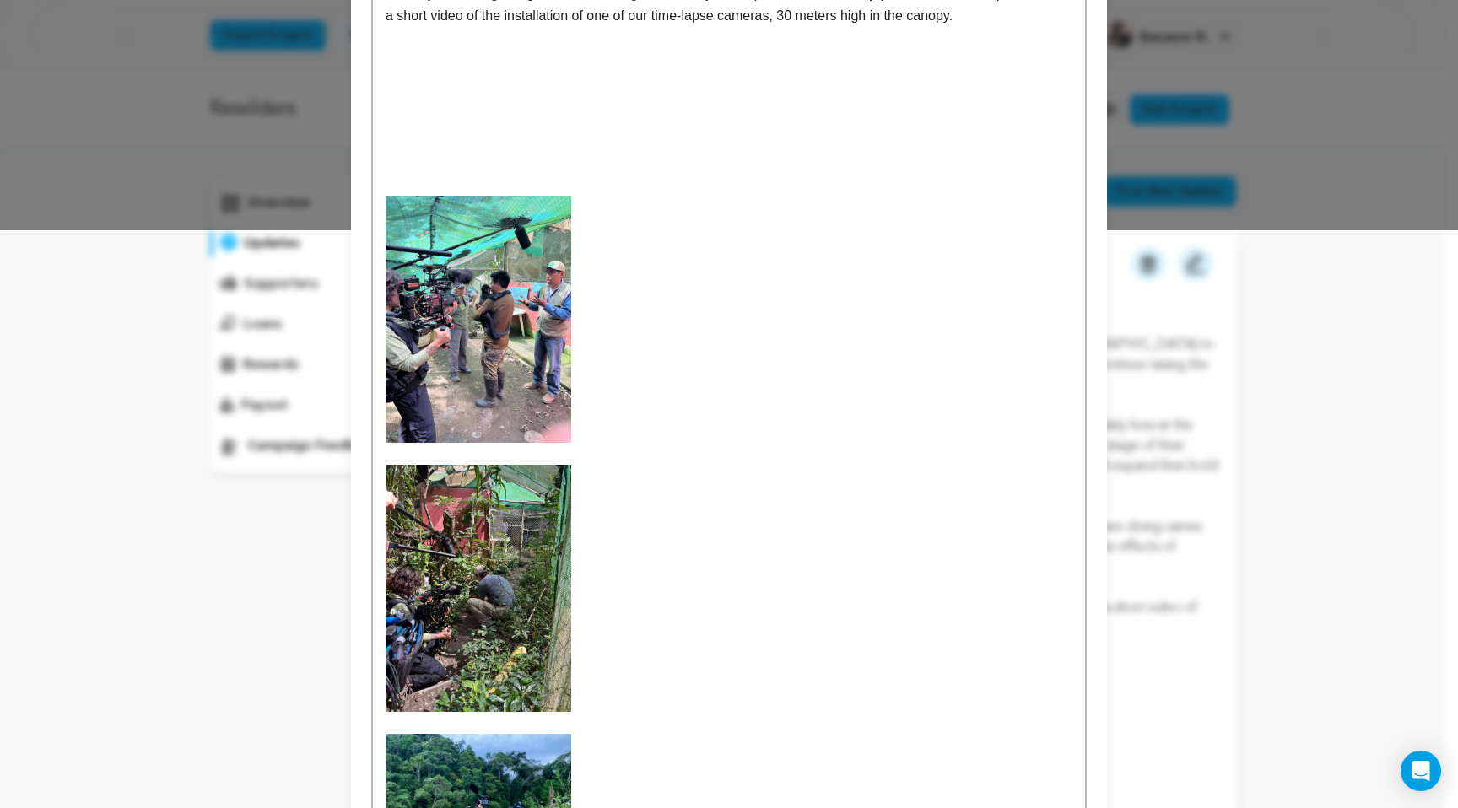
click at [704, 157] on div "Hello beloved donors, Thanks to your generous donations and invaluable support,…" at bounding box center [729, 309] width 712 height 1363
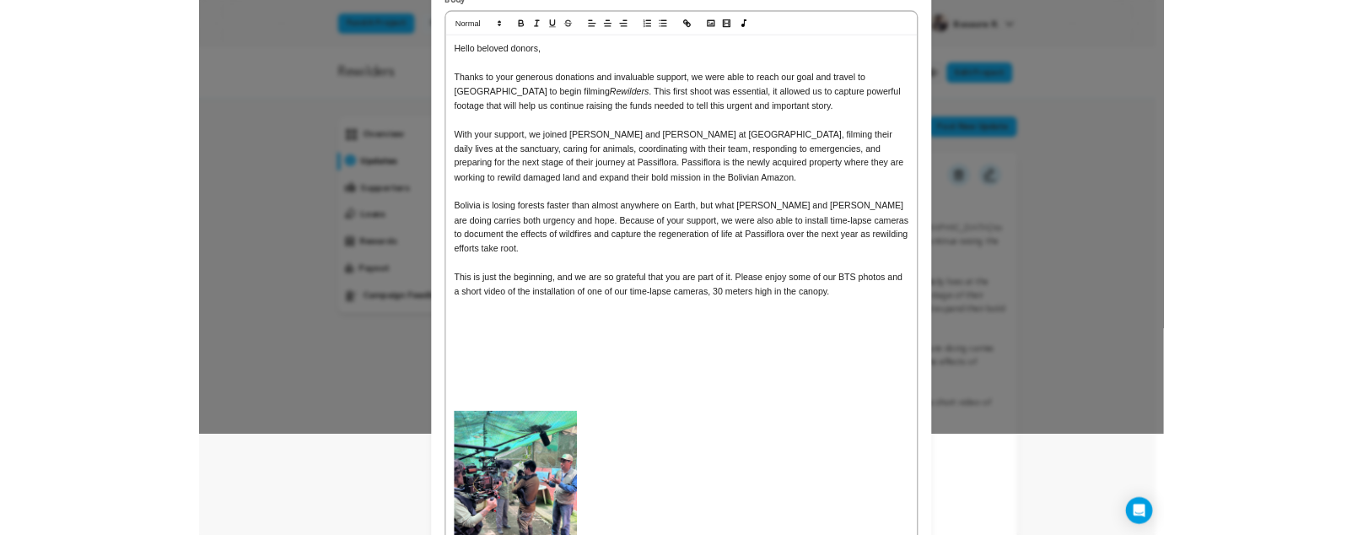
scroll to position [152, 0]
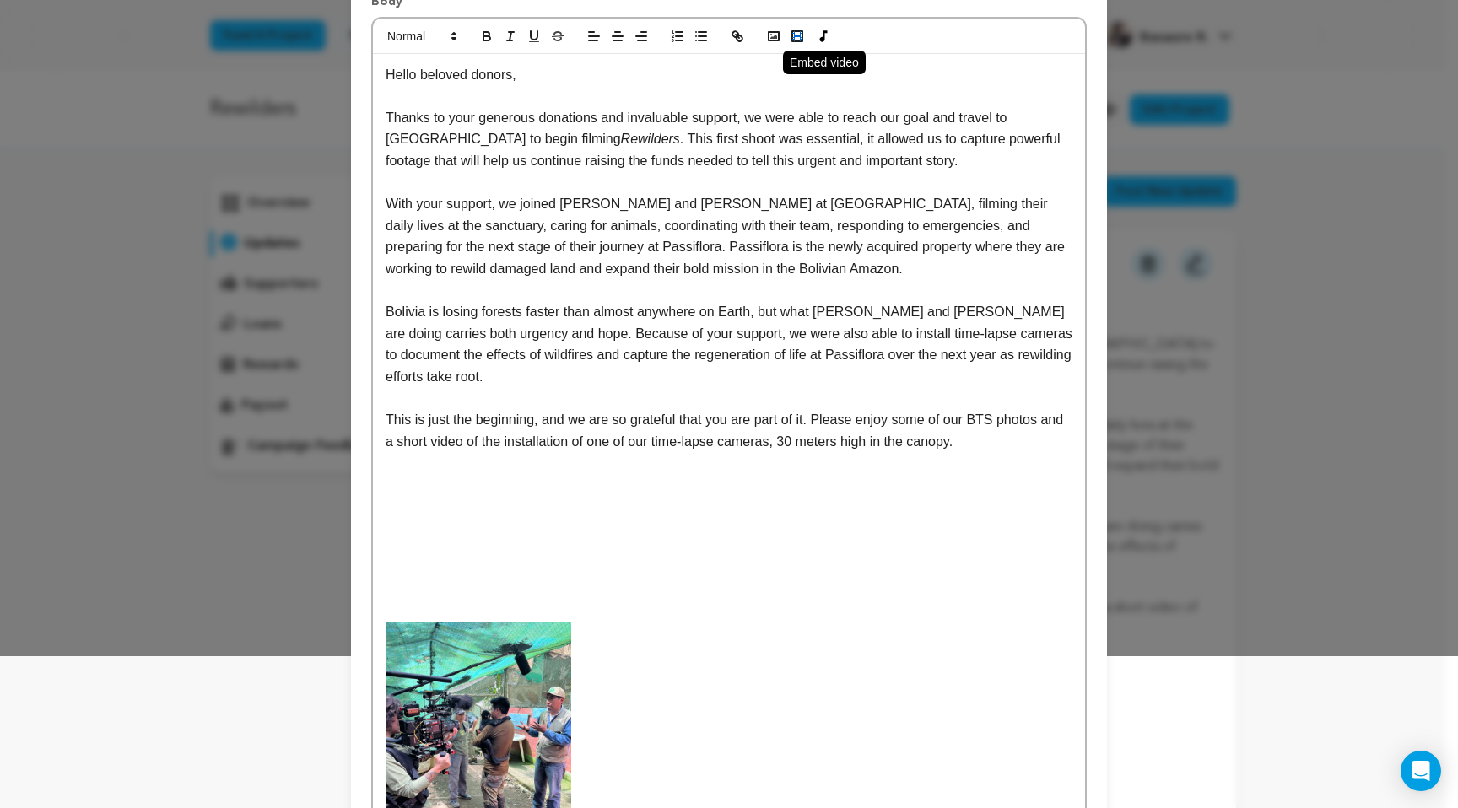
click at [795, 40] on rect "button" at bounding box center [797, 36] width 10 height 10
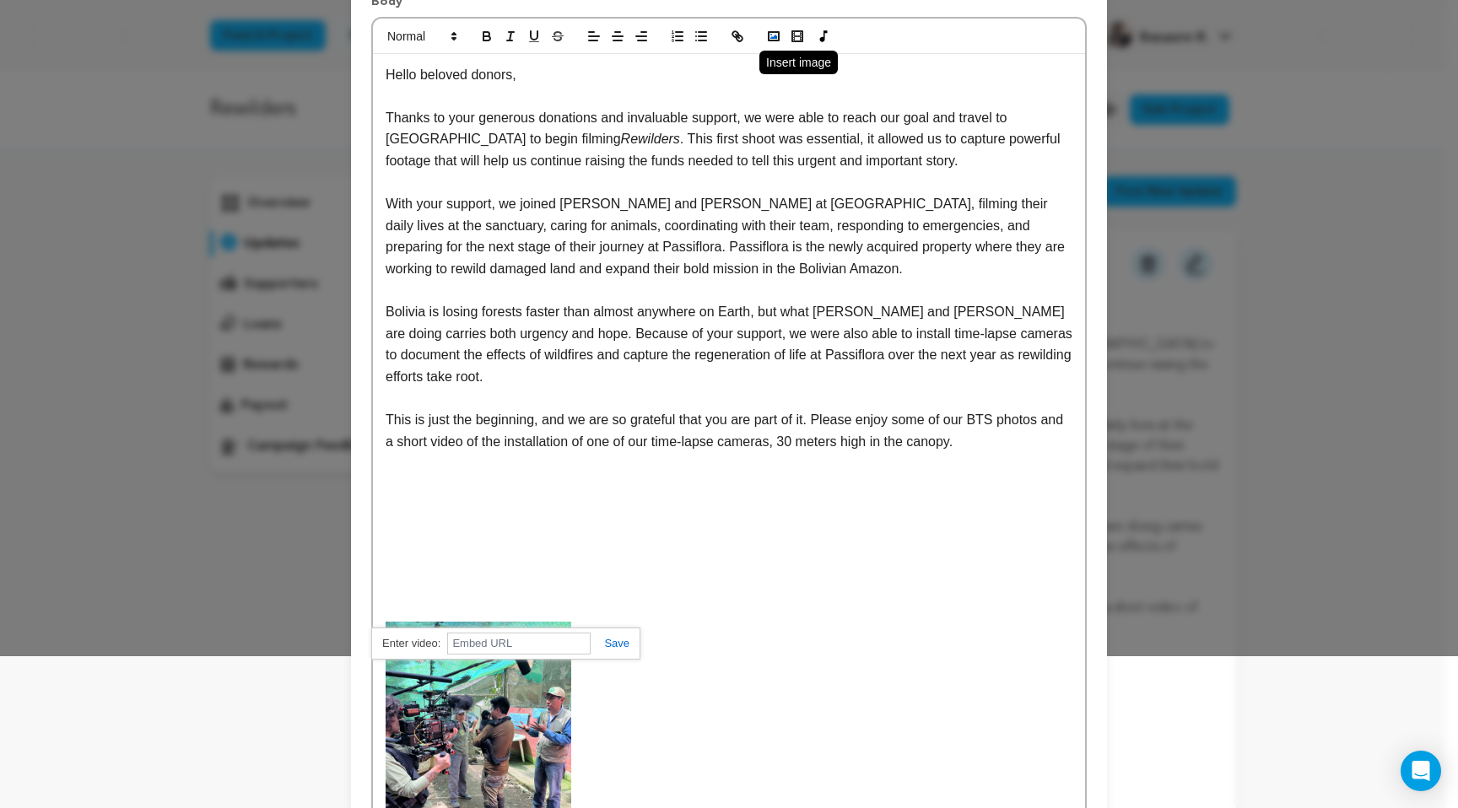
click at [766, 34] on icon "button" at bounding box center [773, 36] width 15 height 15
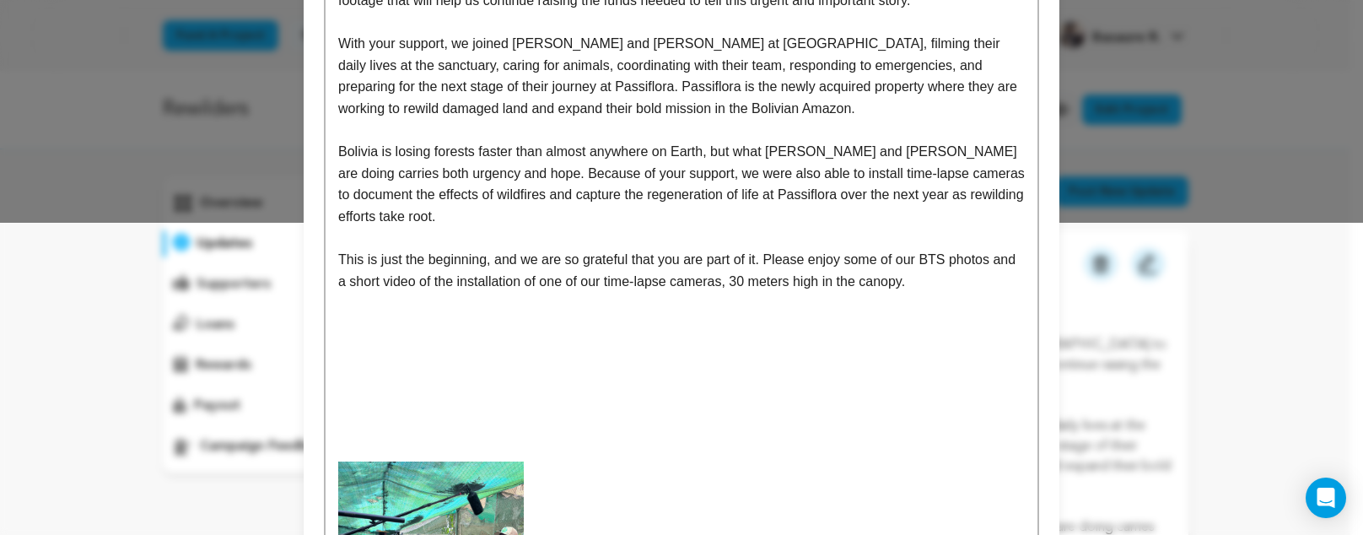
scroll to position [0, 0]
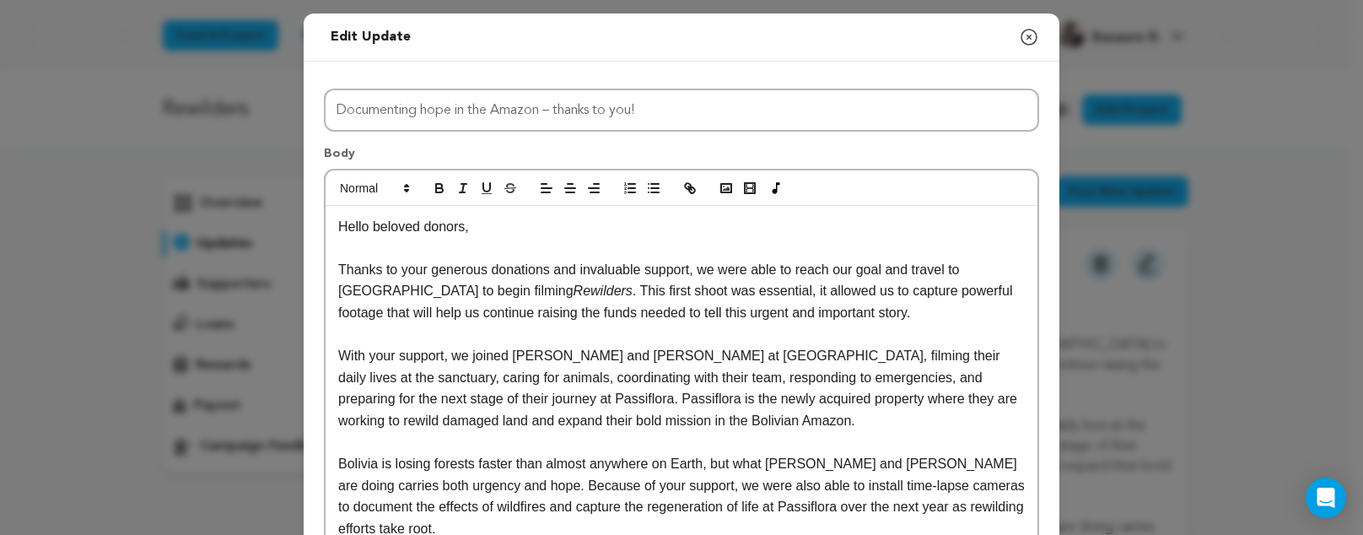
click at [706, 186] on div at bounding box center [682, 187] width 712 height 35
click at [714, 186] on button "button" at bounding box center [726, 188] width 24 height 20
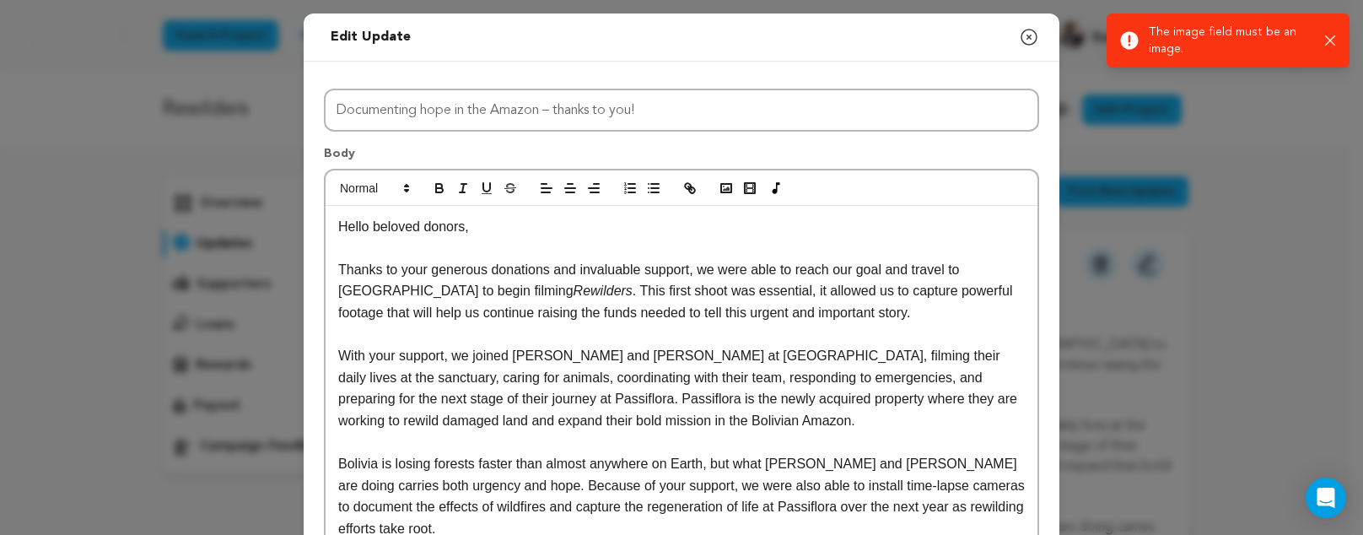
click at [1334, 36] on icon "button" at bounding box center [1330, 40] width 11 height 11
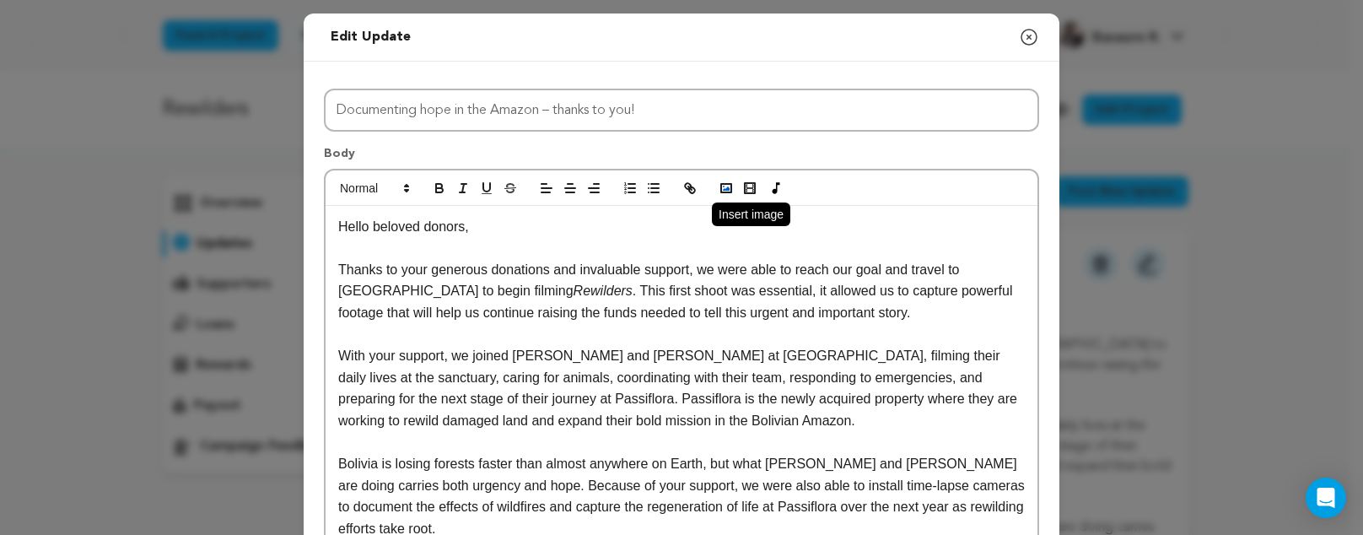
click at [719, 181] on icon "button" at bounding box center [726, 188] width 15 height 15
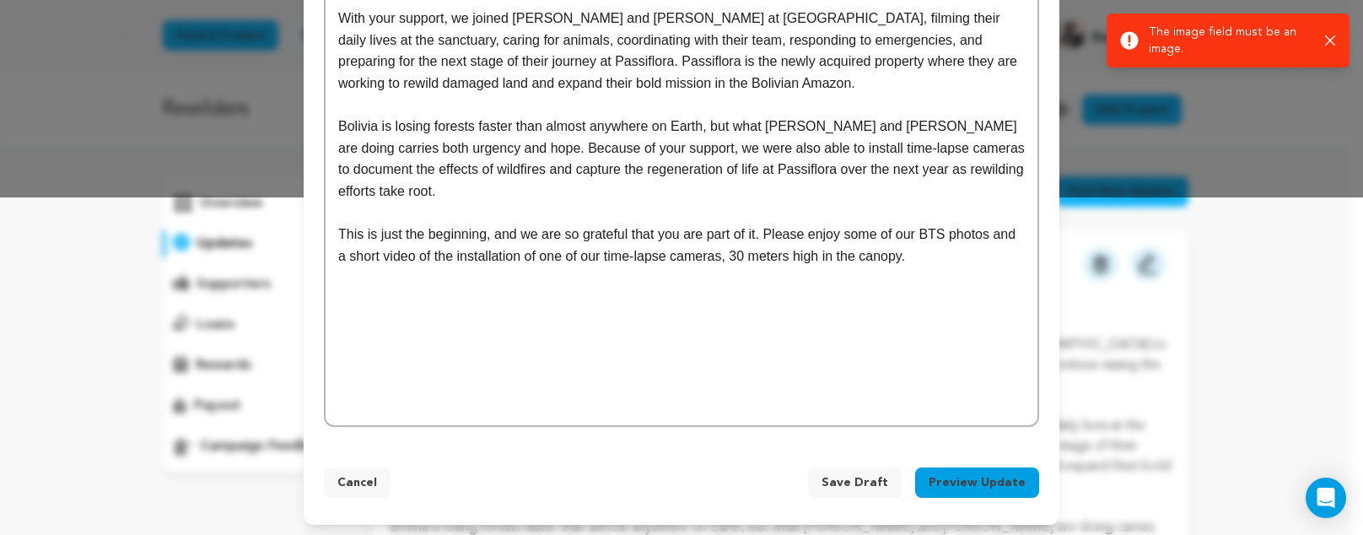
scroll to position [341, 0]
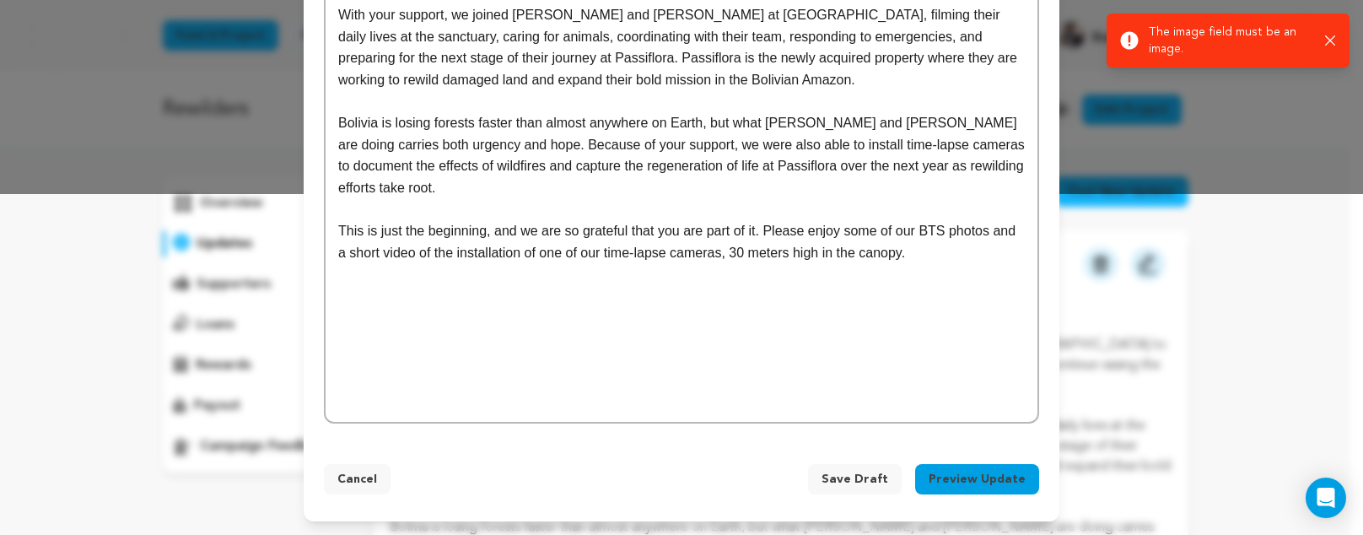
click at [661, 341] on div "Hello beloved donors, Thanks to your generous donations and invaluable support,…" at bounding box center [682, 143] width 712 height 557
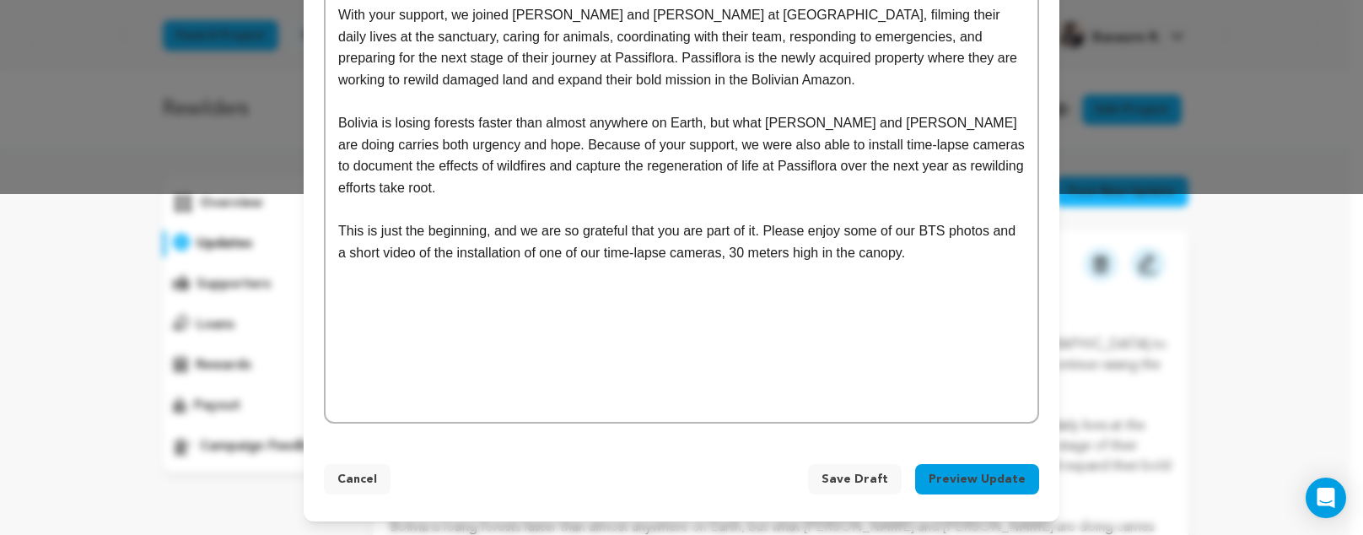
click at [651, 383] on div "Hello beloved donors, Thanks to your generous donations and invaluable support,…" at bounding box center [682, 143] width 712 height 557
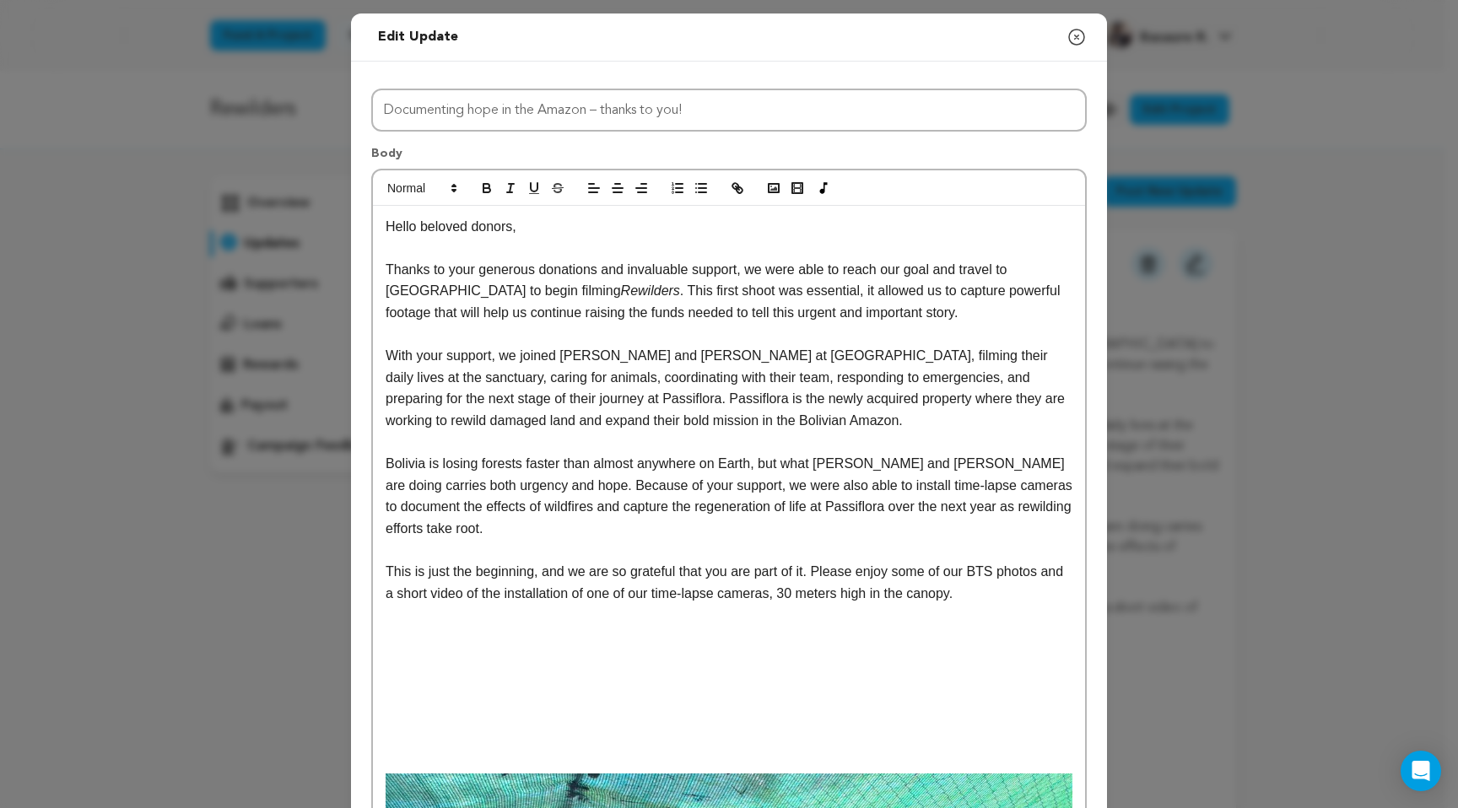
scroll to position [576, 0]
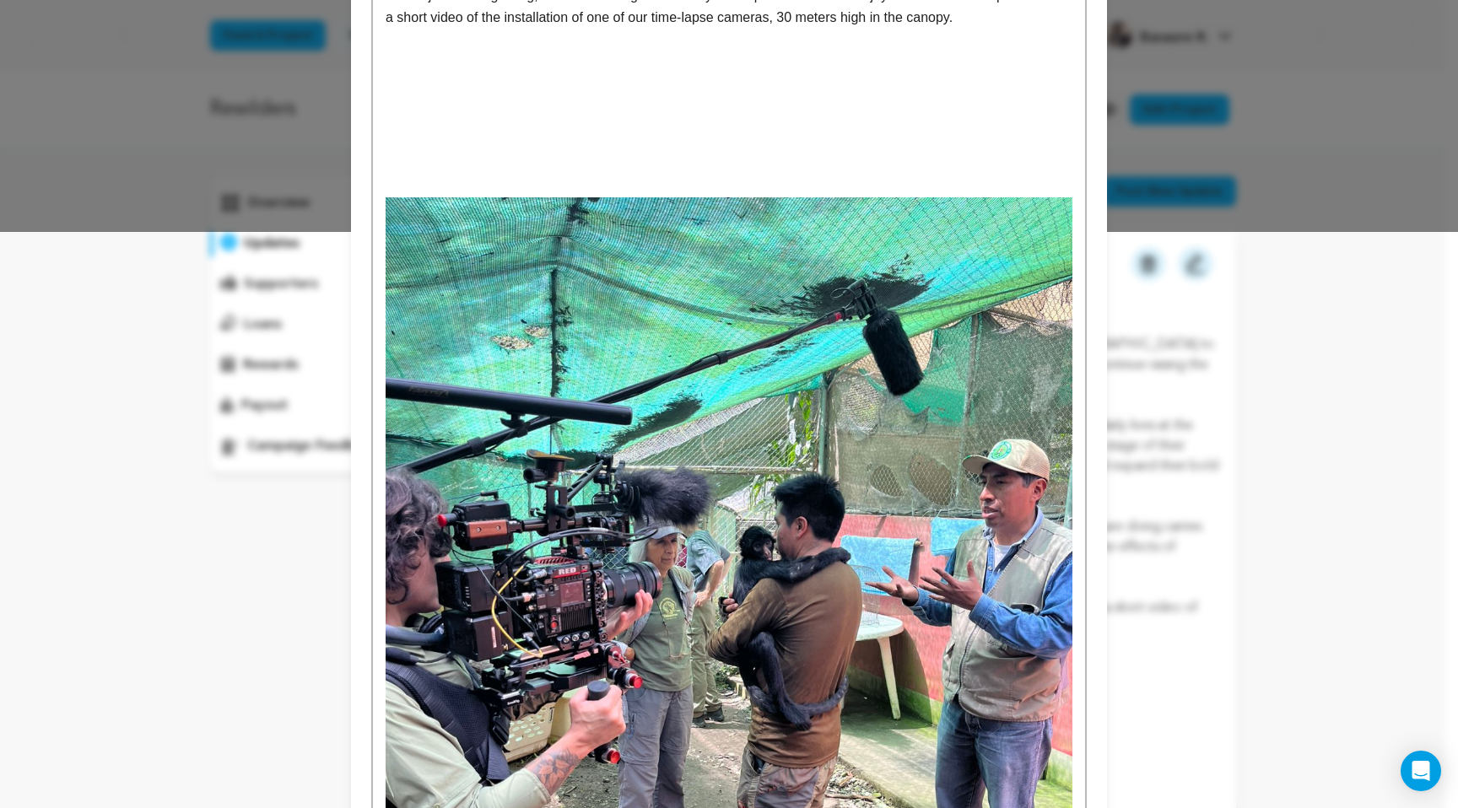
click at [868, 546] on img at bounding box center [728, 654] width 687 height 915
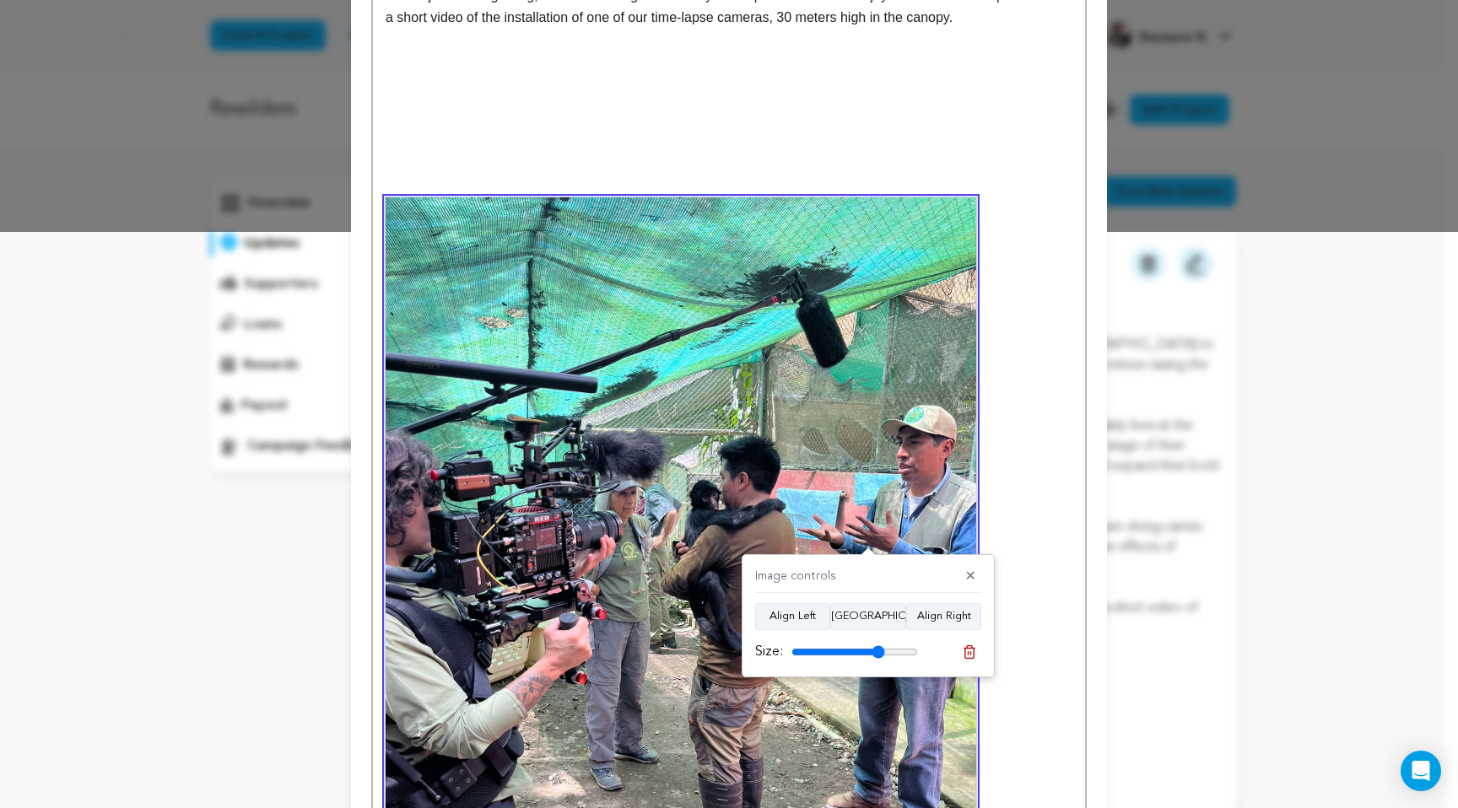
drag, startPoint x: 910, startPoint y: 651, endPoint x: 878, endPoint y: 654, distance: 32.2
type input "74"
click at [878, 654] on input "range" at bounding box center [854, 651] width 127 height 13
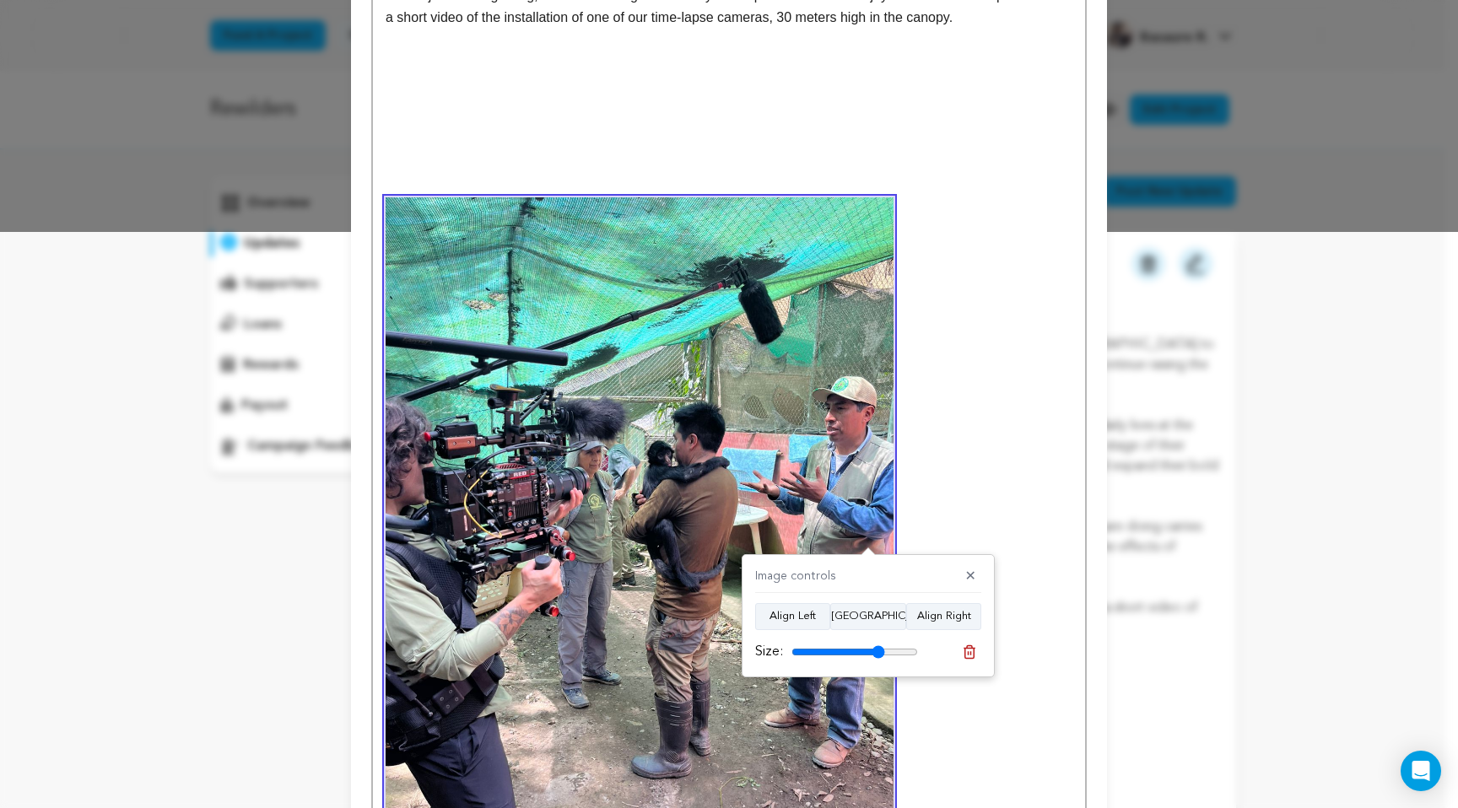
scroll to position [1048, 0]
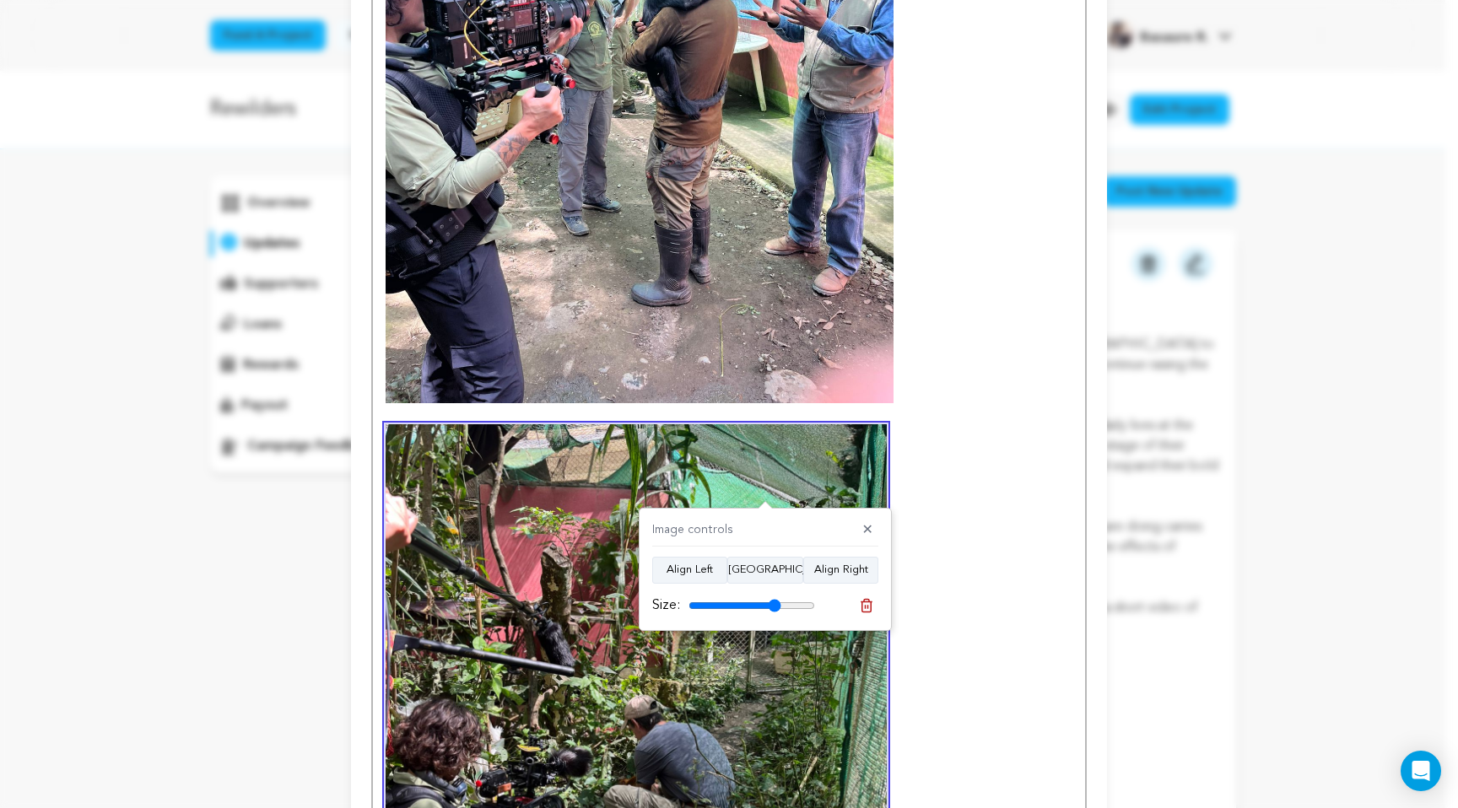
drag, startPoint x: 807, startPoint y: 604, endPoint x: 774, endPoint y: 612, distance: 34.0
click at [774, 612] on input "range" at bounding box center [751, 605] width 127 height 13
click at [776, 612] on div "Size:" at bounding box center [733, 605] width 163 height 20
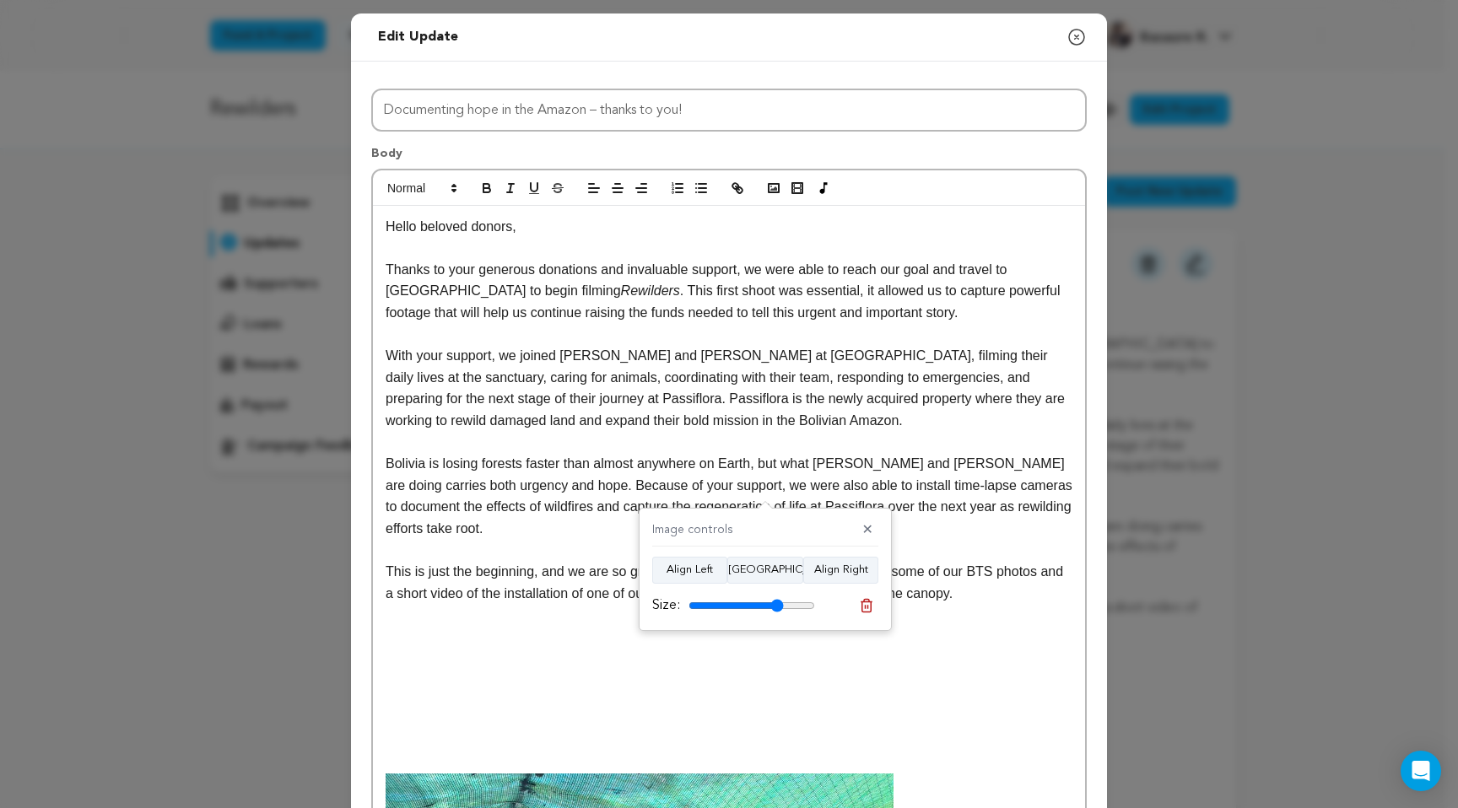
type input "75"
click at [776, 608] on input "range" at bounding box center [751, 605] width 127 height 13
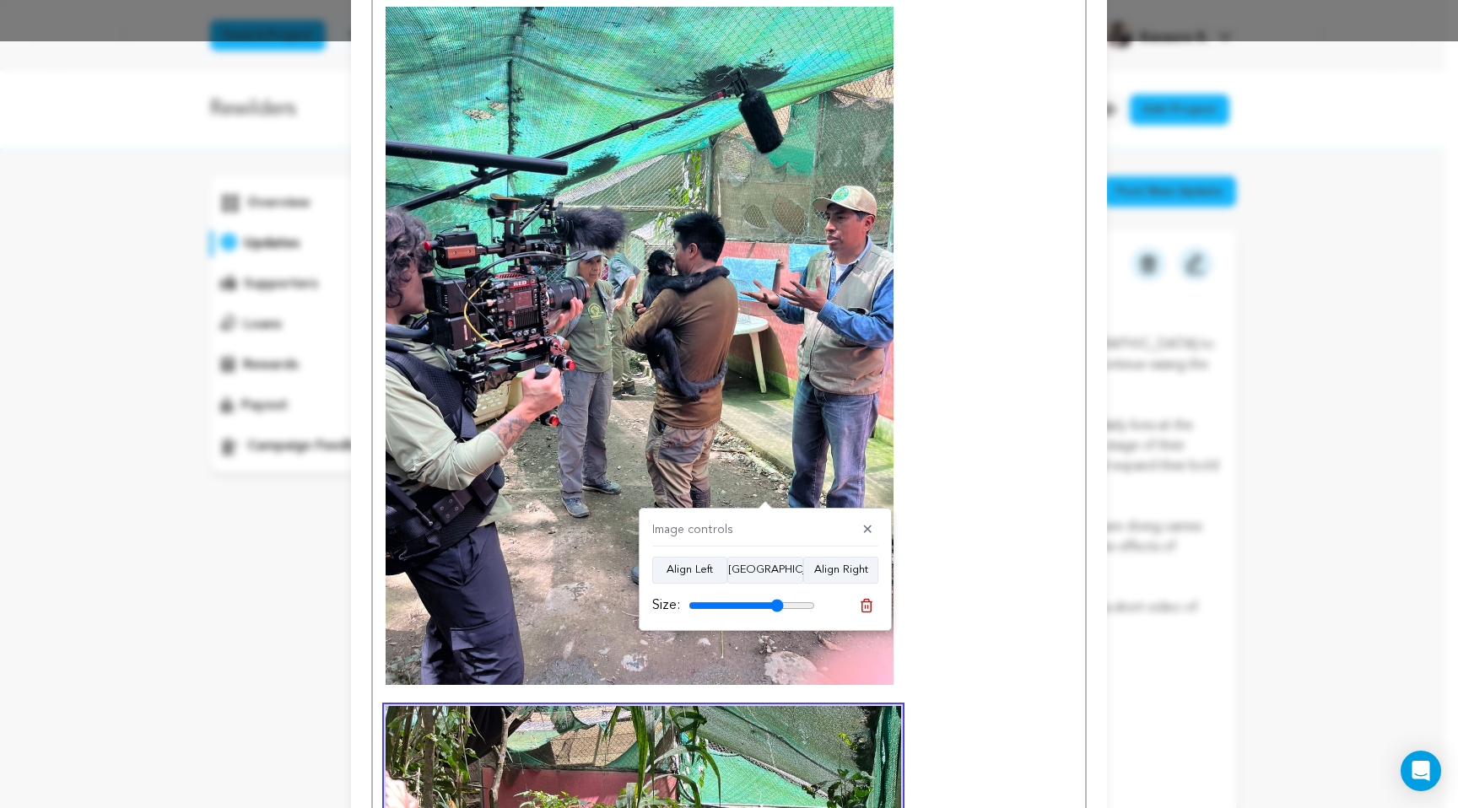
scroll to position [1236, 0]
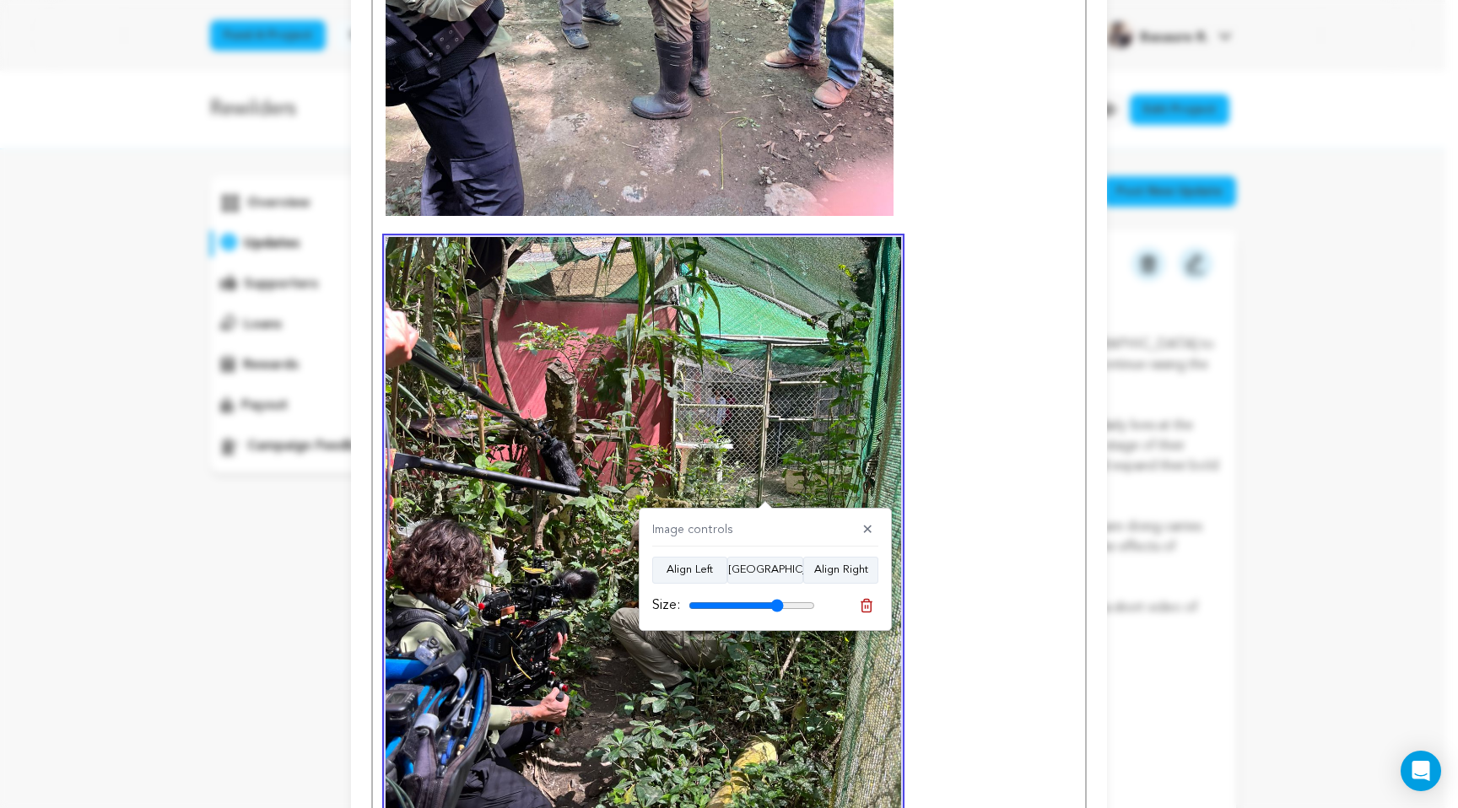
click at [827, 411] on img at bounding box center [642, 580] width 515 height 687
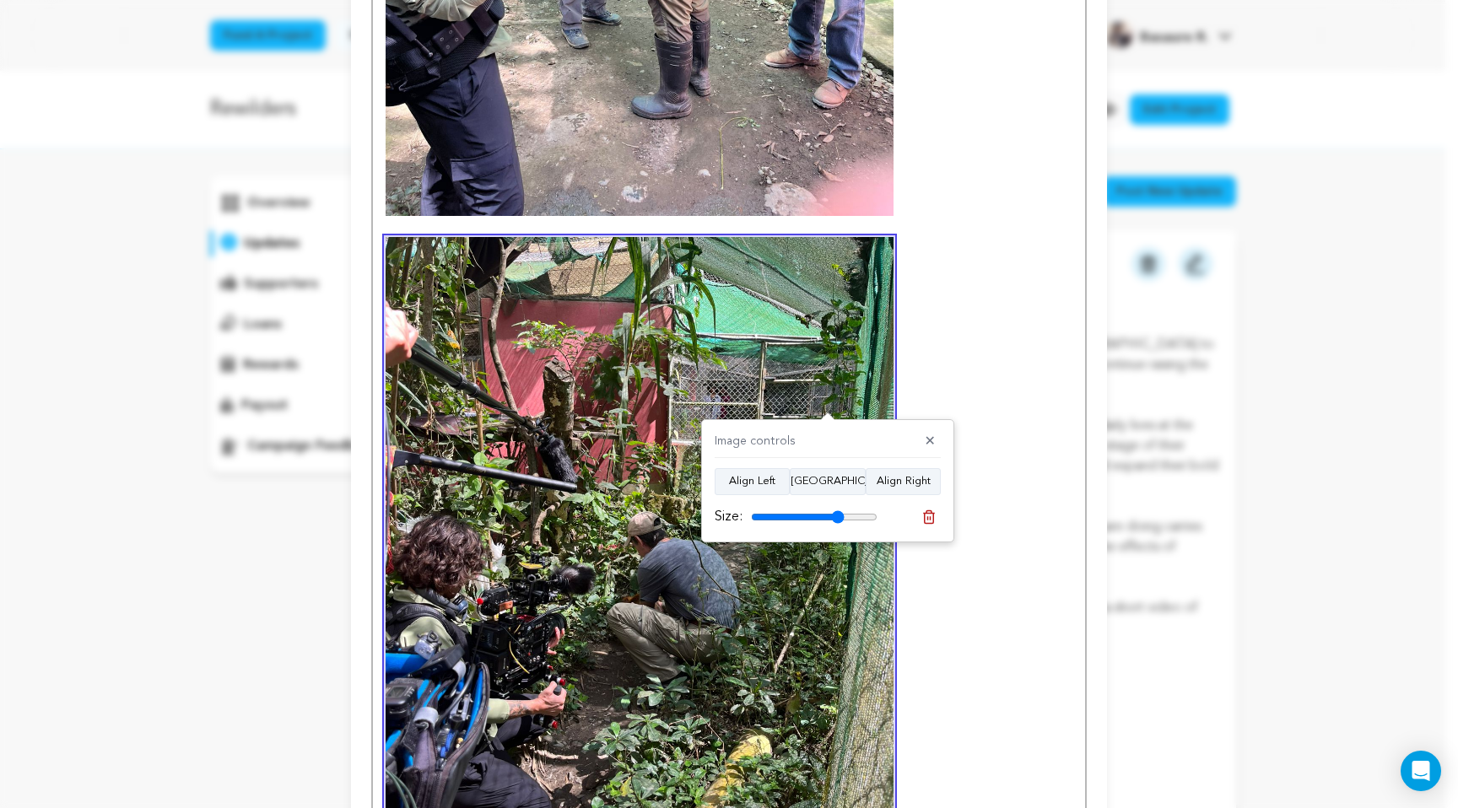
type input "74"
click at [837, 522] on input "range" at bounding box center [814, 516] width 127 height 13
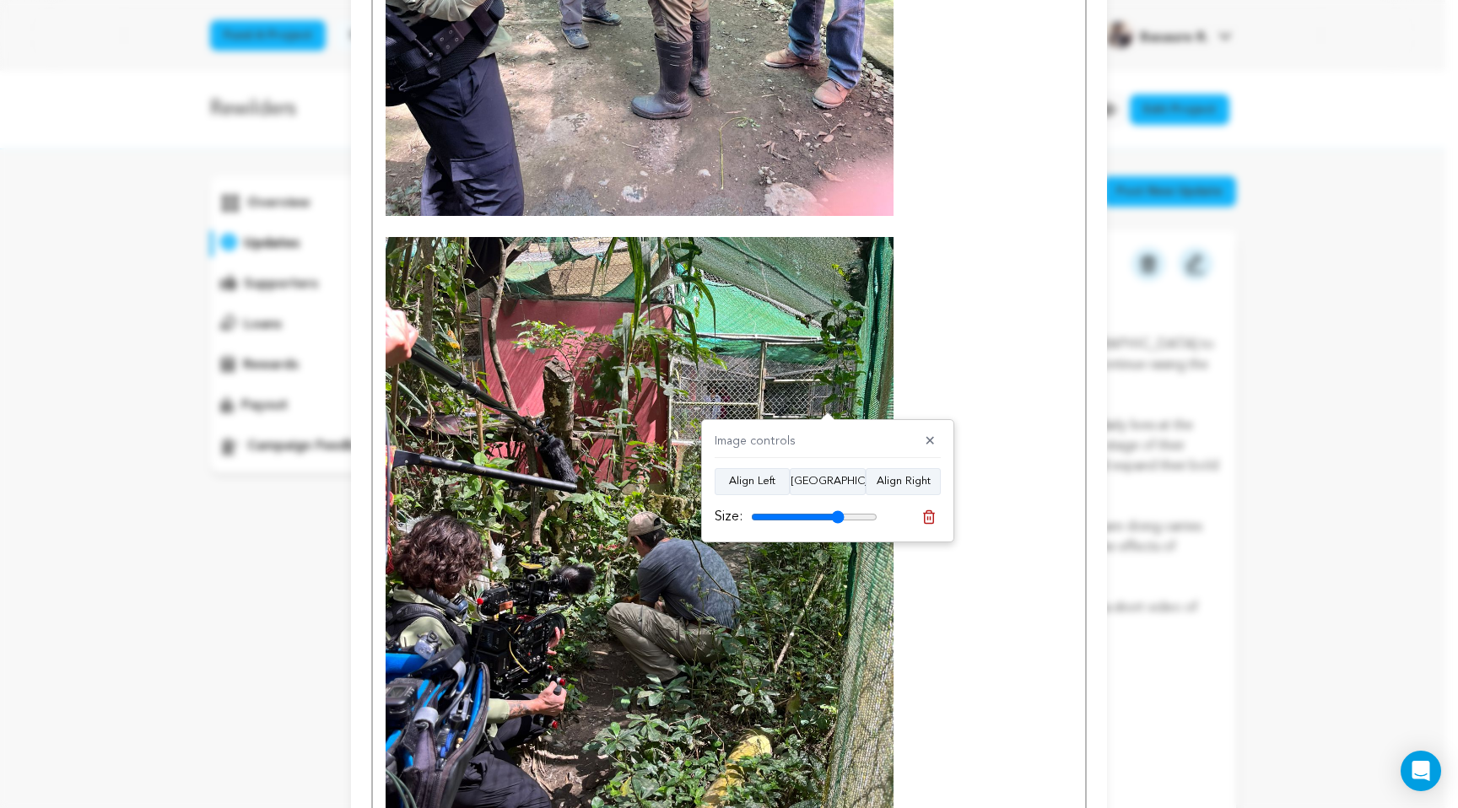
click at [1010, 433] on p at bounding box center [728, 575] width 687 height 677
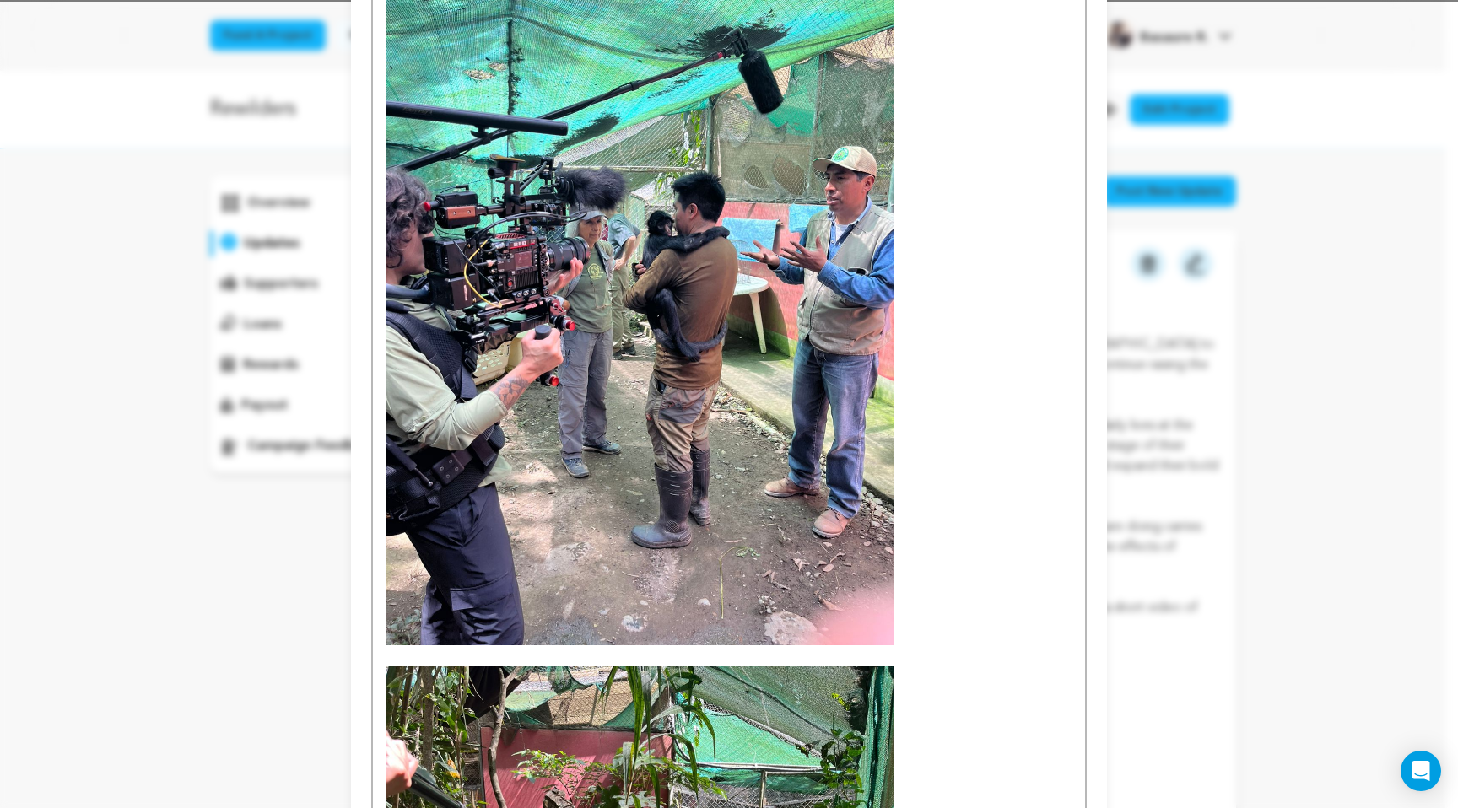
scroll to position [497, 0]
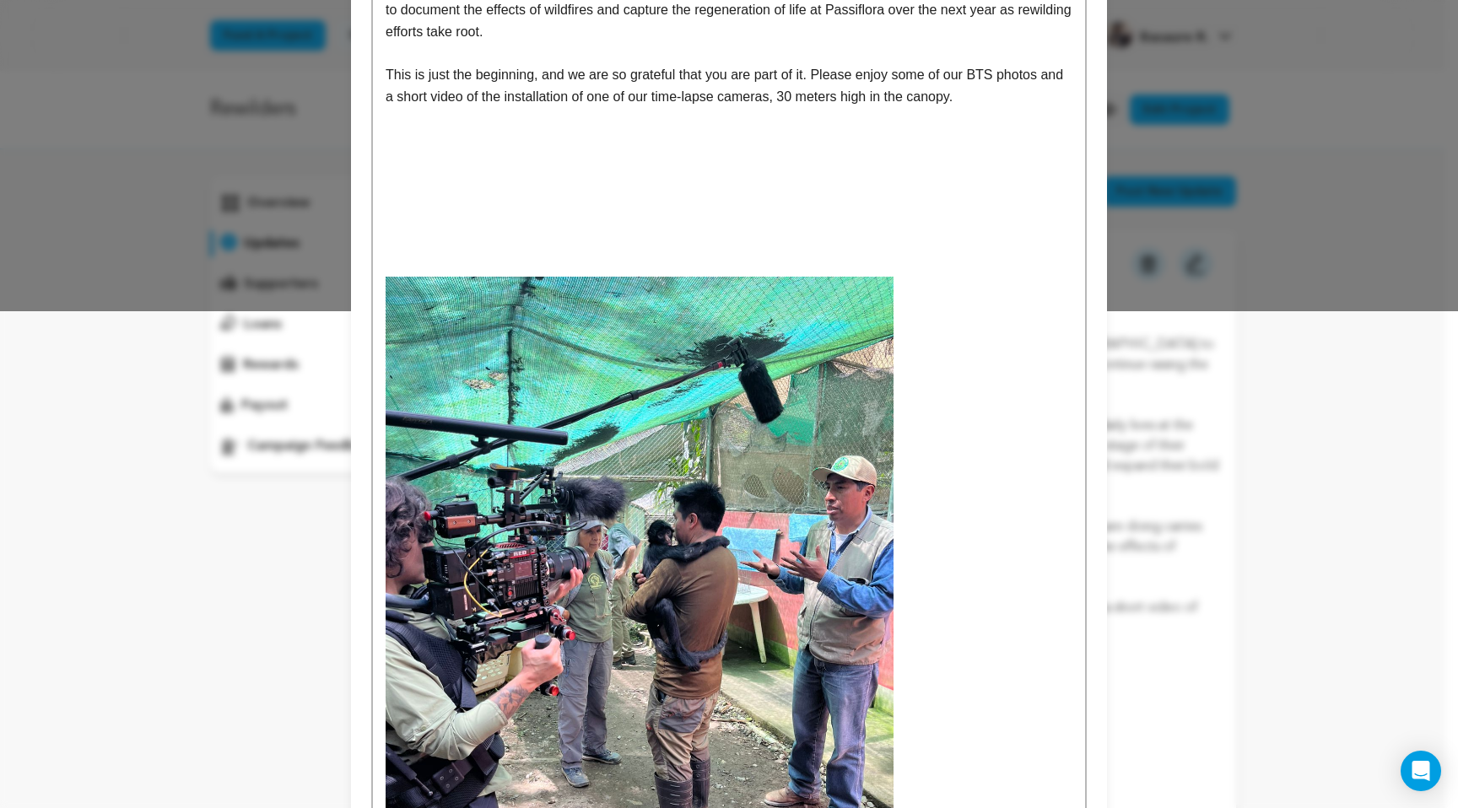
click at [741, 258] on p at bounding box center [728, 267] width 687 height 22
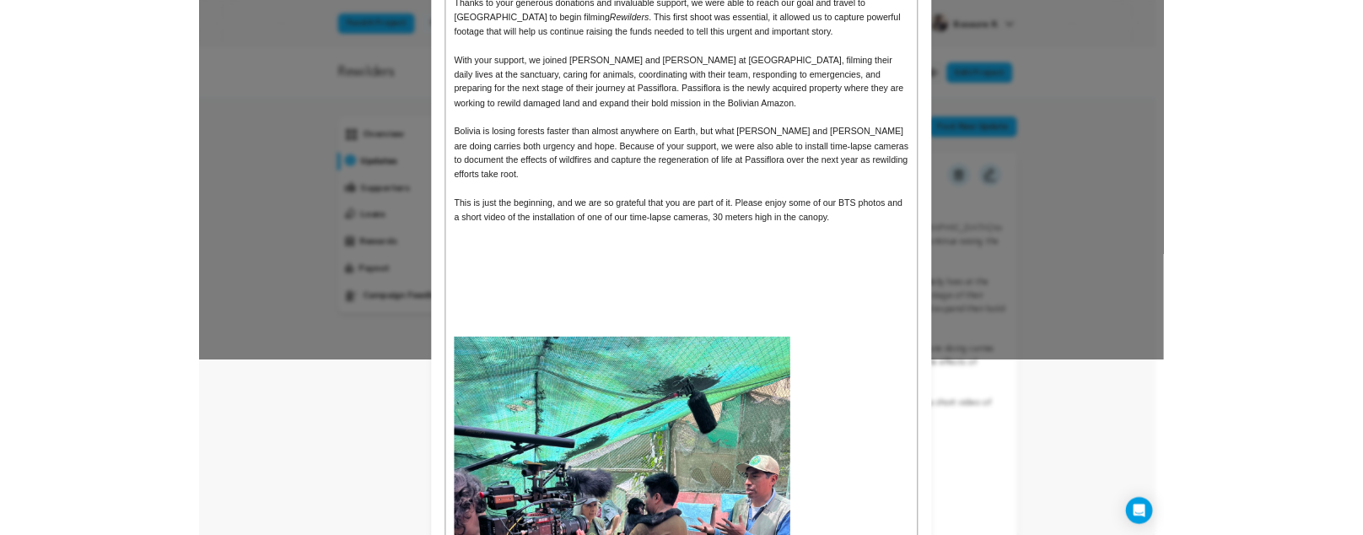
scroll to position [0, 0]
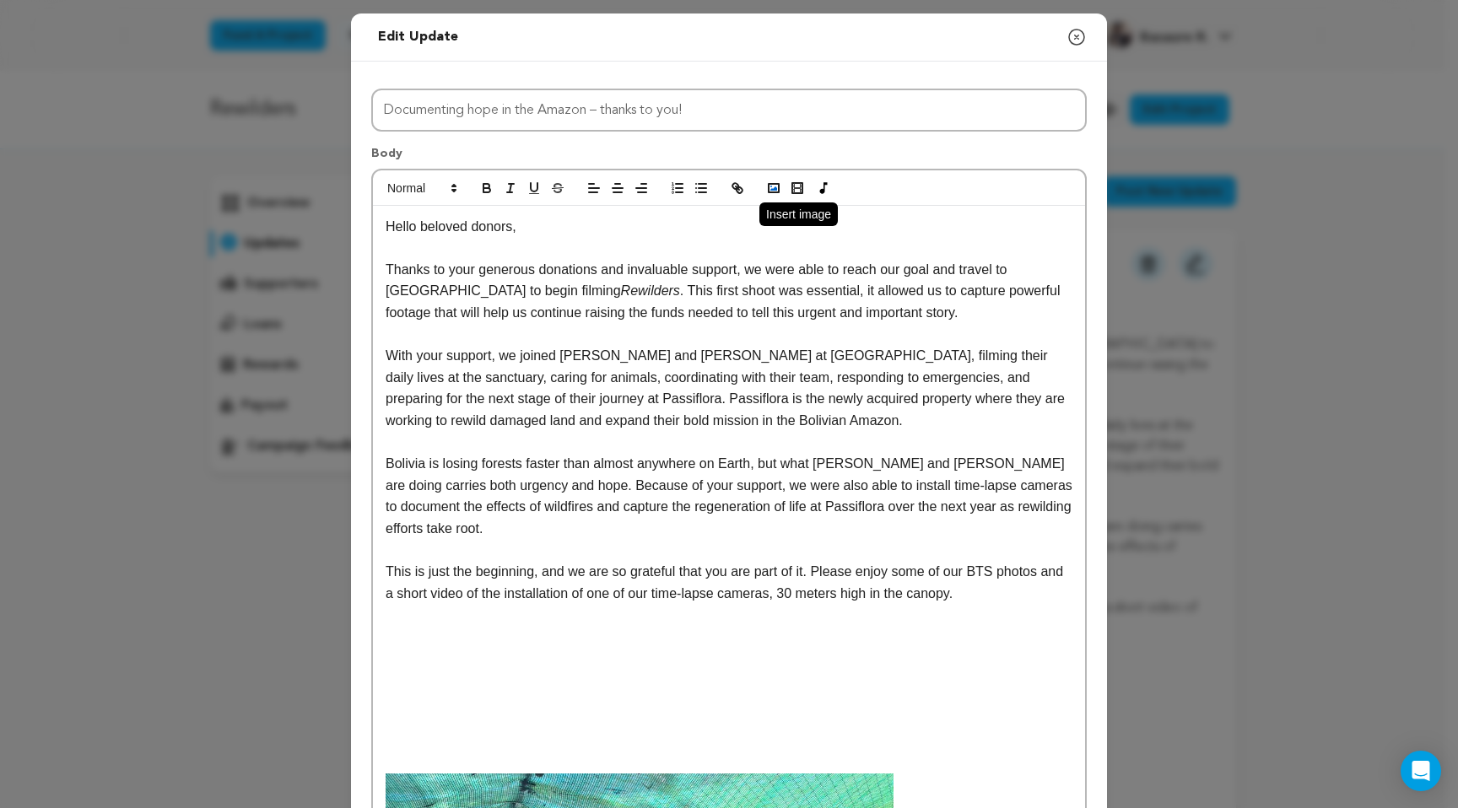
click at [766, 184] on icon "button" at bounding box center [773, 188] width 15 height 15
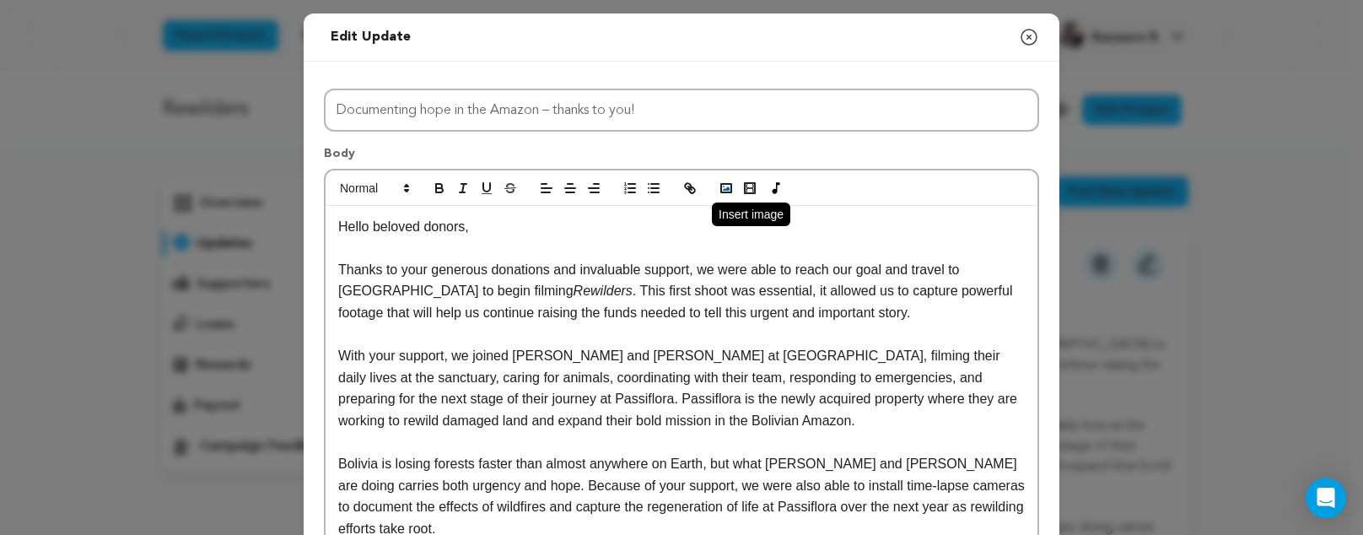
click at [728, 193] on button "button" at bounding box center [726, 188] width 24 height 20
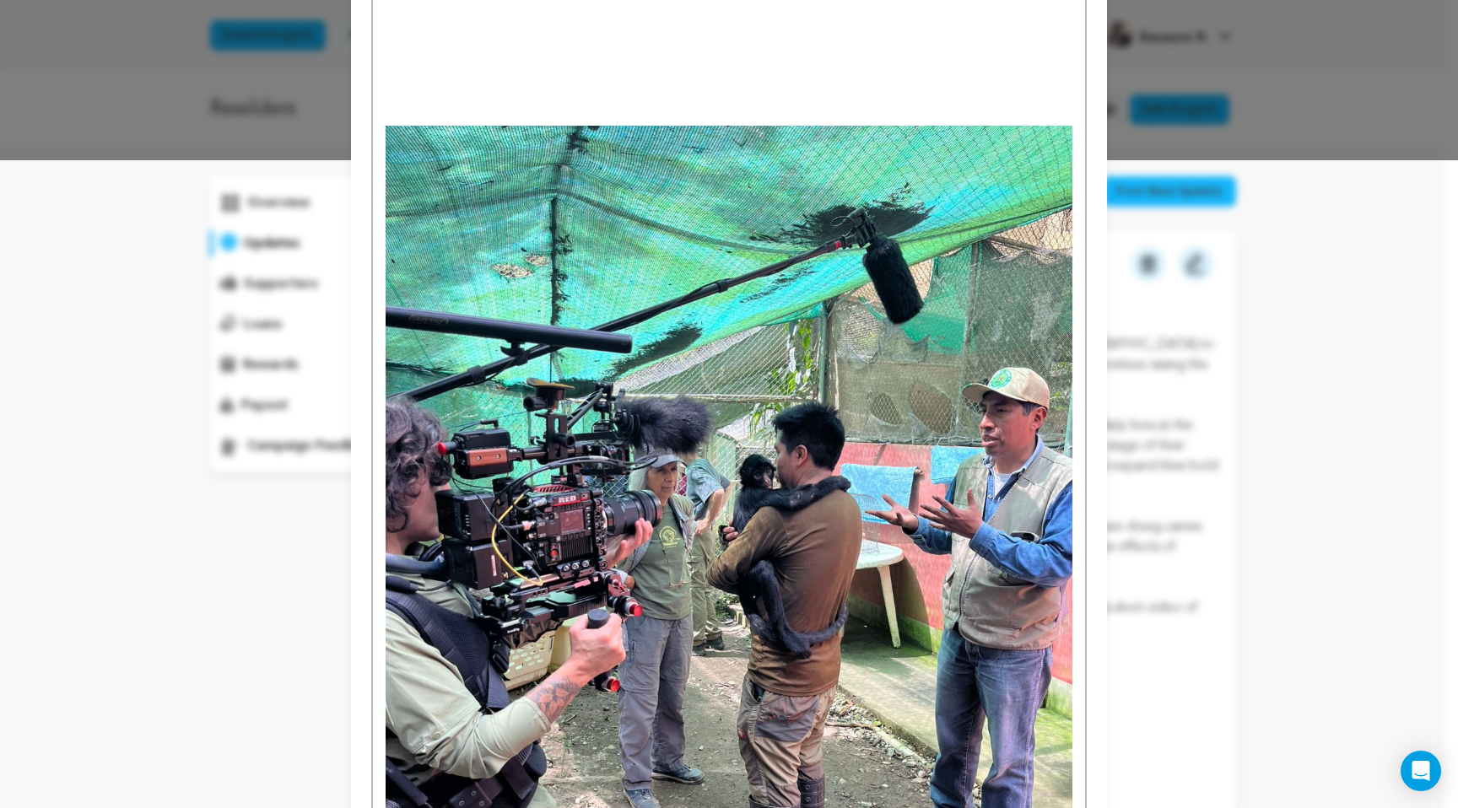
scroll to position [466, 0]
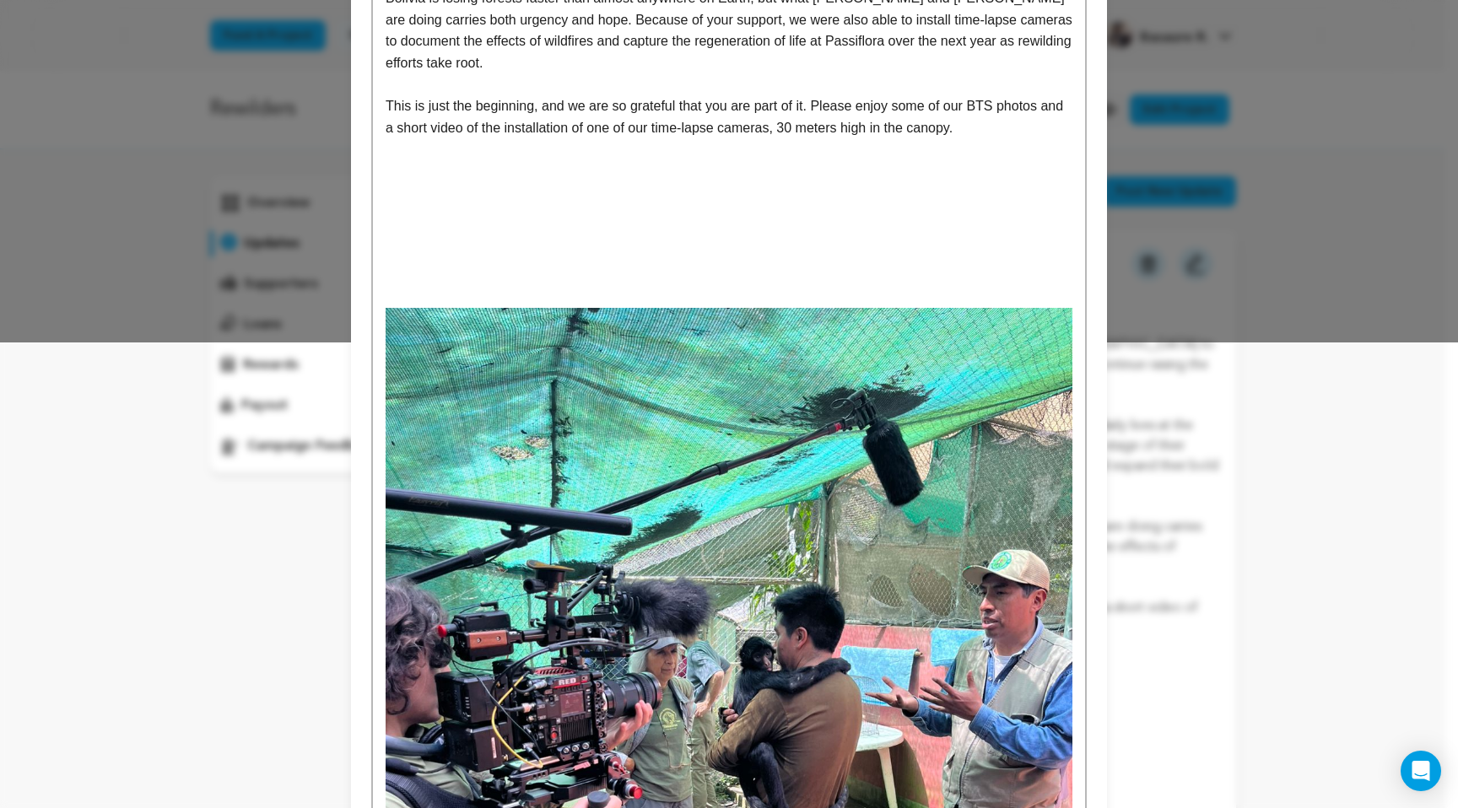
click at [687, 444] on img at bounding box center [728, 765] width 687 height 915
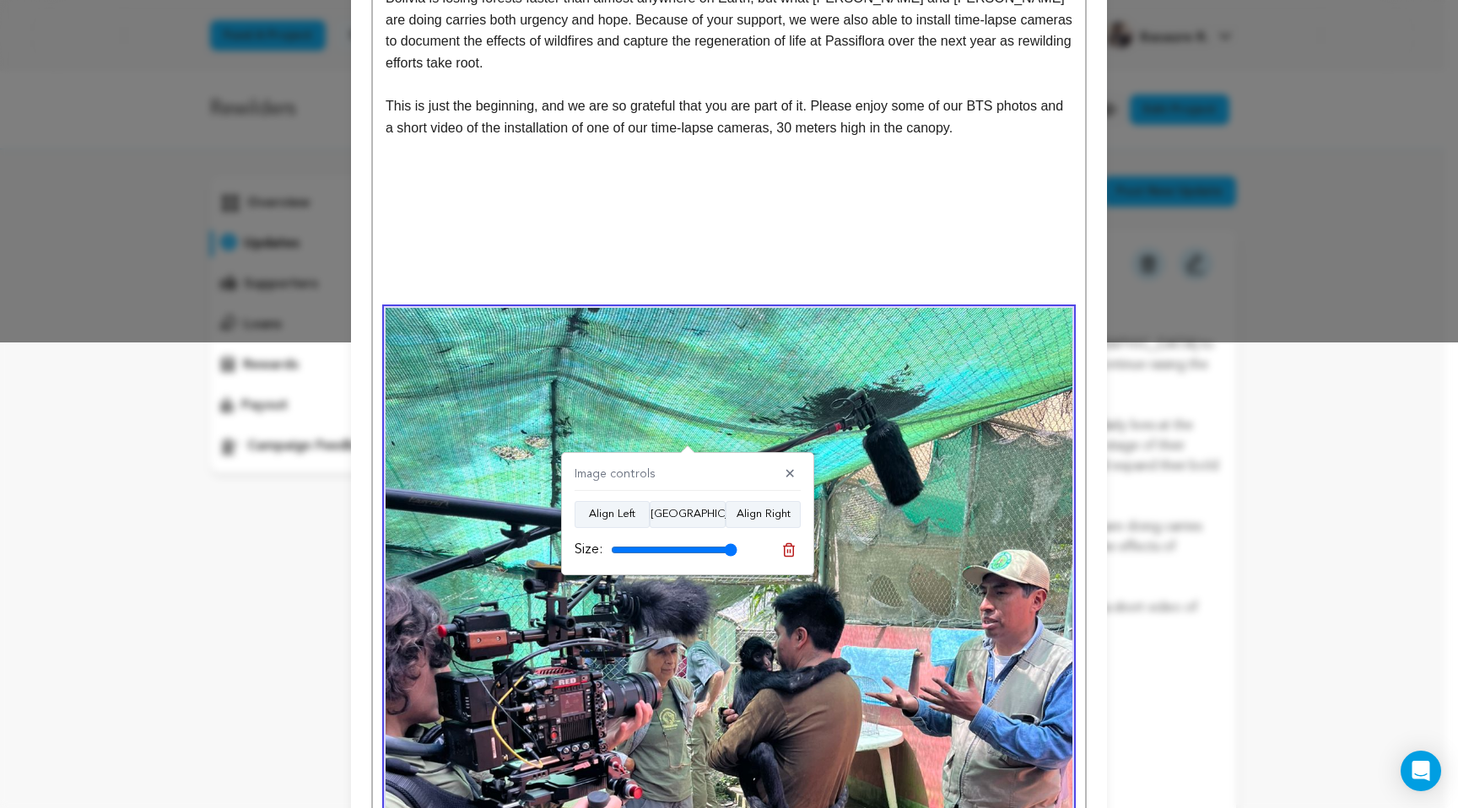
click at [804, 462] on div "Image controls ✕ Align Left Align Center Align Right Size:" at bounding box center [687, 513] width 253 height 123
click at [777, 422] on img at bounding box center [728, 765] width 687 height 915
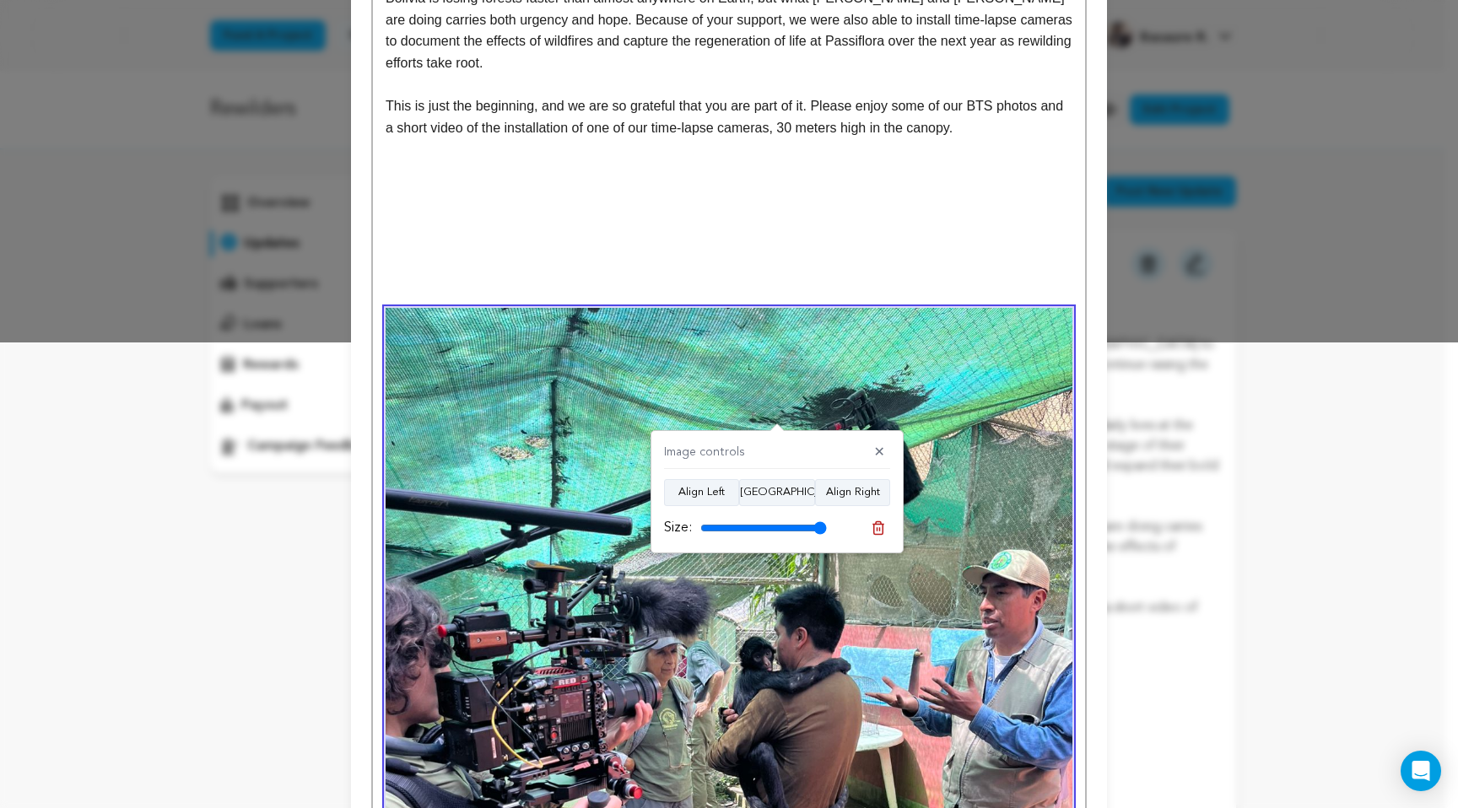
scroll to position [0, 0]
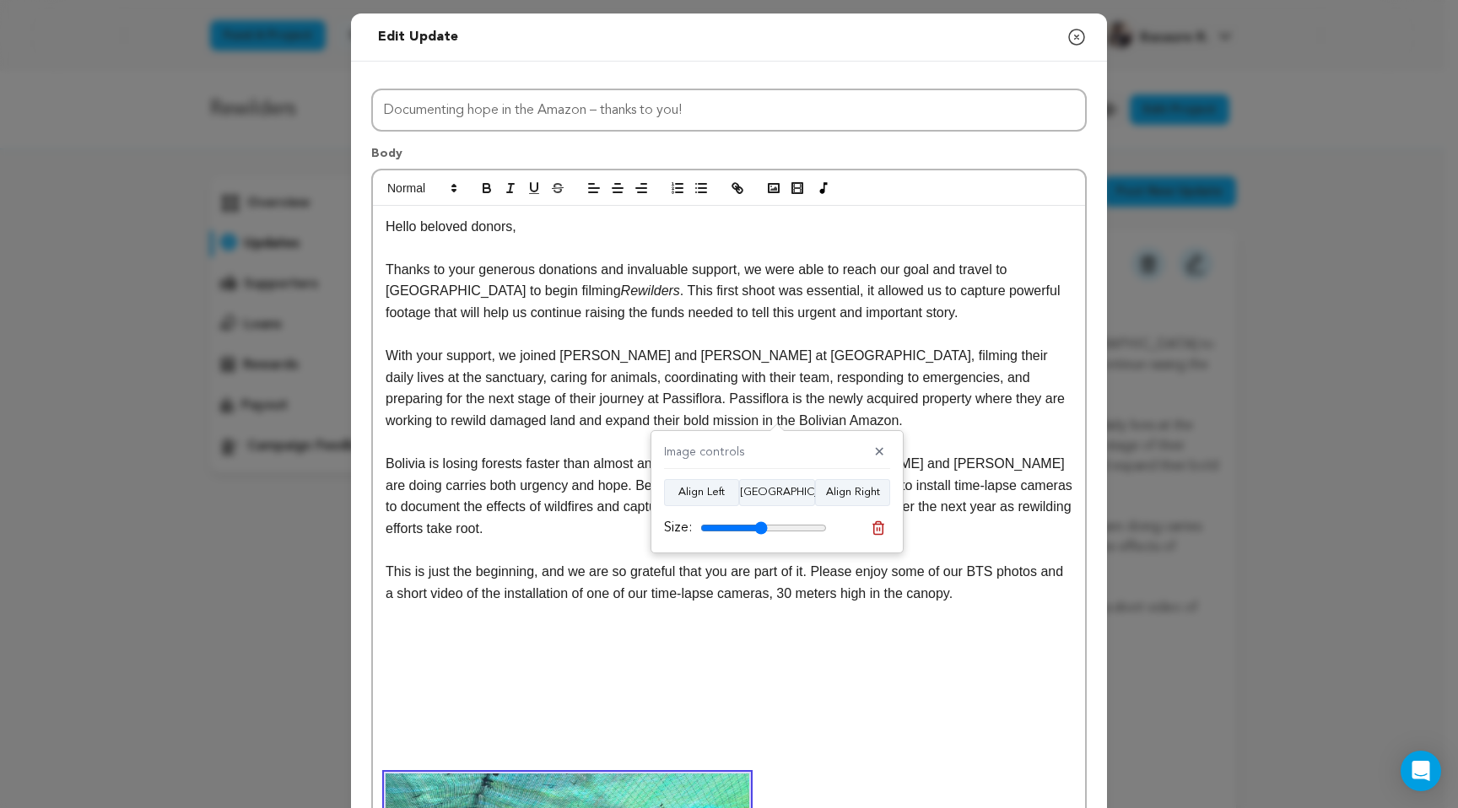
drag, startPoint x: 822, startPoint y: 531, endPoint x: 760, endPoint y: 541, distance: 62.4
type input "53"
click at [760, 535] on input "range" at bounding box center [763, 527] width 127 height 13
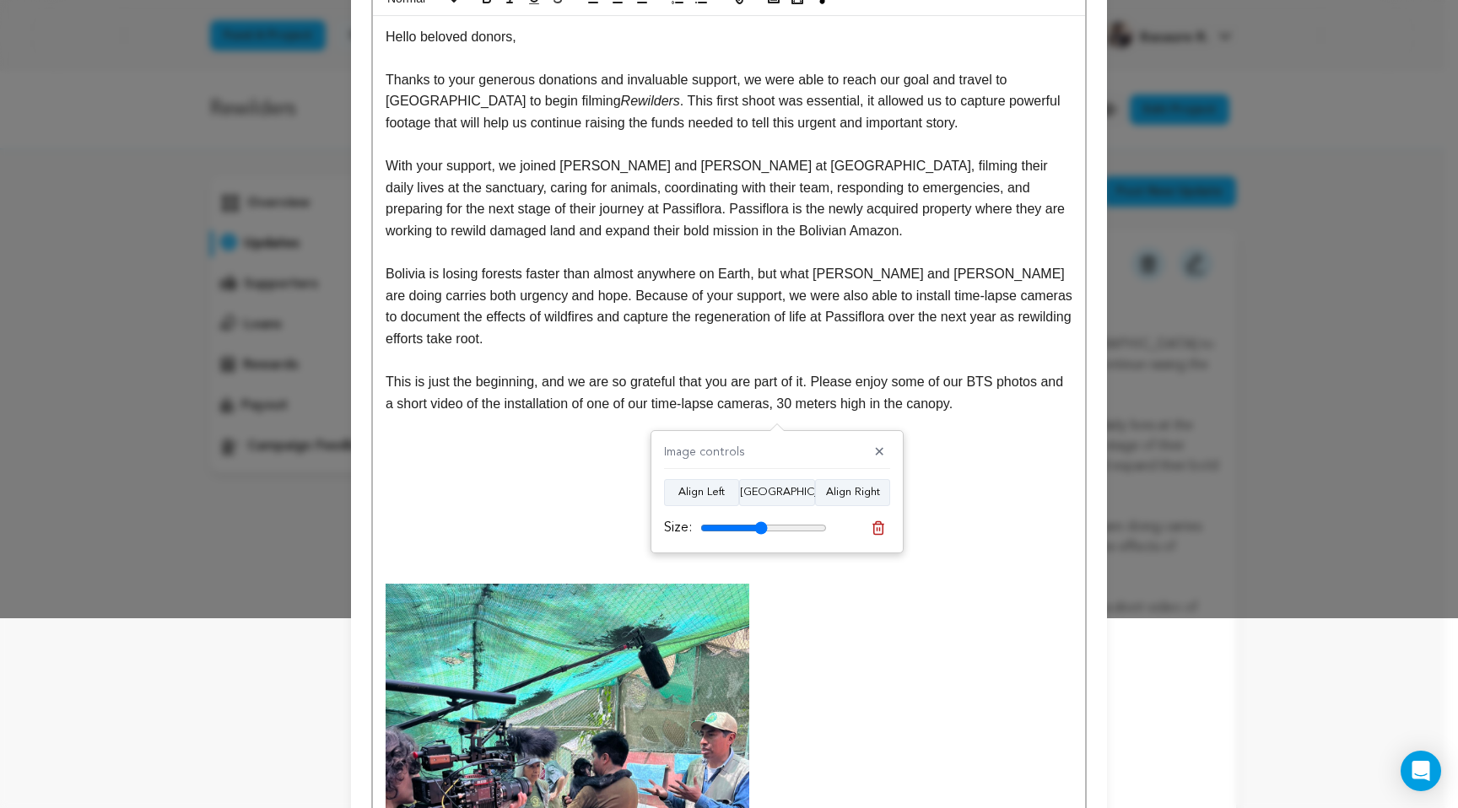
scroll to position [577, 0]
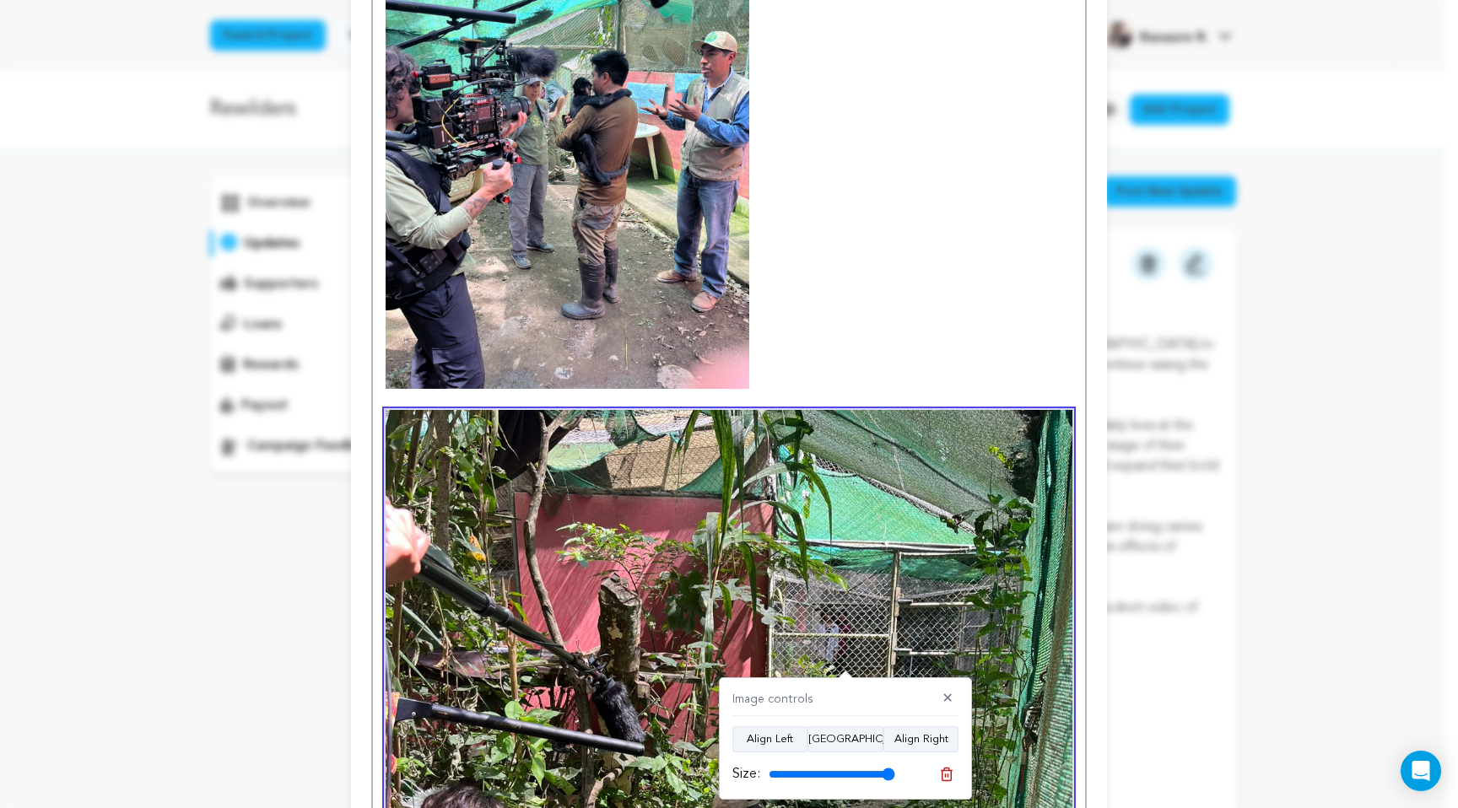
scroll to position [872, 0]
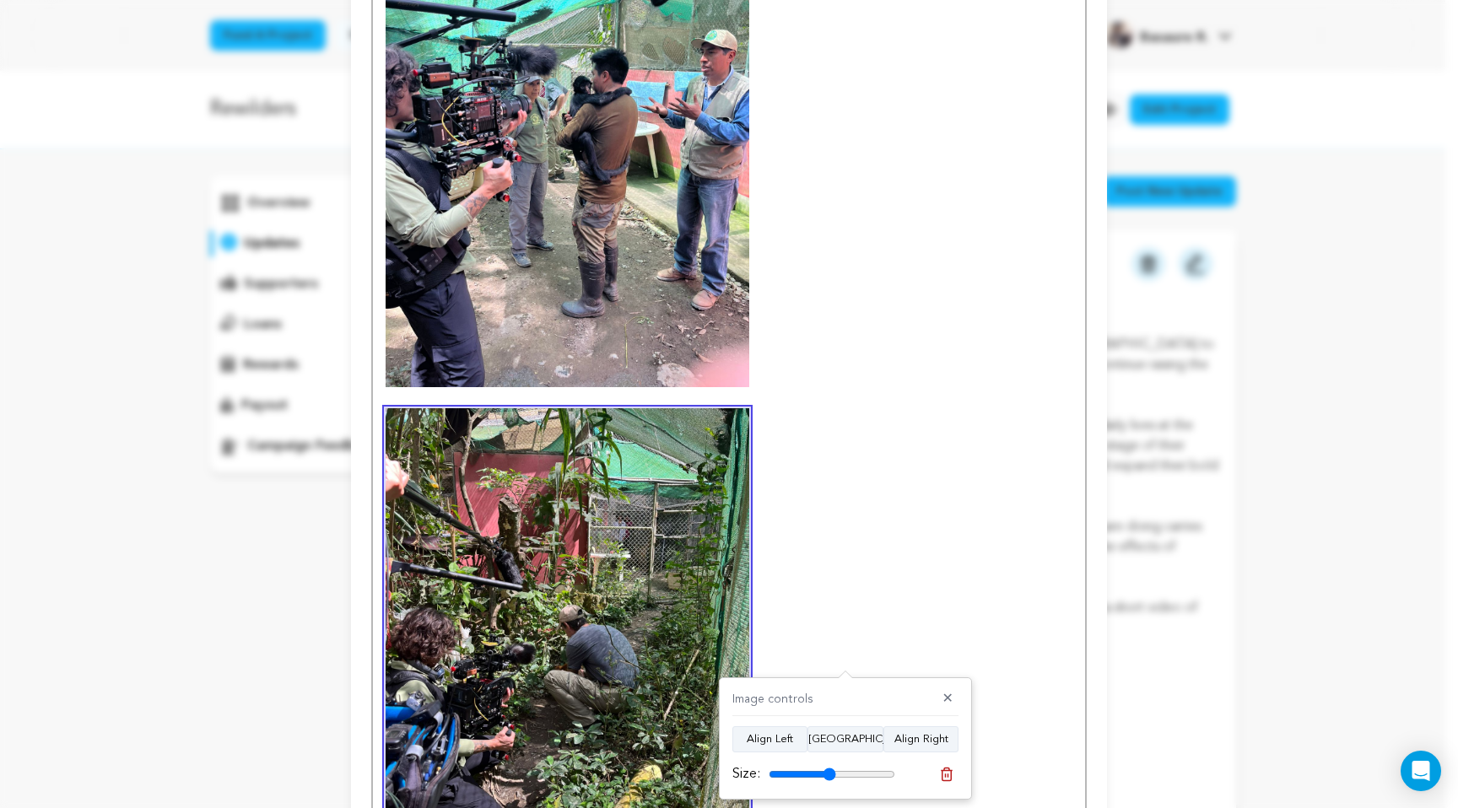
drag, startPoint x: 887, startPoint y: 773, endPoint x: 828, endPoint y: 781, distance: 58.7
type input "53"
click at [828, 781] on input "range" at bounding box center [831, 774] width 127 height 13
click at [890, 608] on p at bounding box center [728, 650] width 687 height 485
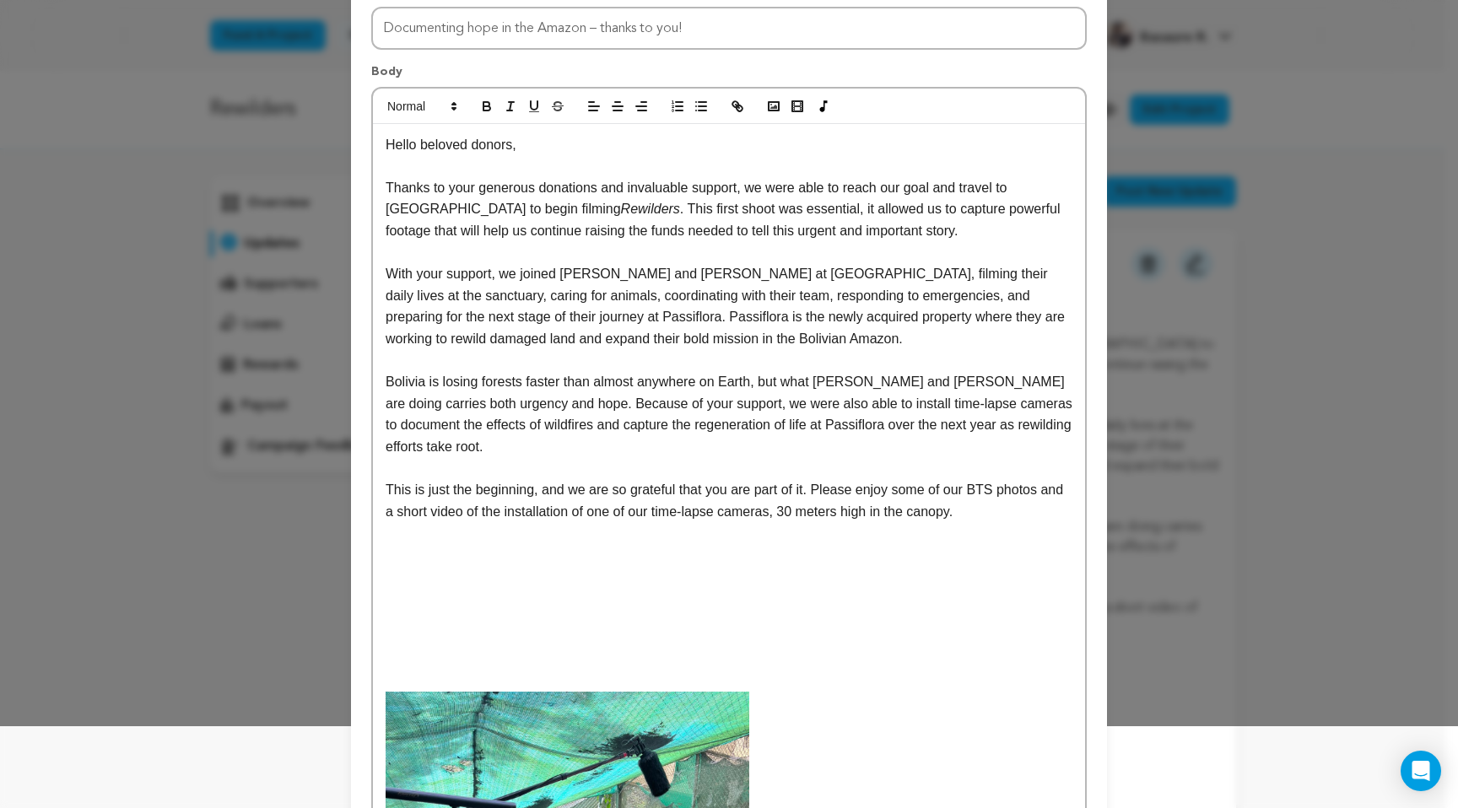
scroll to position [321, 0]
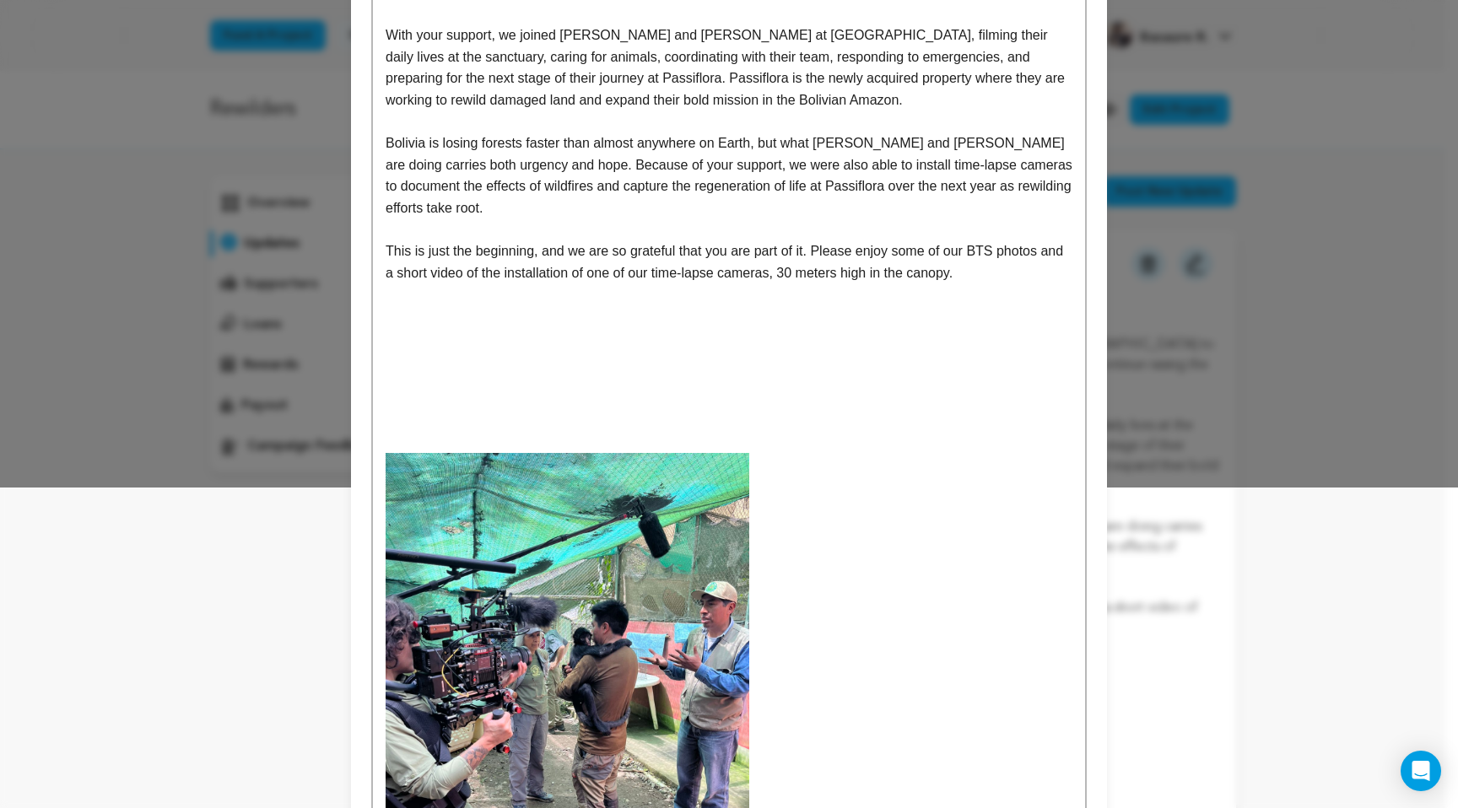
click at [669, 422] on div "Hello beloved donors, Thanks to your generous donations and invaluable support,…" at bounding box center [729, 681] width 712 height 1592
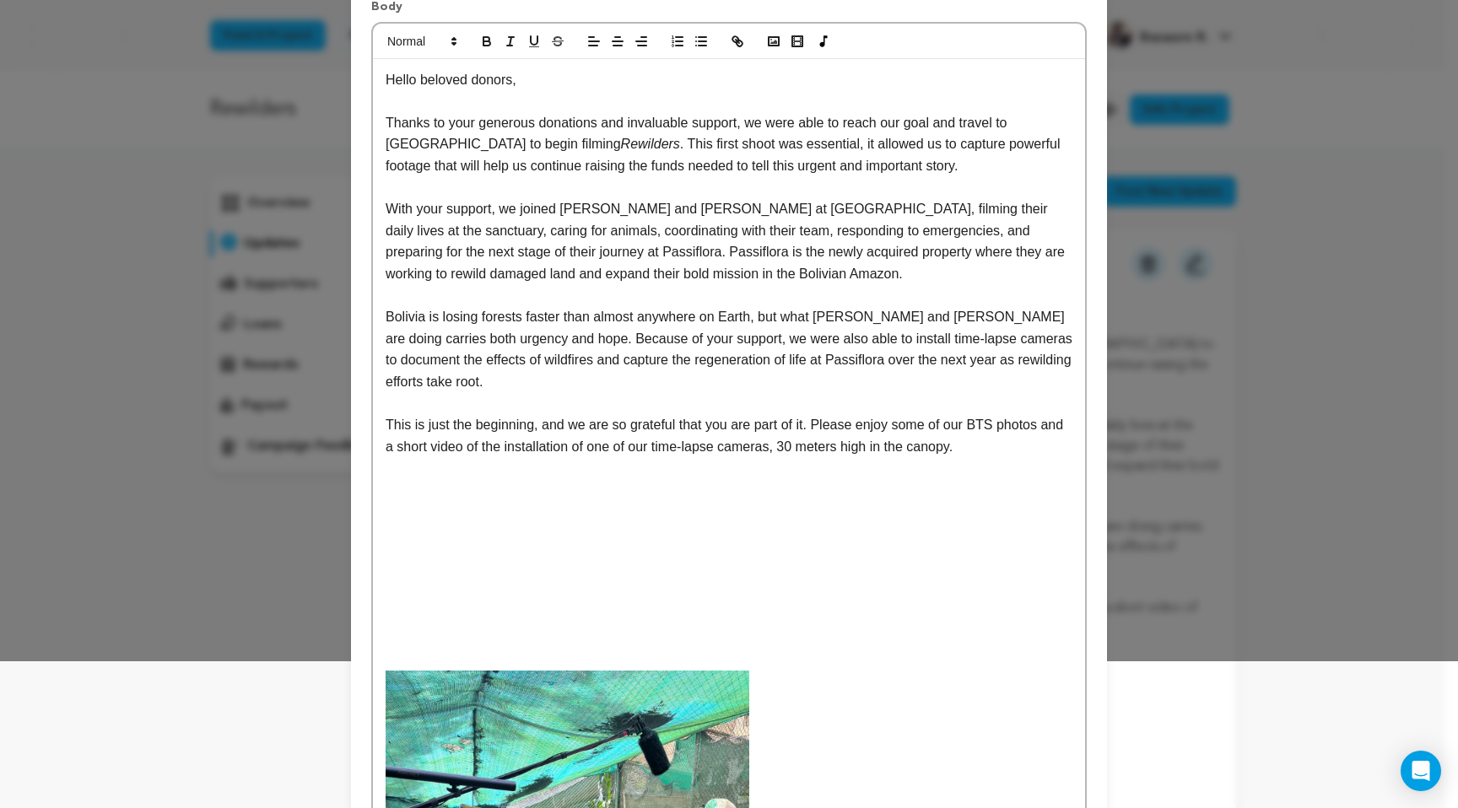
scroll to position [0, 0]
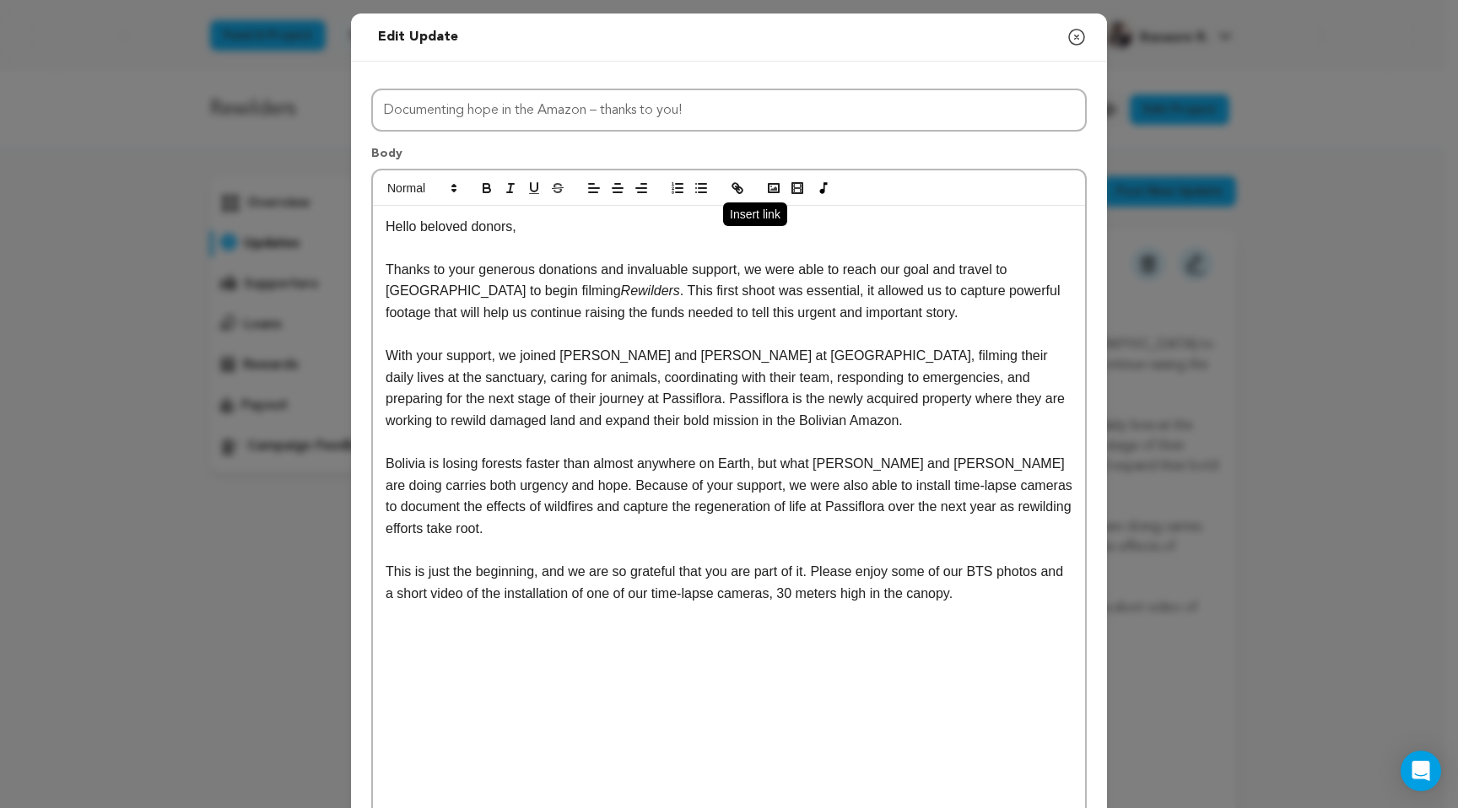
click at [737, 182] on icon "button" at bounding box center [737, 188] width 15 height 15
click at [766, 196] on button "button" at bounding box center [774, 188] width 24 height 20
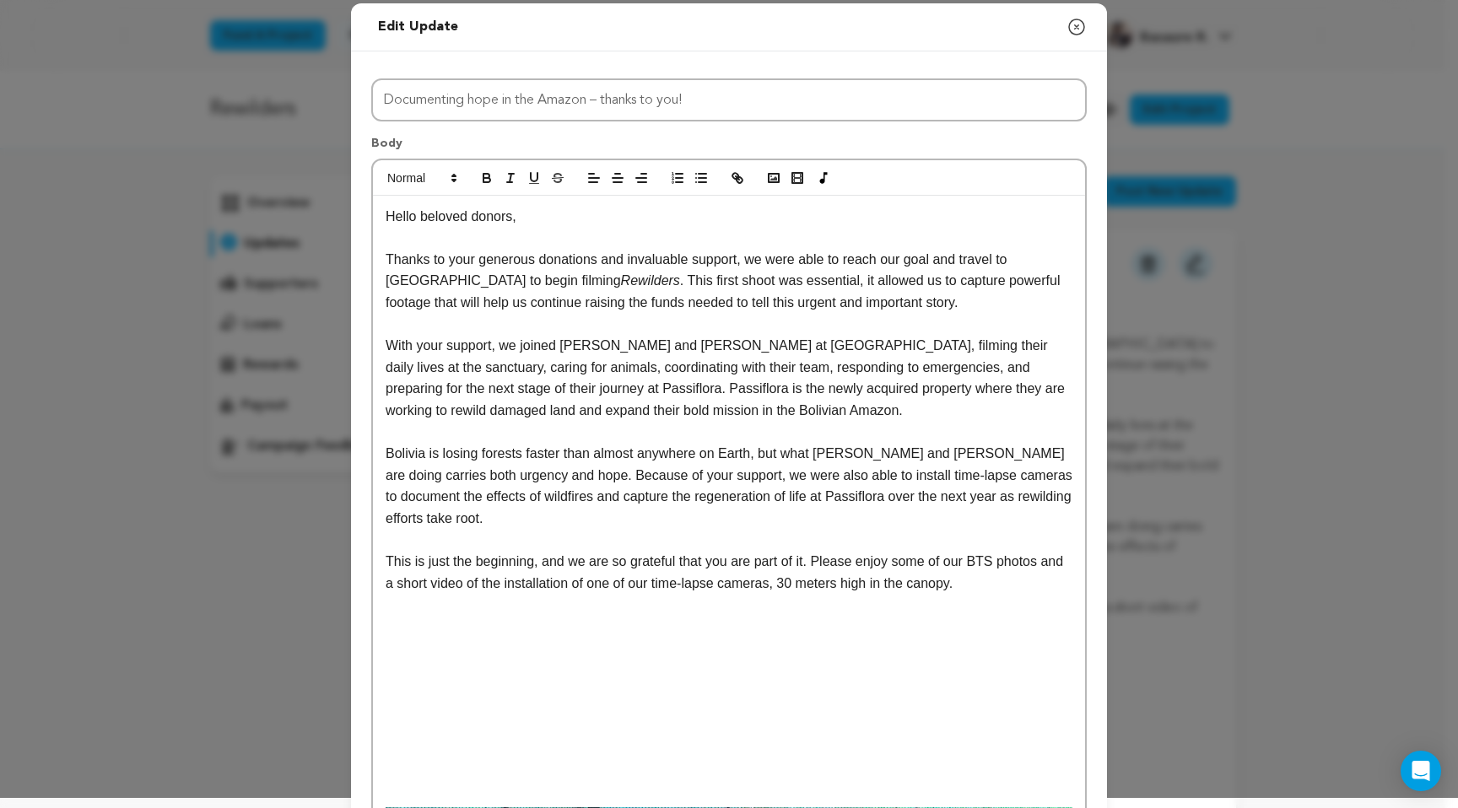
scroll to position [10, 0]
click at [559, 776] on p at bounding box center [728, 774] width 687 height 22
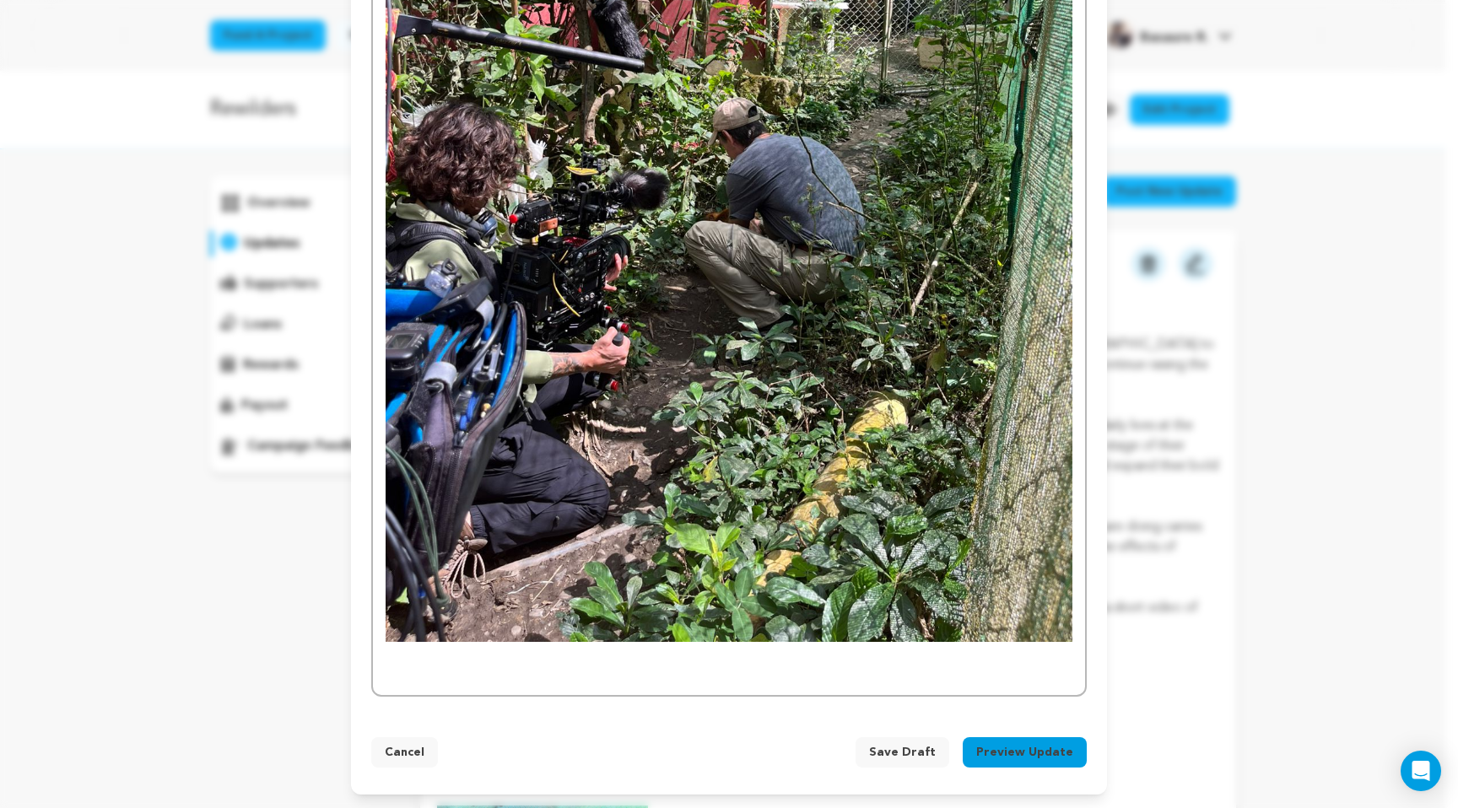
scroll to position [2007, 0]
click at [631, 668] on p at bounding box center [728, 675] width 687 height 22
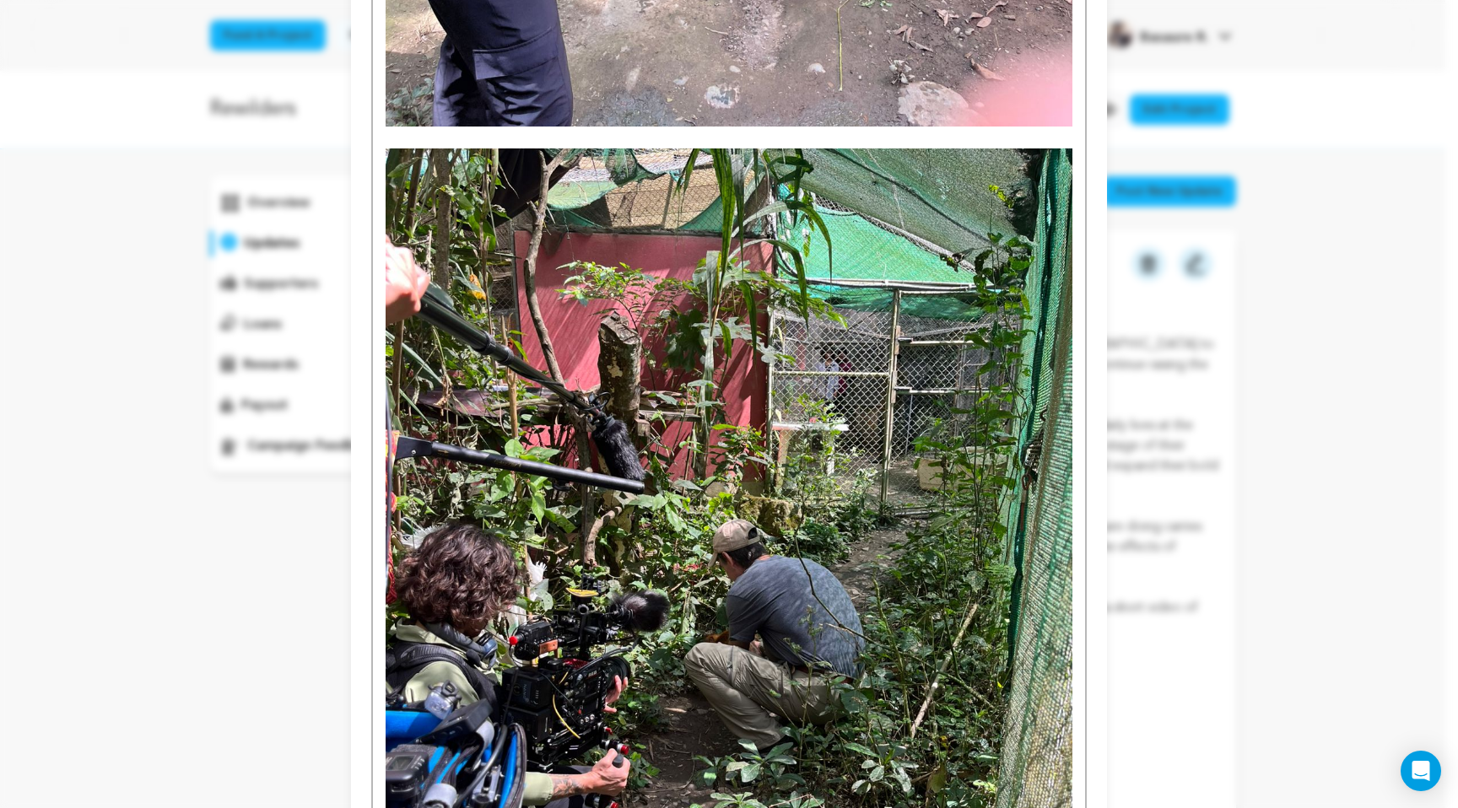
scroll to position [0, 0]
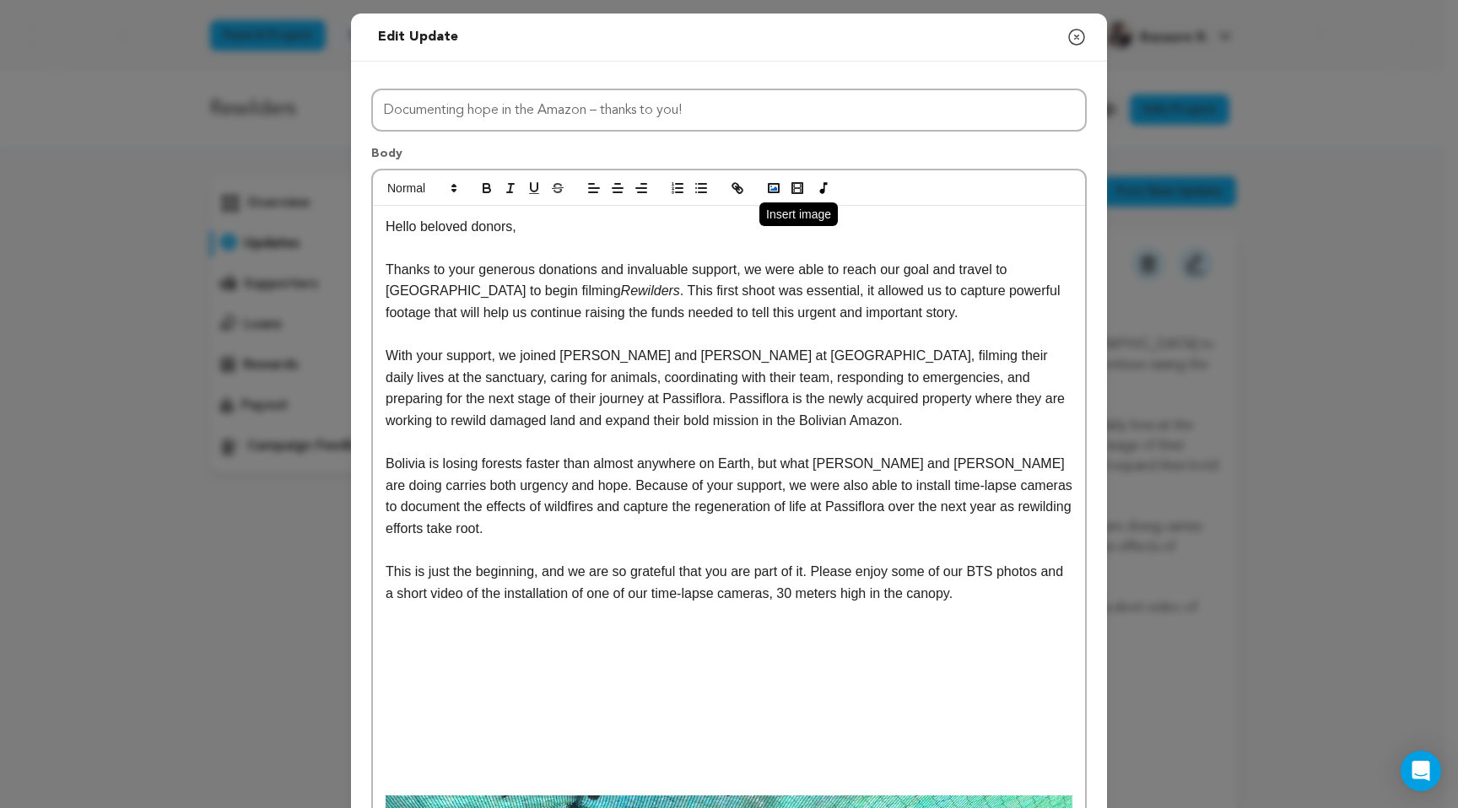
click at [766, 189] on icon "button" at bounding box center [773, 188] width 15 height 15
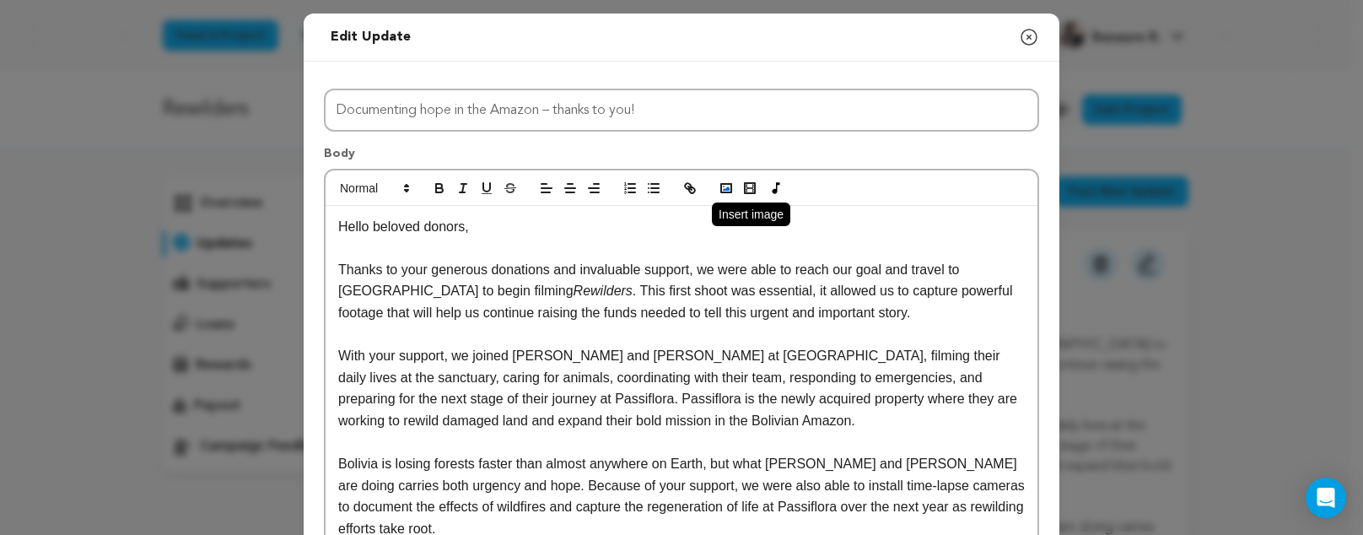
click at [719, 183] on icon "button" at bounding box center [726, 188] width 15 height 15
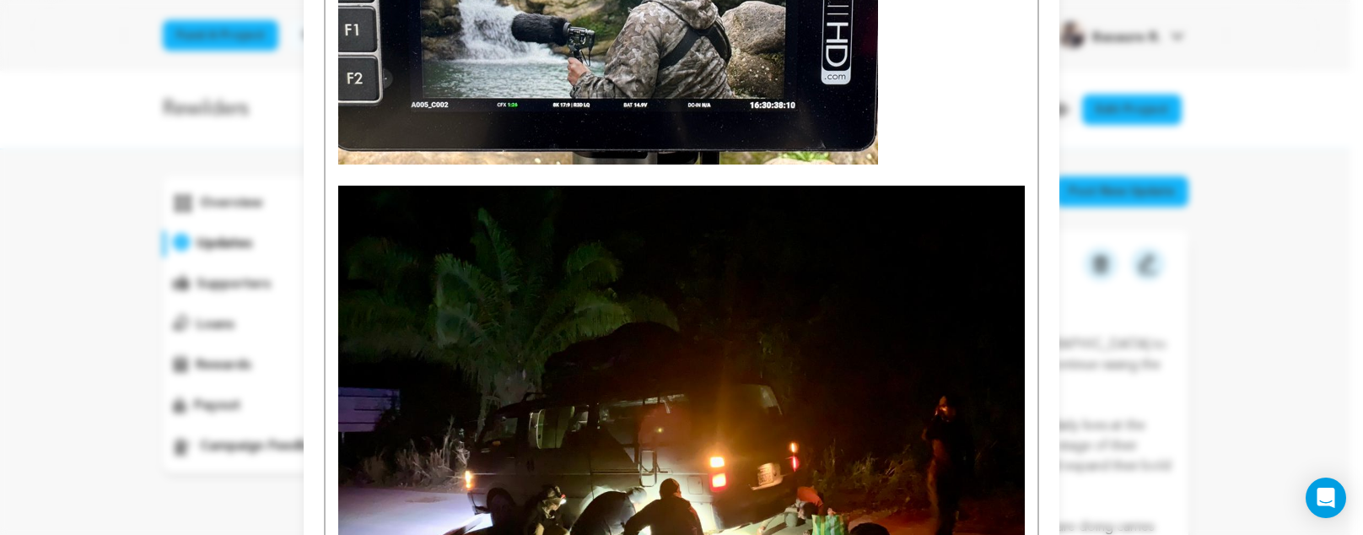
scroll to position [2569, 0]
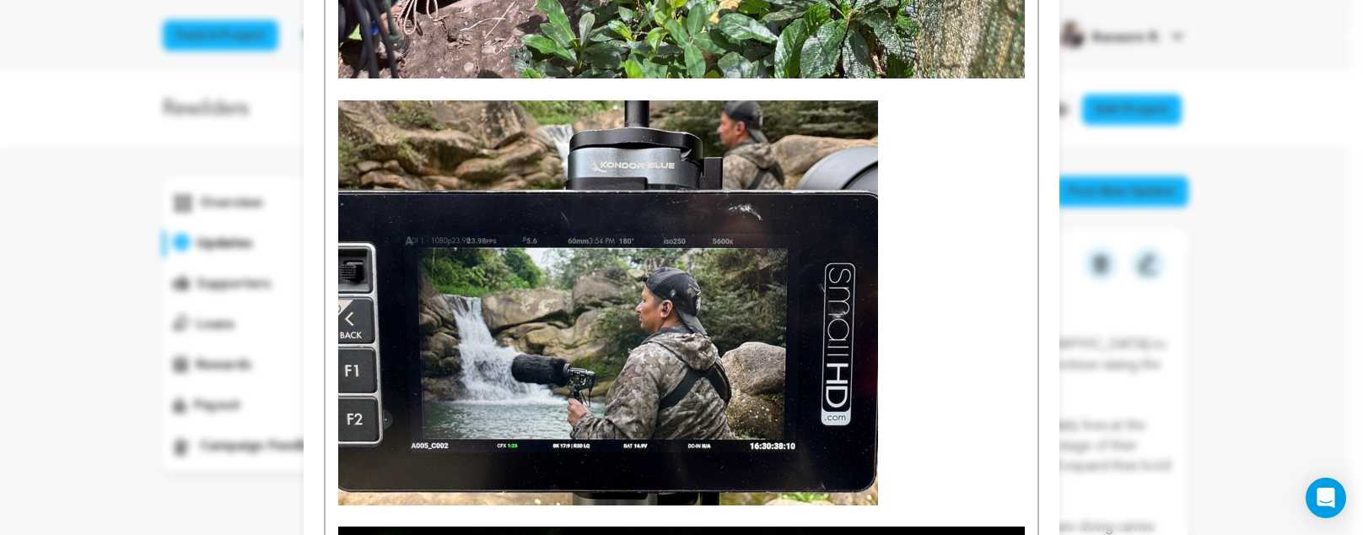
click at [735, 150] on img at bounding box center [608, 302] width 540 height 405
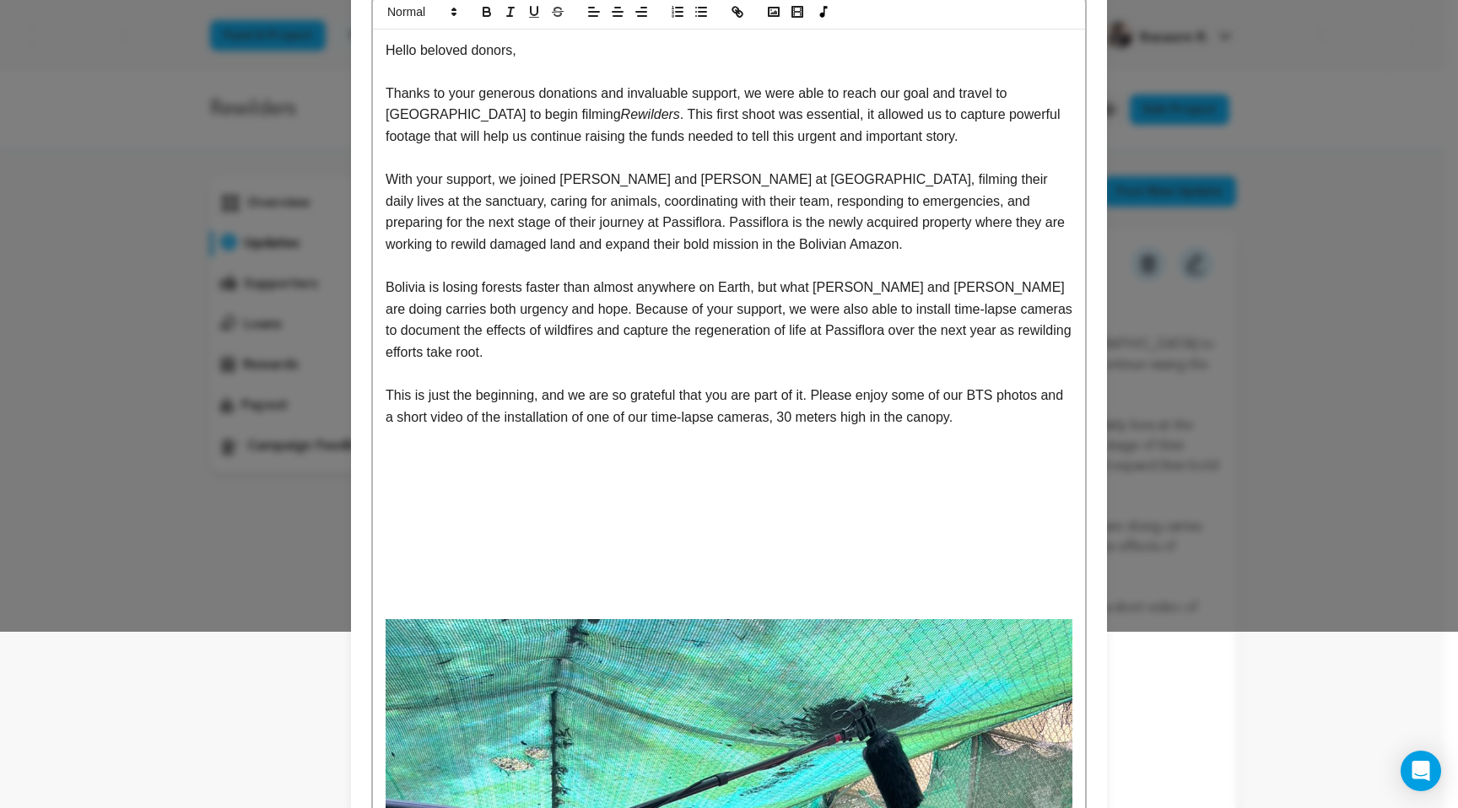
scroll to position [0, 0]
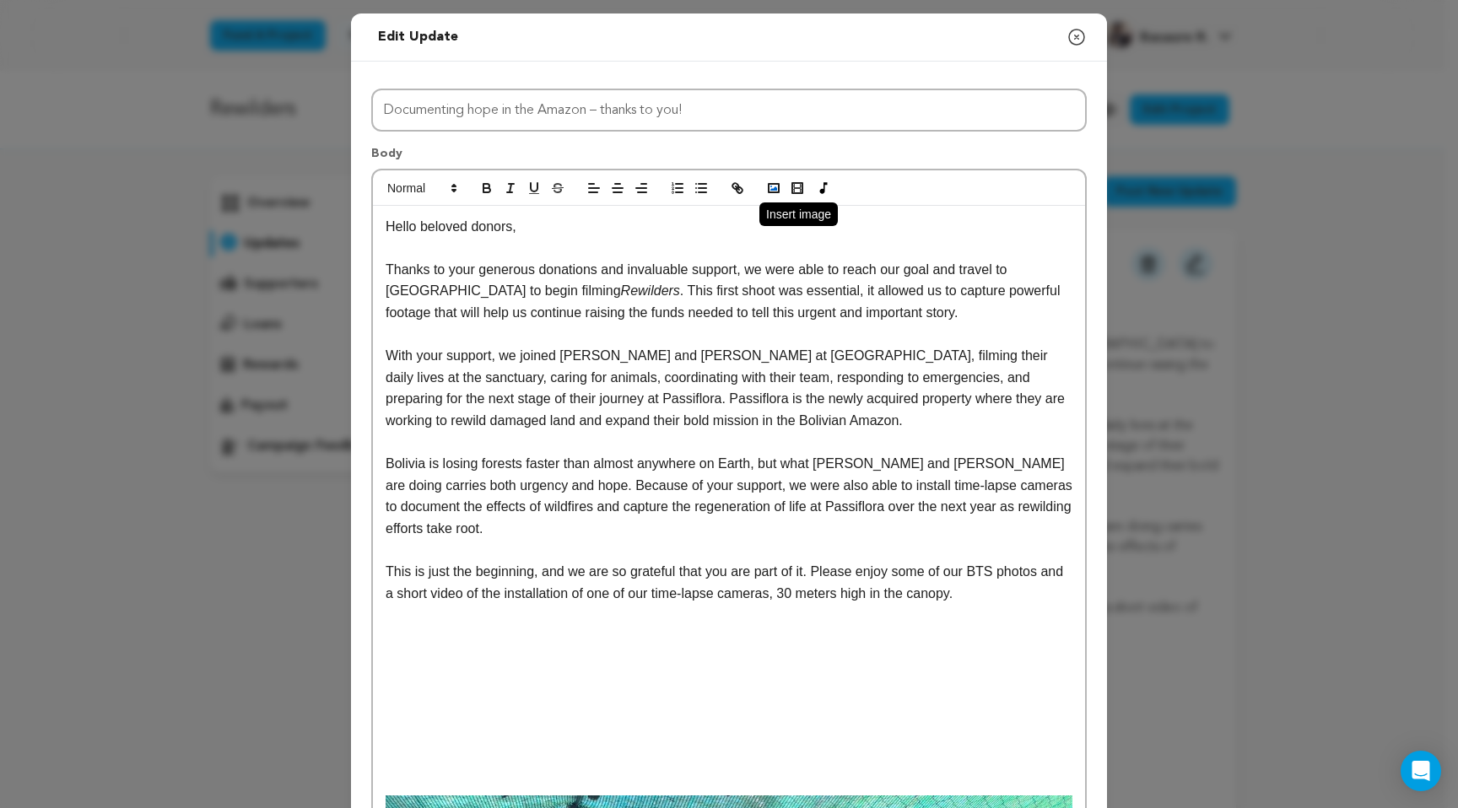
click at [770, 190] on polyline "button" at bounding box center [773, 188] width 7 height 4
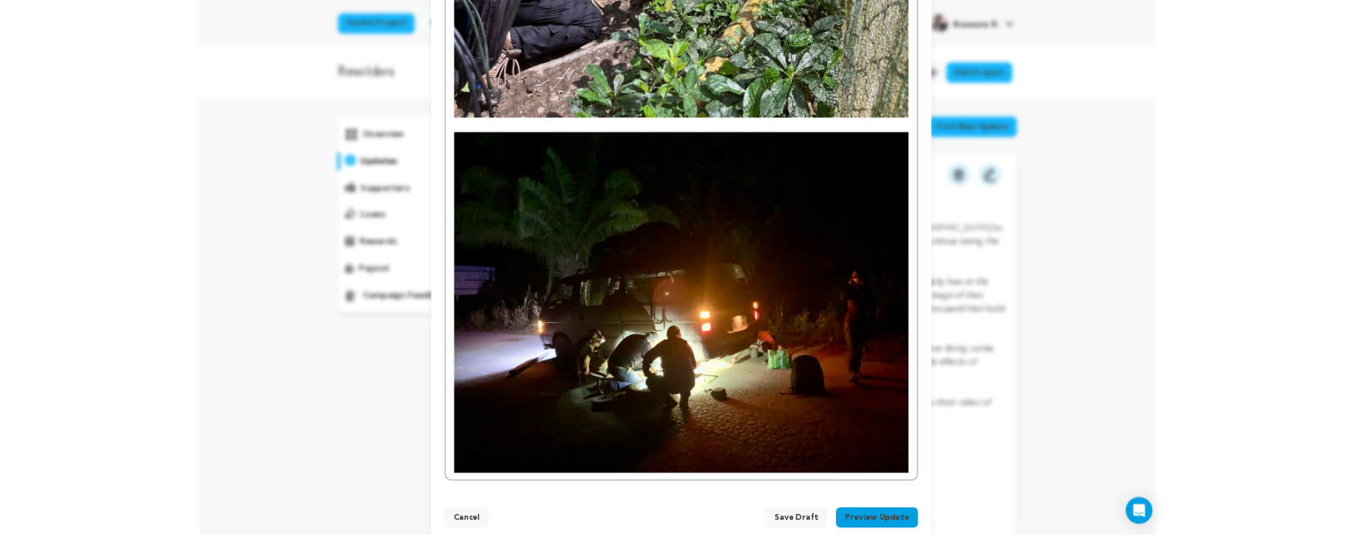
scroll to position [2500, 0]
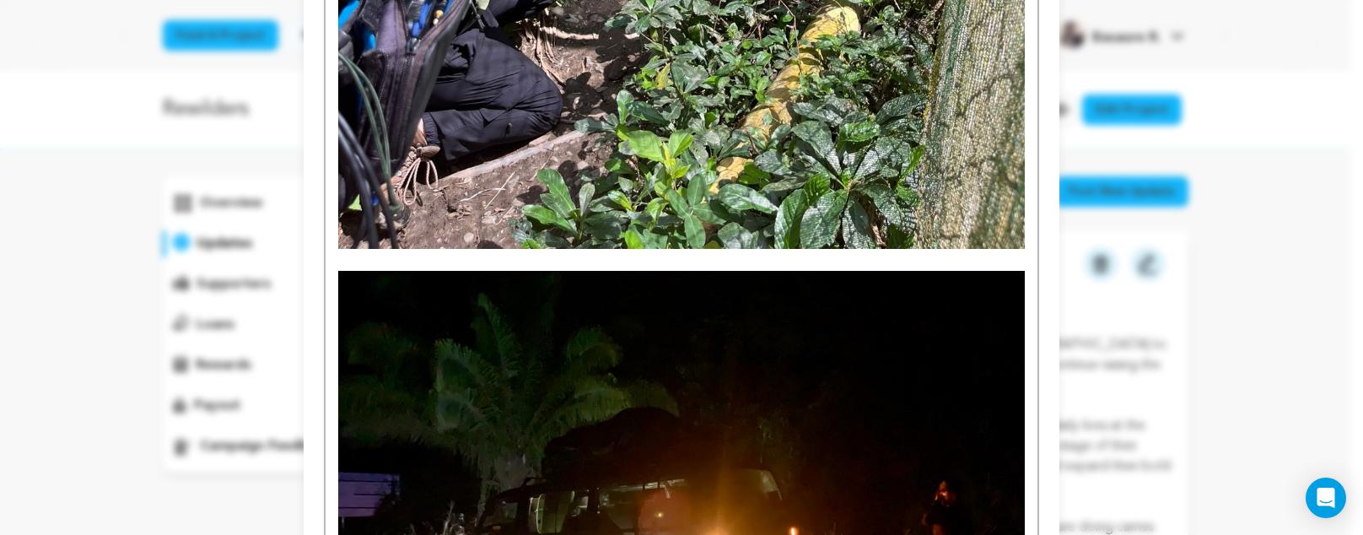
scroll to position [2052, 0]
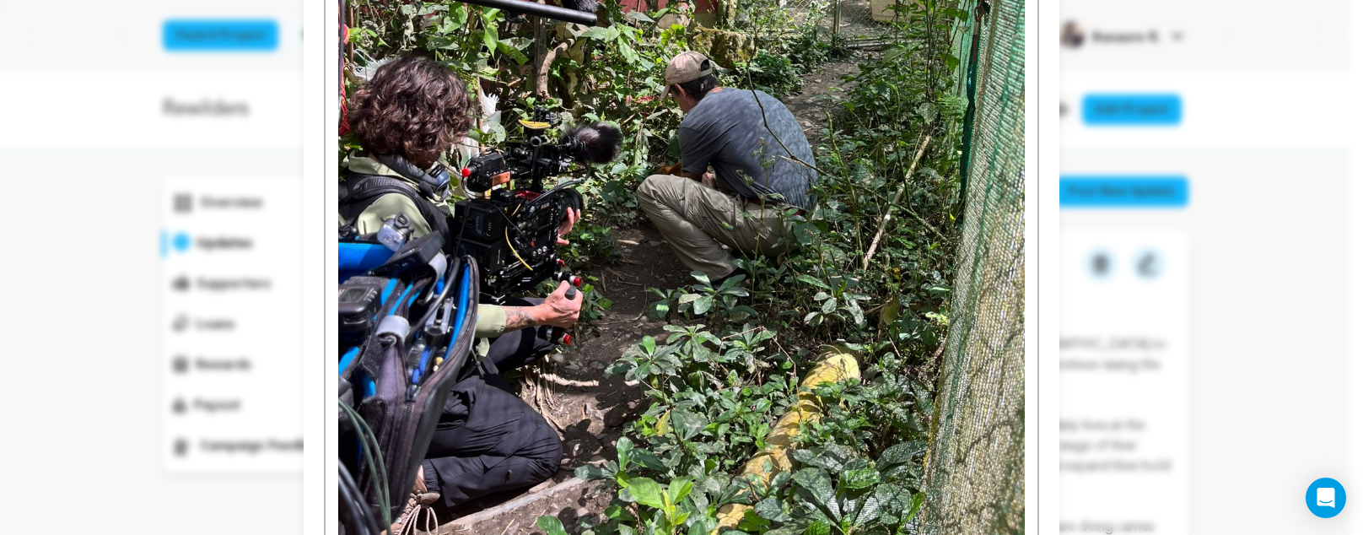
click at [808, 258] on img at bounding box center [681, 137] width 687 height 915
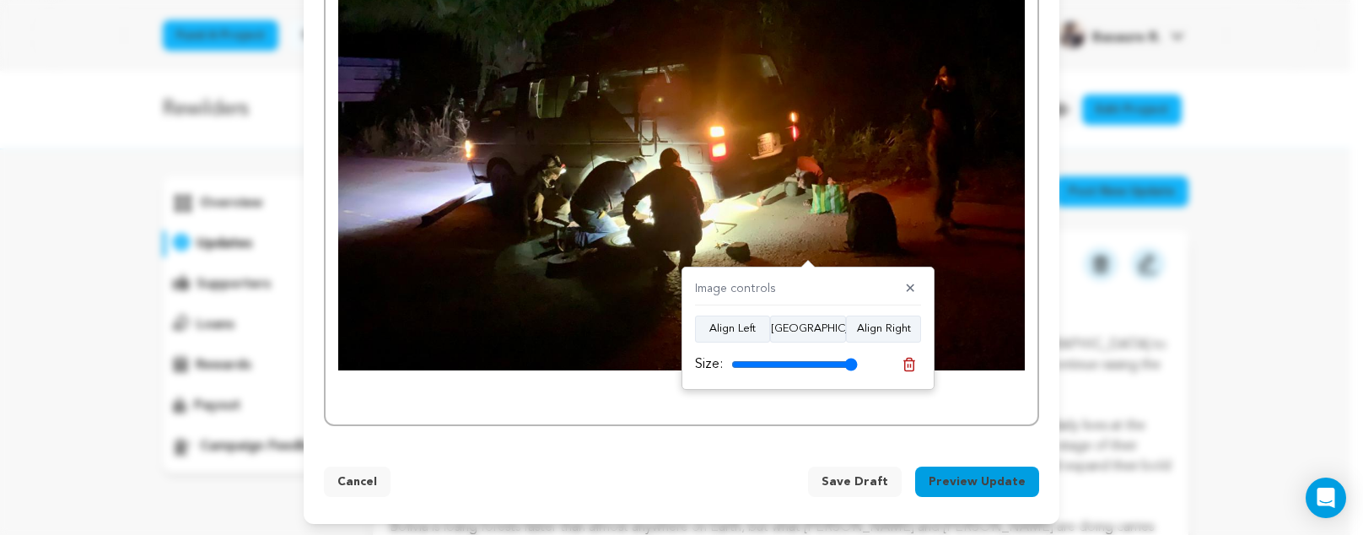
scroll to position [2816, 0]
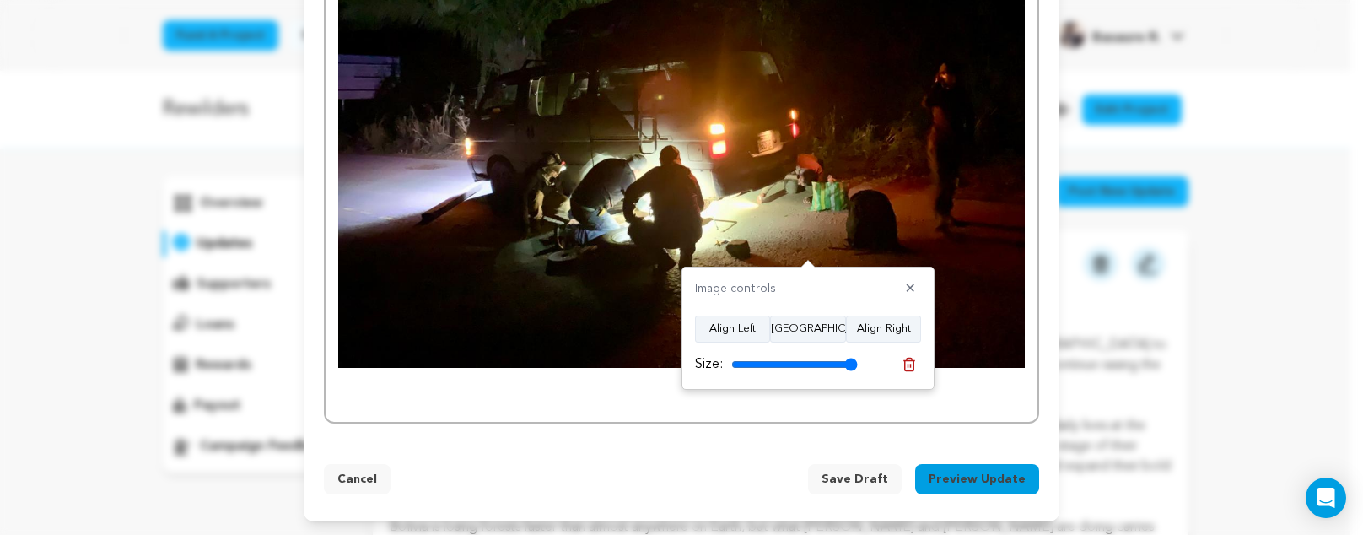
click at [937, 399] on p at bounding box center [681, 401] width 687 height 22
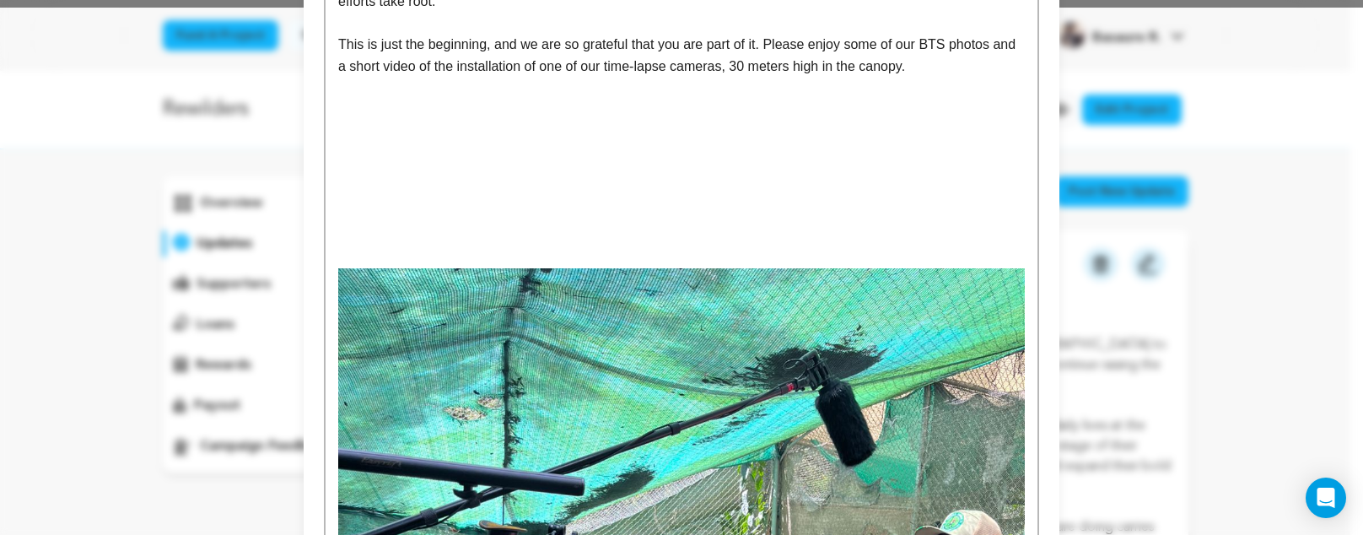
scroll to position [0, 0]
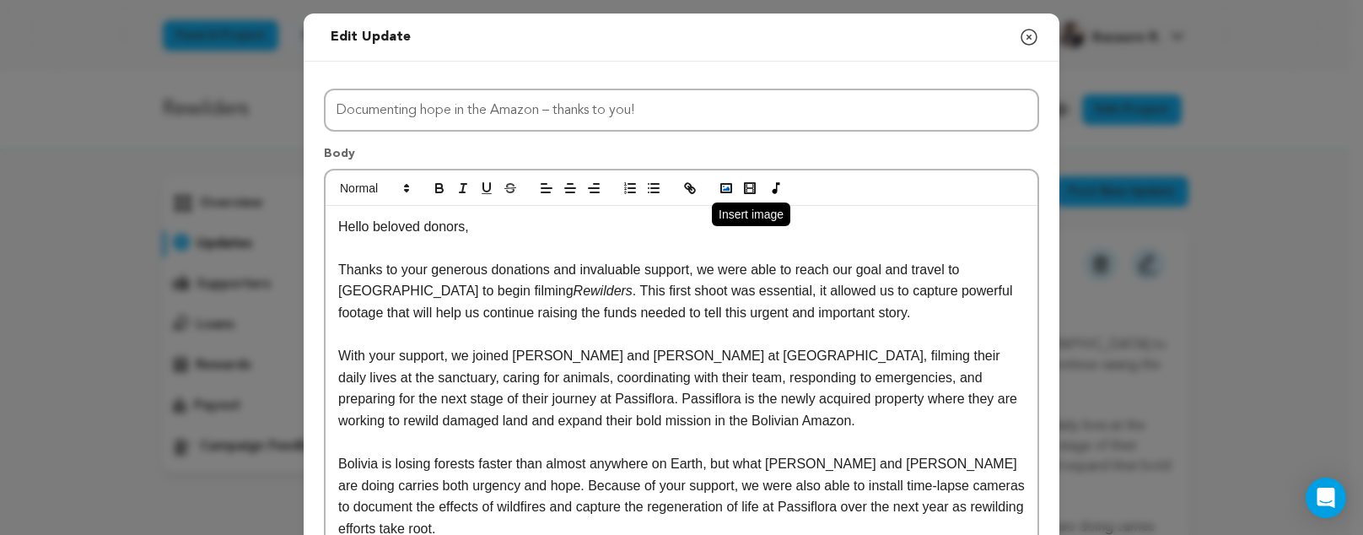
click at [719, 192] on icon "button" at bounding box center [726, 188] width 15 height 15
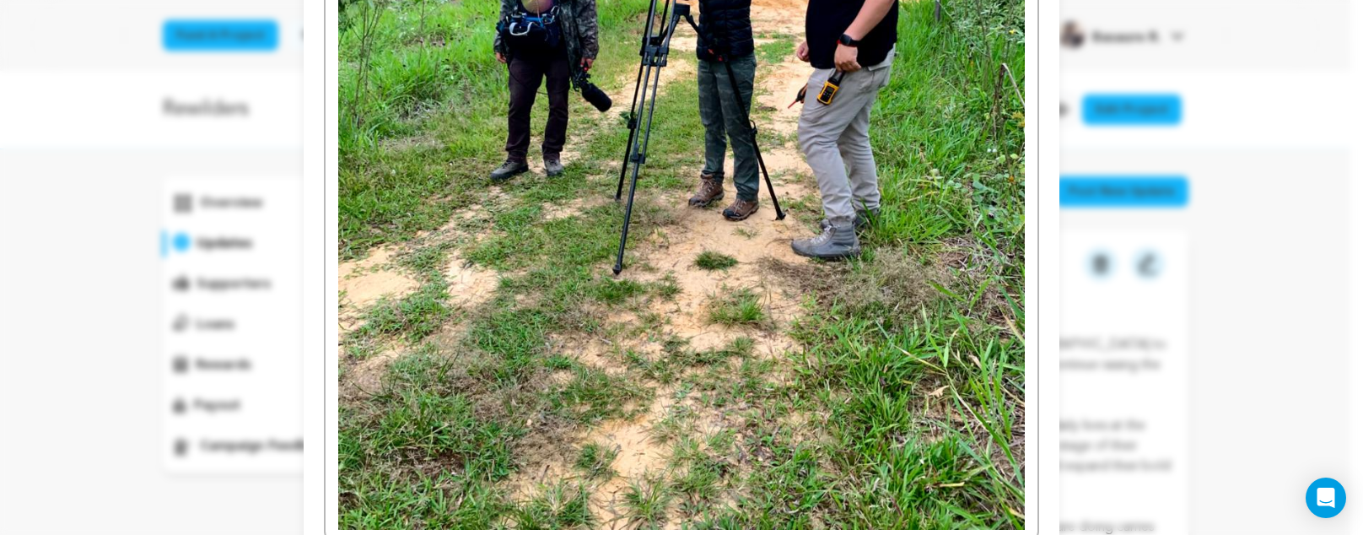
scroll to position [3710, 0]
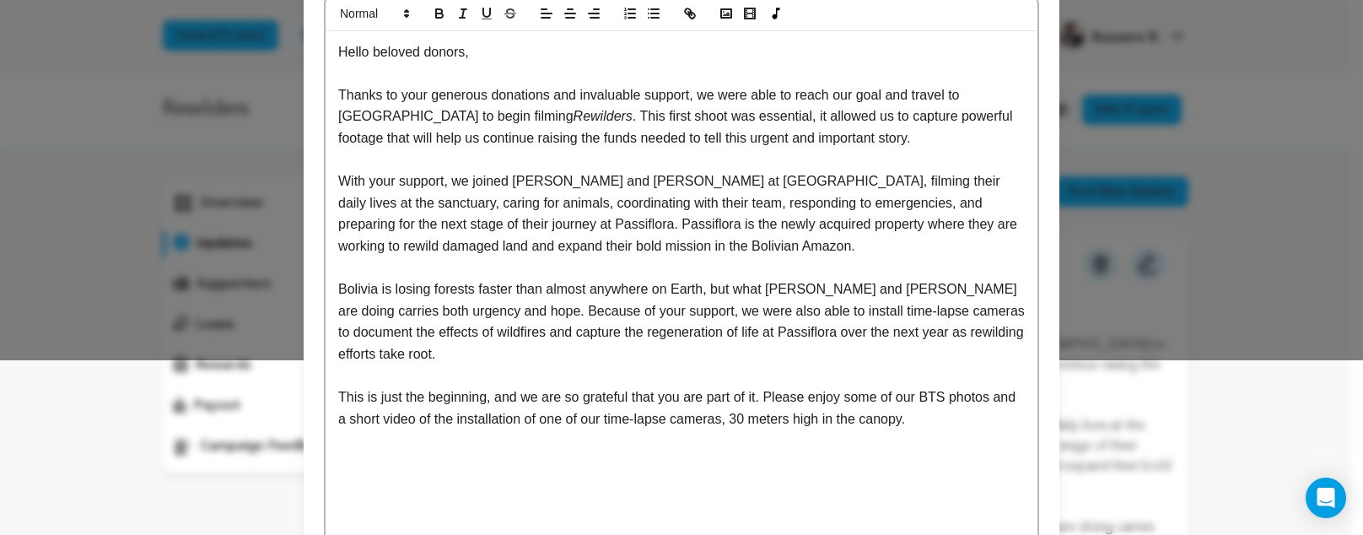
scroll to position [174, 0]
click at [724, 10] on rect "button" at bounding box center [726, 14] width 10 height 8
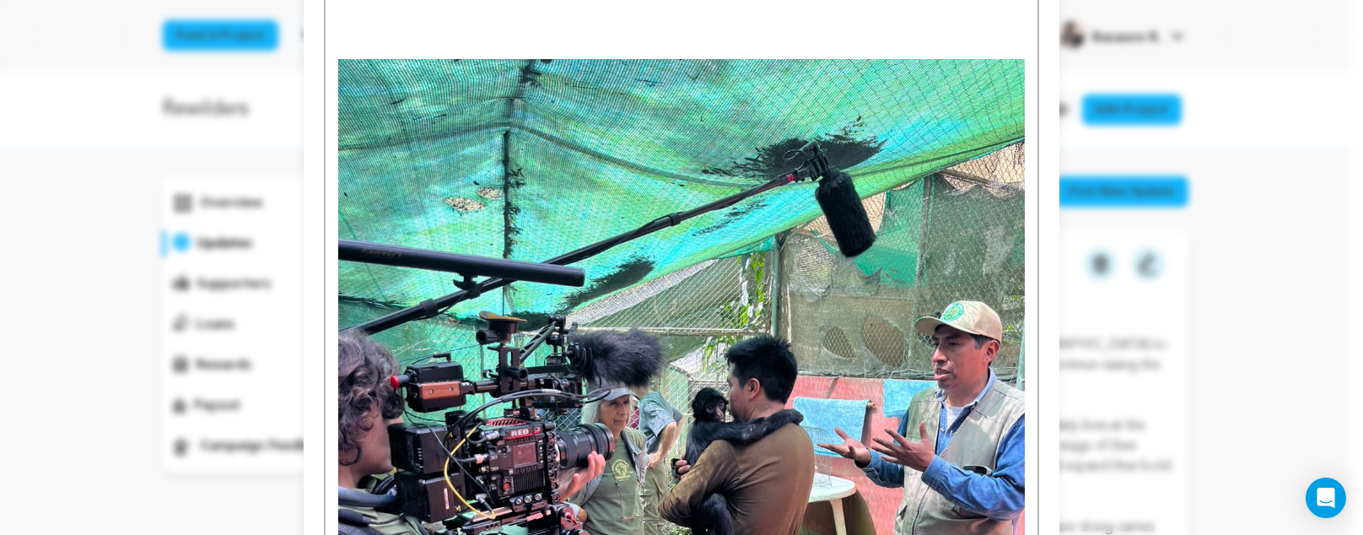
scroll to position [0, 0]
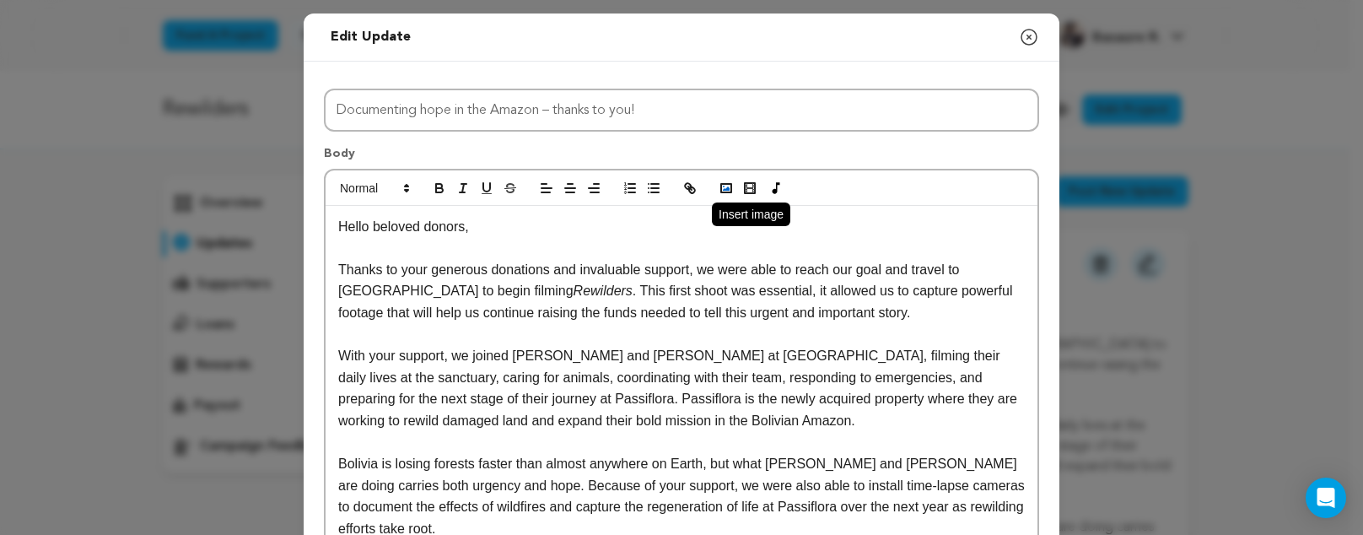
click at [721, 188] on rect "button" at bounding box center [726, 188] width 10 height 8
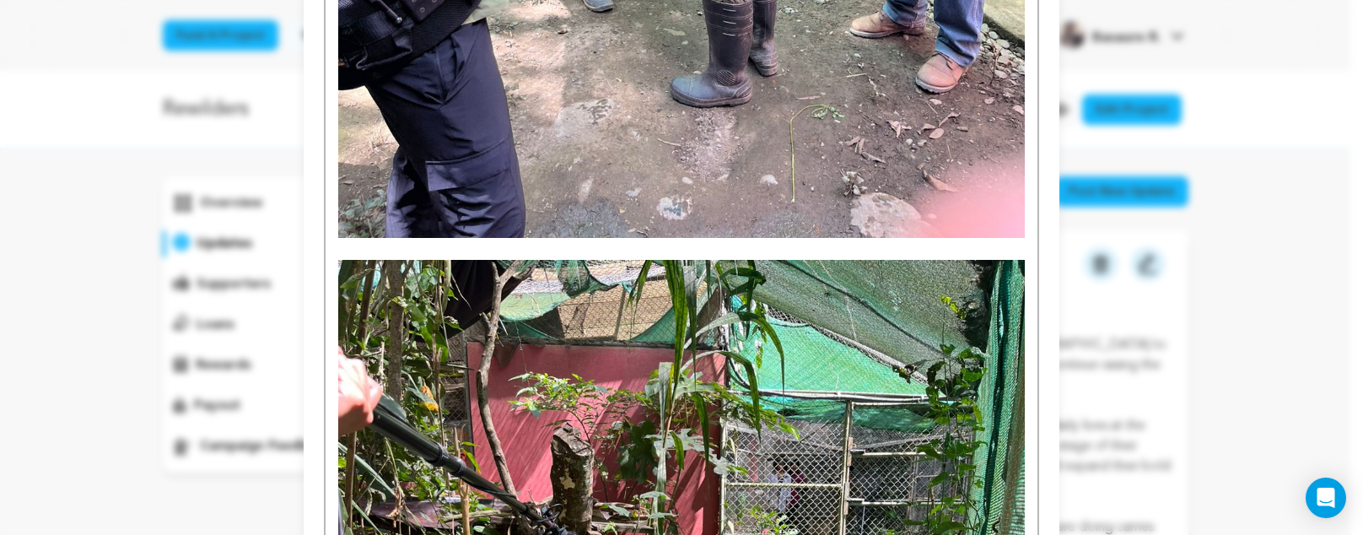
scroll to position [1664, 0]
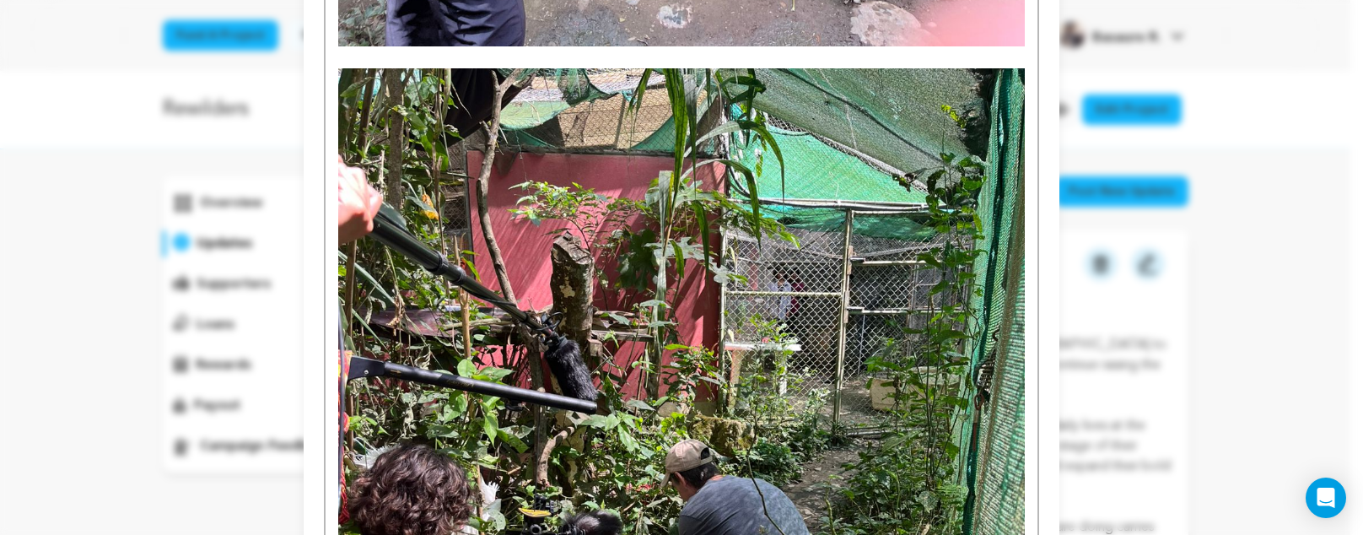
click at [810, 358] on img at bounding box center [681, 525] width 687 height 915
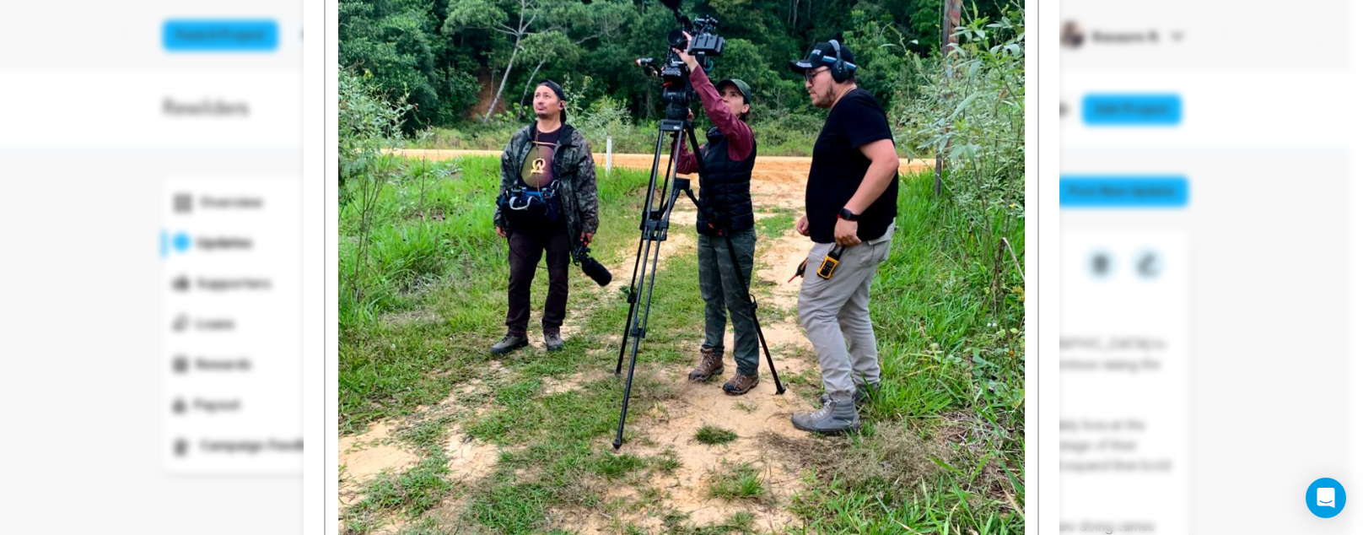
scroll to position [2556, 0]
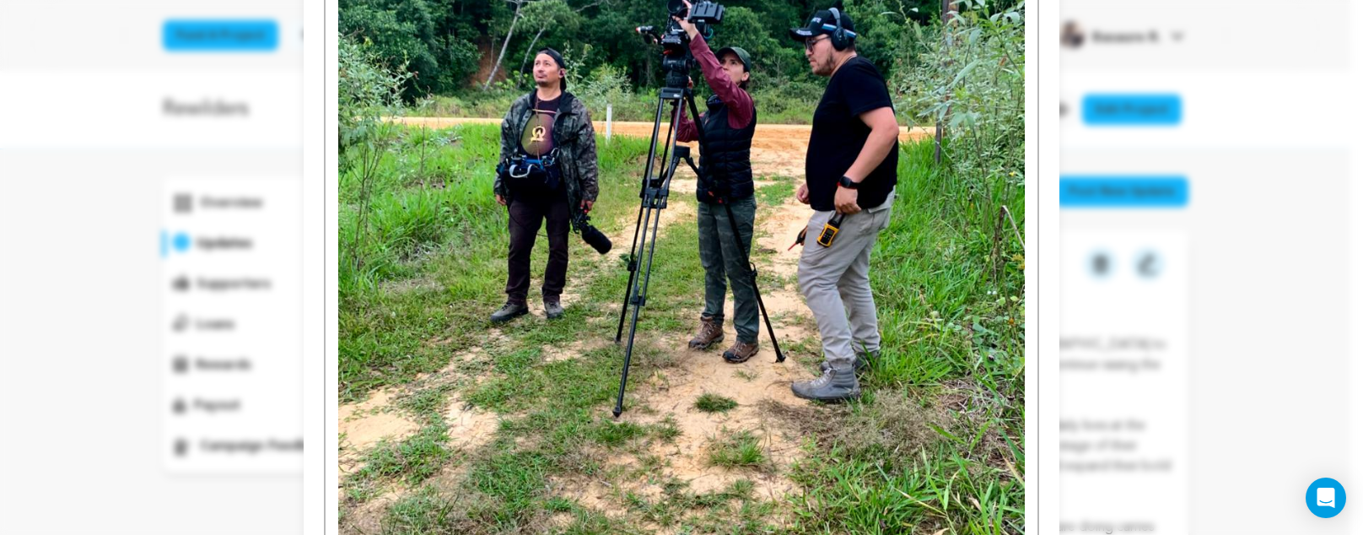
click at [980, 221] on img at bounding box center [681, 213] width 687 height 915
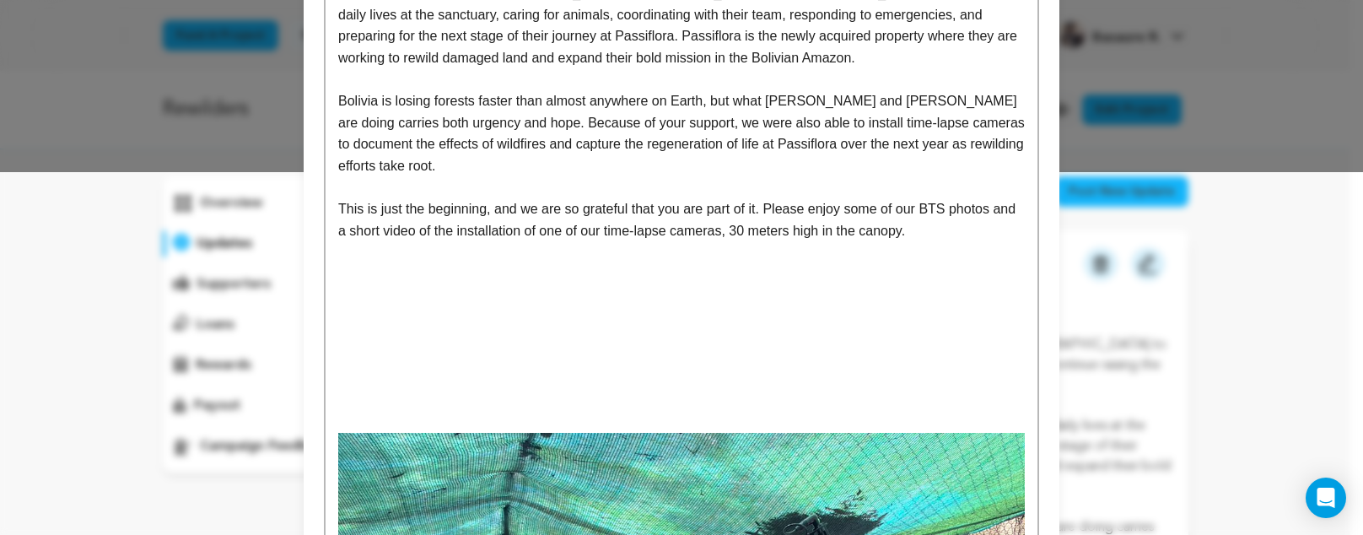
scroll to position [15, 0]
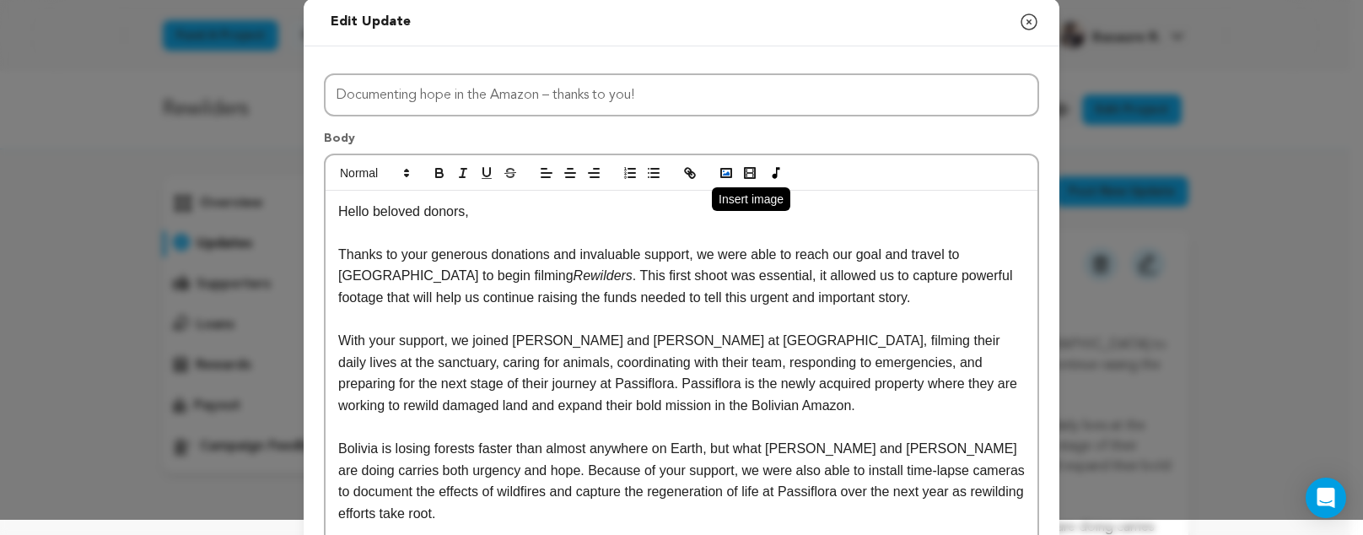
click at [722, 179] on icon "button" at bounding box center [726, 172] width 15 height 15
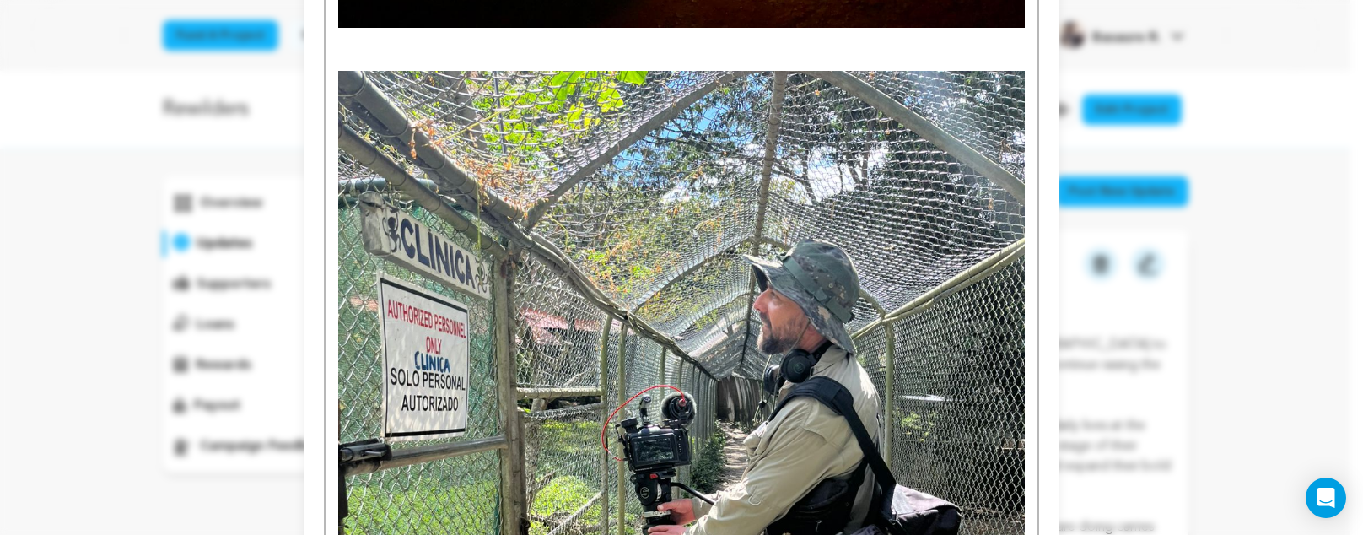
scroll to position [2838, 0]
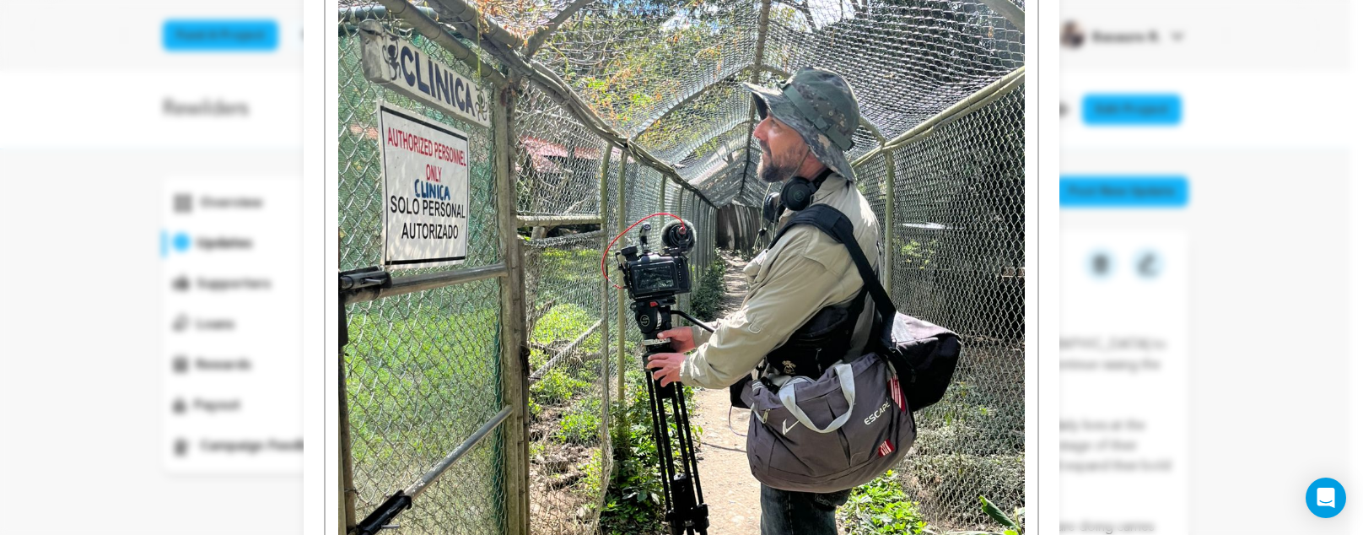
scroll to position [1900, 0]
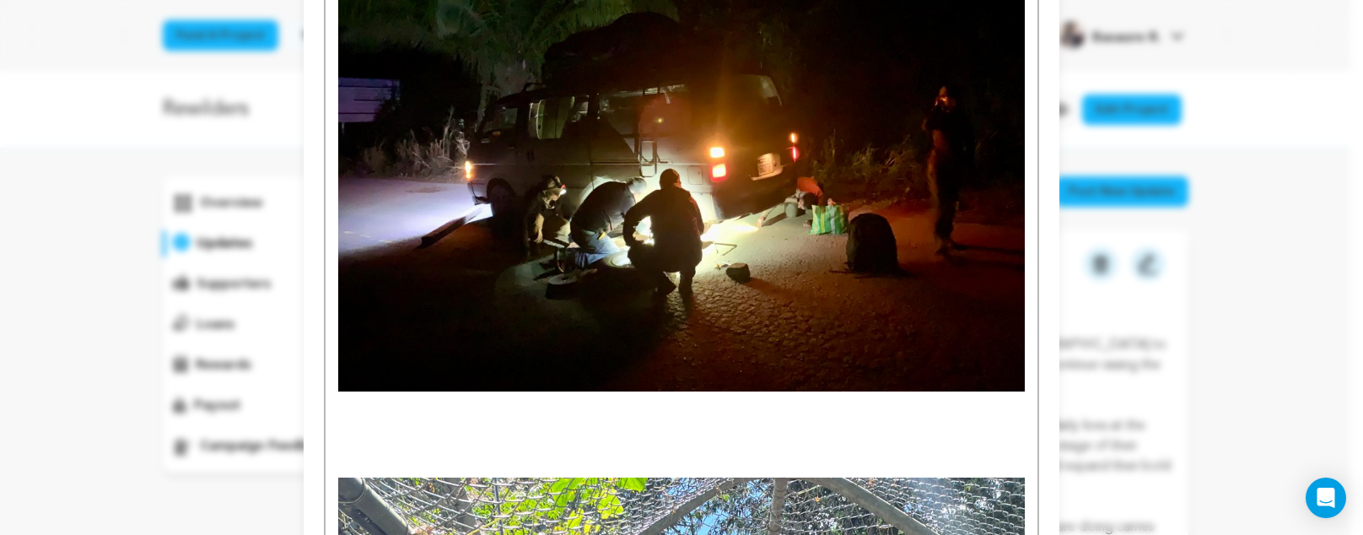
click at [959, 455] on p at bounding box center [681, 445] width 687 height 22
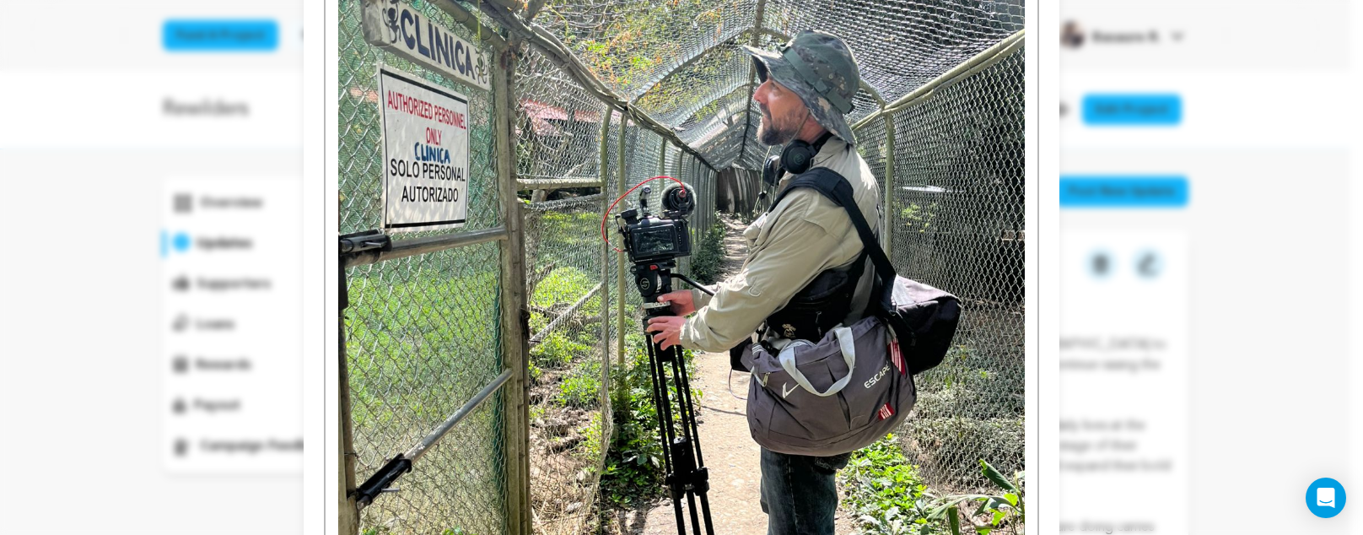
scroll to position [2859, 0]
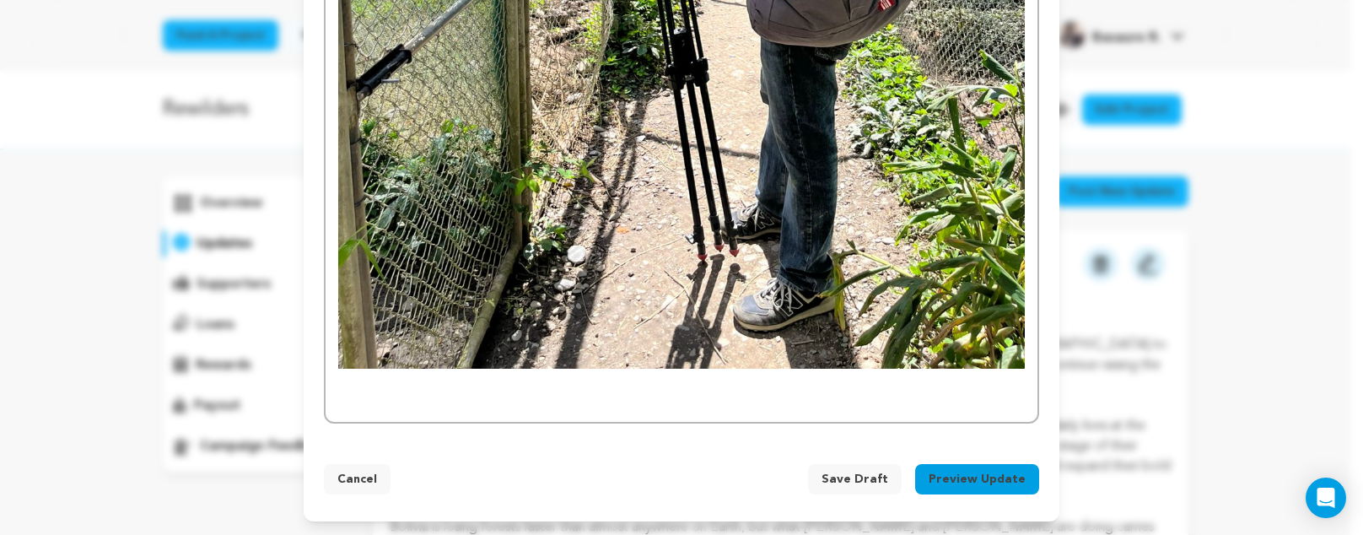
click at [768, 407] on p at bounding box center [681, 401] width 687 height 22
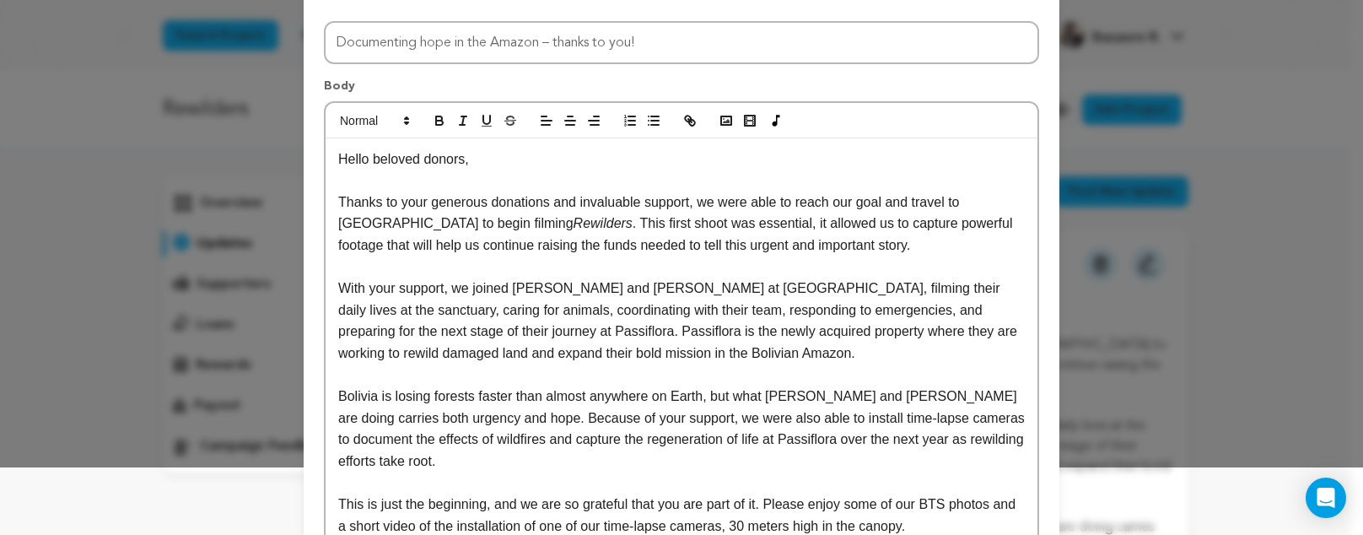
scroll to position [0, 0]
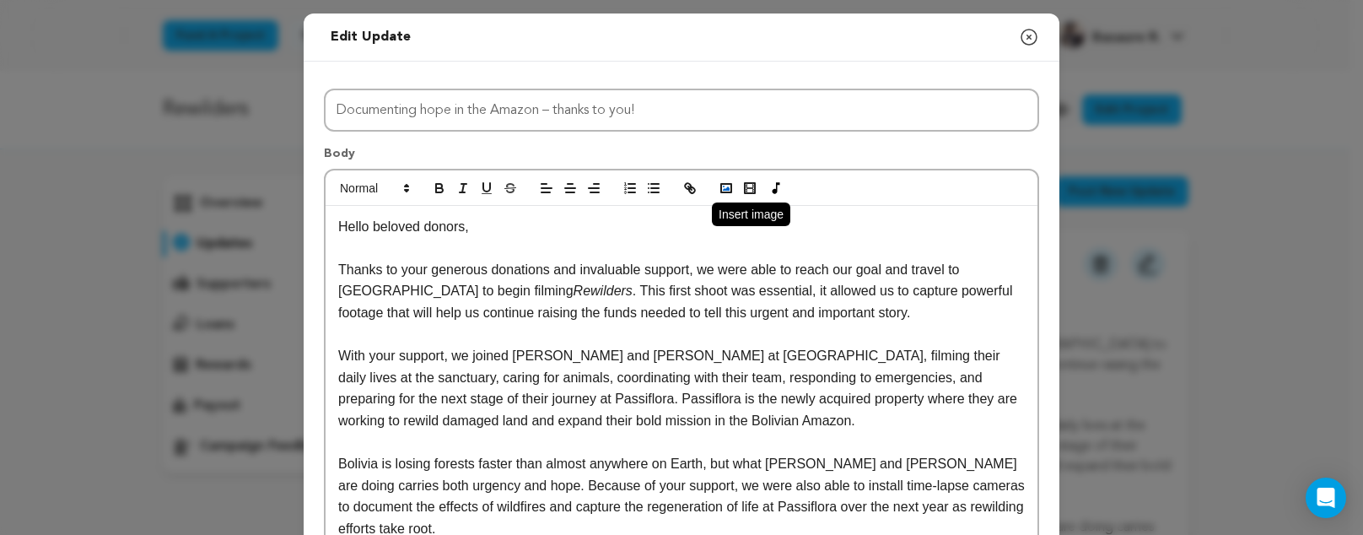
click at [721, 182] on icon "button" at bounding box center [726, 188] width 15 height 15
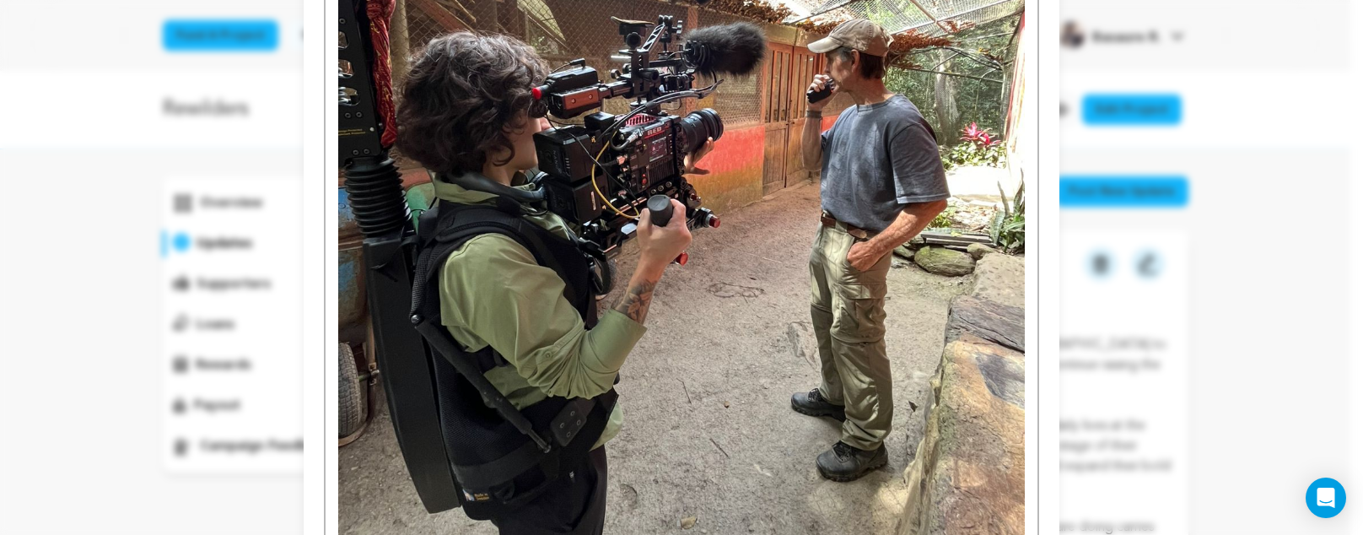
scroll to position [3753, 0]
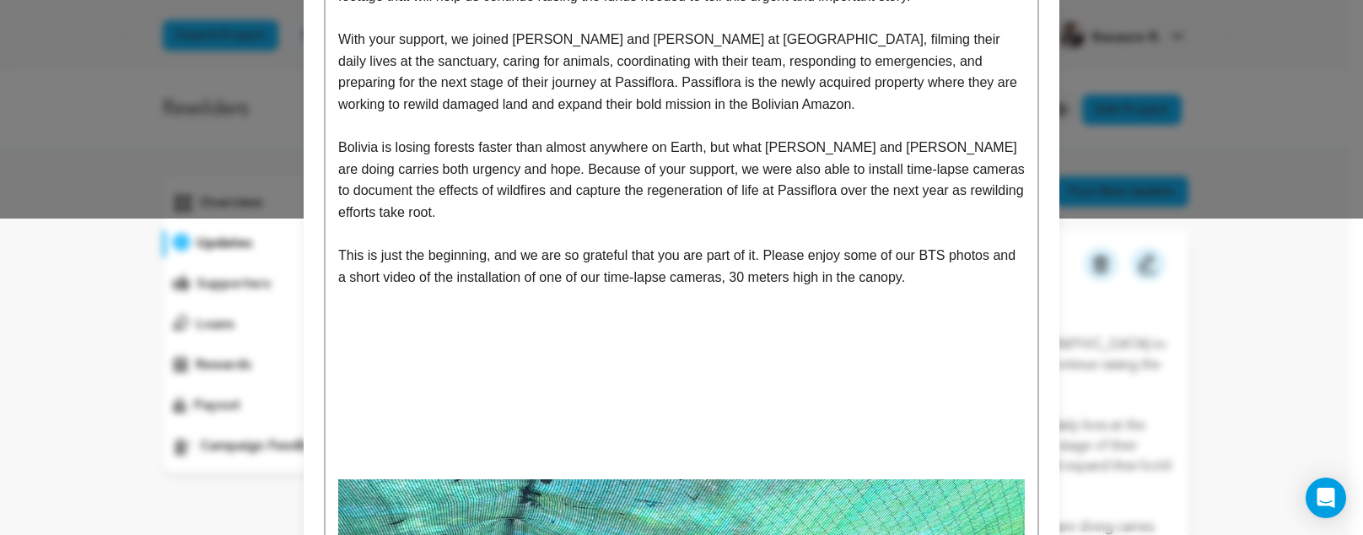
scroll to position [0, 0]
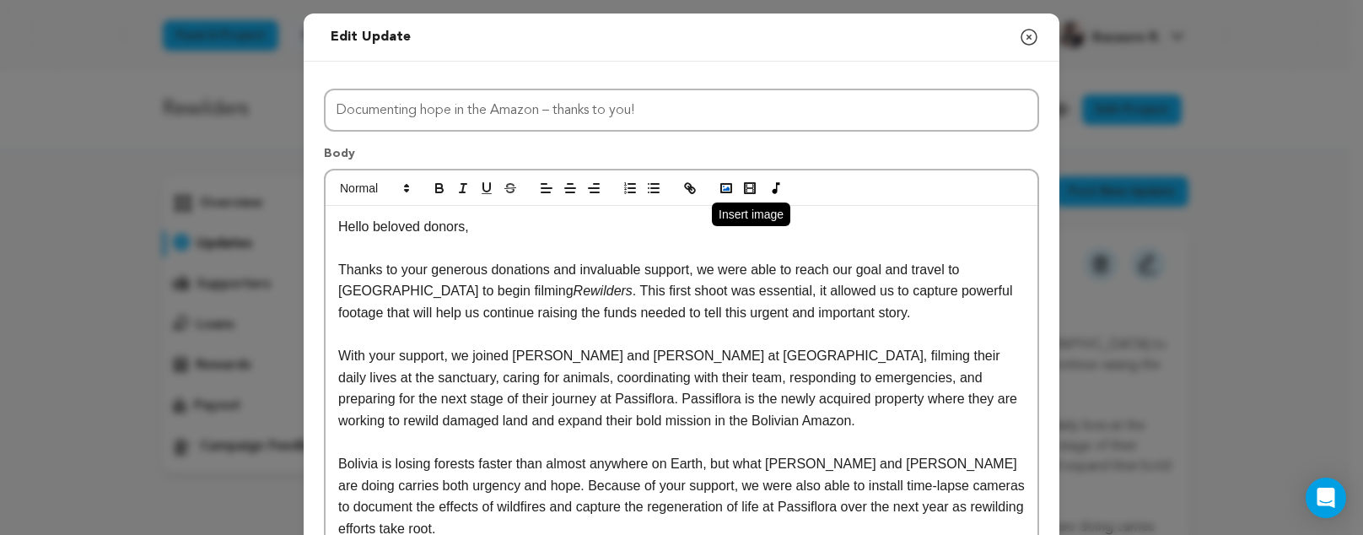
click at [719, 188] on icon "button" at bounding box center [726, 188] width 15 height 15
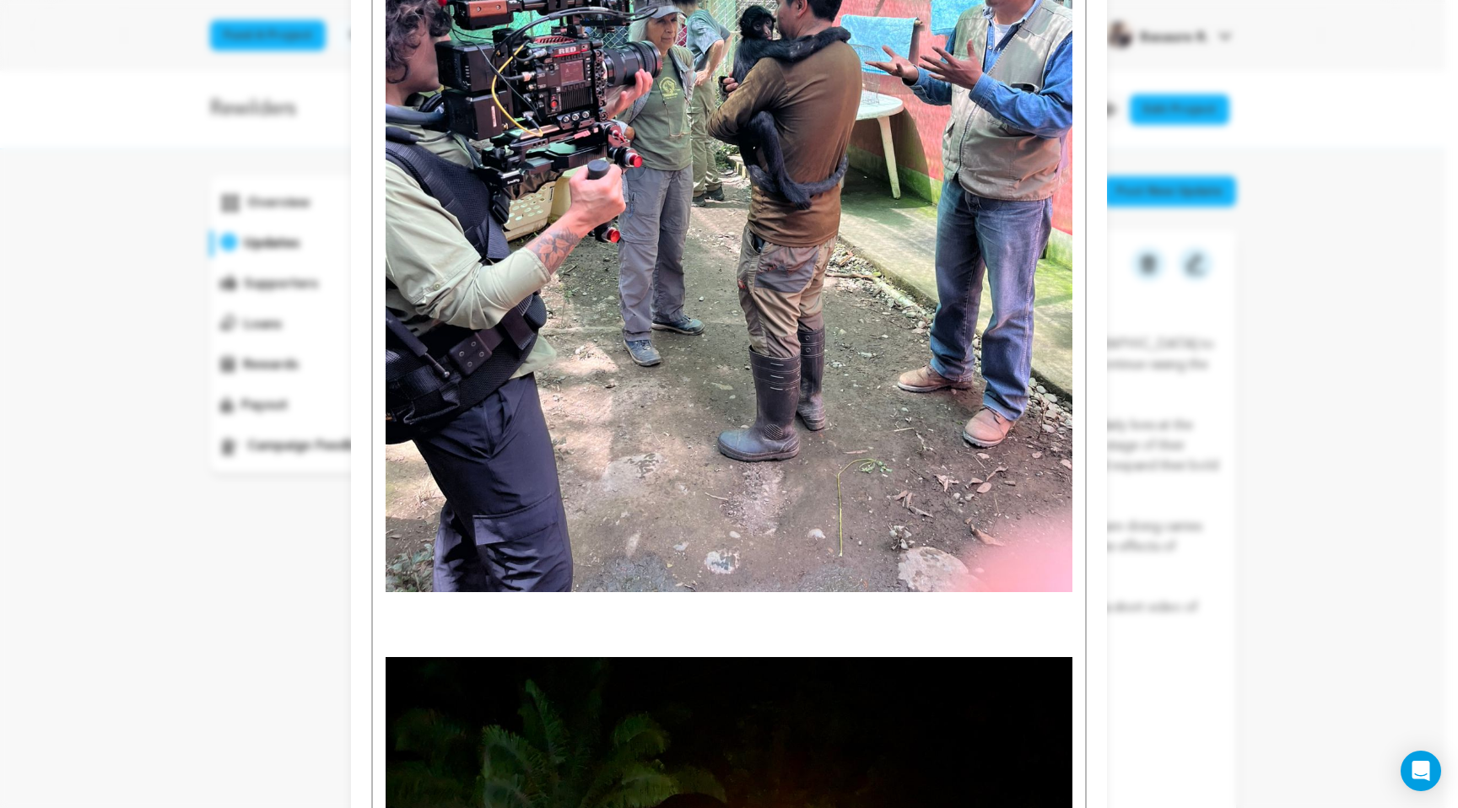
scroll to position [1124, 0]
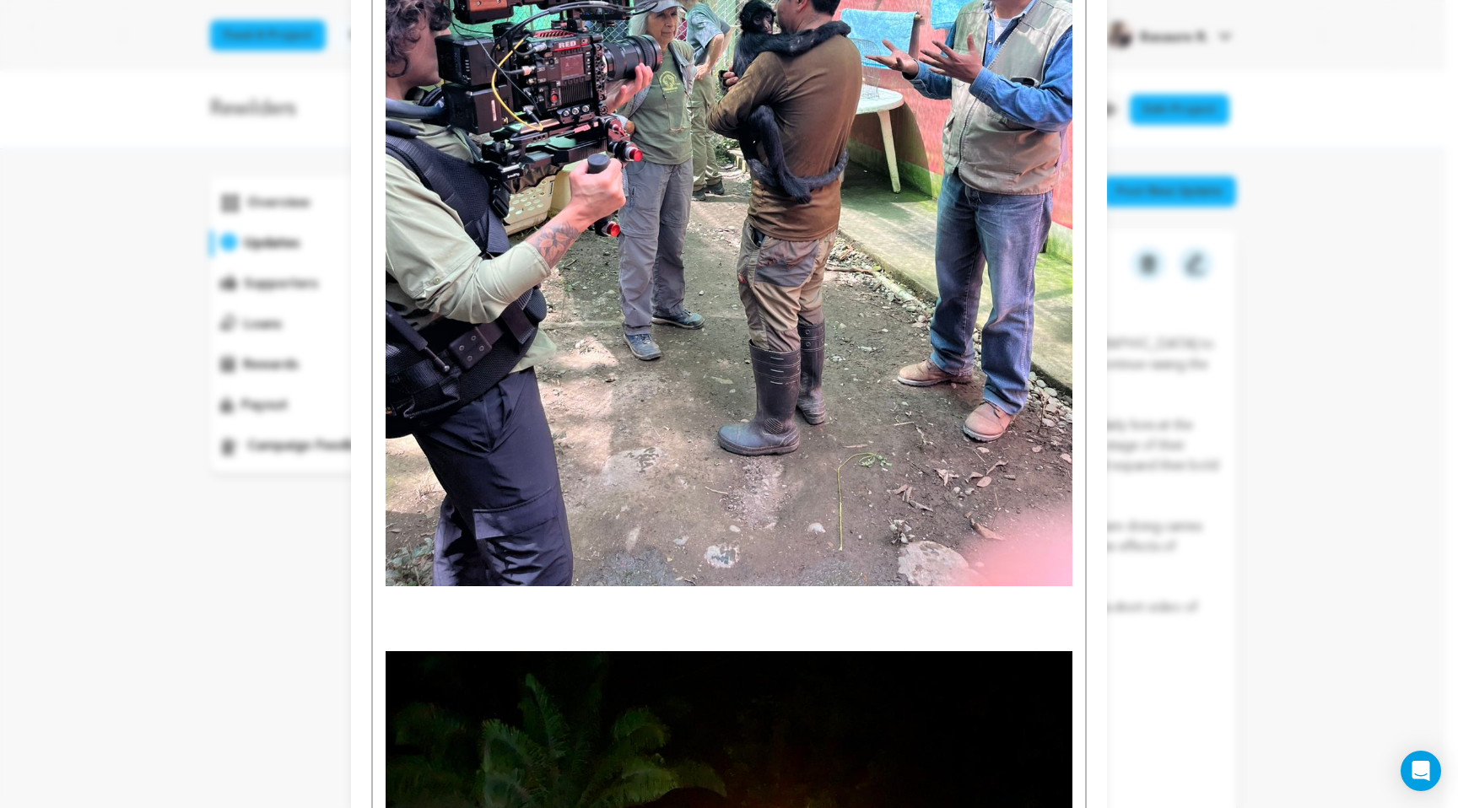
click at [512, 628] on p at bounding box center [728, 619] width 687 height 22
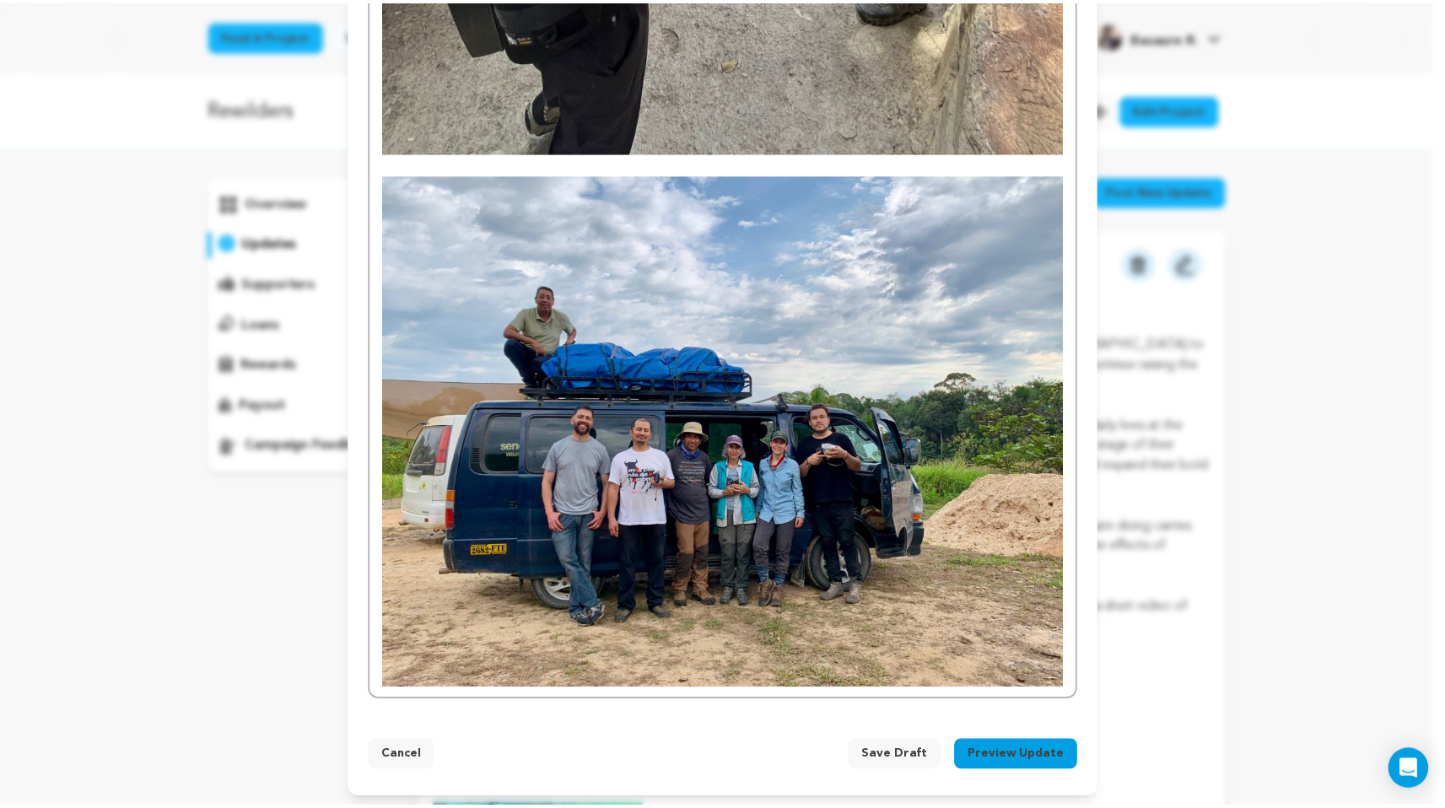
scroll to position [3974, 0]
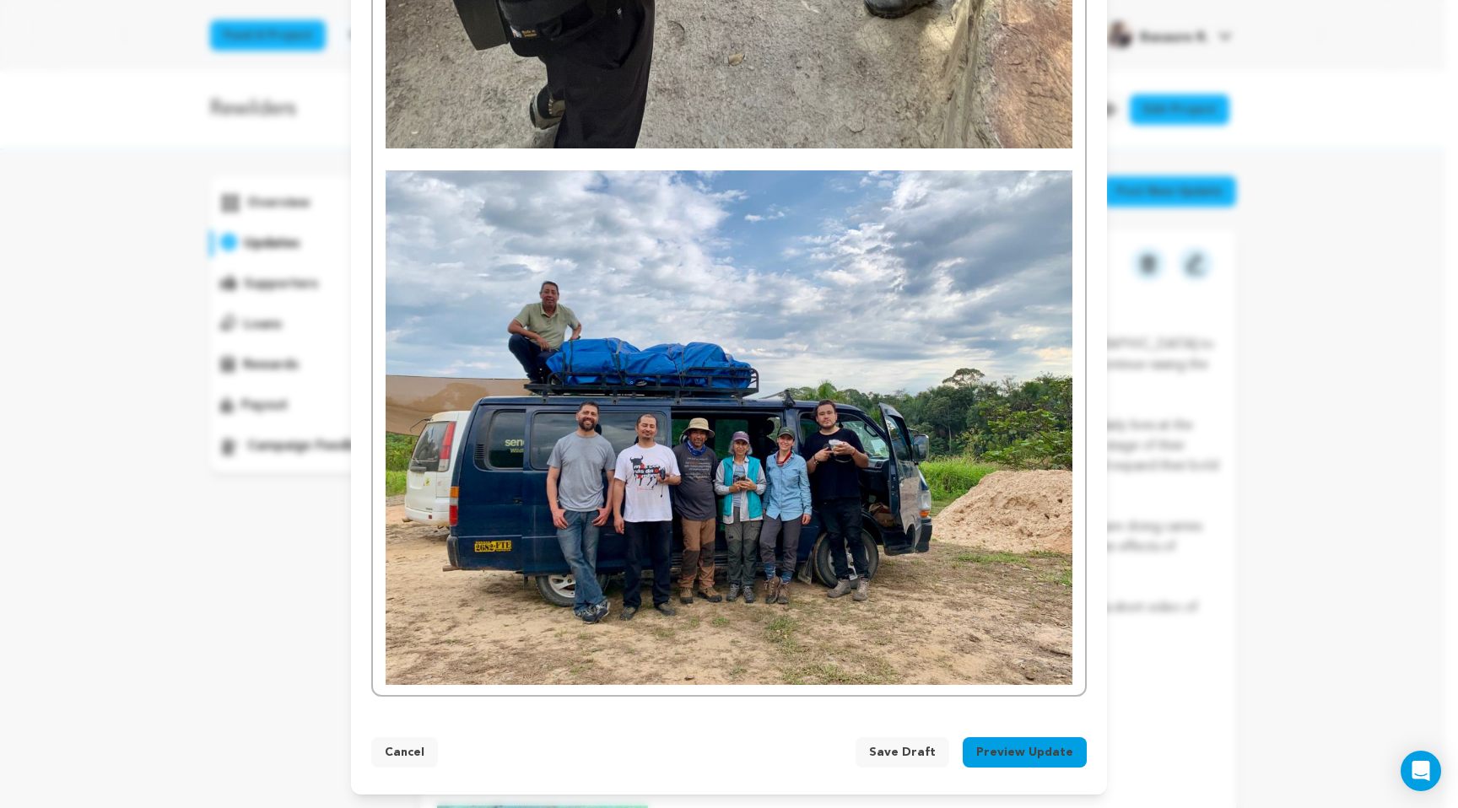
click at [918, 752] on span "Save Draft" at bounding box center [902, 752] width 67 height 17
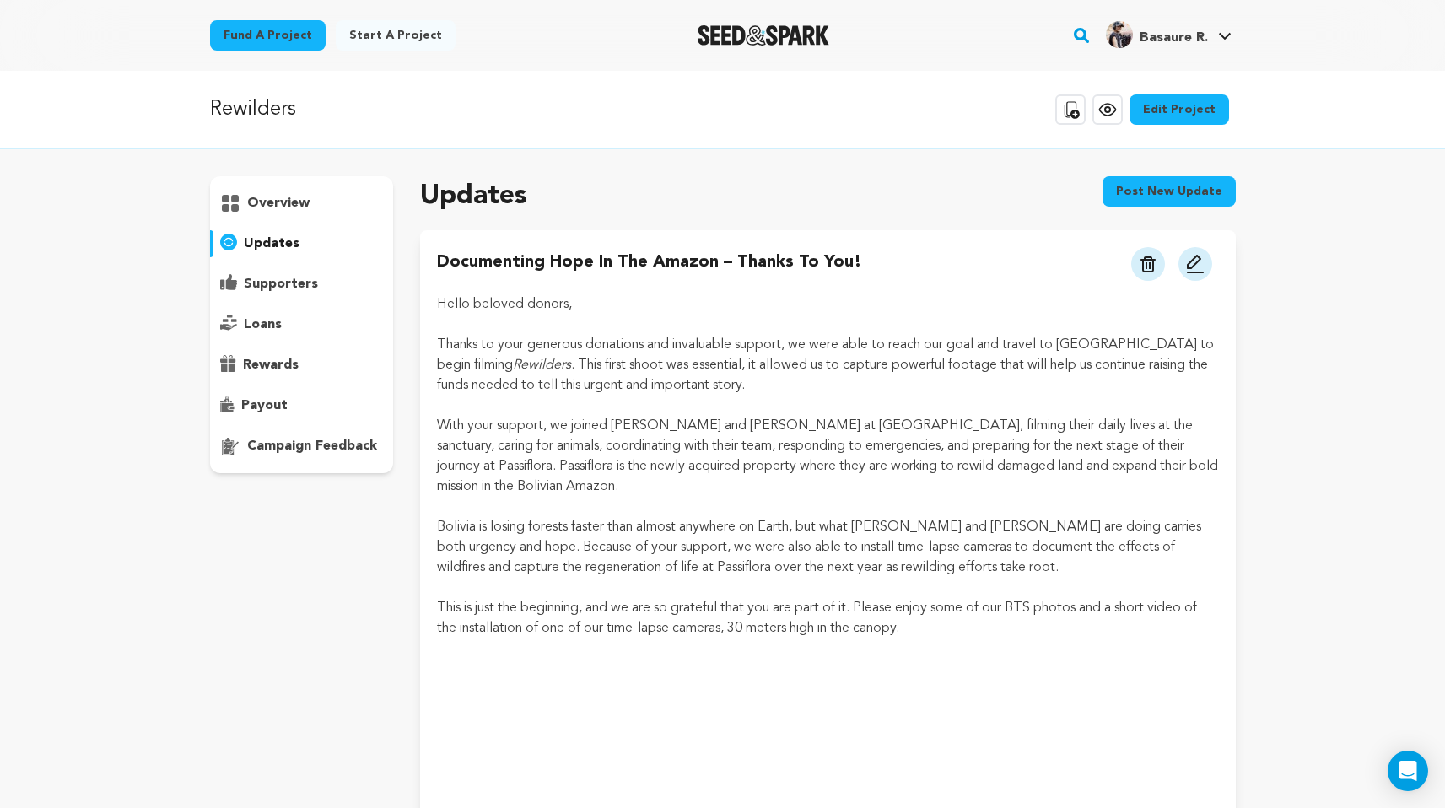
click at [300, 280] on p "supporters" at bounding box center [281, 284] width 74 height 20
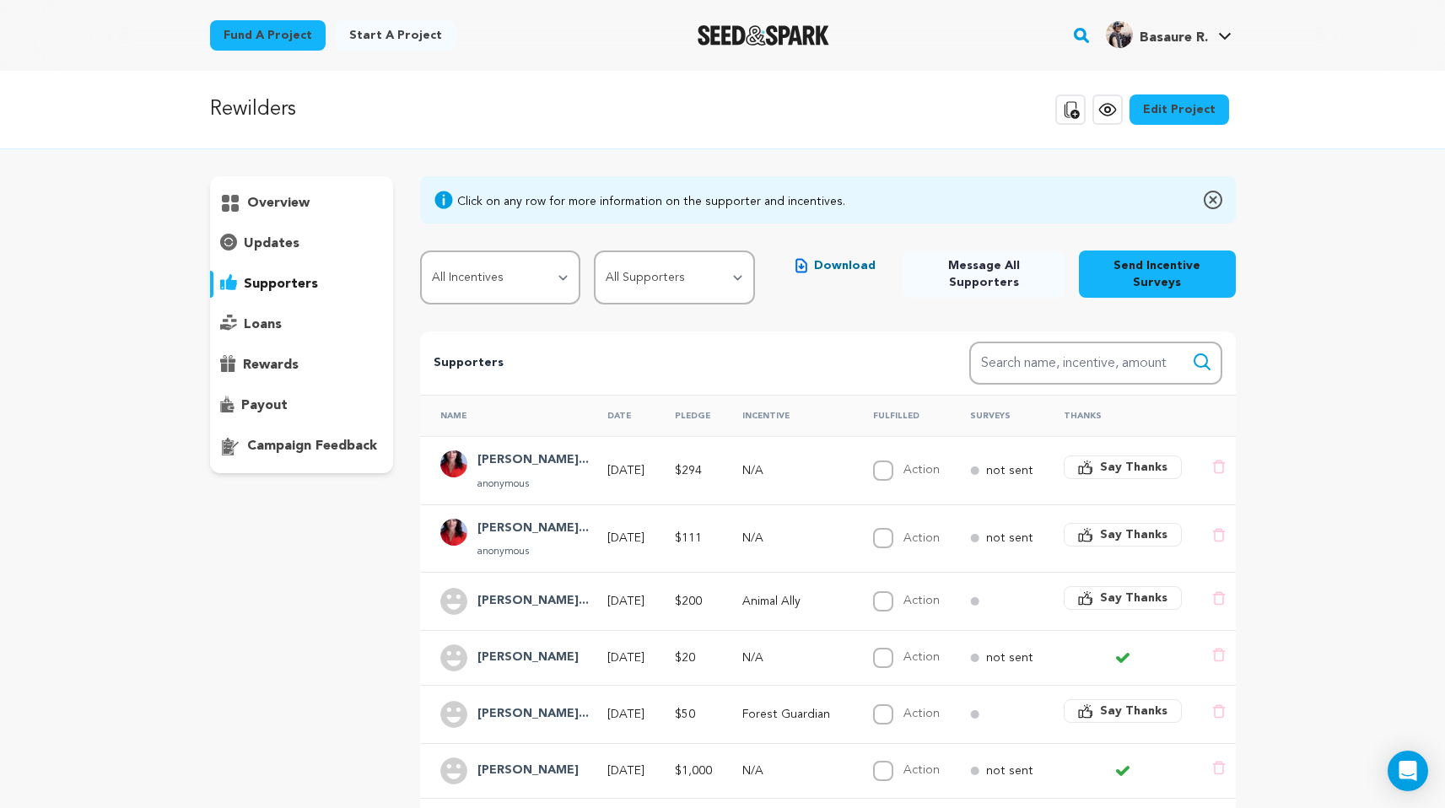
click at [1021, 262] on span "Message All Supporters" at bounding box center [984, 274] width 136 height 34
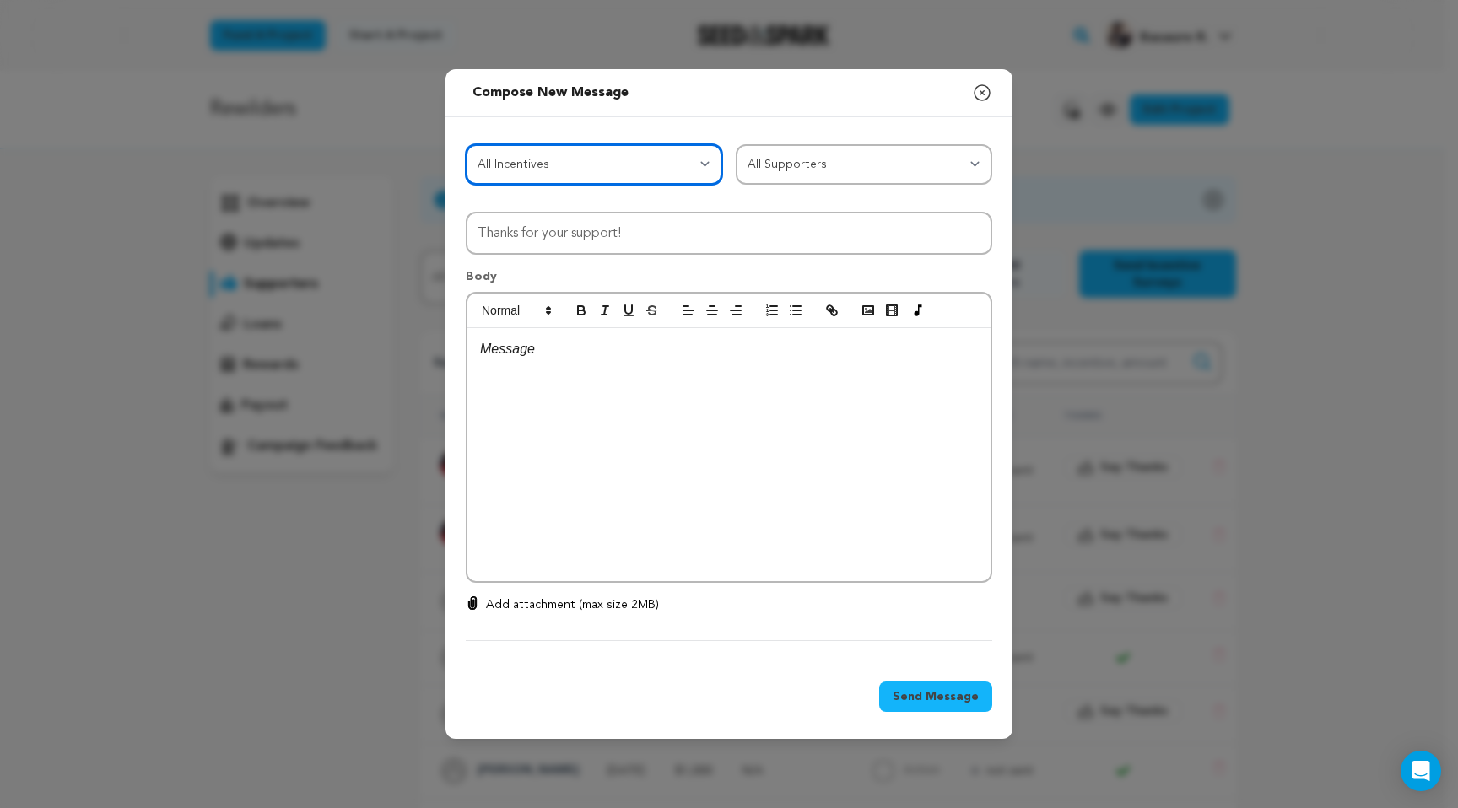
click at [694, 163] on select "All Incentives Seed Planter Forest Guardian Animal Ally Story [PERSON_NAME] Rew…" at bounding box center [594, 164] width 256 height 40
click at [608, 172] on select "All Incentives Seed Planter Forest Guardian Animal Ally Story [PERSON_NAME] Rew…" at bounding box center [594, 164] width 256 height 40
click at [615, 174] on select "All Incentives Seed Planter Forest Guardian Animal Ally Story [PERSON_NAME] Rew…" at bounding box center [594, 164] width 256 height 40
